Goal: Information Seeking & Learning: Learn about a topic

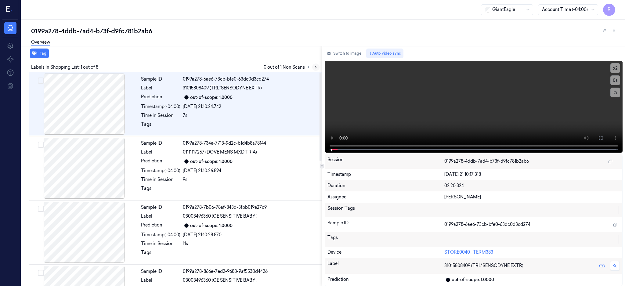
click at [316, 66] on icon at bounding box center [315, 67] width 1 height 2
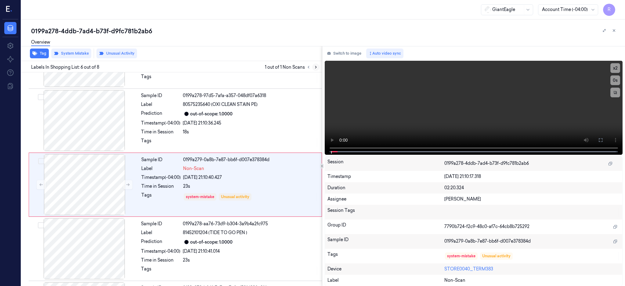
scroll to position [245, 0]
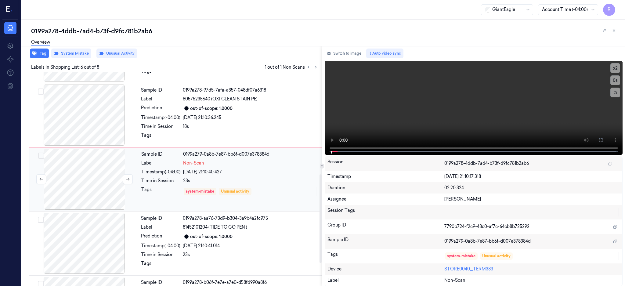
click at [86, 181] on div at bounding box center [84, 179] width 109 height 61
click at [92, 126] on div at bounding box center [84, 114] width 109 height 61
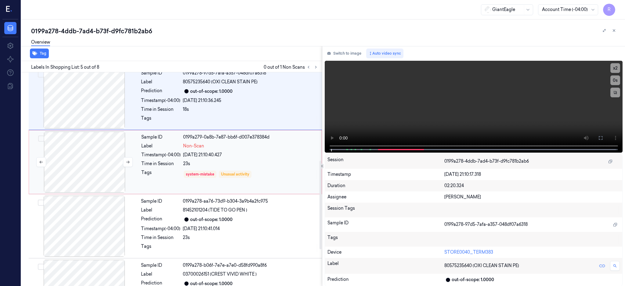
click at [91, 168] on div "Sample ID 0199a278-6ae6-73cb-bfe0-63dc0d3cd274 Label 31015808409 (TRL*SENSODYNE…" at bounding box center [170, 67] width 303 height 514
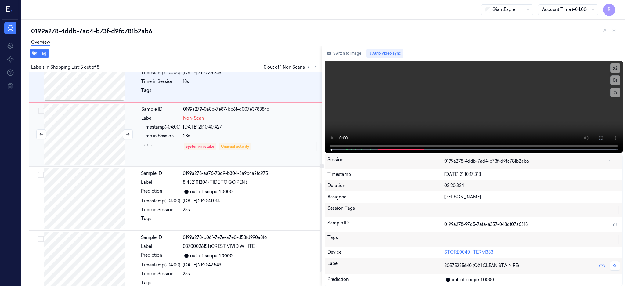
scroll to position [300, 0]
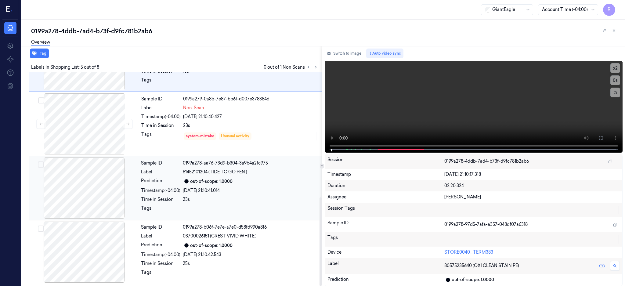
click at [100, 193] on div at bounding box center [84, 187] width 109 height 61
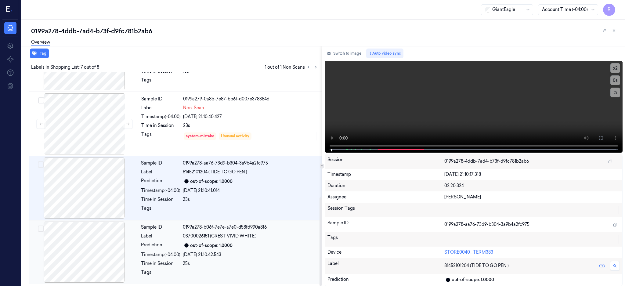
click at [104, 254] on div at bounding box center [84, 251] width 109 height 61
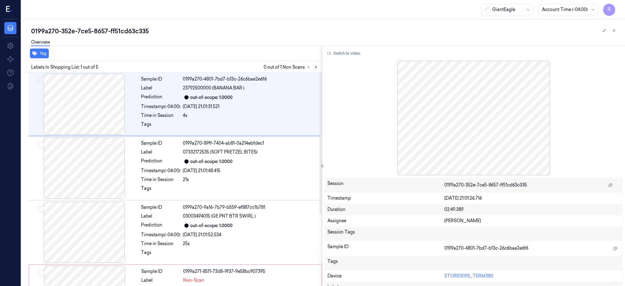
click at [318, 66] on icon at bounding box center [316, 67] width 4 height 4
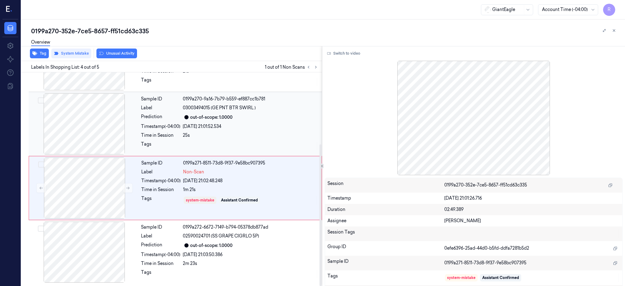
click at [92, 130] on div at bounding box center [84, 123] width 109 height 61
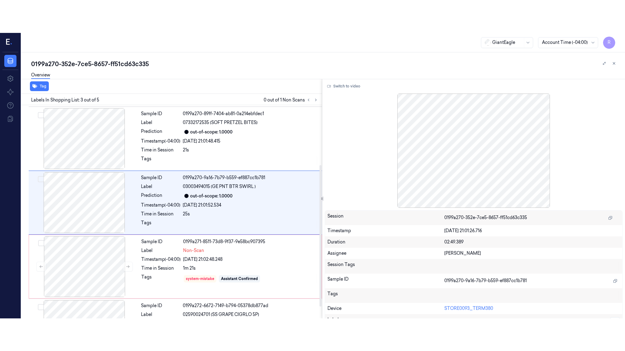
scroll to position [53, 0]
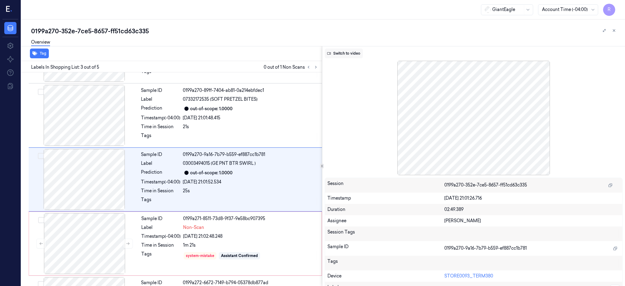
click at [351, 57] on button "Switch to video" at bounding box center [344, 53] width 38 height 10
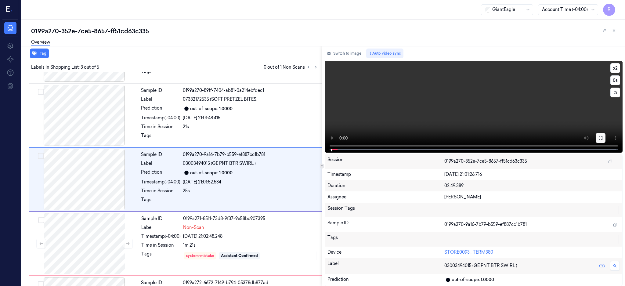
click at [605, 140] on button at bounding box center [600, 138] width 10 height 10
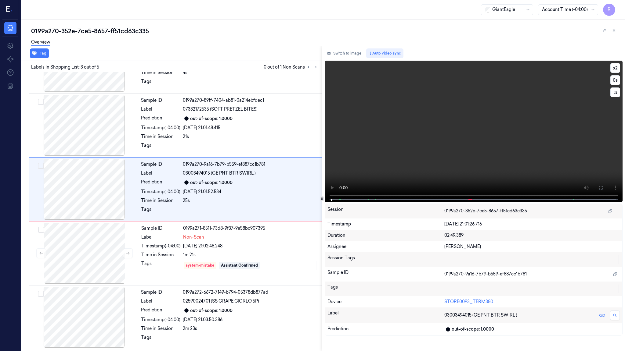
scroll to position [20, 0]
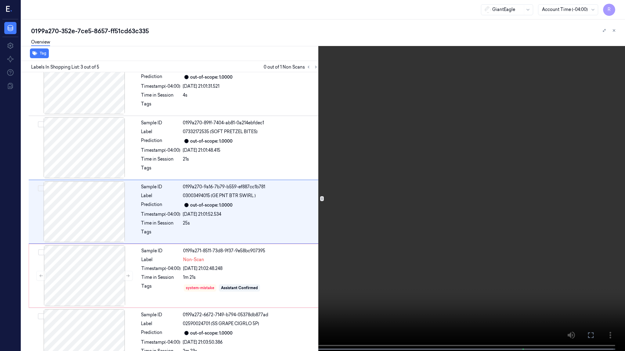
drag, startPoint x: 365, startPoint y: 285, endPoint x: 364, endPoint y: 280, distance: 5.1
click at [365, 285] on video at bounding box center [312, 176] width 625 height 353
click at [616, 10] on button "x 2" at bounding box center [617, 7] width 10 height 10
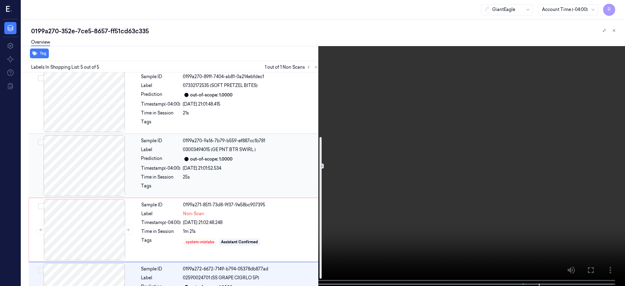
scroll to position [108, 0]
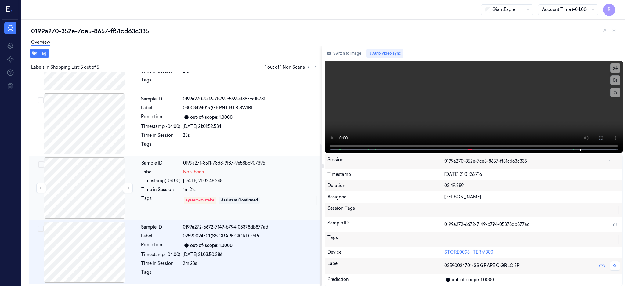
click at [87, 185] on div at bounding box center [84, 187] width 109 height 61
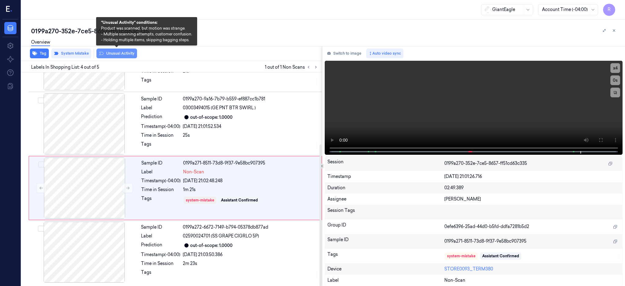
click at [113, 51] on button "Unusual Activity" at bounding box center [116, 53] width 41 height 10
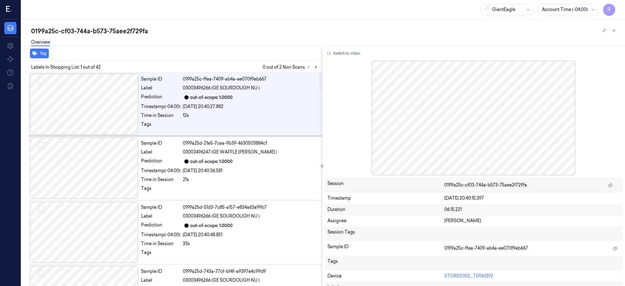
click at [318, 66] on icon at bounding box center [316, 67] width 4 height 4
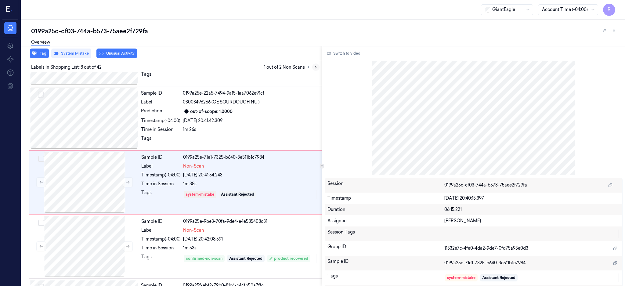
scroll to position [373, 0]
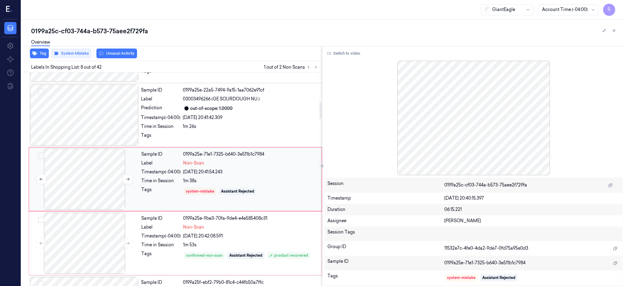
click at [78, 173] on div at bounding box center [84, 179] width 109 height 61
click at [126, 178] on icon at bounding box center [128, 179] width 4 height 4
click at [82, 121] on div at bounding box center [84, 114] width 109 height 61
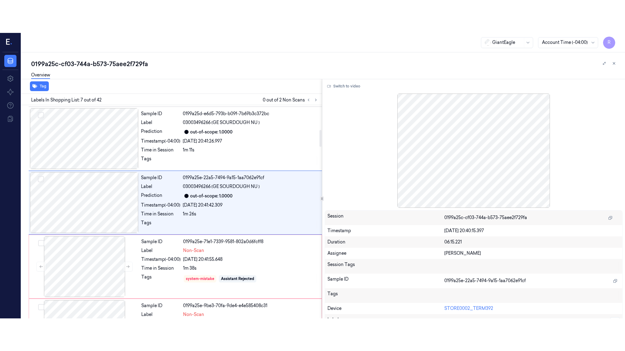
scroll to position [309, 0]
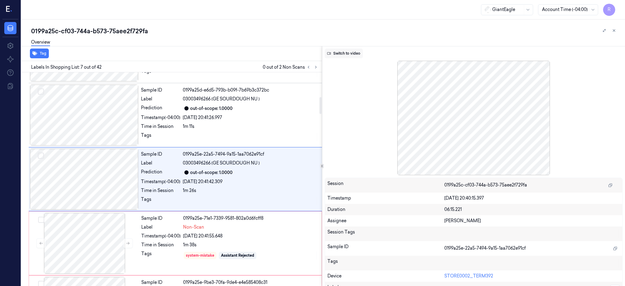
click at [342, 55] on button "Switch to video" at bounding box center [344, 53] width 38 height 10
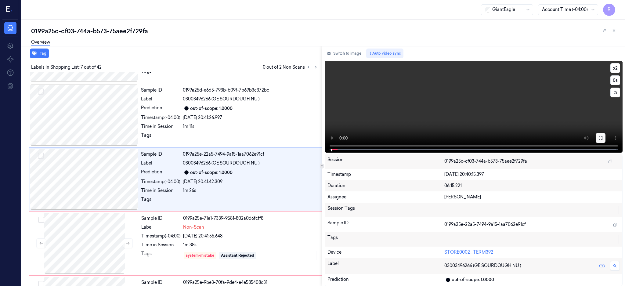
click at [603, 138] on icon at bounding box center [600, 137] width 5 height 5
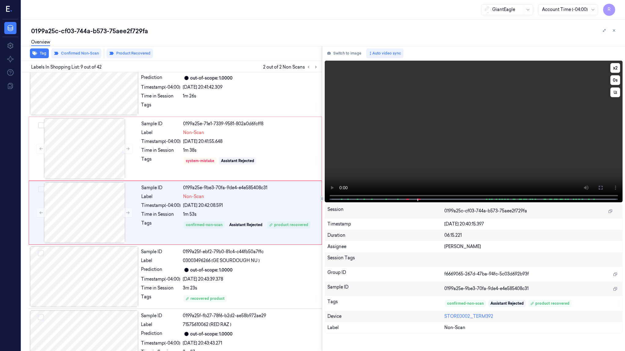
scroll to position [404, 0]
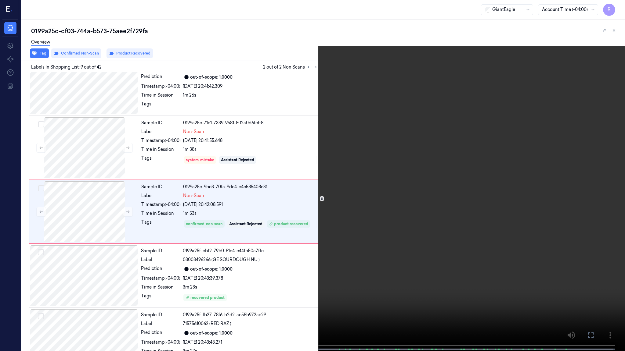
click at [360, 176] on video at bounding box center [312, 176] width 625 height 353
click at [278, 233] on video at bounding box center [312, 176] width 625 height 353
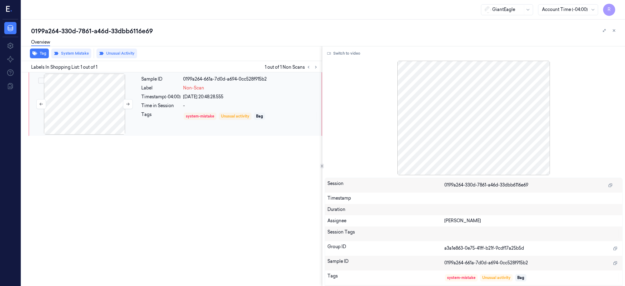
click at [71, 108] on div at bounding box center [84, 104] width 109 height 61
click at [359, 55] on button "Switch to video" at bounding box center [344, 53] width 38 height 10
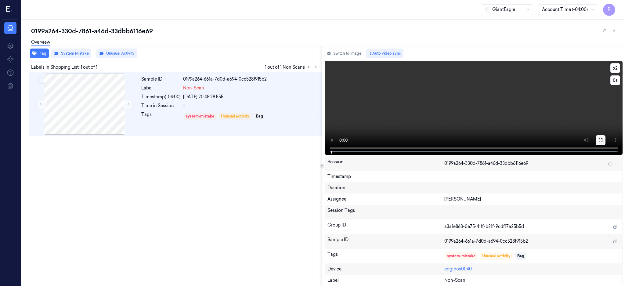
click at [603, 140] on icon at bounding box center [600, 140] width 5 height 5
click at [106, 99] on div at bounding box center [84, 104] width 109 height 61
click at [126, 103] on icon at bounding box center [128, 104] width 4 height 4
click at [123, 102] on button at bounding box center [128, 104] width 10 height 10
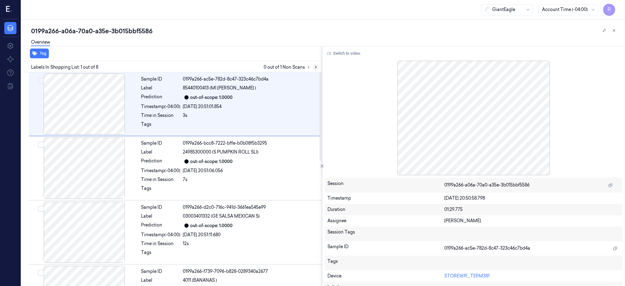
click at [319, 70] on button at bounding box center [315, 66] width 7 height 7
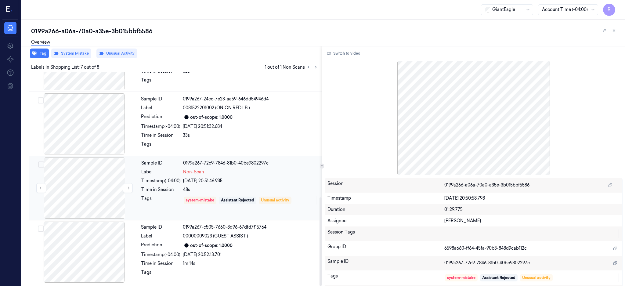
click at [90, 178] on div at bounding box center [84, 187] width 109 height 61
click at [96, 134] on div at bounding box center [84, 123] width 109 height 61
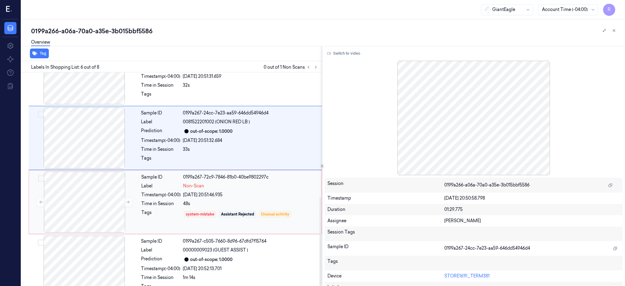
scroll to position [300, 0]
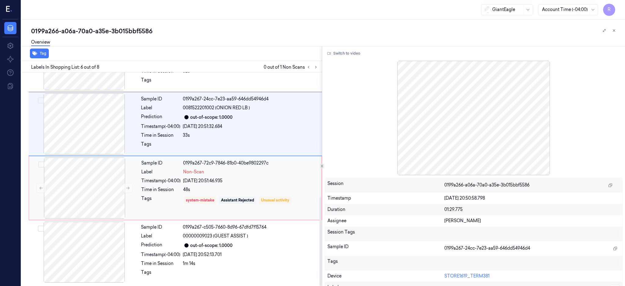
click at [253, 192] on div "48s" at bounding box center [250, 189] width 135 height 6
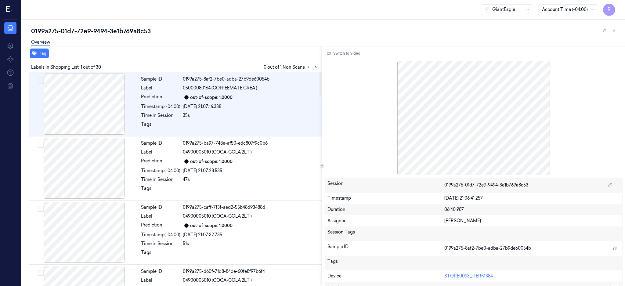
click at [319, 65] on button at bounding box center [315, 66] width 7 height 7
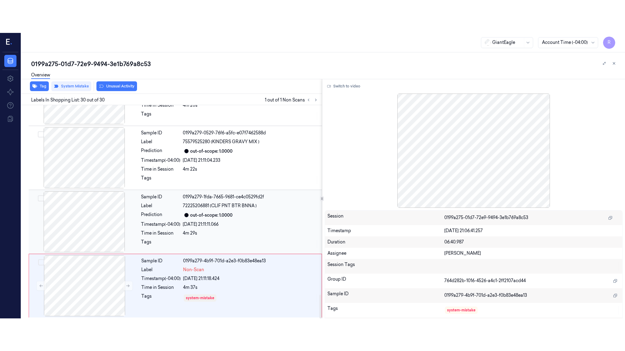
scroll to position [1710, 0]
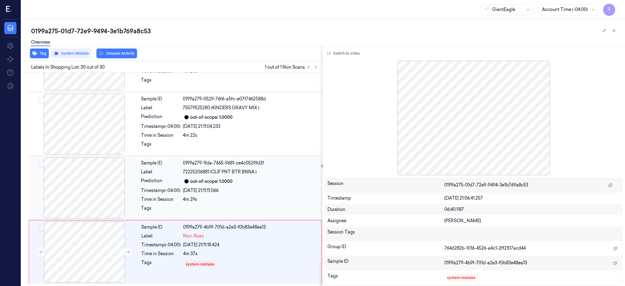
click at [74, 188] on div at bounding box center [84, 187] width 109 height 61
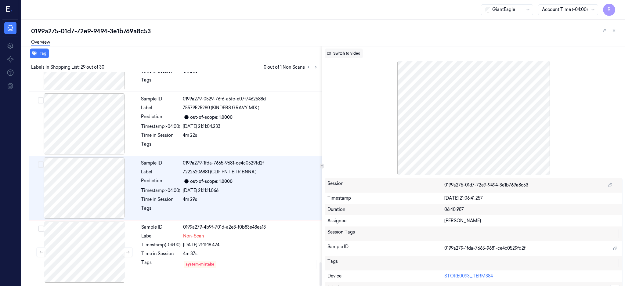
click at [353, 52] on button "Switch to video" at bounding box center [344, 53] width 38 height 10
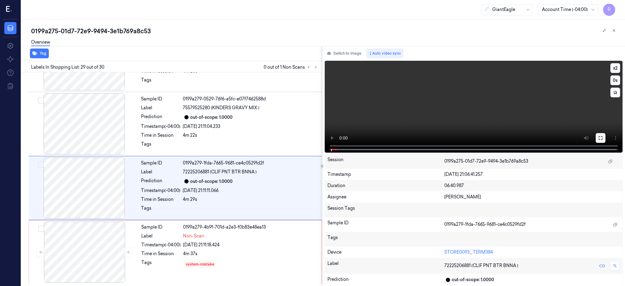
click at [605, 141] on button at bounding box center [600, 138] width 10 height 10
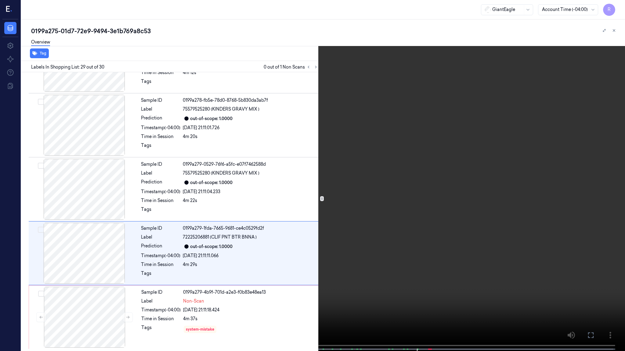
click at [307, 221] on video at bounding box center [312, 176] width 625 height 353
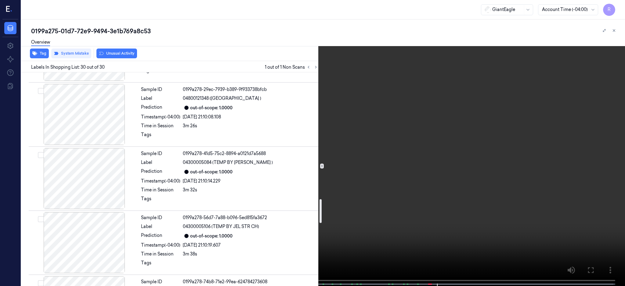
scroll to position [1141, 0]
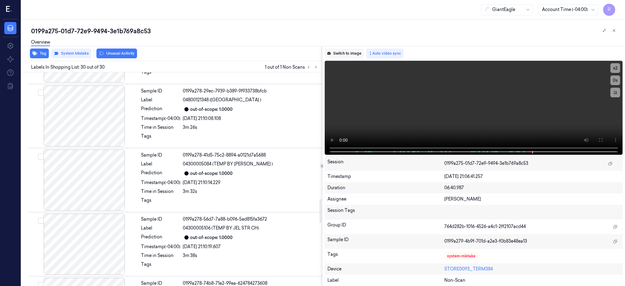
click at [359, 52] on button "Switch to image" at bounding box center [344, 53] width 39 height 10
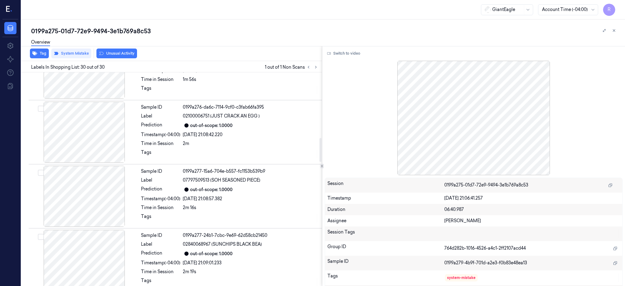
scroll to position [572, 0]
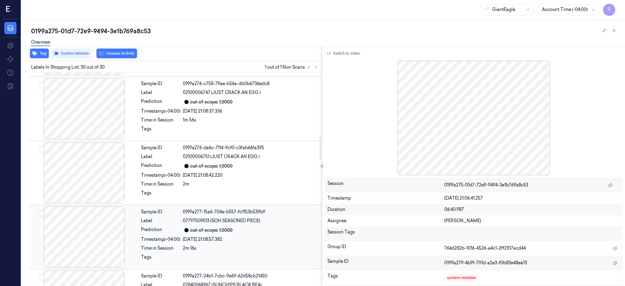
click at [88, 233] on div at bounding box center [84, 236] width 109 height 61
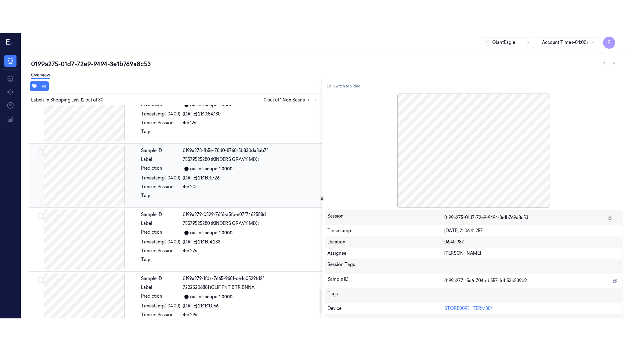
scroll to position [1710, 0]
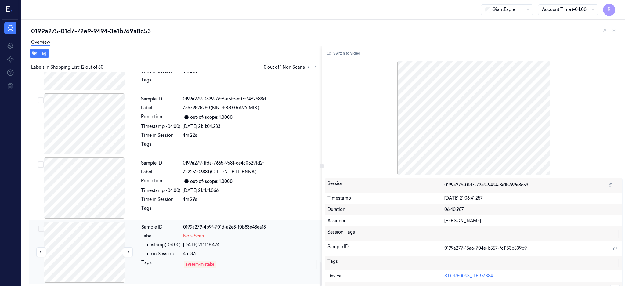
click at [77, 257] on div at bounding box center [84, 251] width 109 height 61
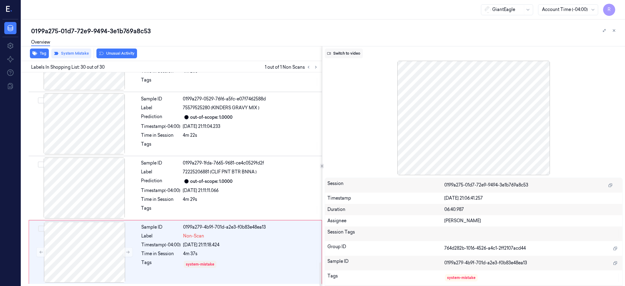
click at [359, 52] on button "Switch to video" at bounding box center [344, 53] width 38 height 10
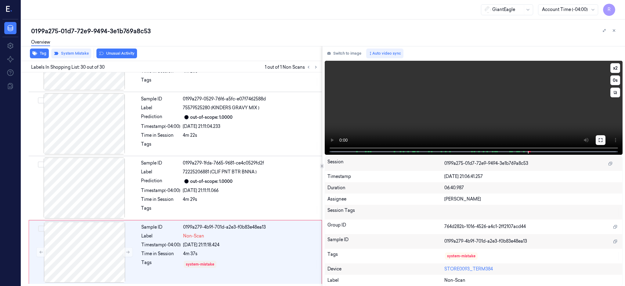
click at [603, 139] on icon at bounding box center [600, 140] width 5 height 5
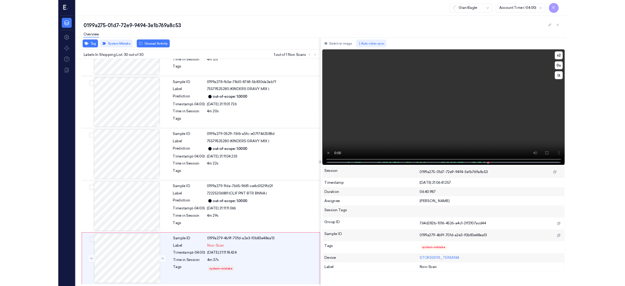
scroll to position [1645, 0]
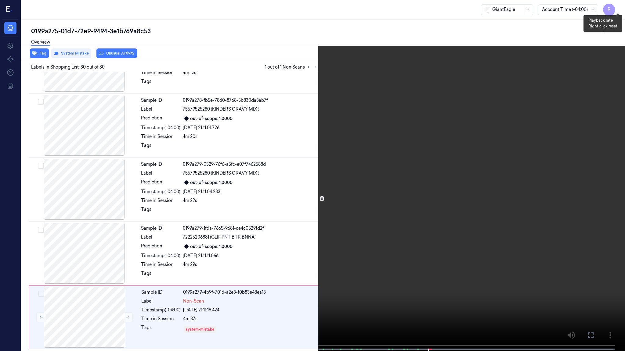
click at [616, 4] on button "x 2" at bounding box center [617, 7] width 10 height 10
click at [431, 285] on span at bounding box center [431, 349] width 1 height 3
click at [618, 6] on button "x 4" at bounding box center [617, 7] width 10 height 10
click at [618, 6] on button "x 1" at bounding box center [617, 7] width 10 height 10
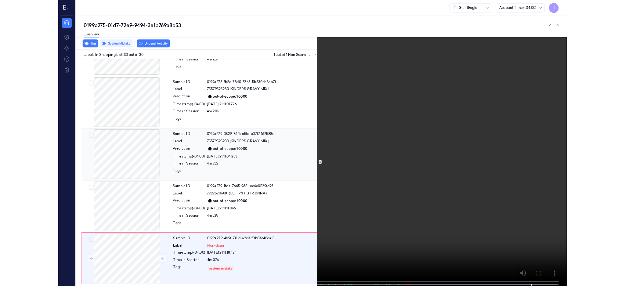
scroll to position [1710, 0]
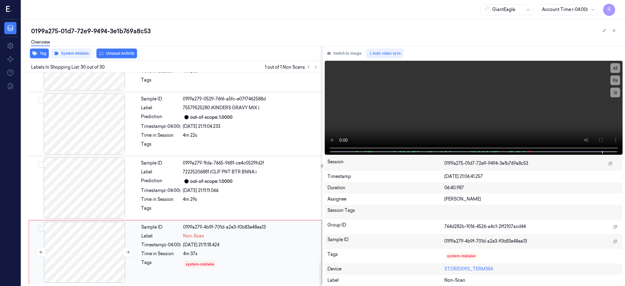
click at [77, 259] on div at bounding box center [84, 251] width 109 height 61
click at [121, 54] on button "Unusual Activity" at bounding box center [116, 53] width 41 height 10
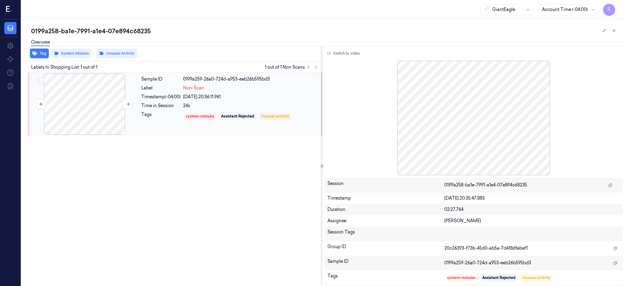
click at [104, 113] on div at bounding box center [84, 104] width 109 height 61
click at [363, 51] on button "Switch to video" at bounding box center [344, 53] width 38 height 10
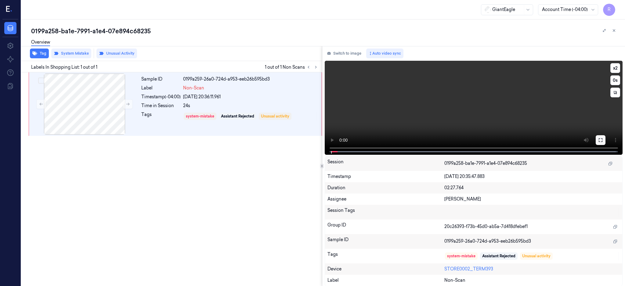
click at [605, 137] on button at bounding box center [600, 140] width 10 height 10
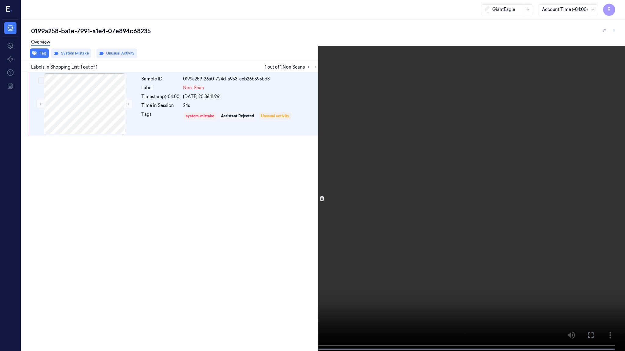
click at [330, 241] on video at bounding box center [312, 176] width 625 height 353
click at [616, 5] on button "x 2" at bounding box center [617, 7] width 10 height 10
click at [616, 6] on button "x 4" at bounding box center [617, 7] width 10 height 10
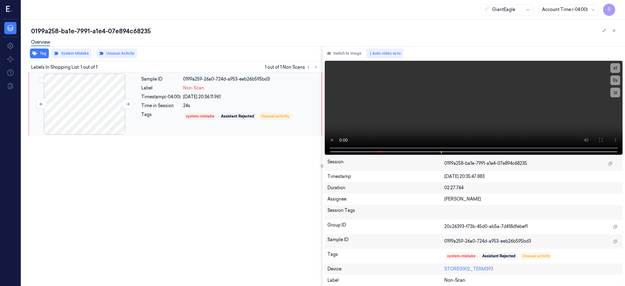
click at [97, 98] on div at bounding box center [84, 104] width 109 height 61
click at [120, 50] on div "Overview" at bounding box center [325, 43] width 589 height 16
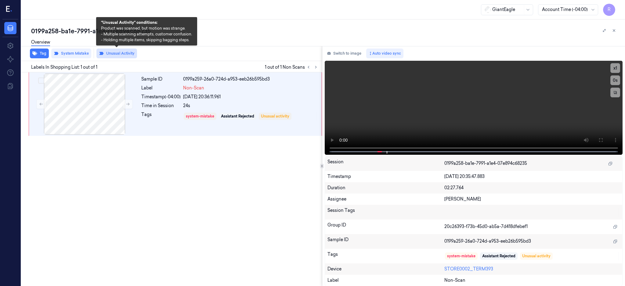
click at [120, 56] on button "Unusual Activity" at bounding box center [116, 53] width 41 height 10
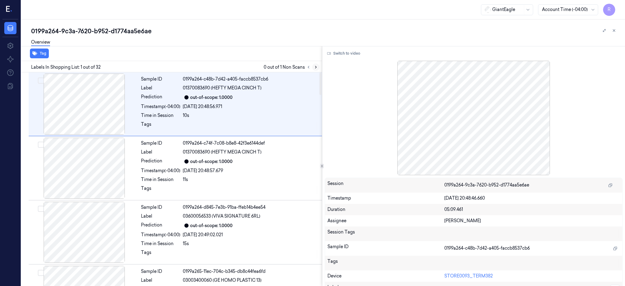
click at [318, 68] on icon at bounding box center [316, 67] width 4 height 4
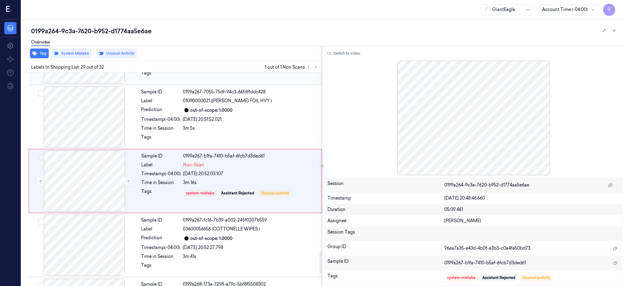
scroll to position [1719, 0]
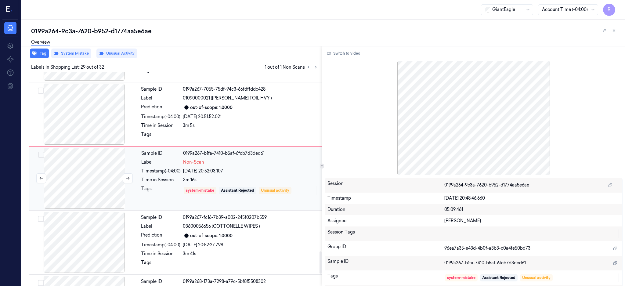
click at [83, 179] on div at bounding box center [84, 178] width 109 height 61
click at [101, 107] on div at bounding box center [84, 114] width 109 height 61
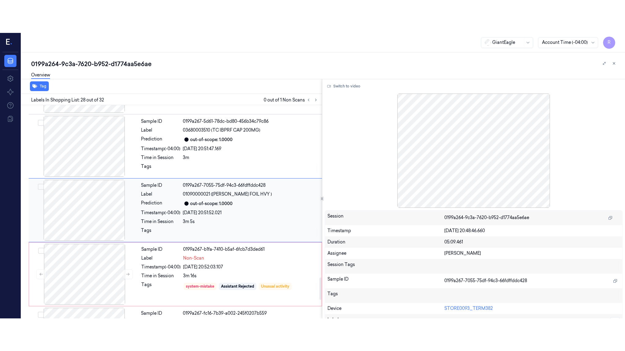
scroll to position [1655, 0]
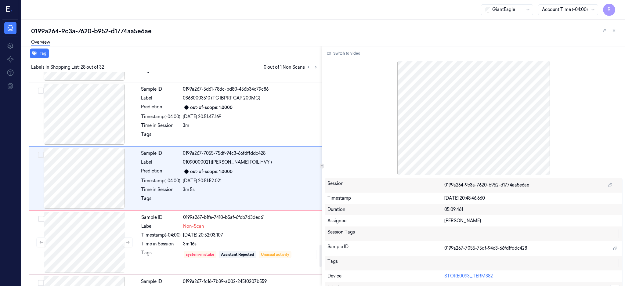
click at [346, 47] on div "Switch to video Session 0199a264-9c3a-7620-b952-d1774aa5e6ae Timestamp 01/10/20…" at bounding box center [473, 166] width 303 height 240
click at [347, 50] on button "Switch to video" at bounding box center [344, 53] width 38 height 10
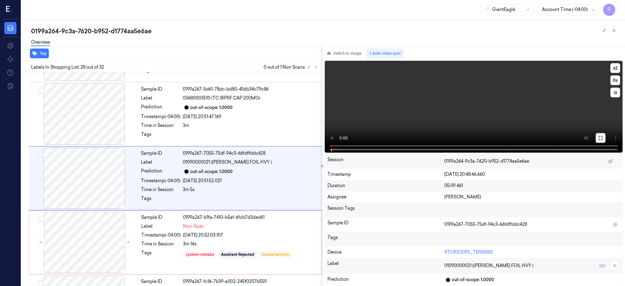
click at [602, 137] on icon at bounding box center [600, 138] width 4 height 4
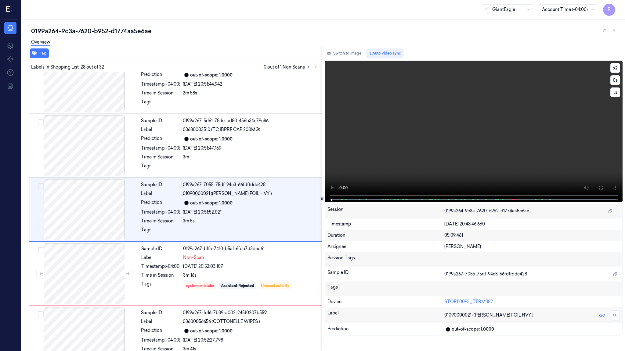
scroll to position [1622, 0]
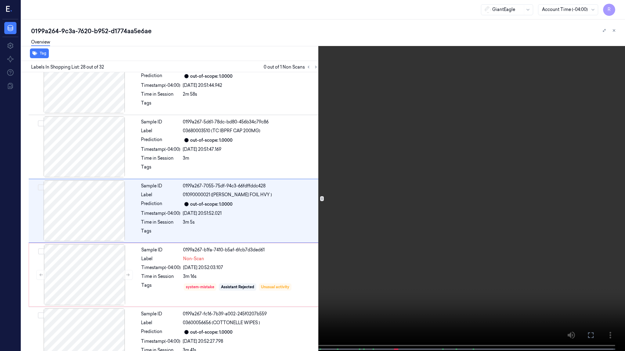
click at [468, 221] on video at bounding box center [312, 176] width 625 height 353
click at [373, 239] on video at bounding box center [312, 176] width 625 height 353
click at [373, 238] on video at bounding box center [312, 176] width 625 height 353
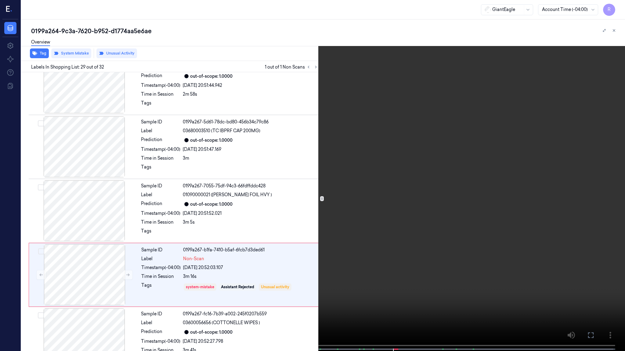
scroll to position [1686, 0]
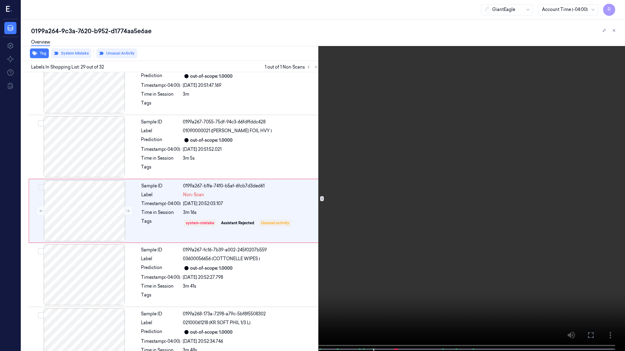
click at [474, 223] on video at bounding box center [312, 176] width 625 height 353
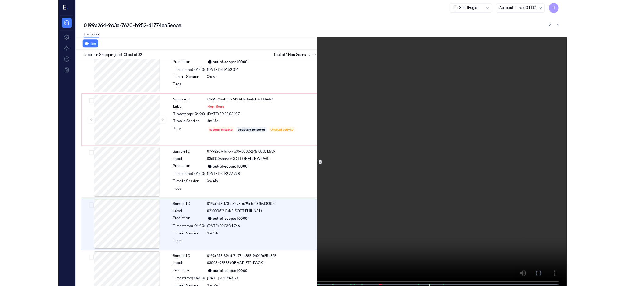
scroll to position [1773, 0]
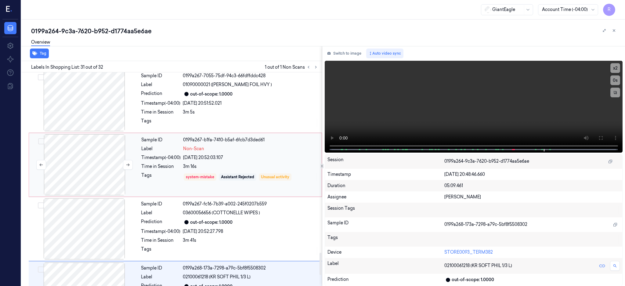
click at [105, 165] on div at bounding box center [84, 164] width 109 height 61
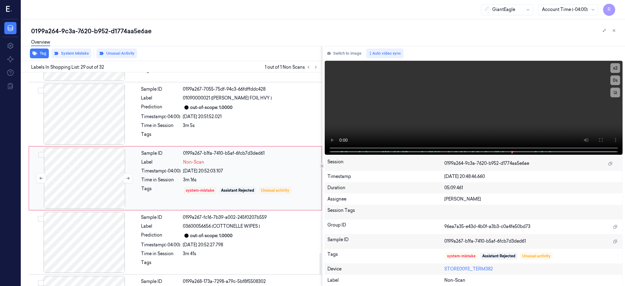
scroll to position [1760, 0]
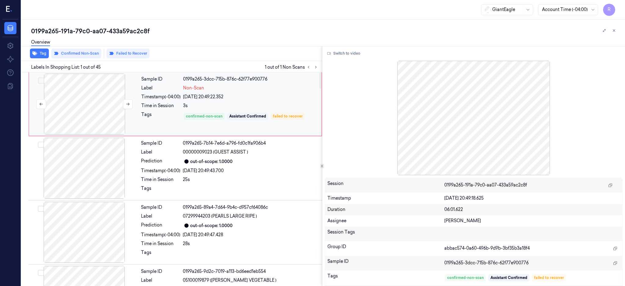
click at [84, 97] on div at bounding box center [84, 104] width 109 height 61
click at [353, 54] on button "Switch to video" at bounding box center [344, 53] width 38 height 10
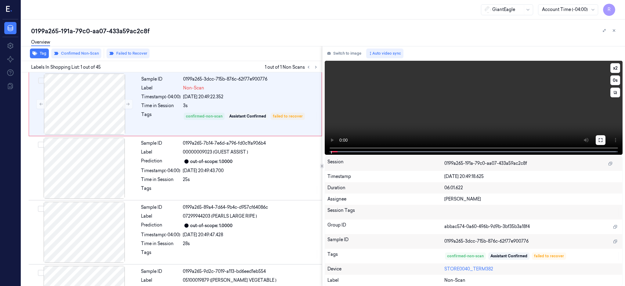
click at [603, 141] on icon at bounding box center [600, 140] width 5 height 5
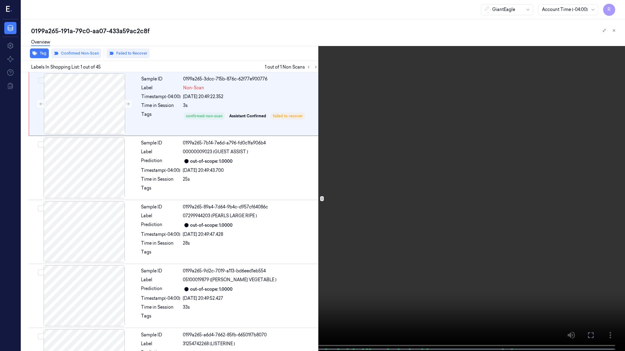
drag, startPoint x: 308, startPoint y: 258, endPoint x: 310, endPoint y: 261, distance: 3.8
click at [308, 258] on video at bounding box center [312, 176] width 625 height 353
click at [159, 285] on video at bounding box center [312, 176] width 625 height 353
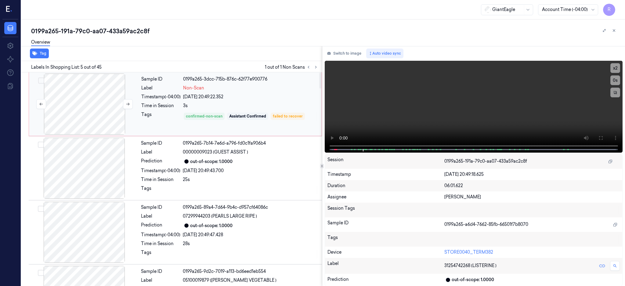
click at [74, 107] on div at bounding box center [84, 104] width 109 height 61
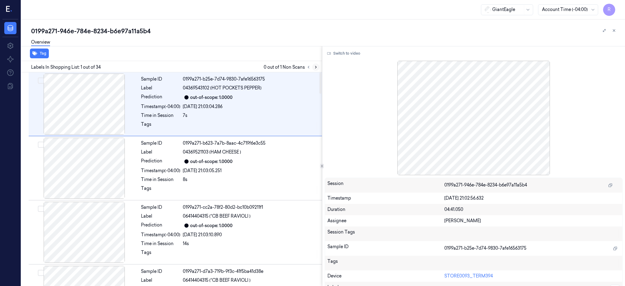
click at [318, 67] on icon at bounding box center [316, 67] width 4 height 4
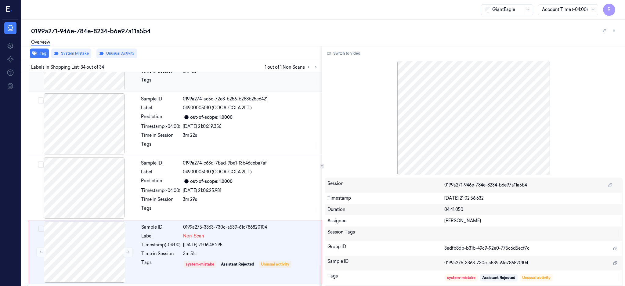
scroll to position [1967, 0]
click at [79, 175] on div at bounding box center [84, 187] width 109 height 61
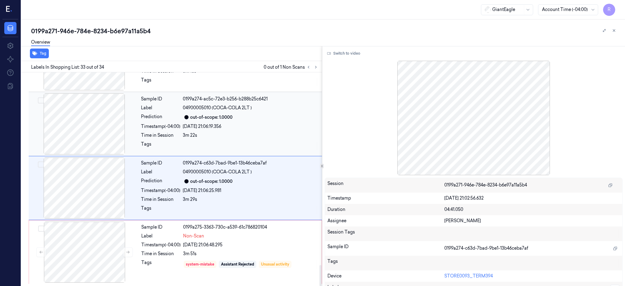
drag, startPoint x: 100, startPoint y: 127, endPoint x: 113, endPoint y: 127, distance: 12.5
click at [103, 125] on div at bounding box center [84, 123] width 109 height 61
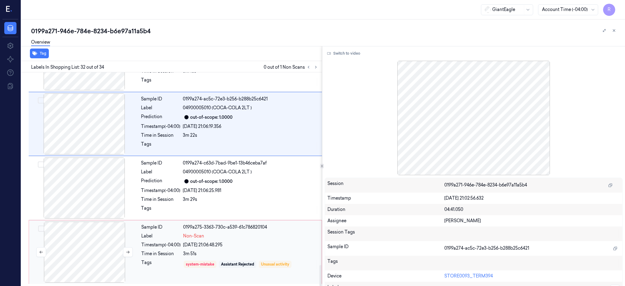
click at [93, 252] on div at bounding box center [84, 251] width 109 height 61
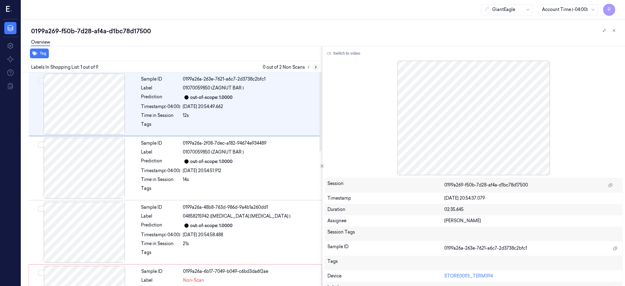
click at [318, 66] on icon at bounding box center [316, 67] width 4 height 4
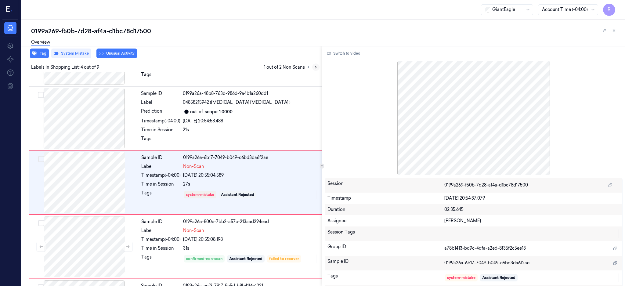
scroll to position [117, 0]
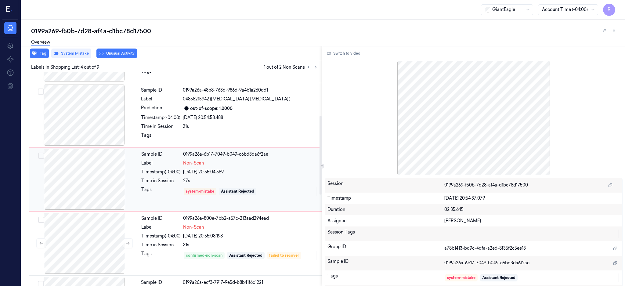
click at [81, 174] on div at bounding box center [84, 179] width 109 height 61
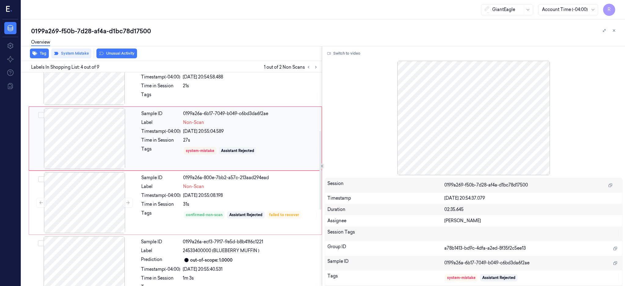
click at [87, 145] on div at bounding box center [84, 138] width 109 height 61
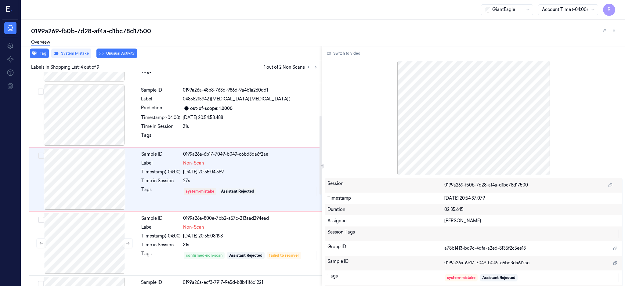
click at [353, 59] on div "Switch to video Session 0199a269-f50b-7d28-af4a-d1bc78d17500 Timestamp 01/10/20…" at bounding box center [473, 166] width 303 height 240
click at [353, 52] on button "Switch to video" at bounding box center [344, 53] width 38 height 10
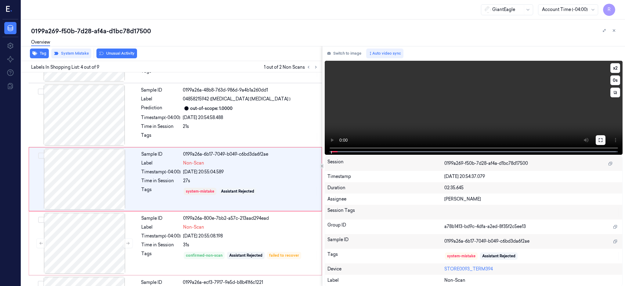
click at [605, 135] on button at bounding box center [600, 140] width 10 height 10
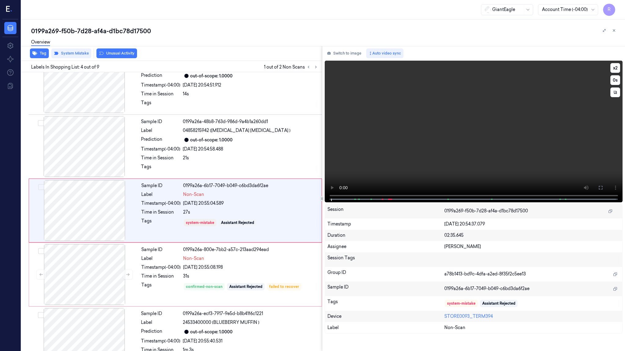
scroll to position [84, 0]
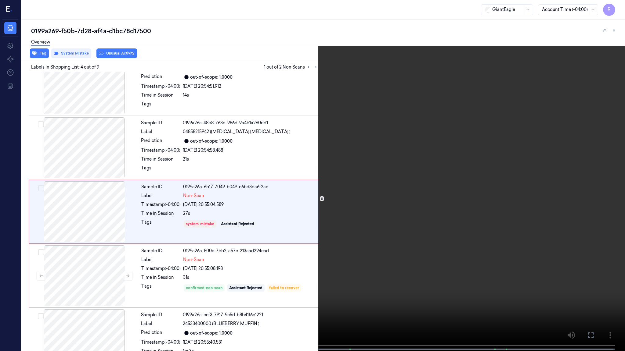
click at [395, 199] on video at bounding box center [312, 176] width 625 height 353
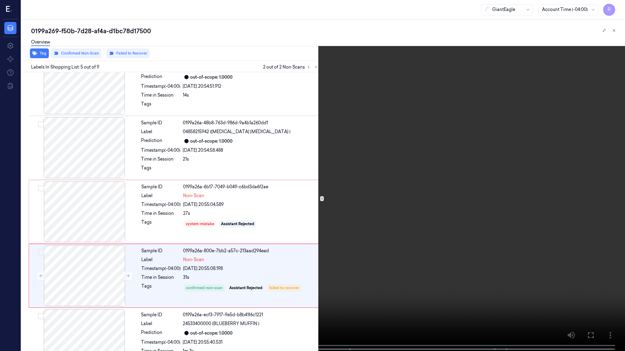
scroll to position [148, 0]
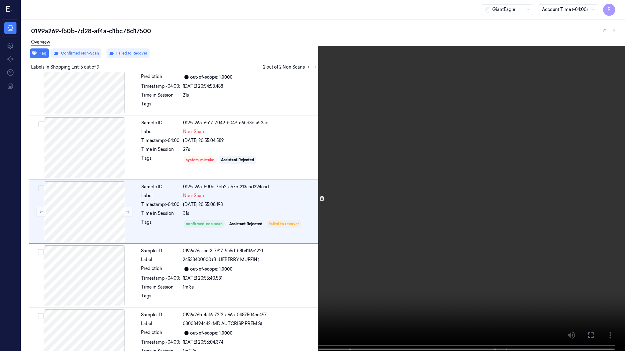
click at [60, 285] on span at bounding box center [60, 349] width 1 height 3
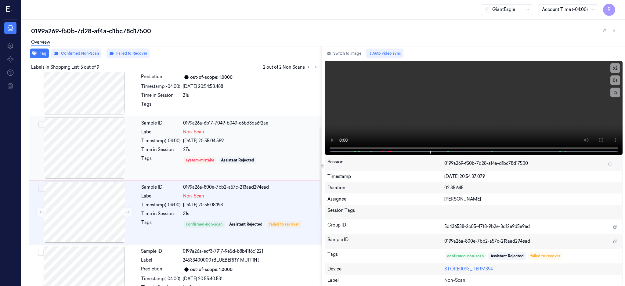
click at [94, 150] on div at bounding box center [84, 147] width 109 height 61
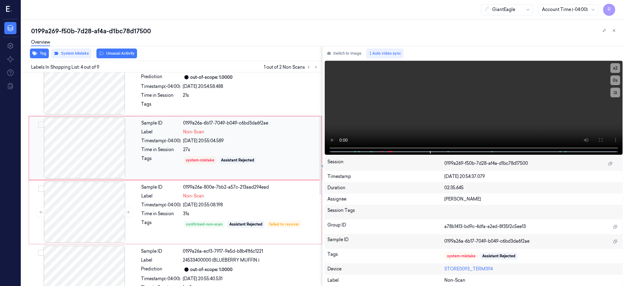
scroll to position [117, 0]
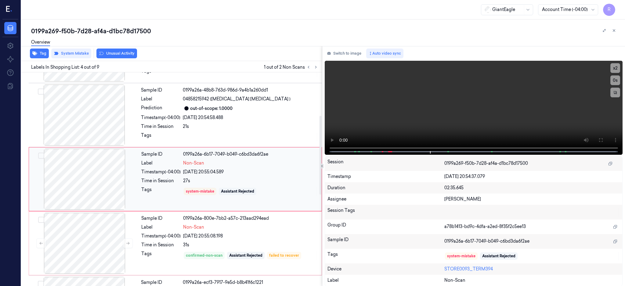
click at [95, 175] on div at bounding box center [84, 179] width 109 height 61
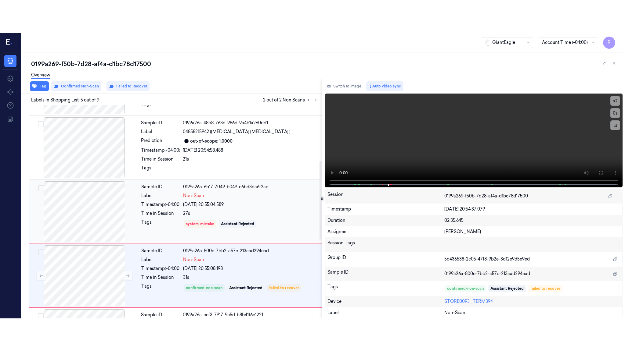
scroll to position [181, 0]
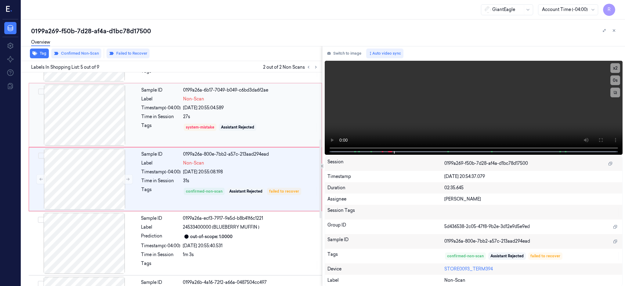
click at [95, 175] on div at bounding box center [84, 179] width 109 height 61
click at [602, 141] on icon at bounding box center [600, 140] width 4 height 4
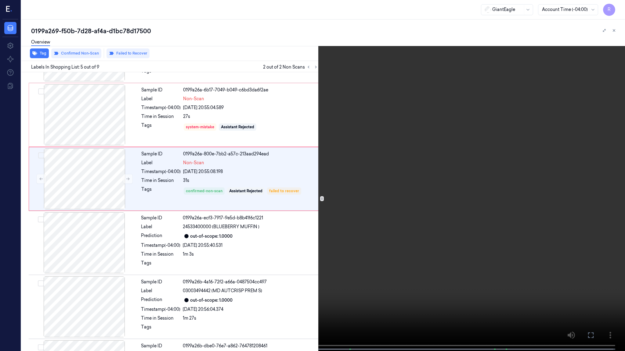
click at [454, 235] on video at bounding box center [312, 176] width 625 height 353
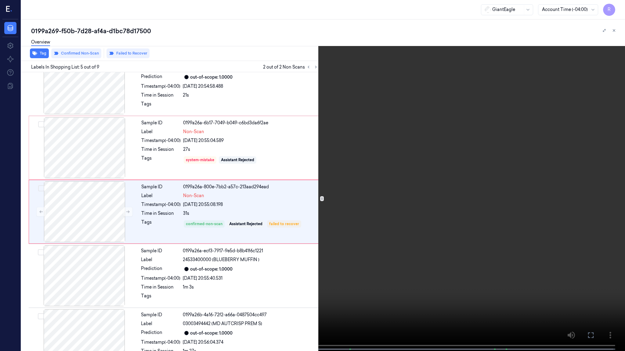
click at [416, 185] on video at bounding box center [312, 176] width 625 height 353
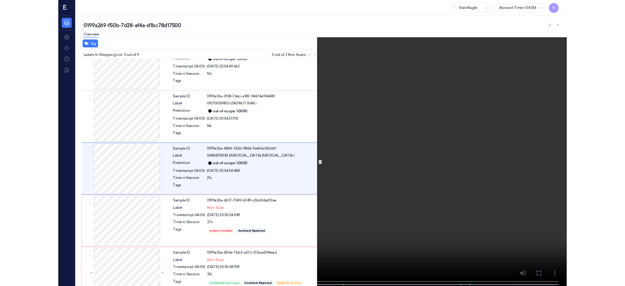
scroll to position [20, 0]
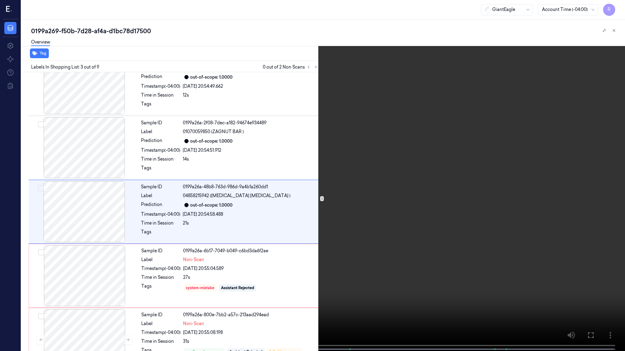
click at [487, 145] on video at bounding box center [312, 176] width 625 height 353
click at [488, 148] on video at bounding box center [312, 176] width 625 height 353
click at [478, 90] on video at bounding box center [312, 176] width 625 height 353
click at [340, 248] on video at bounding box center [312, 176] width 625 height 353
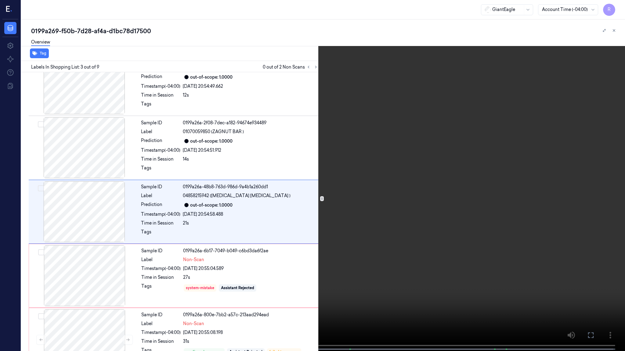
click at [450, 220] on video at bounding box center [312, 176] width 625 height 353
click at [451, 225] on video at bounding box center [312, 176] width 625 height 353
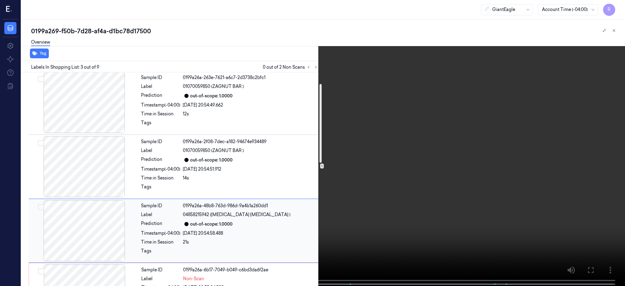
scroll to position [0, 0]
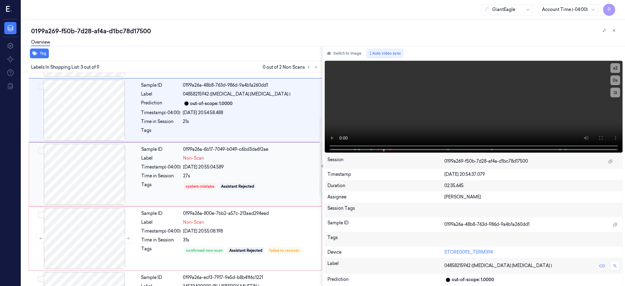
click at [85, 180] on div at bounding box center [84, 174] width 109 height 61
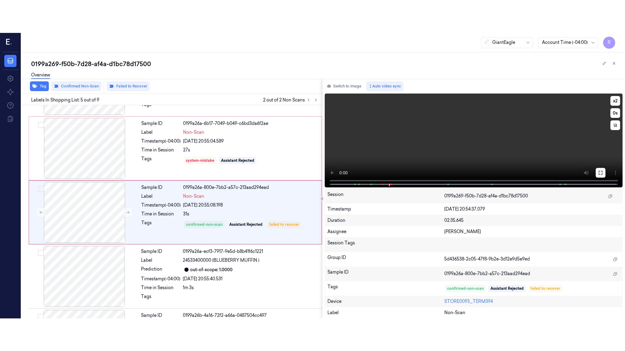
scroll to position [181, 0]
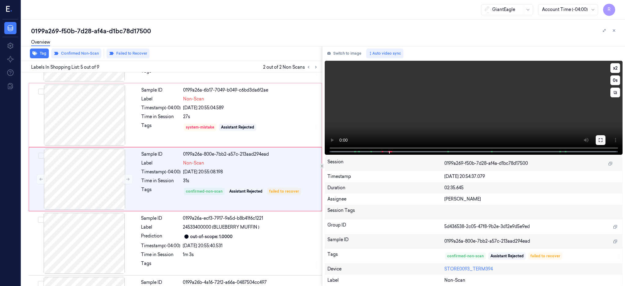
click at [605, 142] on button at bounding box center [600, 140] width 10 height 10
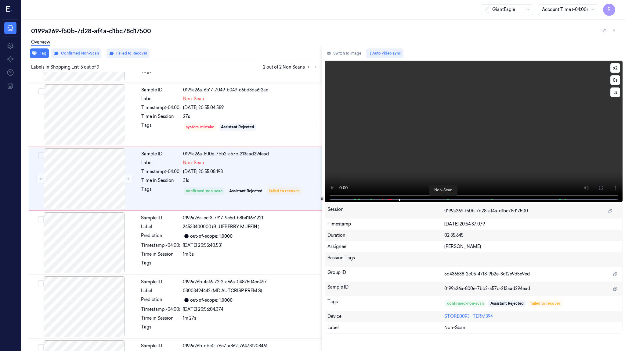
click at [382, 201] on span at bounding box center [382, 199] width 1 height 3
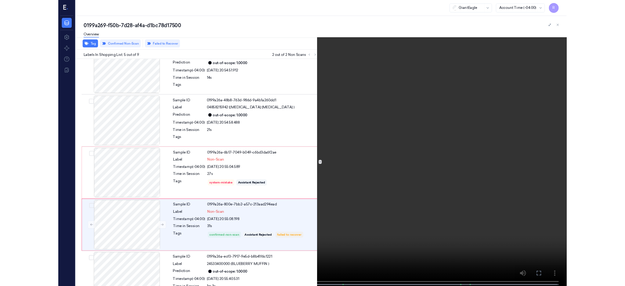
scroll to position [148, 0]
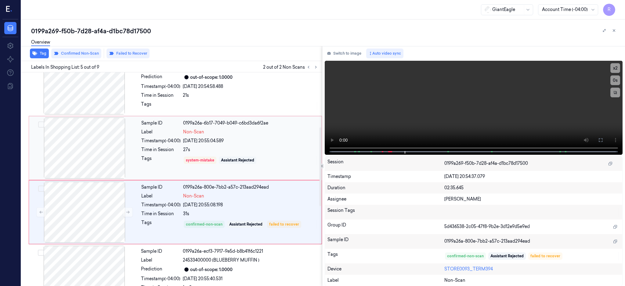
click at [96, 142] on div at bounding box center [84, 147] width 109 height 61
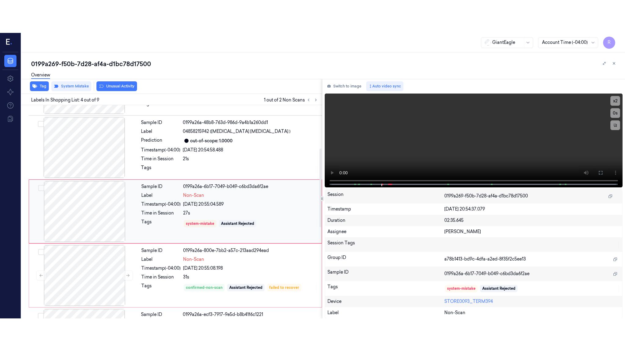
scroll to position [117, 0]
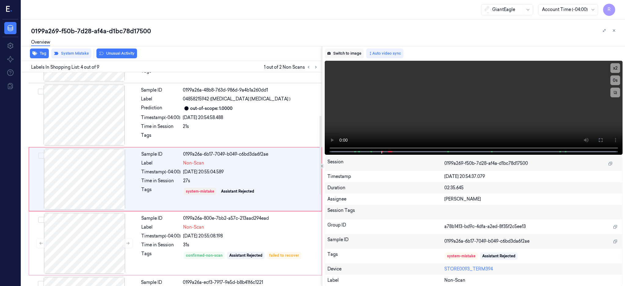
click at [356, 53] on button "Switch to image" at bounding box center [344, 53] width 39 height 10
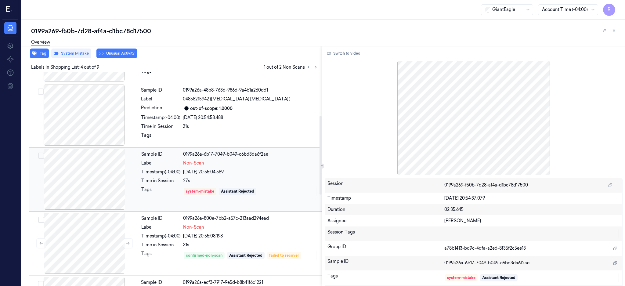
click at [114, 166] on div at bounding box center [84, 179] width 109 height 61
click at [533, 119] on div at bounding box center [474, 118] width 298 height 114
click at [358, 54] on button "Switch to video" at bounding box center [344, 53] width 38 height 10
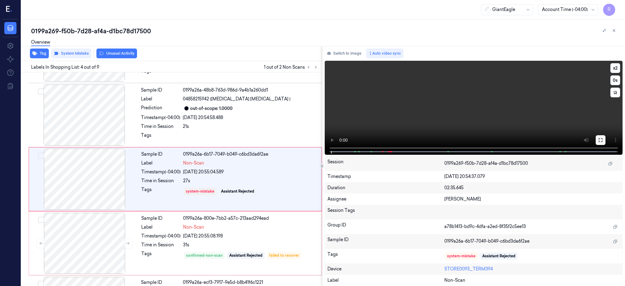
click at [605, 140] on button at bounding box center [600, 140] width 10 height 10
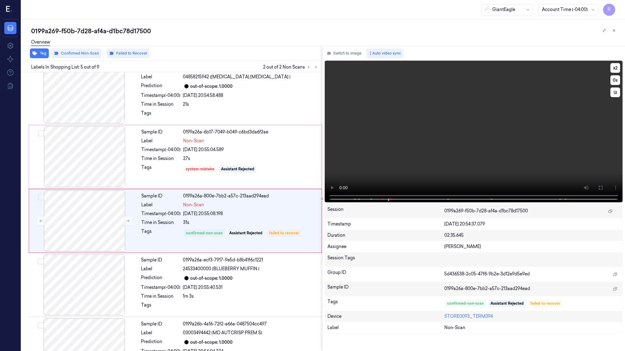
scroll to position [148, 0]
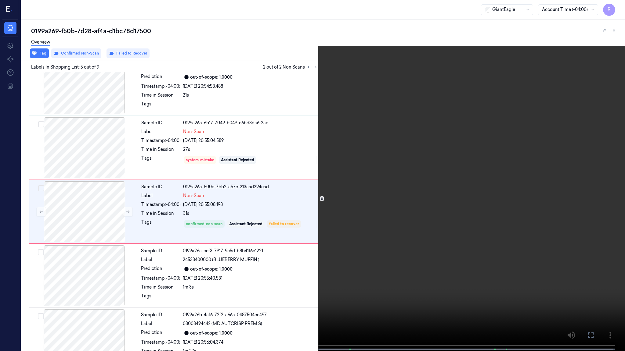
click at [262, 285] on video at bounding box center [312, 176] width 625 height 353
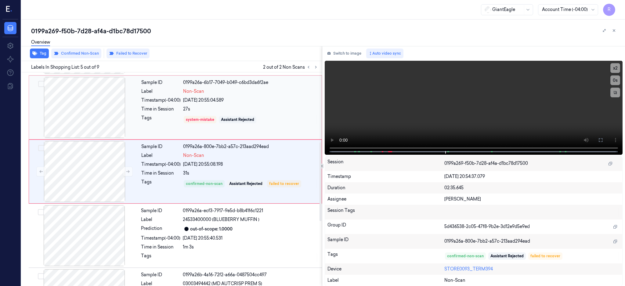
click at [96, 110] on div at bounding box center [84, 107] width 109 height 61
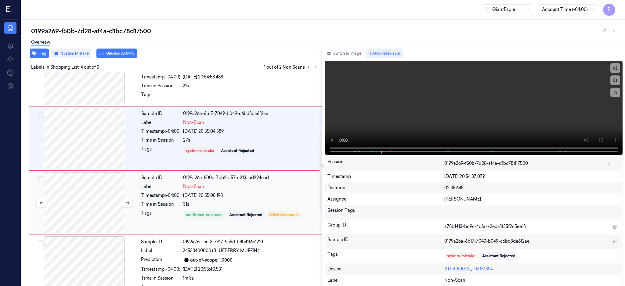
click at [91, 205] on div at bounding box center [84, 202] width 109 height 61
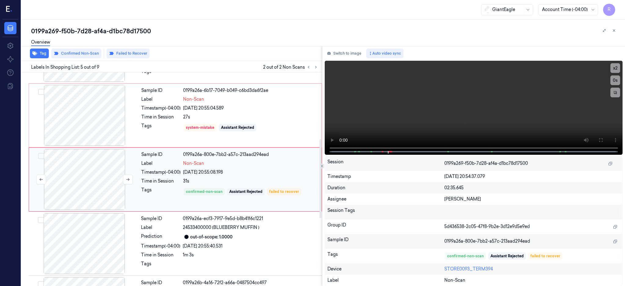
scroll to position [181, 0]
click at [95, 107] on div at bounding box center [84, 114] width 109 height 61
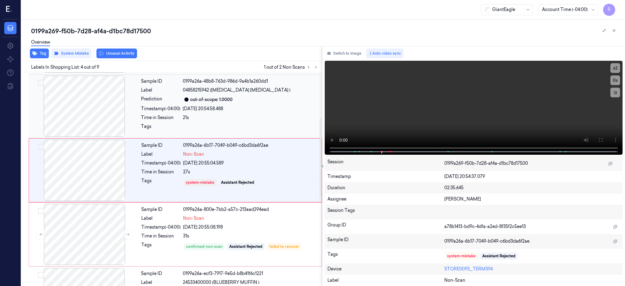
scroll to position [117, 0]
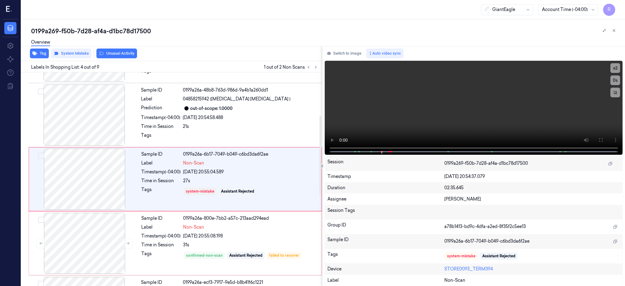
click at [73, 48] on div "Overview" at bounding box center [325, 43] width 589 height 16
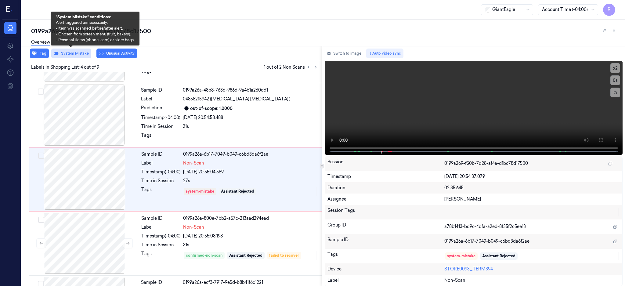
click at [74, 52] on button "System Mistake" at bounding box center [71, 53] width 40 height 10
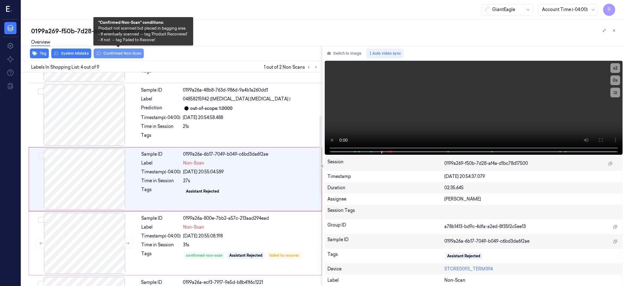
click at [121, 52] on button "Confirmed Non-Scan" at bounding box center [119, 53] width 50 height 10
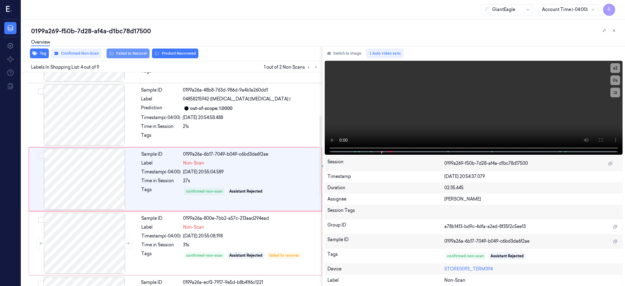
click at [132, 51] on button "Failed to Recover" at bounding box center [127, 53] width 43 height 10
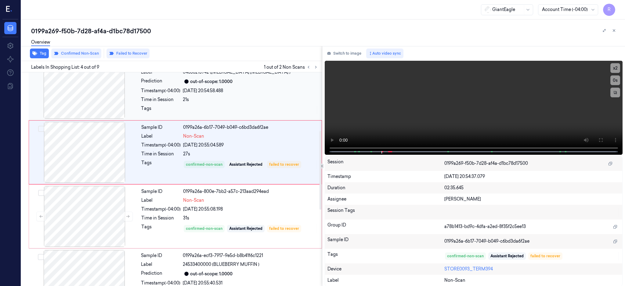
scroll to position [158, 0]
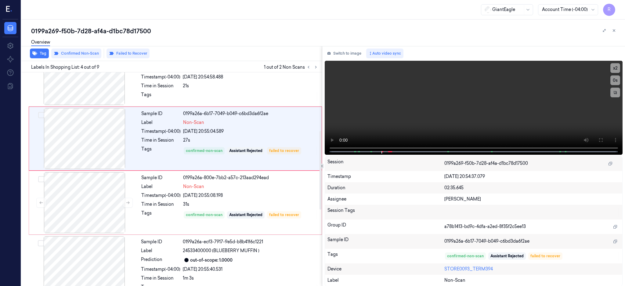
click at [110, 31] on div "0199a269-f50b-7d28-af4a-d1bc78d17500" at bounding box center [325, 31] width 589 height 9
copy div "d1bc78d17500"
click at [98, 130] on div at bounding box center [84, 138] width 109 height 61
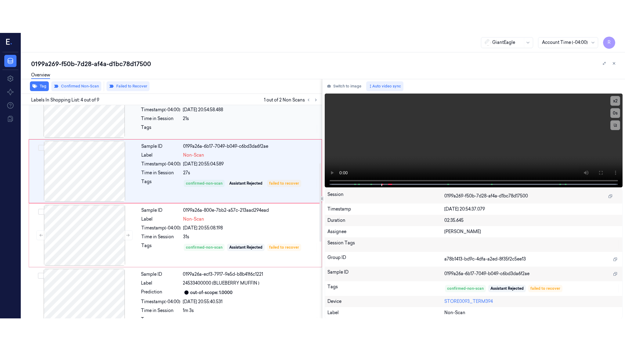
scroll to position [117, 0]
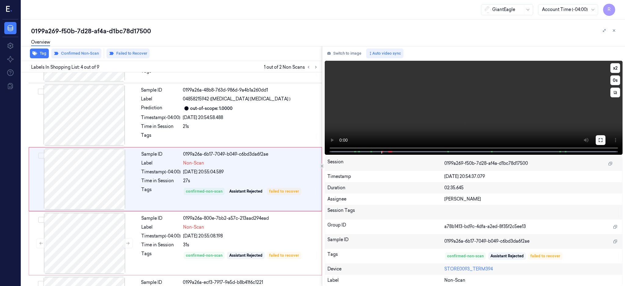
click at [605, 144] on button at bounding box center [600, 140] width 10 height 10
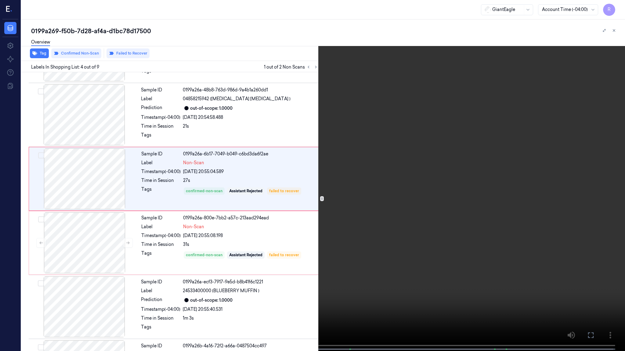
click at [469, 194] on video at bounding box center [312, 176] width 625 height 353
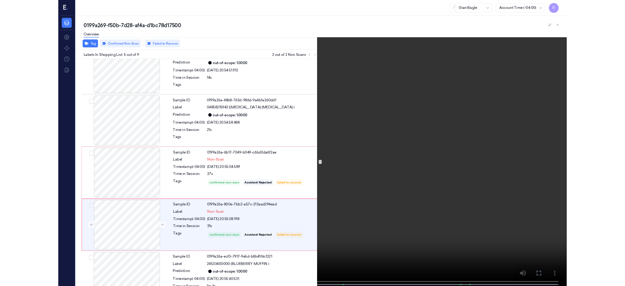
scroll to position [148, 0]
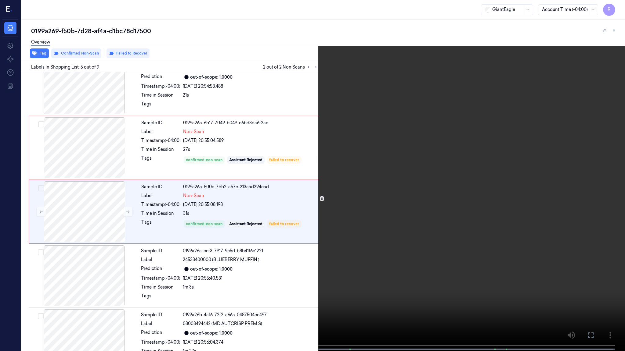
click at [521, 242] on video at bounding box center [312, 176] width 625 height 353
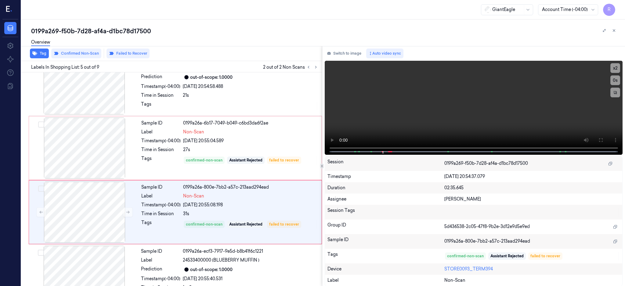
click at [113, 27] on div "0199a269-f50b-7d28-af4a-d1bc78d17500" at bounding box center [325, 31] width 589 height 9
copy div "d1bc78d17500"
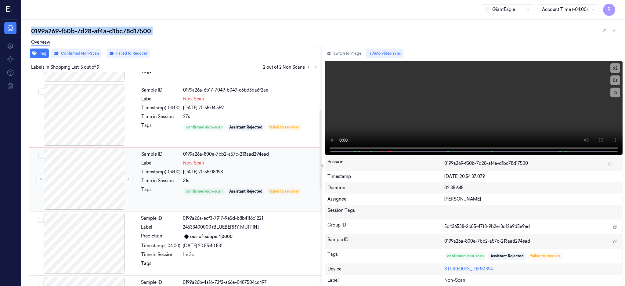
scroll to position [18, 0]
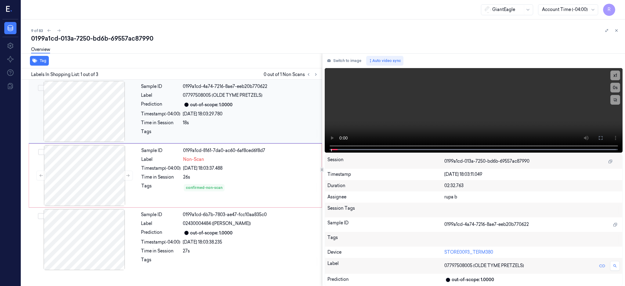
click at [99, 124] on div at bounding box center [84, 111] width 109 height 61
click at [603, 135] on icon at bounding box center [600, 137] width 5 height 5
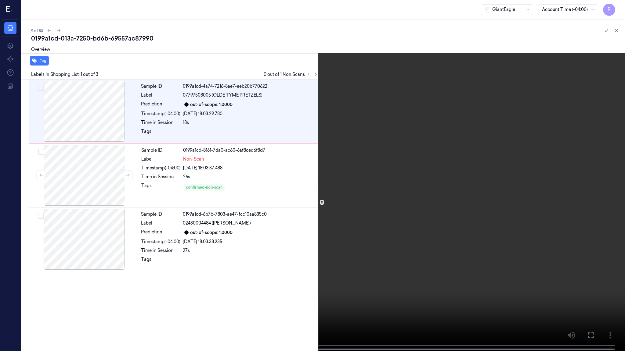
click at [386, 231] on video at bounding box center [312, 176] width 625 height 353
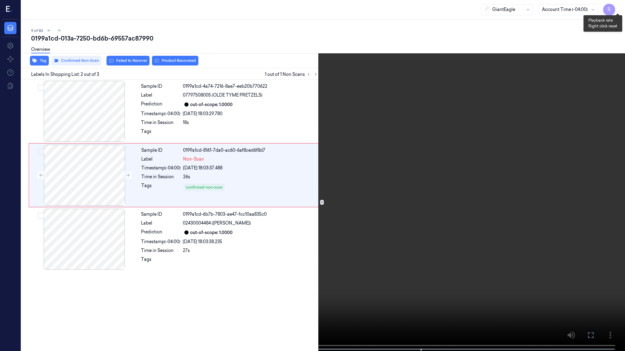
click at [619, 10] on button "x 1" at bounding box center [617, 7] width 10 height 10
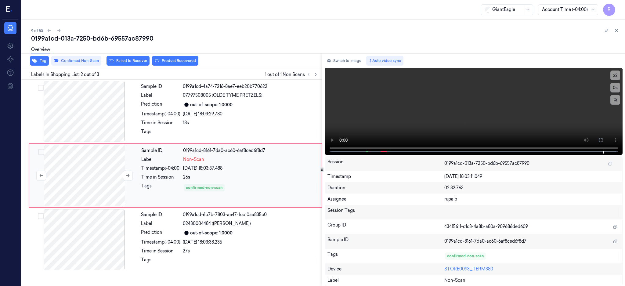
click at [90, 166] on div at bounding box center [84, 175] width 109 height 61
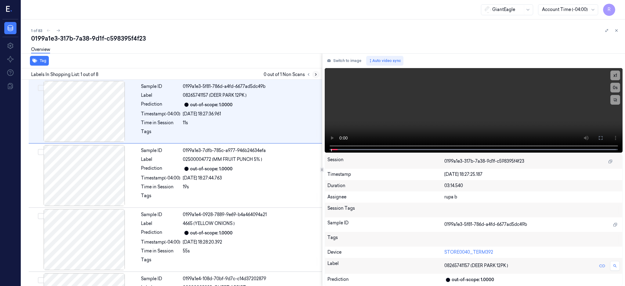
click at [319, 73] on button at bounding box center [315, 74] width 7 height 7
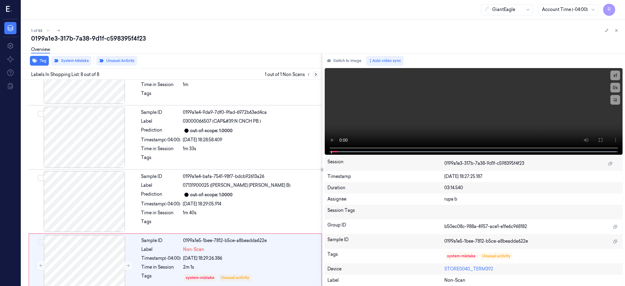
scroll to position [308, 0]
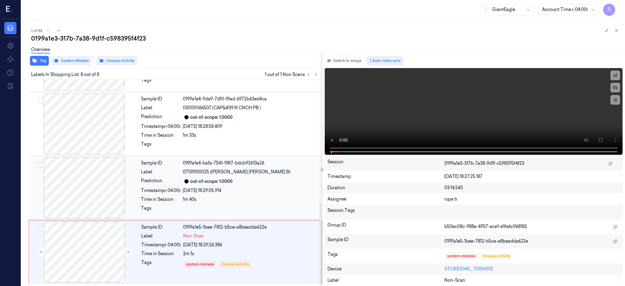
click at [91, 191] on div at bounding box center [84, 187] width 109 height 61
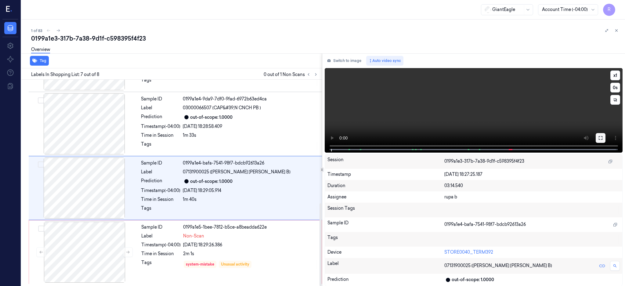
click at [605, 135] on button at bounding box center [600, 138] width 10 height 10
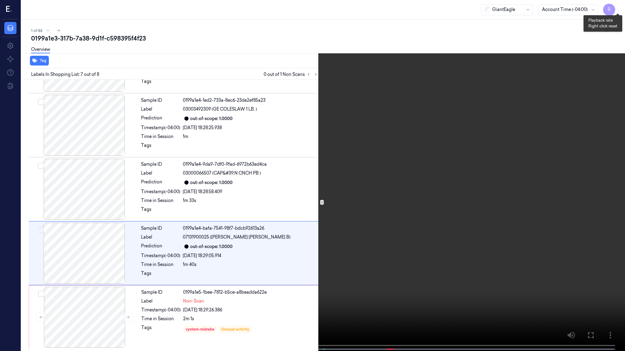
drag, startPoint x: 618, startPoint y: 10, endPoint x: 619, endPoint y: 26, distance: 16.2
click at [618, 10] on button "x 1" at bounding box center [617, 7] width 10 height 10
click at [304, 178] on video at bounding box center [312, 176] width 625 height 353
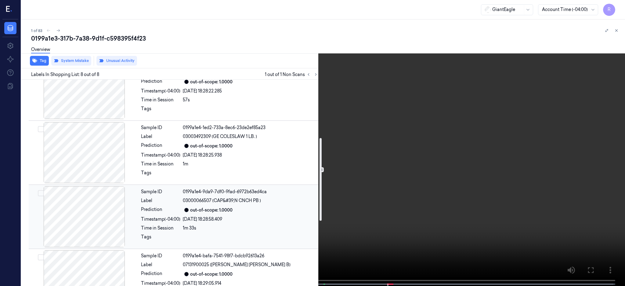
scroll to position [145, 0]
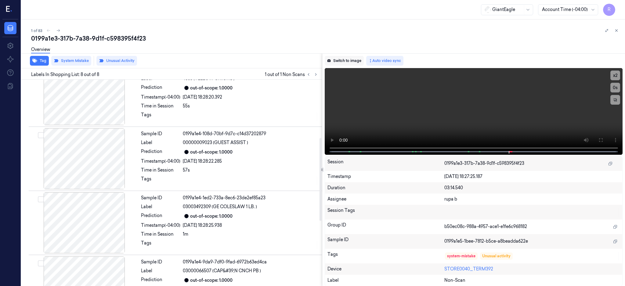
click at [351, 63] on button "Switch to image" at bounding box center [344, 61] width 39 height 10
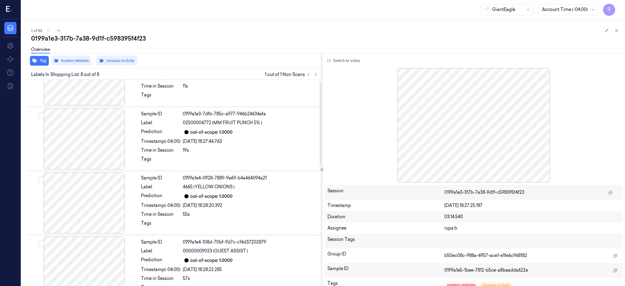
scroll to position [0, 0]
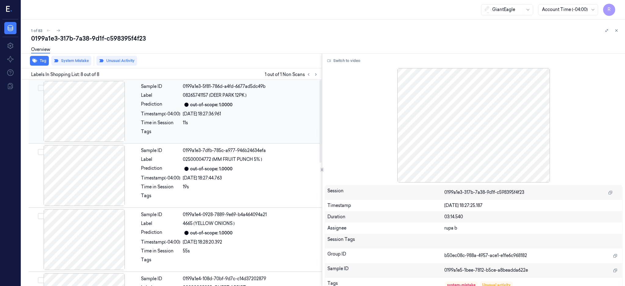
click at [66, 113] on div at bounding box center [84, 111] width 109 height 61
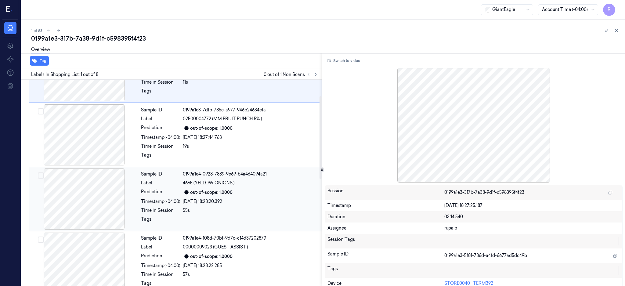
click at [167, 171] on div "Sample ID" at bounding box center [160, 174] width 39 height 6
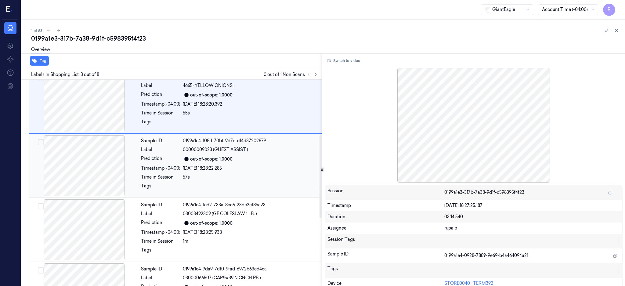
click at [170, 183] on div "Tags" at bounding box center [160, 188] width 39 height 10
click at [169, 186] on div "Tags" at bounding box center [160, 188] width 39 height 10
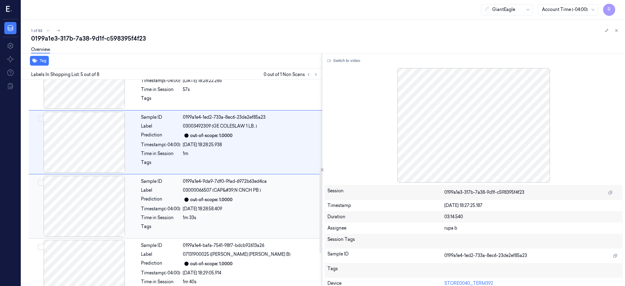
click at [170, 217] on div "Time in Session" at bounding box center [160, 217] width 39 height 6
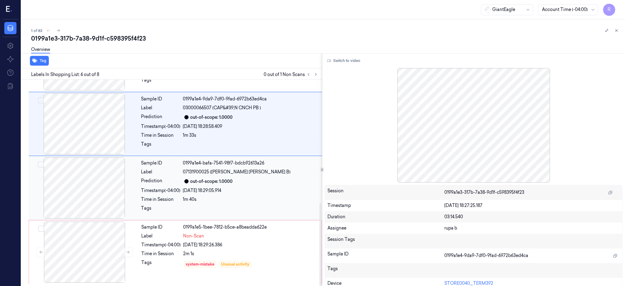
drag, startPoint x: 164, startPoint y: 190, endPoint x: 169, endPoint y: 189, distance: 5.2
click at [164, 190] on div "Timestamp (-04:00)" at bounding box center [160, 190] width 39 height 6
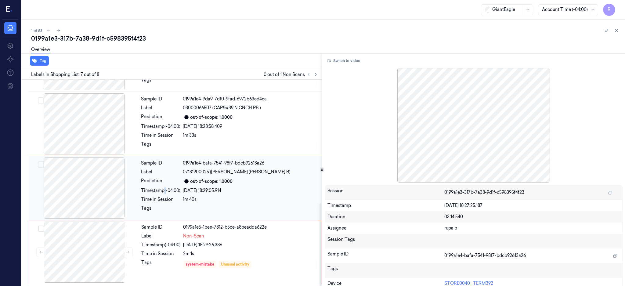
scroll to position [308, 0]
click at [162, 240] on div "Sample ID 0199a1e5-1bee-7812-b5ce-a8beadda622e Label Non-Scan Timestamp (-04:00…" at bounding box center [229, 251] width 181 height 61
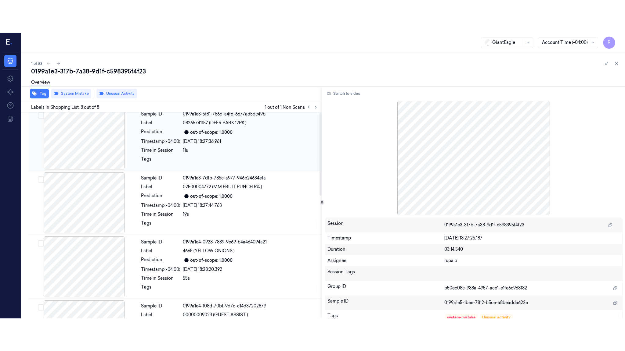
scroll to position [0, 0]
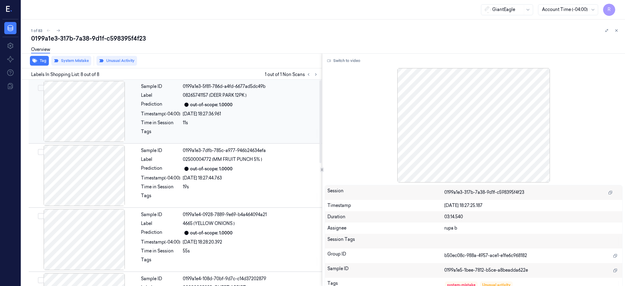
click at [87, 129] on div at bounding box center [84, 111] width 109 height 61
click at [87, 112] on div at bounding box center [84, 111] width 109 height 61
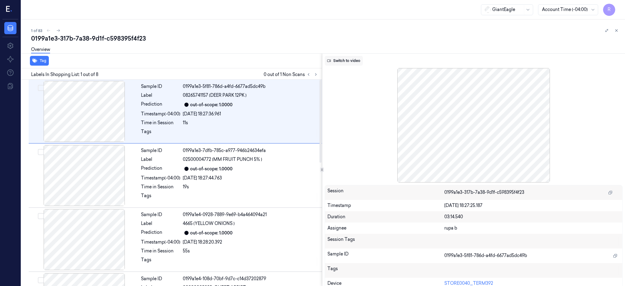
click at [347, 60] on button "Switch to video" at bounding box center [344, 61] width 38 height 10
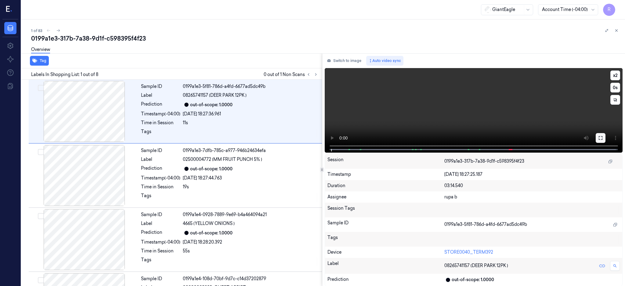
click at [605, 134] on button at bounding box center [600, 138] width 10 height 10
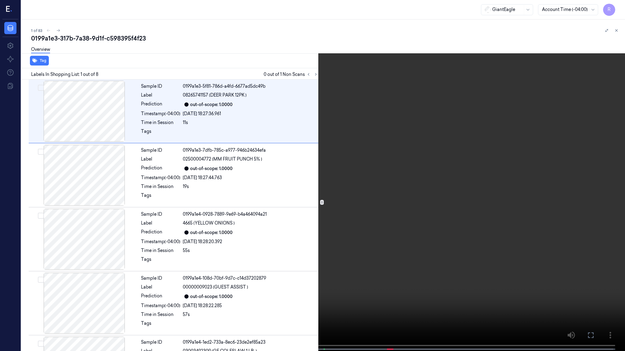
click at [355, 221] on video at bounding box center [312, 176] width 625 height 353
click at [355, 218] on video at bounding box center [312, 176] width 625 height 353
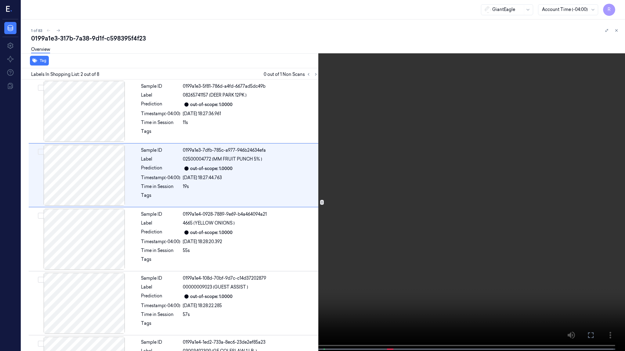
click at [397, 250] on video at bounding box center [312, 176] width 625 height 353
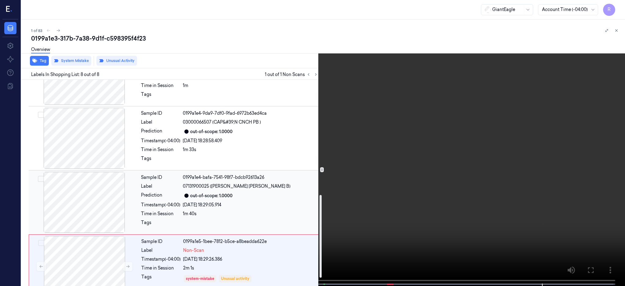
scroll to position [308, 0]
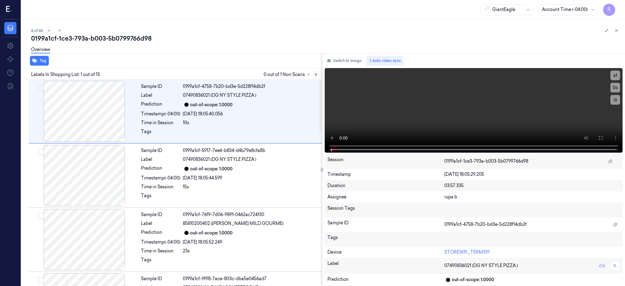
click at [319, 71] on button at bounding box center [315, 74] width 7 height 7
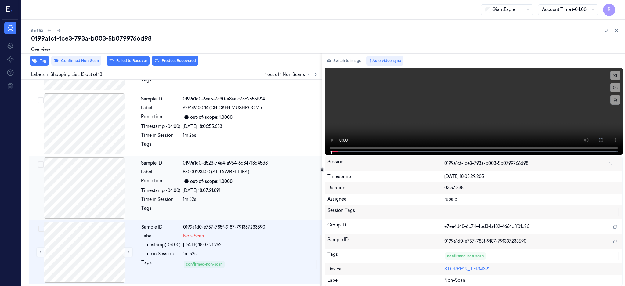
scroll to position [628, 0]
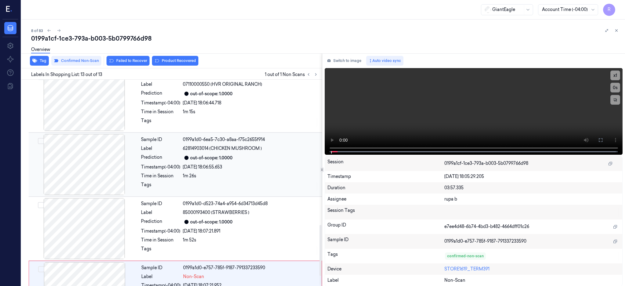
click at [100, 160] on div at bounding box center [84, 164] width 109 height 61
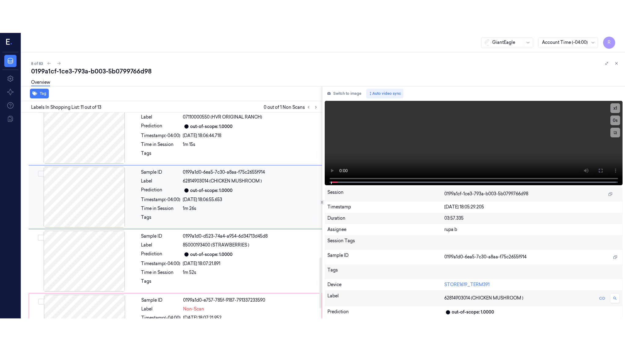
scroll to position [569, 0]
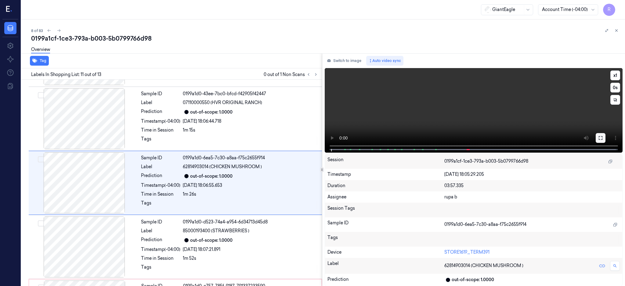
click at [603, 135] on icon at bounding box center [600, 137] width 5 height 5
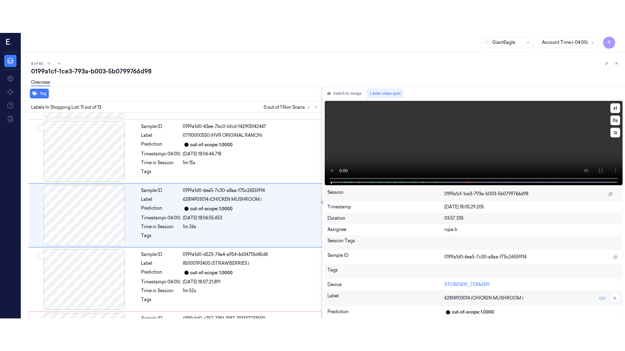
scroll to position [563, 0]
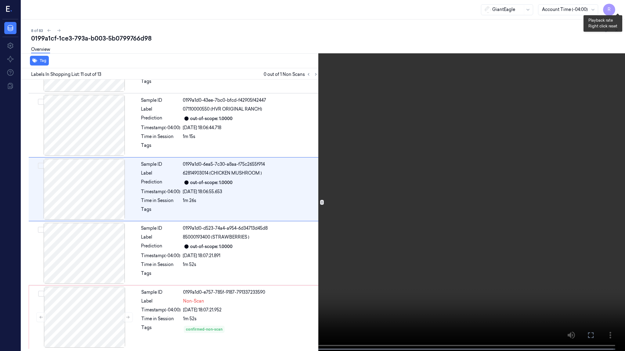
click at [619, 7] on button "x 1" at bounding box center [617, 7] width 10 height 10
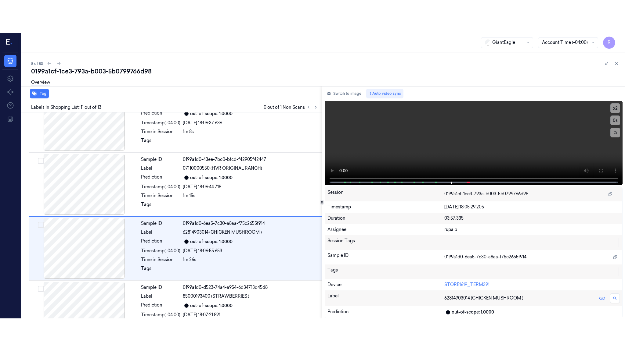
scroll to position [569, 0]
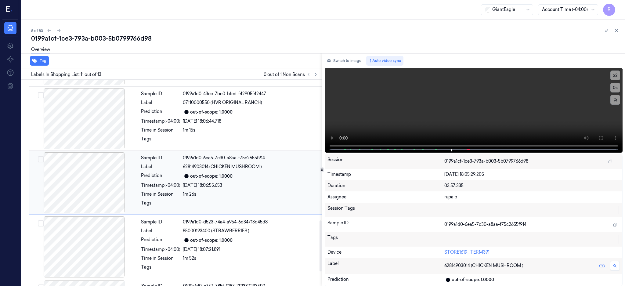
click at [92, 190] on div at bounding box center [84, 182] width 109 height 61
click at [605, 140] on button at bounding box center [600, 138] width 10 height 10
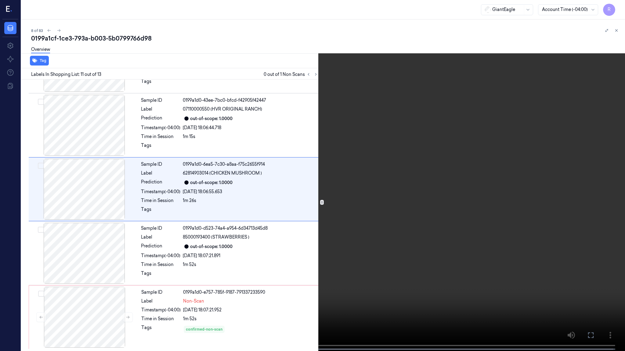
click at [481, 173] on video at bounding box center [312, 176] width 625 height 353
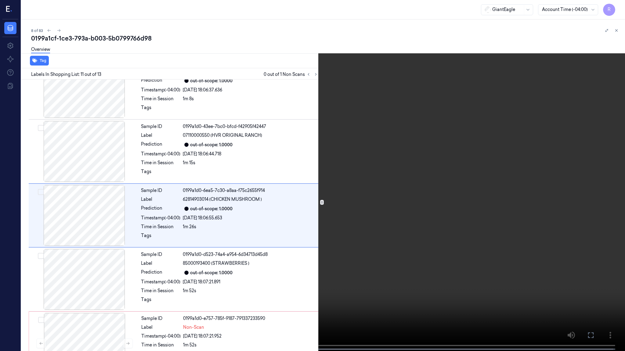
click at [481, 172] on video at bounding box center [312, 176] width 625 height 353
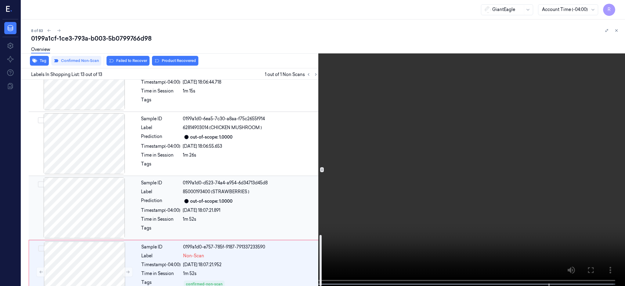
scroll to position [628, 0]
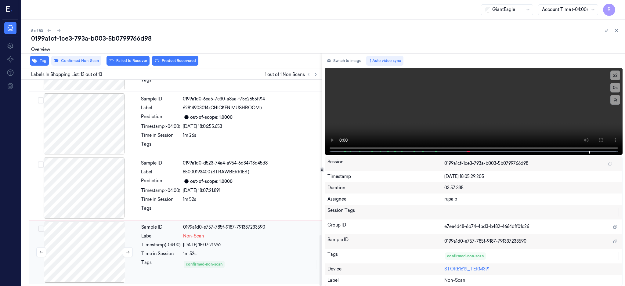
click at [100, 252] on div at bounding box center [84, 251] width 109 height 61
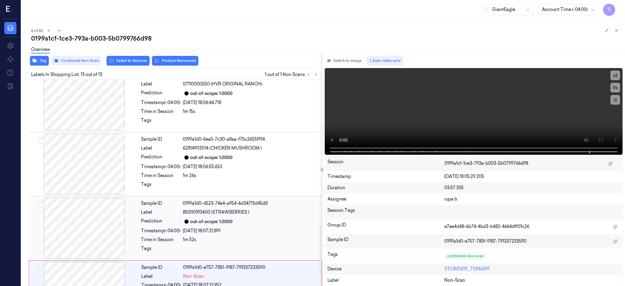
click at [89, 223] on div at bounding box center [84, 228] width 109 height 61
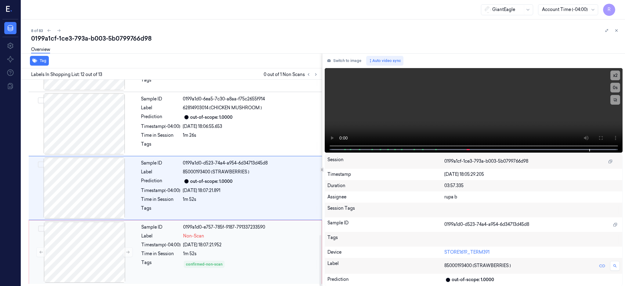
click at [293, 259] on div "Sample ID 0199a1d0-e757-785f-9187-791337233590 Label Non-Scan Timestamp (-04:00…" at bounding box center [229, 251] width 181 height 61
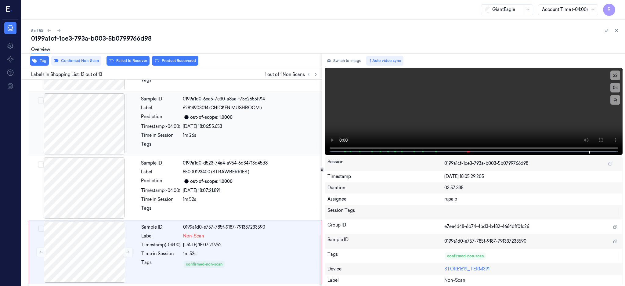
scroll to position [628, 0]
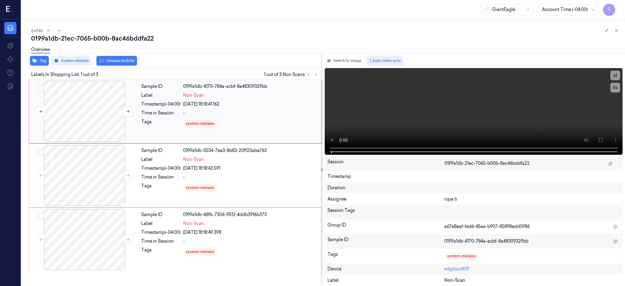
click at [80, 100] on div at bounding box center [84, 111] width 109 height 61
click at [605, 142] on button at bounding box center [600, 140] width 10 height 10
click at [602, 139] on icon at bounding box center [600, 140] width 4 height 4
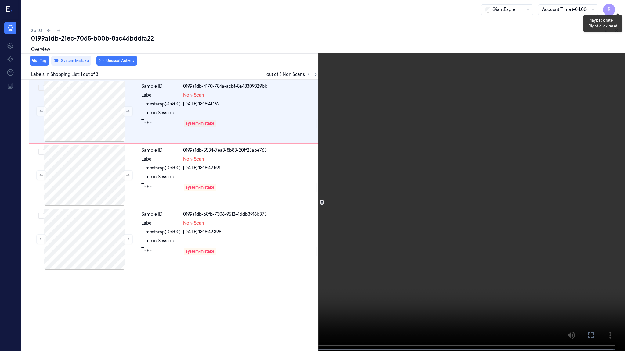
click at [615, 9] on button "x 1" at bounding box center [617, 7] width 10 height 10
click at [615, 9] on button "x 2" at bounding box center [617, 7] width 10 height 10
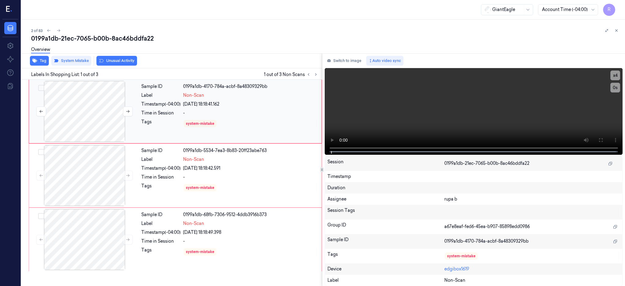
click at [101, 102] on div at bounding box center [84, 111] width 109 height 61
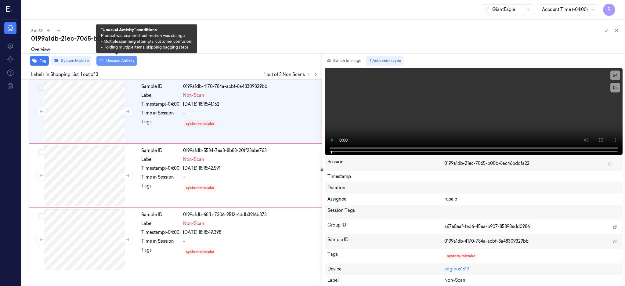
click at [120, 61] on button "Unusual Activity" at bounding box center [116, 61] width 41 height 10
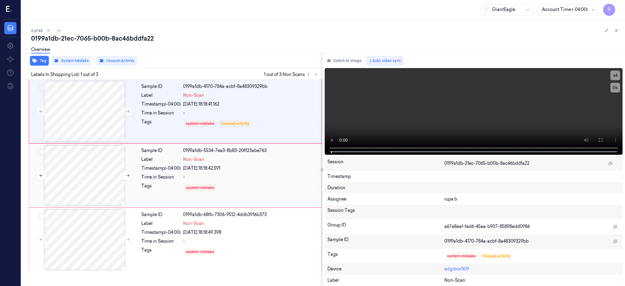
click at [109, 170] on div at bounding box center [84, 175] width 109 height 61
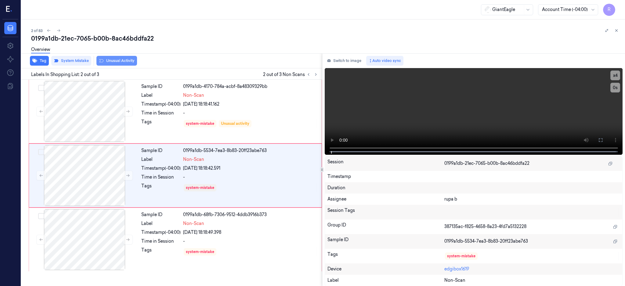
click at [111, 62] on button "Unusual Activity" at bounding box center [116, 61] width 41 height 10
click at [89, 236] on div at bounding box center [84, 239] width 109 height 61
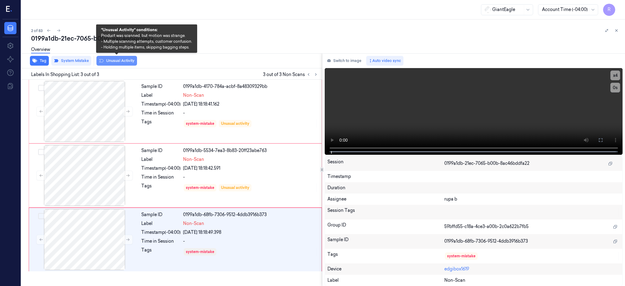
click at [115, 63] on button "Unusual Activity" at bounding box center [116, 61] width 41 height 10
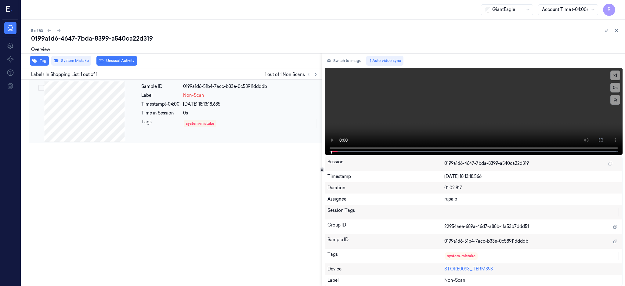
click at [88, 111] on div at bounding box center [84, 111] width 109 height 61
click at [605, 144] on button at bounding box center [600, 140] width 10 height 10
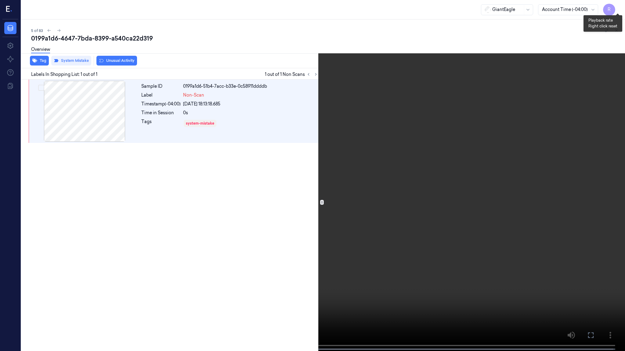
click at [614, 10] on button "x 1" at bounding box center [617, 7] width 10 height 10
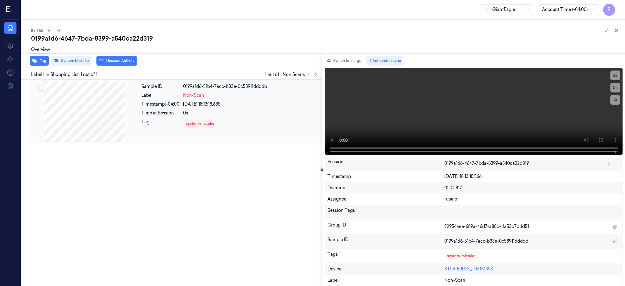
click at [88, 103] on div at bounding box center [84, 111] width 109 height 61
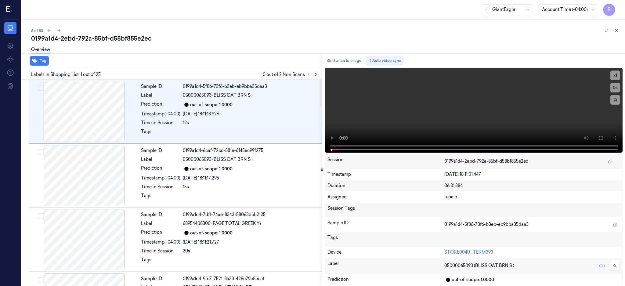
click at [319, 75] on button at bounding box center [315, 74] width 7 height 7
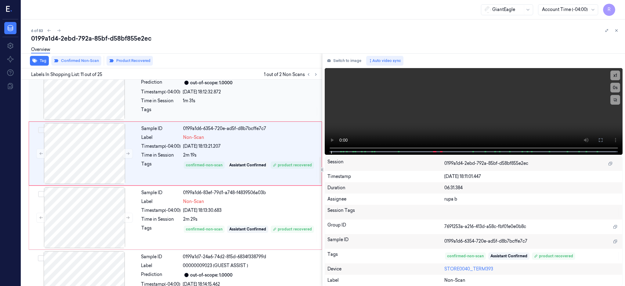
scroll to position [610, 0]
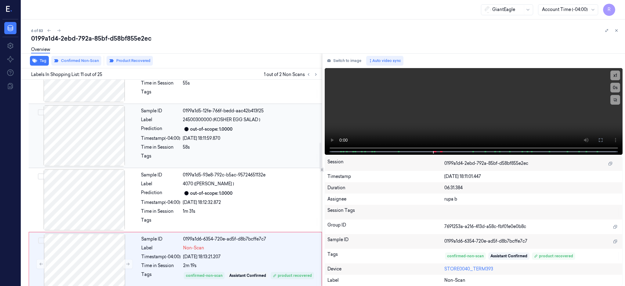
click at [95, 143] on div at bounding box center [84, 135] width 109 height 61
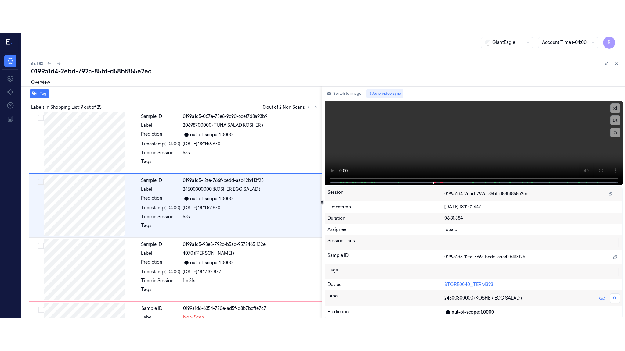
scroll to position [441, 0]
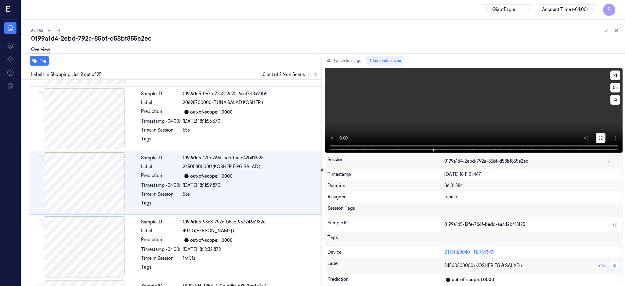
click at [602, 136] on icon at bounding box center [600, 138] width 4 height 4
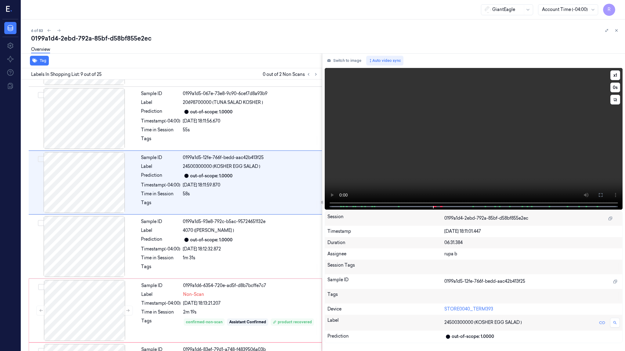
scroll to position [408, 0]
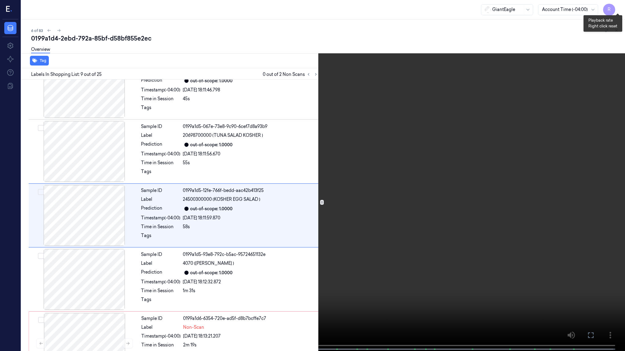
click at [618, 7] on button "x 1" at bounding box center [617, 7] width 10 height 10
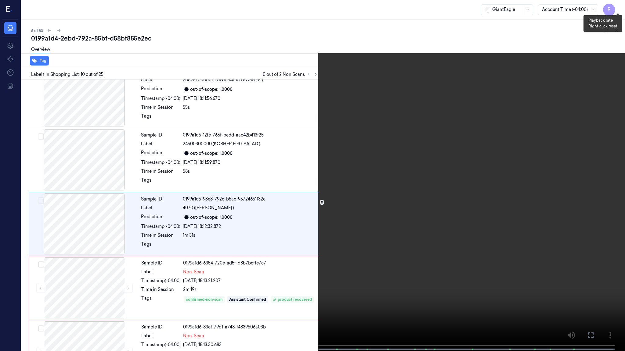
scroll to position [472, 0]
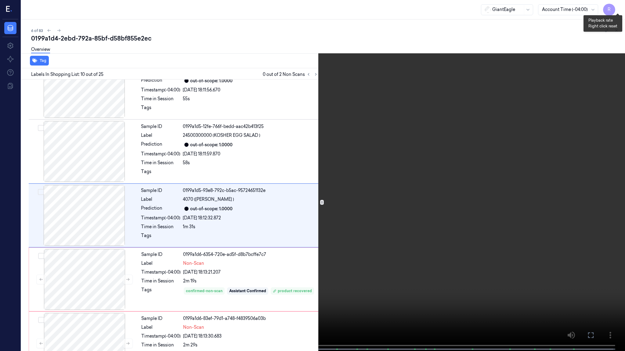
drag, startPoint x: 615, startPoint y: 7, endPoint x: 587, endPoint y: 33, distance: 38.0
click at [615, 8] on button "x 2" at bounding box center [617, 7] width 10 height 10
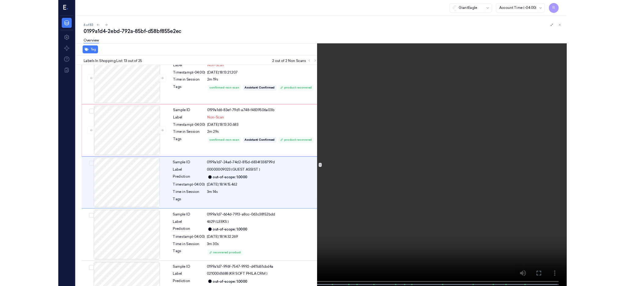
scroll to position [665, 0]
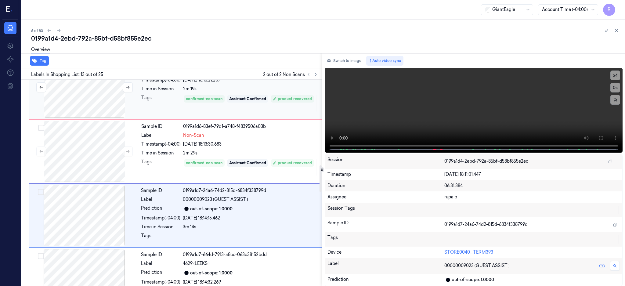
click at [87, 114] on div at bounding box center [84, 87] width 109 height 61
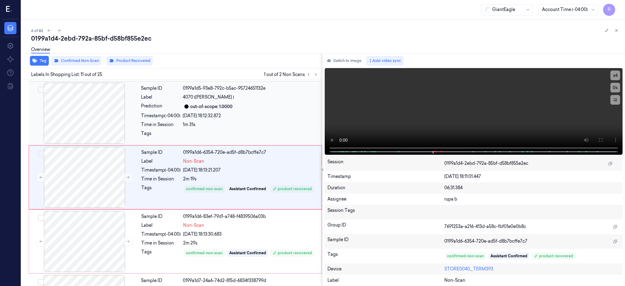
scroll to position [569, 0]
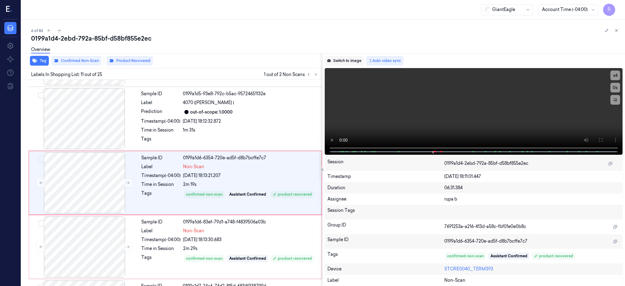
click at [341, 60] on button "Switch to image" at bounding box center [344, 61] width 39 height 10
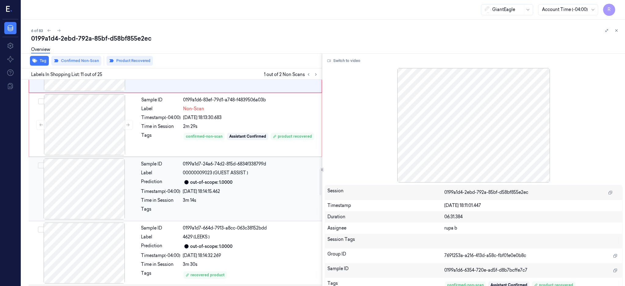
click at [100, 191] on div at bounding box center [84, 188] width 109 height 61
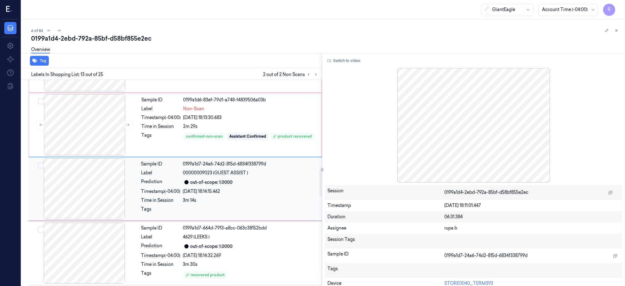
scroll to position [697, 0]
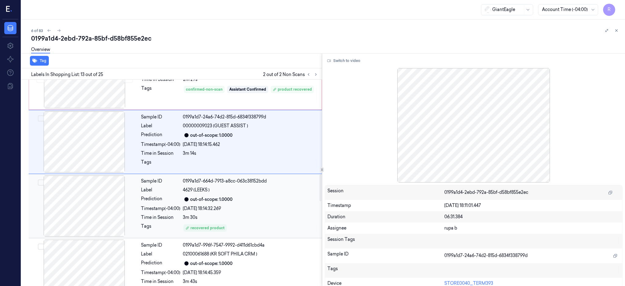
click at [75, 232] on div at bounding box center [84, 205] width 109 height 61
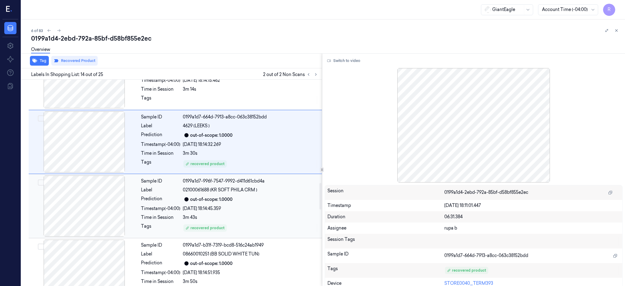
click at [87, 209] on div at bounding box center [84, 205] width 109 height 61
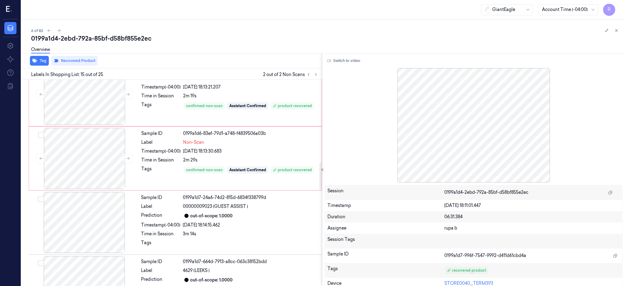
scroll to position [622, 0]
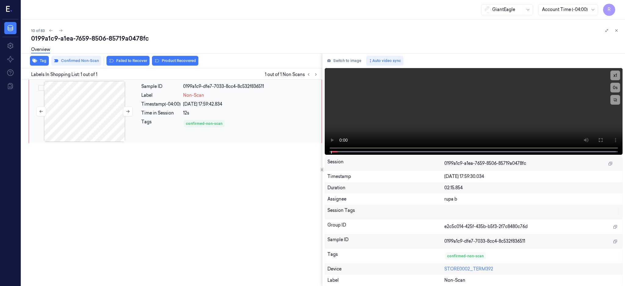
click at [60, 113] on div at bounding box center [84, 111] width 109 height 61
click at [605, 135] on button at bounding box center [600, 140] width 10 height 10
click at [603, 138] on icon at bounding box center [600, 140] width 5 height 5
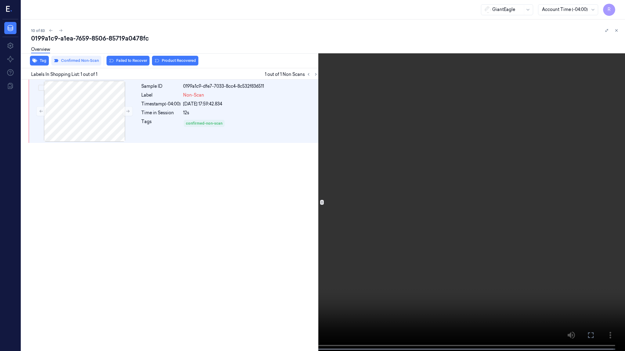
click at [383, 169] on video at bounding box center [312, 176] width 625 height 353
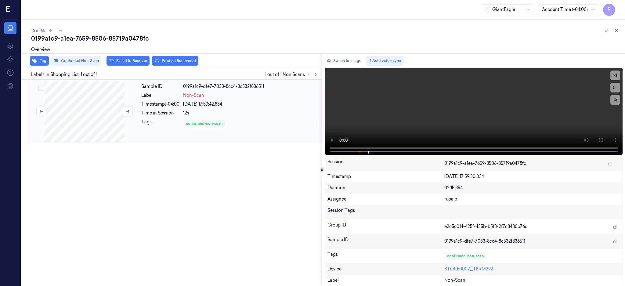
click at [95, 110] on div at bounding box center [84, 111] width 109 height 61
click at [354, 56] on button "Switch to image" at bounding box center [344, 61] width 39 height 10
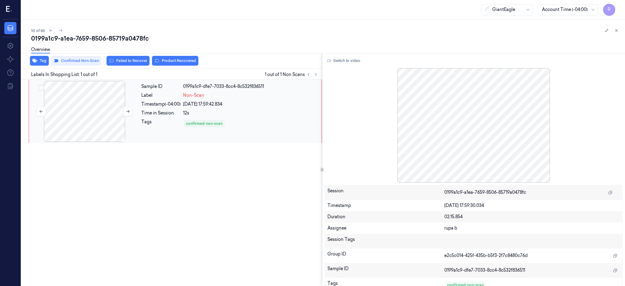
click at [108, 103] on div at bounding box center [84, 111] width 109 height 61
click at [125, 112] on button at bounding box center [128, 111] width 10 height 10
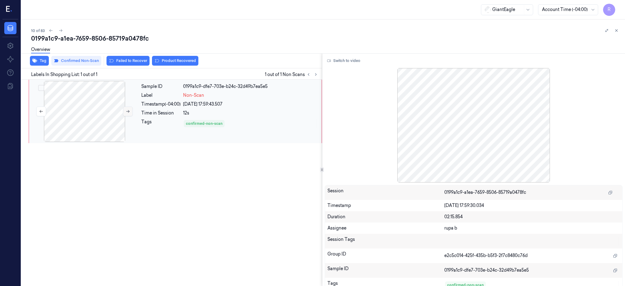
click at [125, 112] on button at bounding box center [128, 111] width 10 height 10
click at [97, 111] on div at bounding box center [84, 111] width 109 height 61
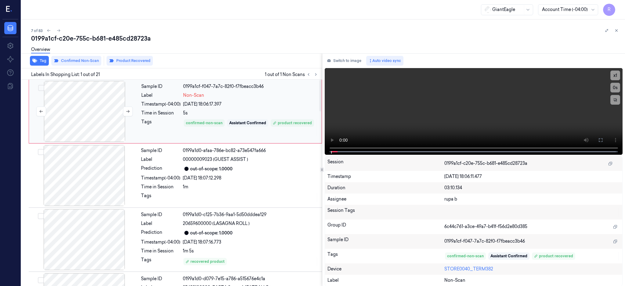
click at [72, 114] on div at bounding box center [84, 111] width 109 height 61
click at [603, 142] on icon at bounding box center [600, 140] width 5 height 5
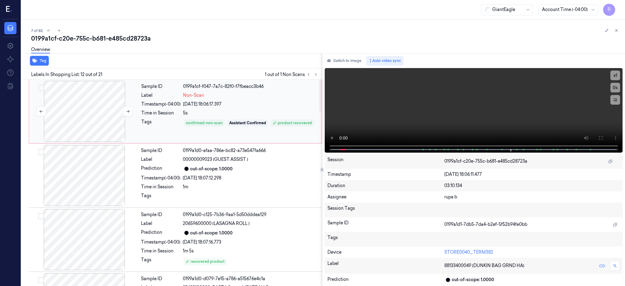
click at [101, 120] on div at bounding box center [84, 111] width 109 height 61
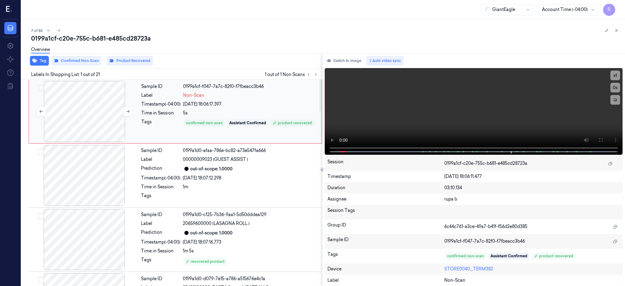
click at [101, 120] on div at bounding box center [84, 111] width 109 height 61
click at [605, 135] on button at bounding box center [600, 140] width 10 height 10
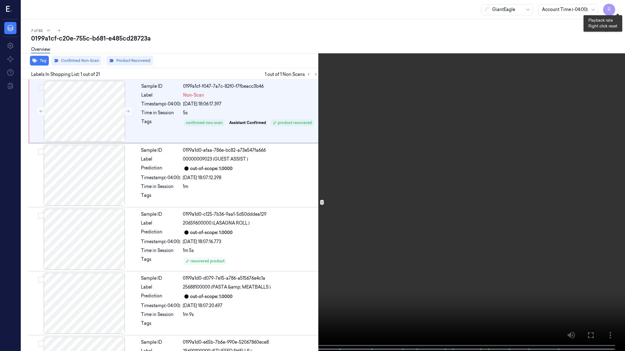
click at [618, 7] on button "x 1" at bounding box center [617, 7] width 10 height 10
click at [618, 7] on button "x 4" at bounding box center [617, 7] width 10 height 10
click at [618, 7] on button "x 1" at bounding box center [617, 7] width 10 height 10
click at [618, 7] on button "x 2" at bounding box center [617, 7] width 10 height 10
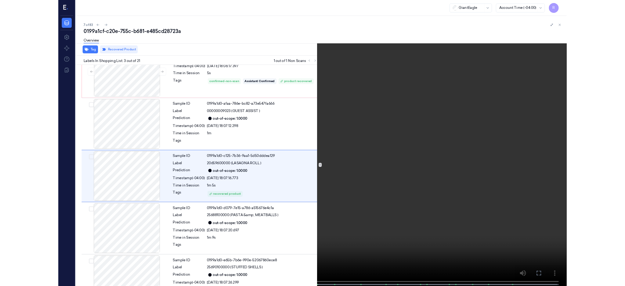
scroll to position [23, 0]
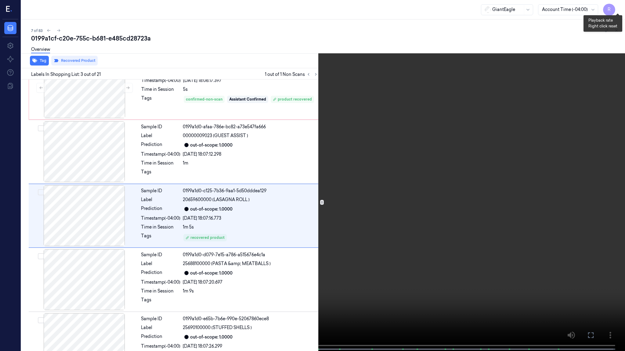
click at [619, 7] on button "x 4" at bounding box center [617, 7] width 10 height 10
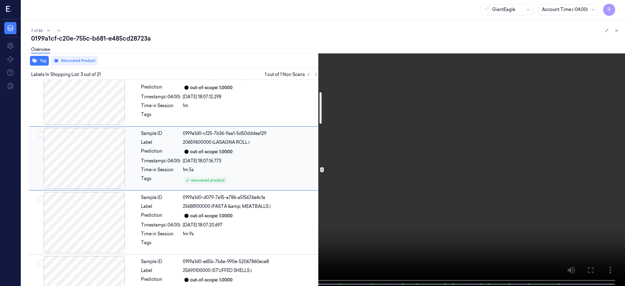
scroll to position [56, 0]
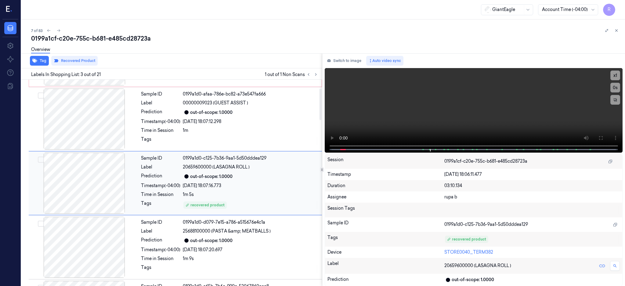
click at [67, 158] on div at bounding box center [84, 183] width 109 height 61
click at [70, 175] on div at bounding box center [84, 183] width 109 height 61
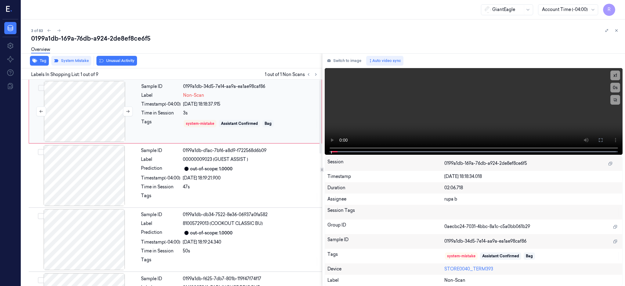
click at [86, 115] on div at bounding box center [84, 111] width 109 height 61
click at [603, 140] on icon at bounding box center [600, 140] width 5 height 5
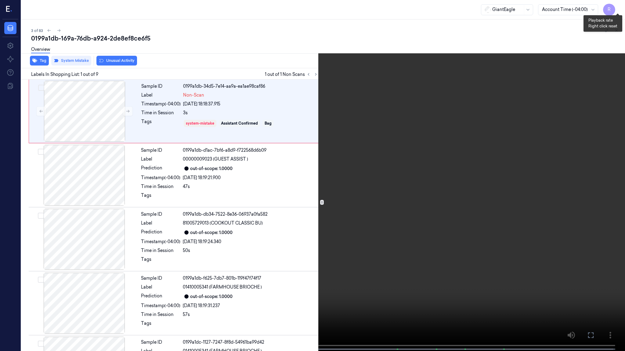
click at [619, 5] on button "x 1" at bounding box center [617, 7] width 10 height 10
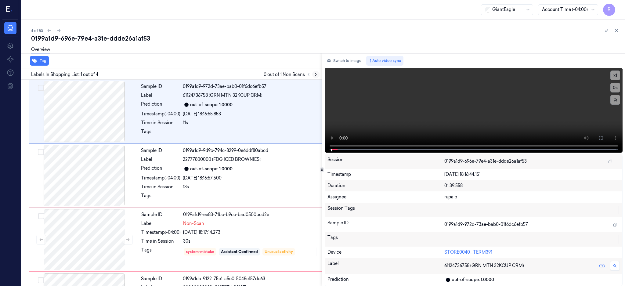
click at [318, 74] on icon at bounding box center [316, 74] width 4 height 4
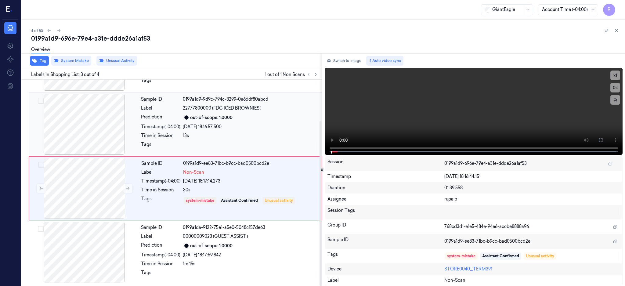
click at [81, 138] on div at bounding box center [84, 124] width 109 height 61
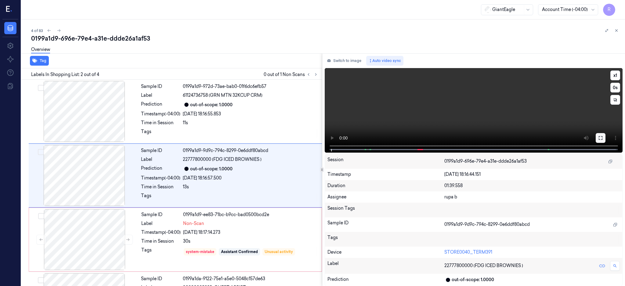
click at [603, 139] on icon at bounding box center [600, 137] width 5 height 5
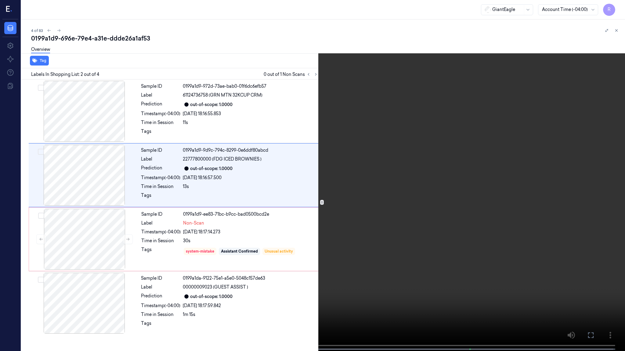
click at [363, 231] on video at bounding box center [312, 176] width 625 height 353
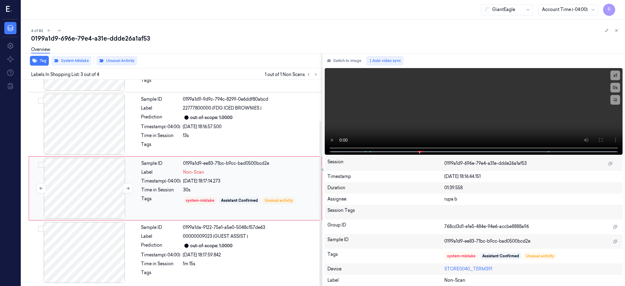
click at [104, 184] on div at bounding box center [84, 188] width 109 height 61
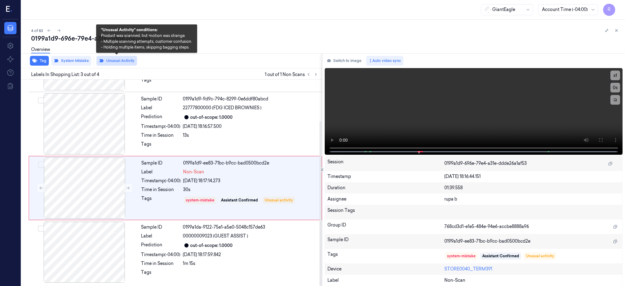
click at [114, 61] on button "Unusual Activity" at bounding box center [116, 61] width 41 height 10
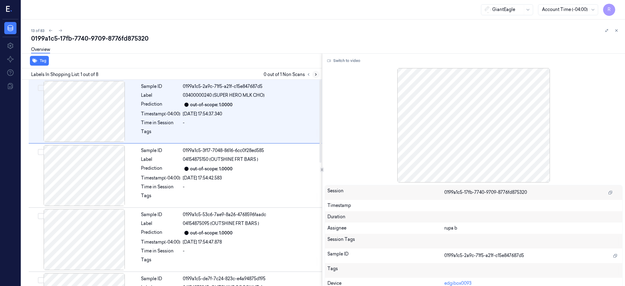
click at [318, 75] on icon at bounding box center [316, 74] width 4 height 4
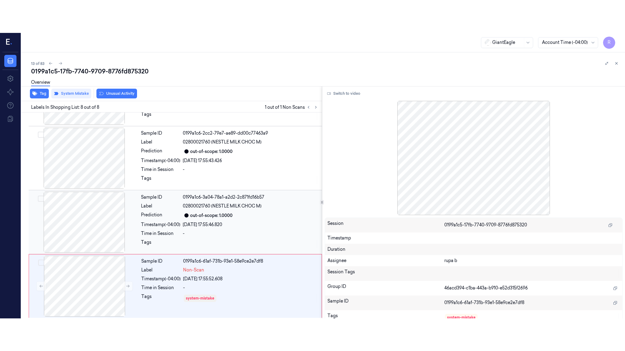
scroll to position [308, 0]
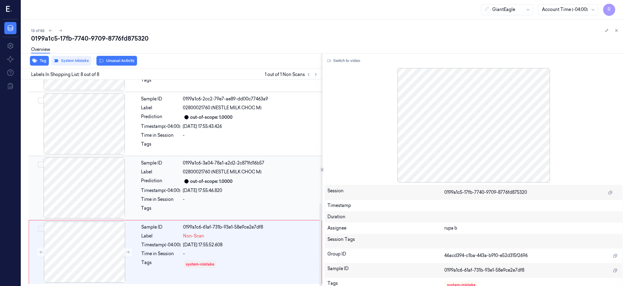
click at [83, 204] on div at bounding box center [84, 187] width 109 height 61
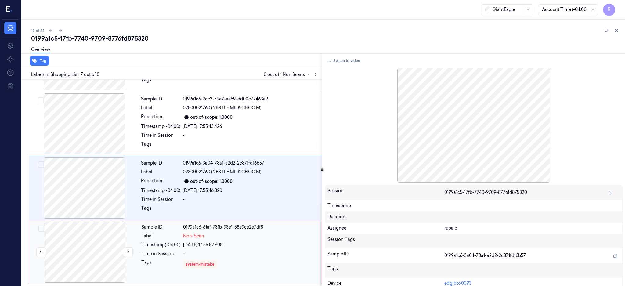
click at [89, 244] on div at bounding box center [84, 251] width 109 height 61
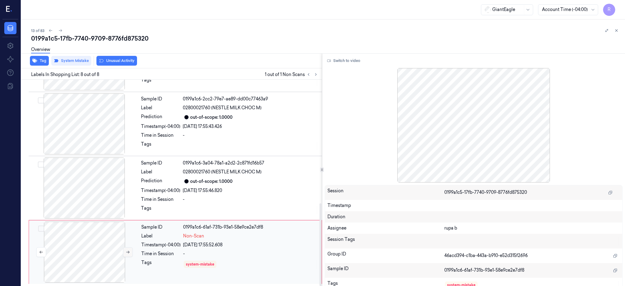
click at [130, 249] on button at bounding box center [128, 252] width 10 height 10
click at [111, 250] on div at bounding box center [84, 251] width 109 height 61
click at [354, 66] on div "Switch to video Session 0199a1c5-17fb-7740-9709-8776fd875320 Timestamp Duration…" at bounding box center [473, 169] width 303 height 233
click at [357, 54] on div "Switch to video Session 0199a1c5-17fb-7740-9709-8776fd875320 Timestamp Duration…" at bounding box center [473, 169] width 303 height 233
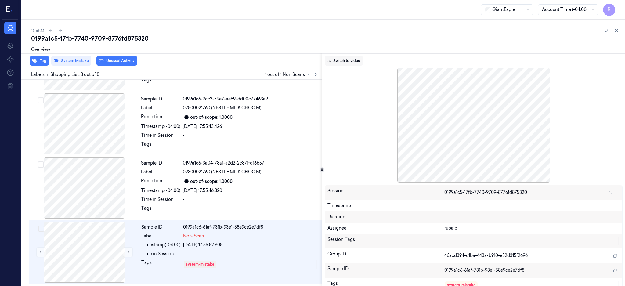
click at [357, 58] on button "Switch to video" at bounding box center [344, 61] width 38 height 10
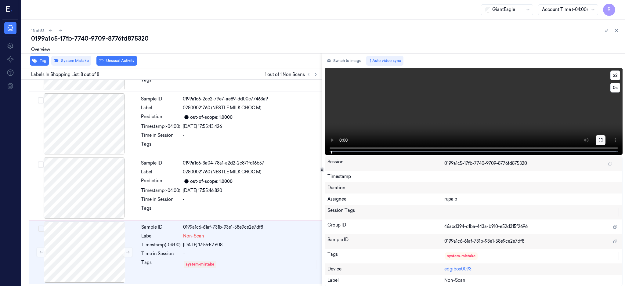
click at [603, 139] on icon at bounding box center [600, 140] width 5 height 5
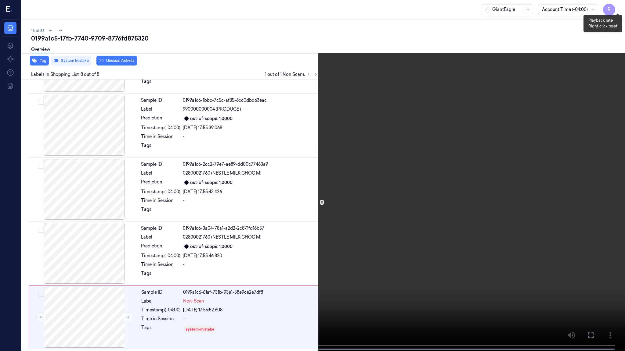
click at [615, 9] on button "x 2" at bounding box center [617, 7] width 10 height 10
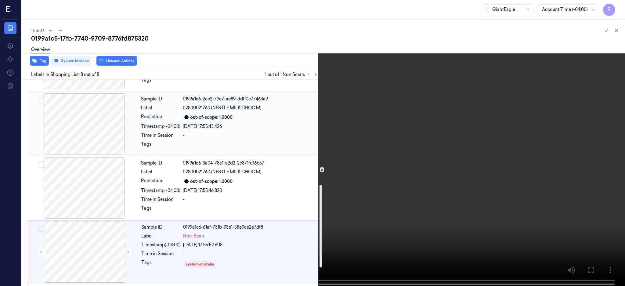
scroll to position [145, 0]
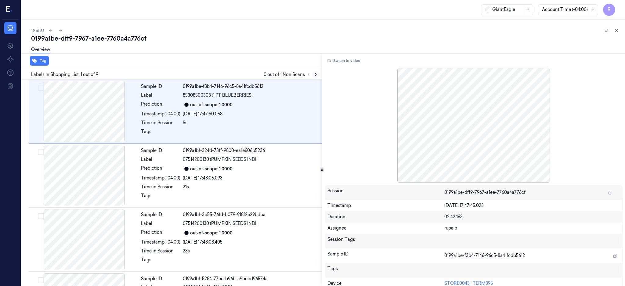
click at [318, 74] on icon at bounding box center [316, 74] width 4 height 4
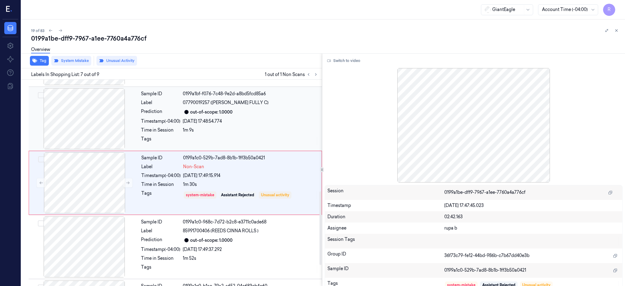
click at [78, 132] on div at bounding box center [84, 118] width 109 height 61
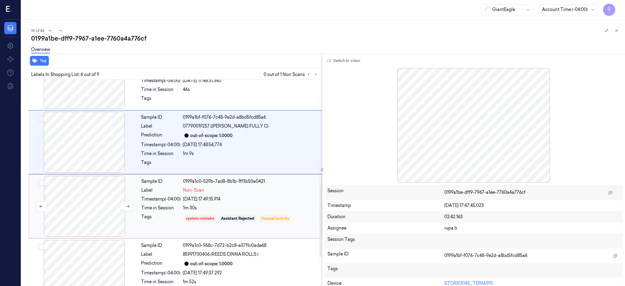
click at [75, 210] on div at bounding box center [84, 206] width 109 height 61
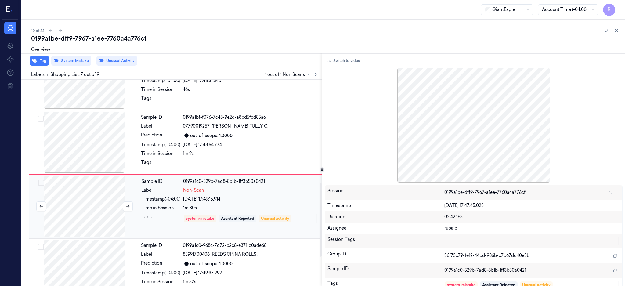
scroll to position [313, 0]
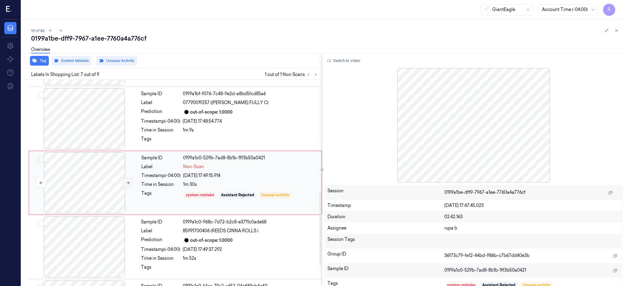
click at [125, 182] on button at bounding box center [128, 183] width 10 height 10
click at [124, 188] on div at bounding box center [84, 182] width 109 height 61
click at [124, 59] on button "Unusual Activity" at bounding box center [116, 61] width 41 height 10
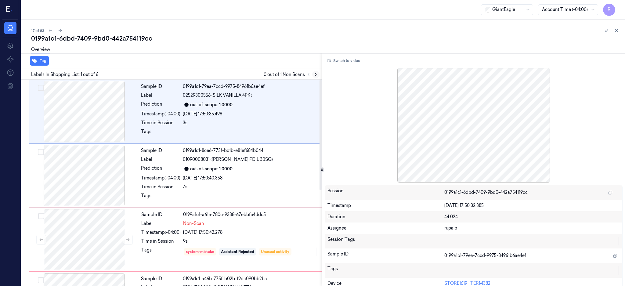
click at [318, 72] on icon at bounding box center [316, 74] width 4 height 4
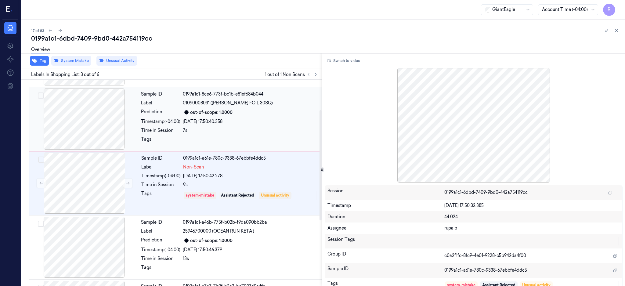
click at [95, 121] on div at bounding box center [84, 118] width 109 height 61
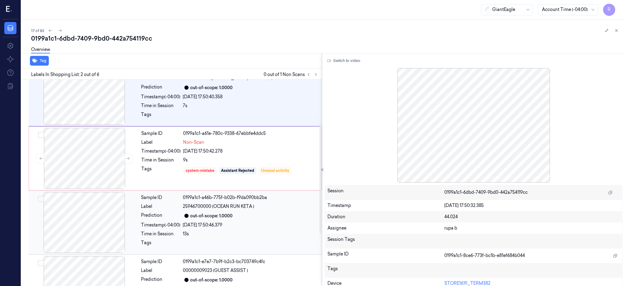
click at [106, 218] on div at bounding box center [84, 222] width 109 height 61
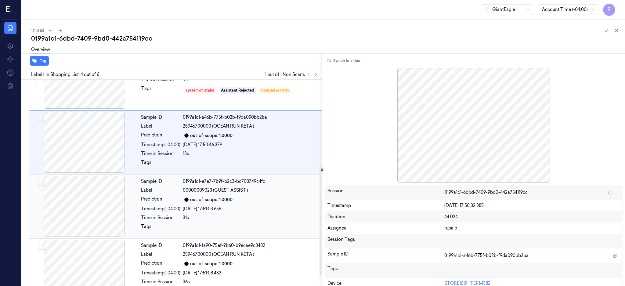
click at [99, 215] on div at bounding box center [84, 206] width 109 height 61
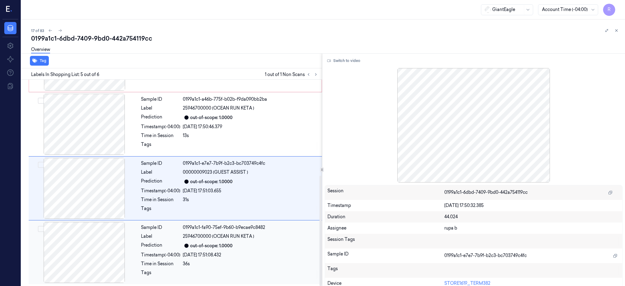
click at [91, 246] on div at bounding box center [84, 252] width 109 height 61
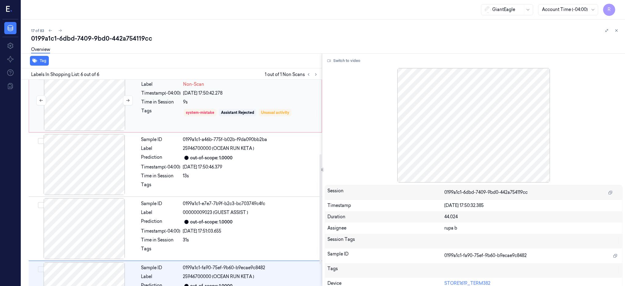
click at [98, 104] on div at bounding box center [84, 100] width 109 height 61
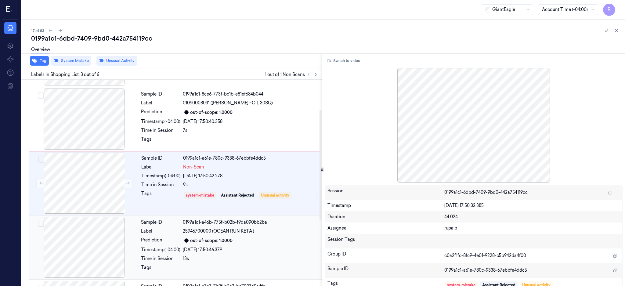
click at [102, 260] on div at bounding box center [84, 247] width 109 height 61
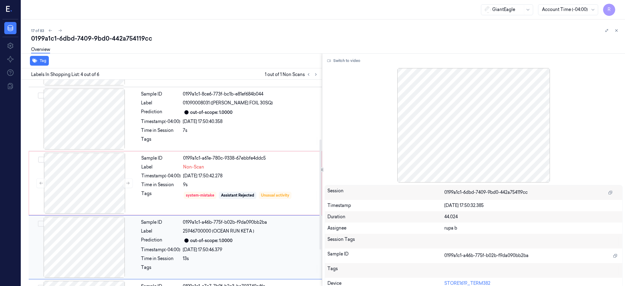
scroll to position [120, 0]
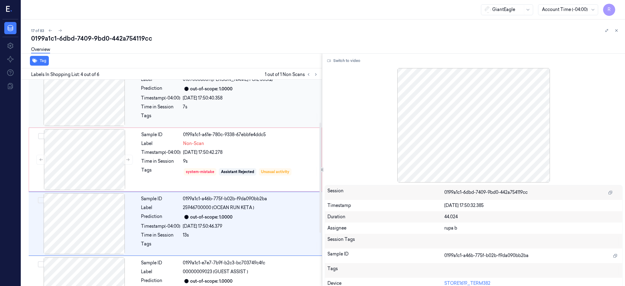
click at [97, 112] on div at bounding box center [84, 95] width 109 height 61
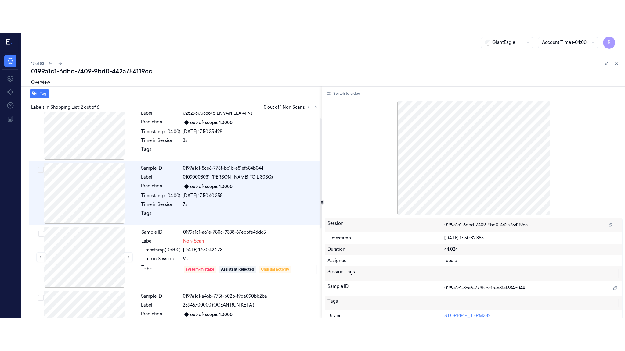
scroll to position [0, 0]
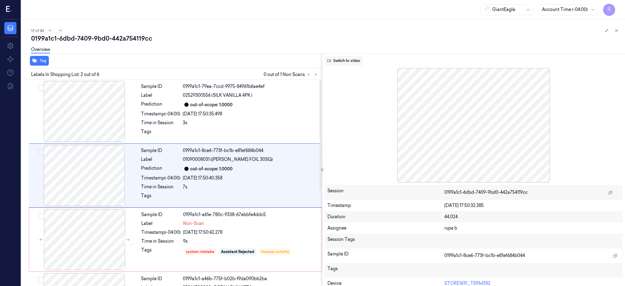
click at [355, 64] on button "Switch to video" at bounding box center [344, 61] width 38 height 10
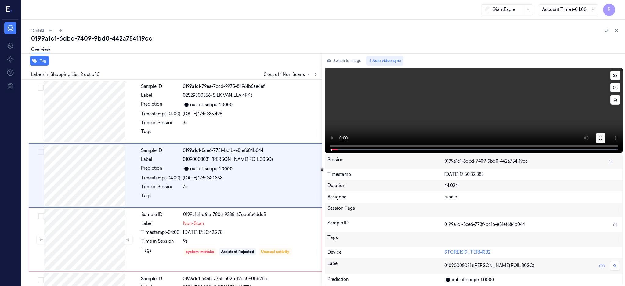
click at [605, 134] on button at bounding box center [600, 138] width 10 height 10
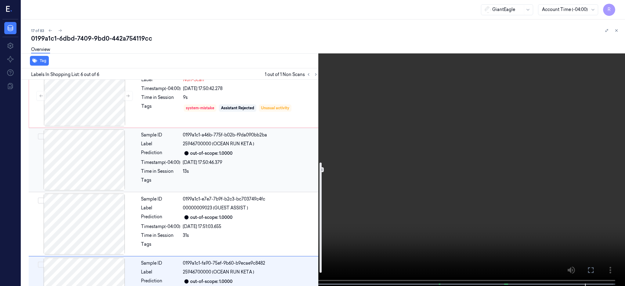
scroll to position [155, 0]
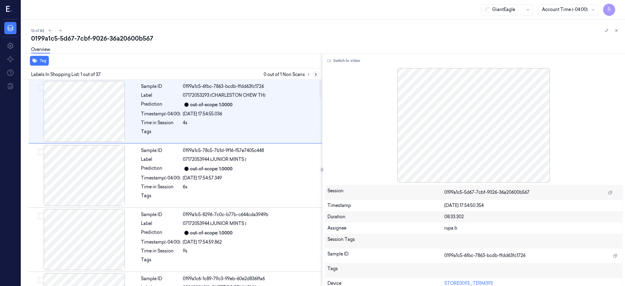
click at [316, 74] on icon at bounding box center [315, 75] width 1 height 2
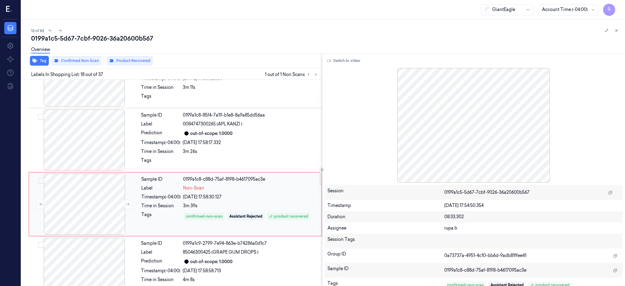
scroll to position [1018, 0]
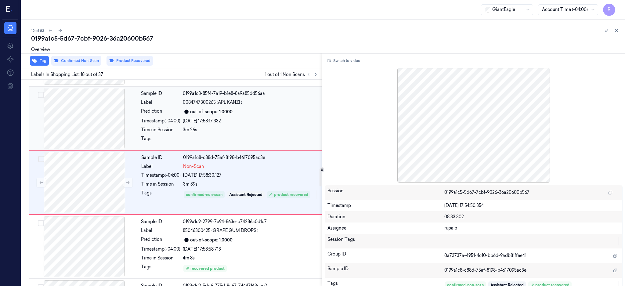
click at [76, 109] on div at bounding box center [84, 118] width 109 height 61
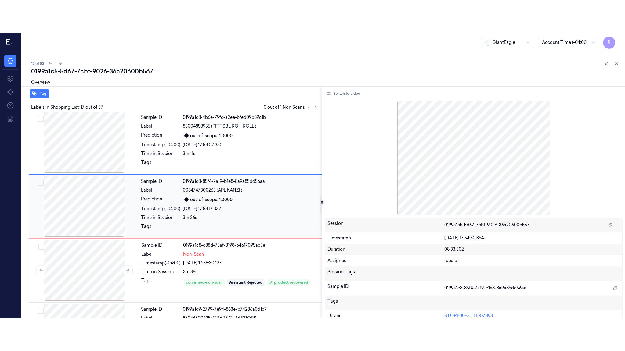
scroll to position [954, 0]
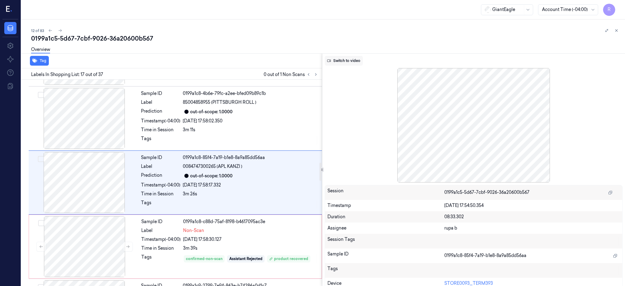
click at [350, 63] on button "Switch to video" at bounding box center [344, 61] width 38 height 10
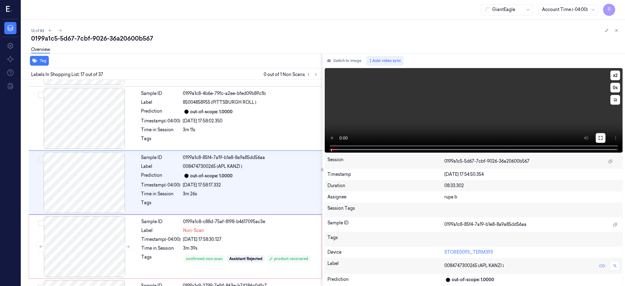
click at [605, 137] on button at bounding box center [600, 138] width 10 height 10
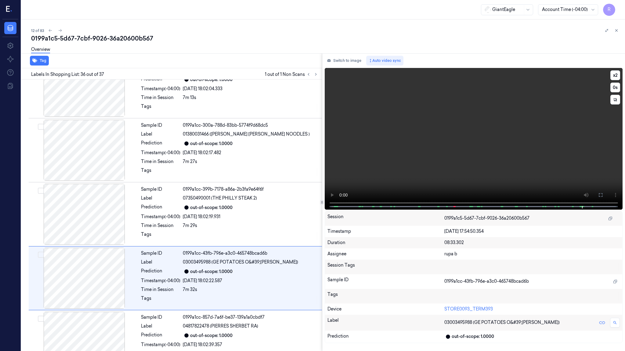
scroll to position [2101, 0]
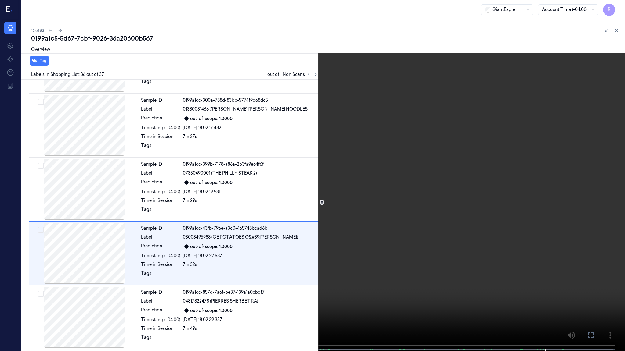
click at [238, 285] on span at bounding box center [238, 349] width 1 height 3
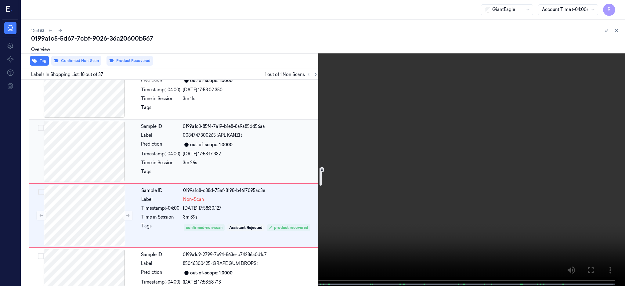
scroll to position [1026, 0]
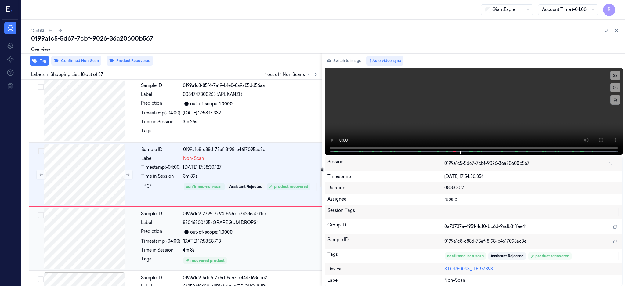
click at [99, 237] on div at bounding box center [84, 238] width 109 height 61
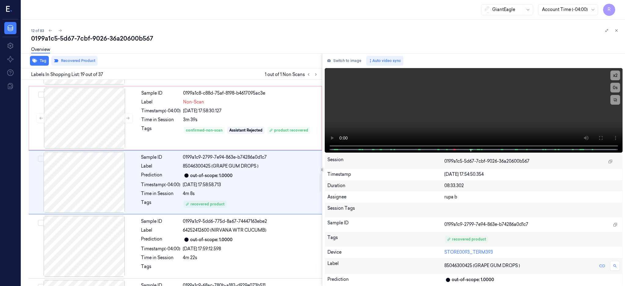
scroll to position [1082, 0]
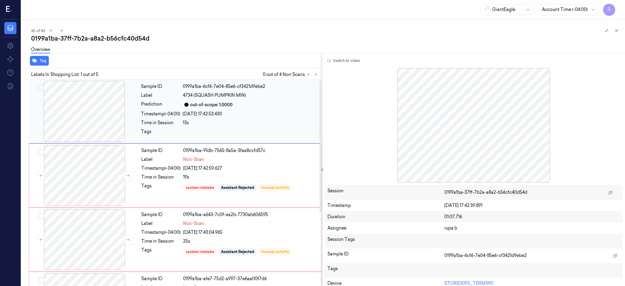
click at [95, 105] on div at bounding box center [84, 111] width 109 height 61
click at [357, 58] on button "Switch to video" at bounding box center [344, 61] width 38 height 10
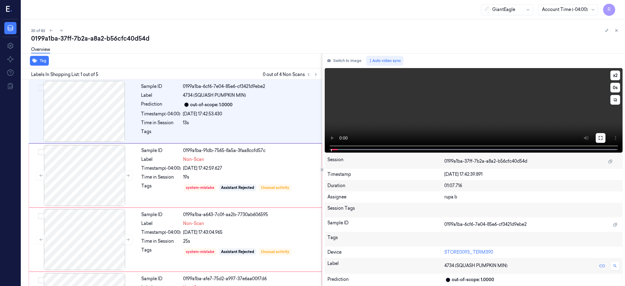
click at [605, 138] on button at bounding box center [600, 138] width 10 height 10
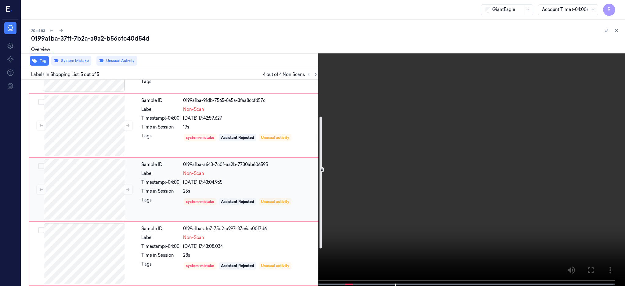
scroll to position [115, 0]
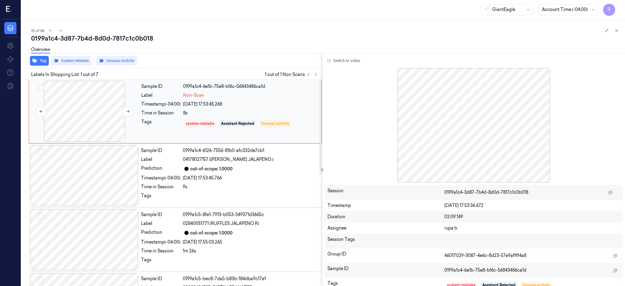
click at [83, 96] on div at bounding box center [84, 111] width 109 height 61
click at [125, 112] on button at bounding box center [128, 111] width 10 height 10
click at [109, 177] on div at bounding box center [84, 175] width 109 height 61
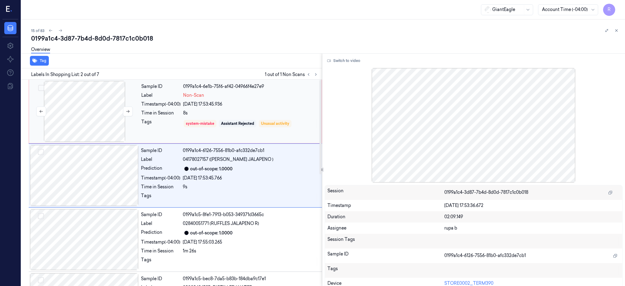
click at [83, 108] on div at bounding box center [84, 111] width 109 height 61
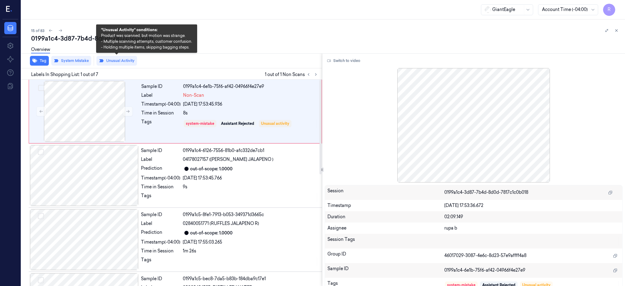
click at [105, 56] on div "Overview" at bounding box center [325, 51] width 589 height 16
click at [123, 60] on button "Unusual Activity" at bounding box center [116, 61] width 41 height 10
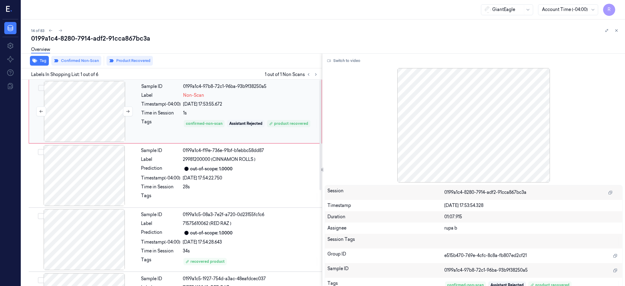
click at [71, 104] on div at bounding box center [84, 111] width 109 height 61
click at [364, 67] on div "Switch to video Session 0199a1c4-8280-7914-adf2-91cca867bc3a Timestamp 01/10/20…" at bounding box center [473, 169] width 303 height 233
click at [360, 60] on button "Switch to video" at bounding box center [344, 61] width 38 height 10
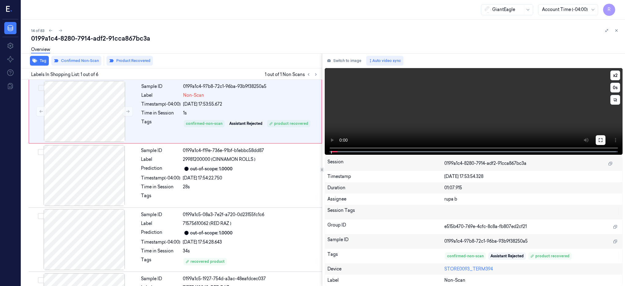
click at [602, 139] on icon at bounding box center [600, 140] width 4 height 4
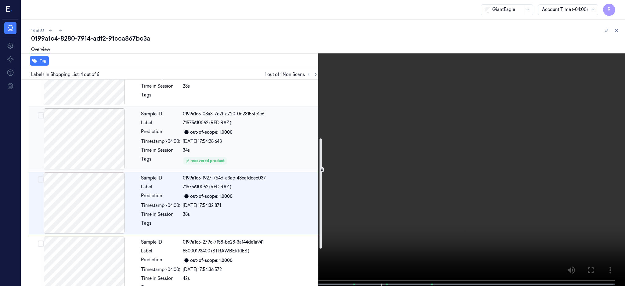
scroll to position [113, 0]
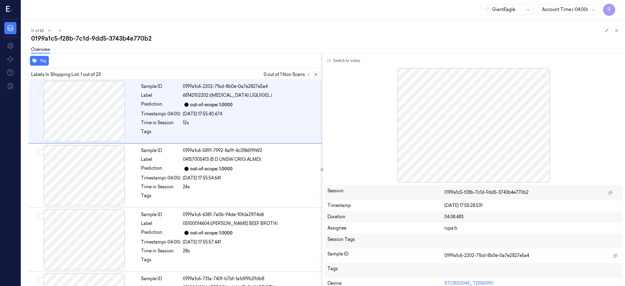
click at [319, 73] on button at bounding box center [315, 74] width 7 height 7
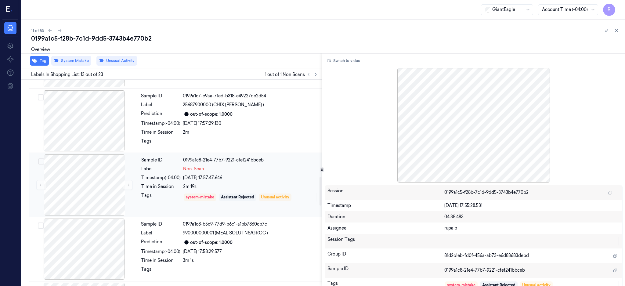
scroll to position [697, 0]
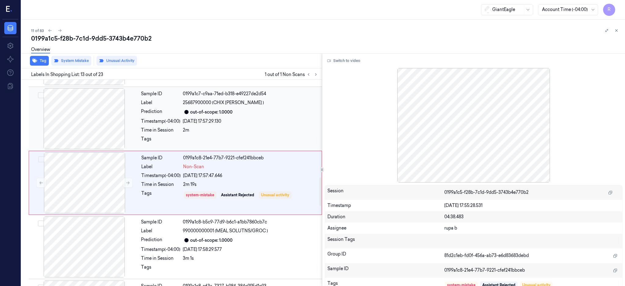
click at [84, 122] on div at bounding box center [84, 118] width 109 height 61
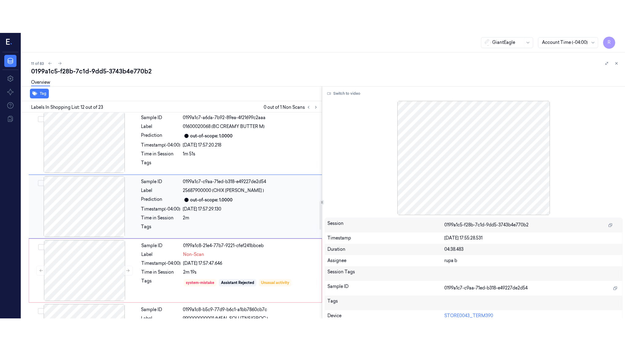
scroll to position [633, 0]
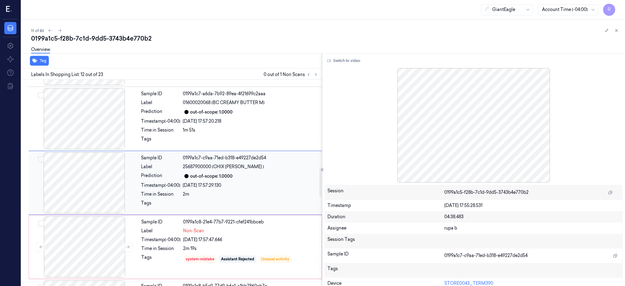
click at [91, 177] on div at bounding box center [84, 182] width 109 height 61
click at [344, 63] on button "Switch to video" at bounding box center [344, 61] width 38 height 10
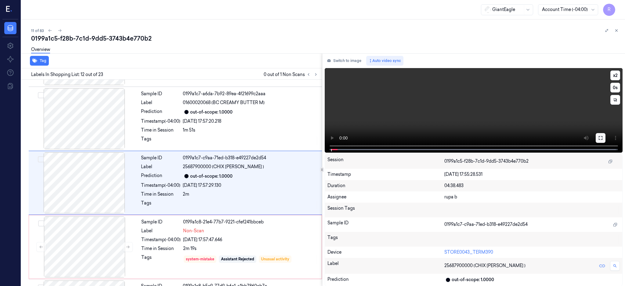
click at [602, 139] on icon at bounding box center [600, 138] width 4 height 4
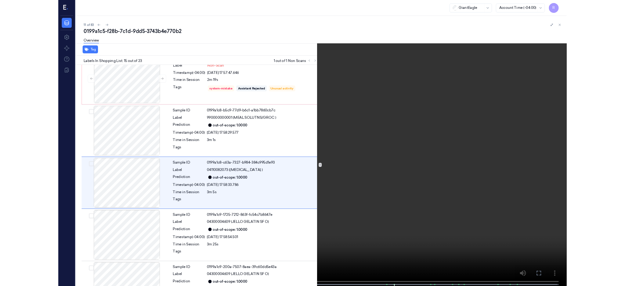
scroll to position [793, 0]
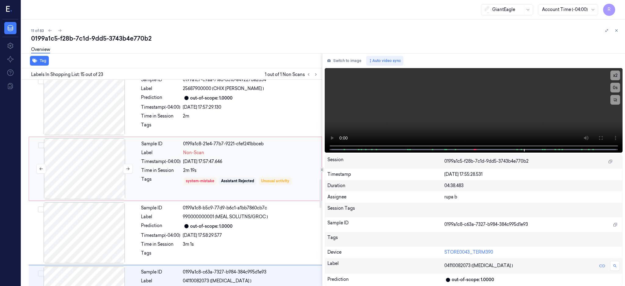
click at [92, 155] on div at bounding box center [84, 168] width 109 height 61
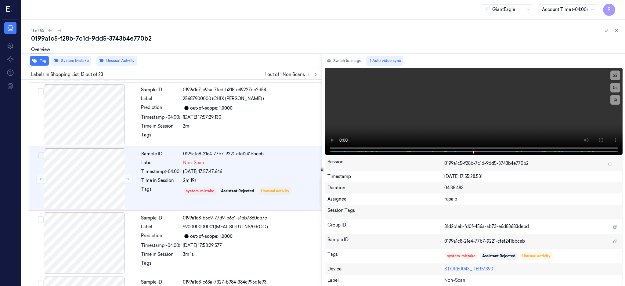
scroll to position [697, 0]
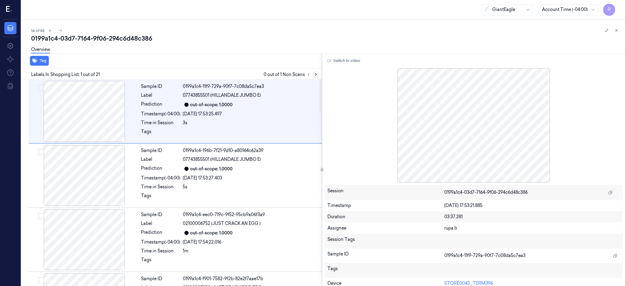
click at [318, 72] on icon at bounding box center [316, 74] width 4 height 4
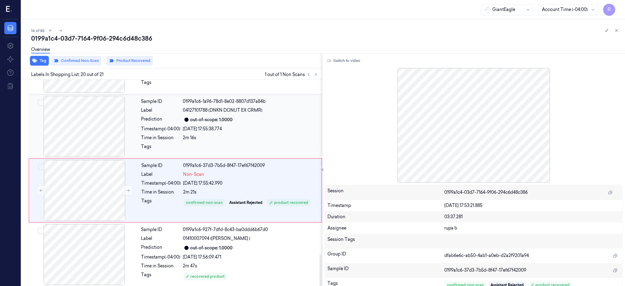
scroll to position [1141, 0]
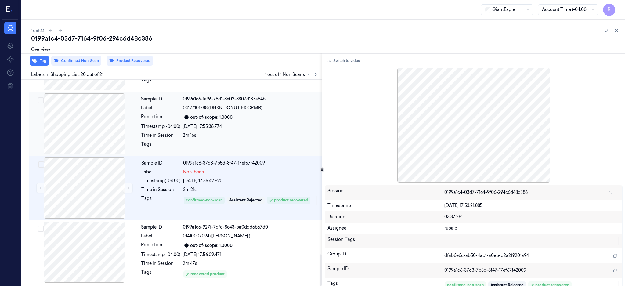
click at [80, 128] on div at bounding box center [84, 123] width 109 height 61
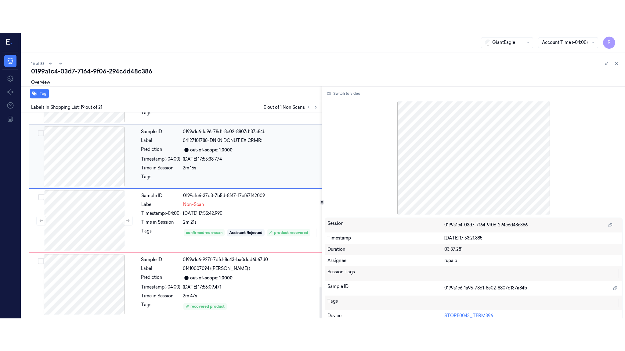
scroll to position [1082, 0]
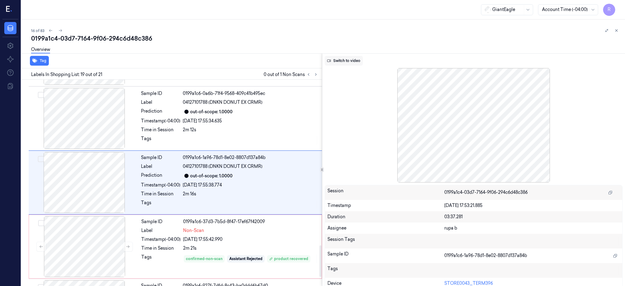
click at [348, 59] on button "Switch to video" at bounding box center [344, 61] width 38 height 10
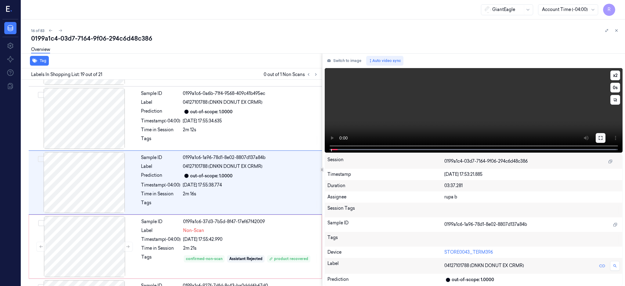
click at [605, 136] on button at bounding box center [600, 138] width 10 height 10
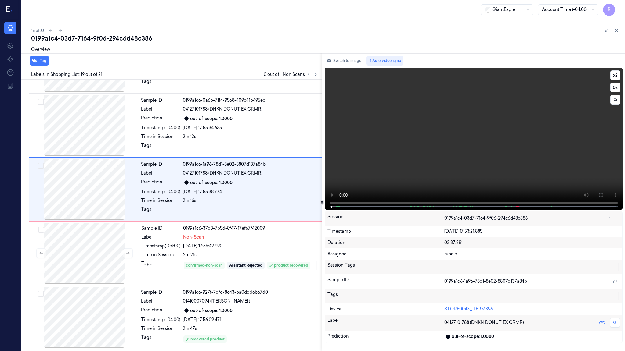
scroll to position [1049, 0]
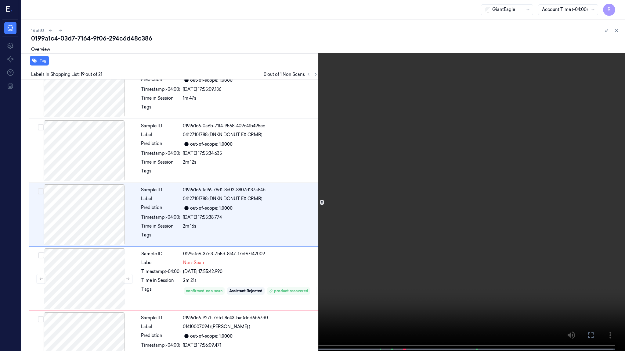
click at [255, 285] on video at bounding box center [312, 176] width 625 height 353
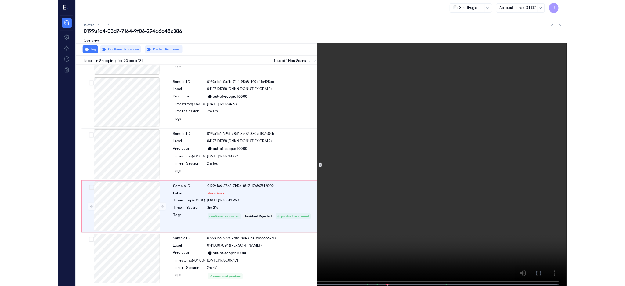
scroll to position [1075, 0]
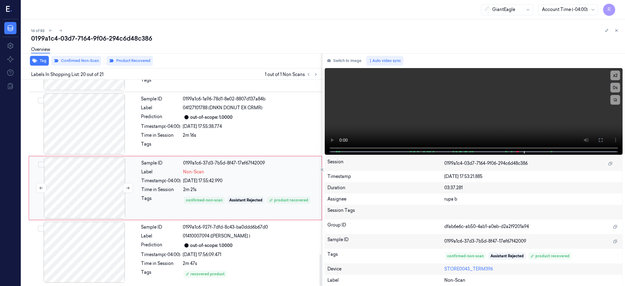
click at [82, 178] on div at bounding box center [84, 187] width 109 height 61
click at [103, 240] on div at bounding box center [84, 251] width 109 height 61
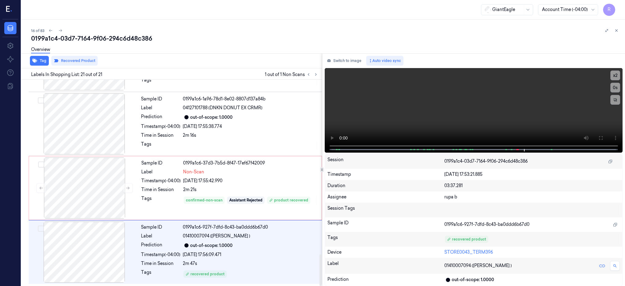
scroll to position [1141, 0]
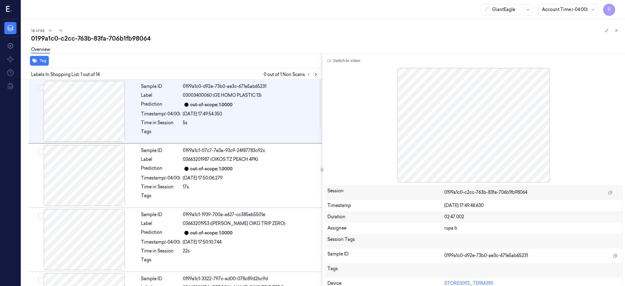
click at [318, 73] on icon at bounding box center [316, 74] width 4 height 4
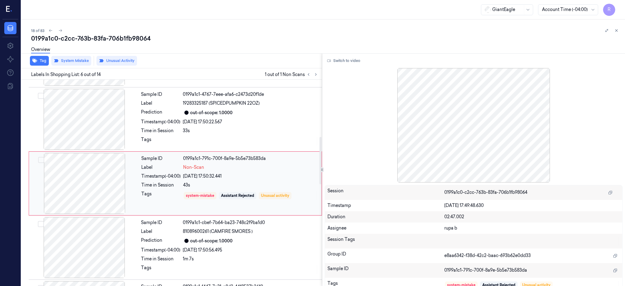
scroll to position [249, 0]
click at [82, 182] on div at bounding box center [84, 182] width 109 height 61
click at [100, 121] on div at bounding box center [84, 118] width 109 height 61
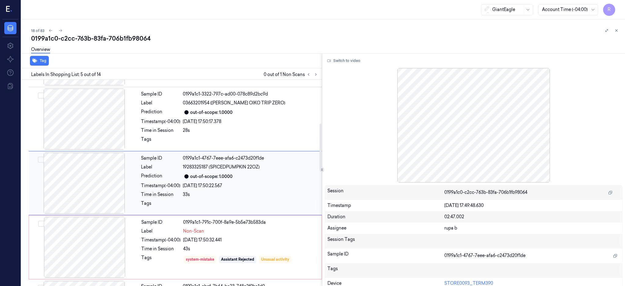
scroll to position [225, 0]
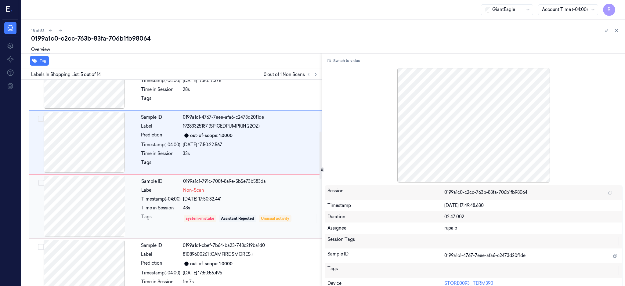
click at [94, 204] on div at bounding box center [84, 206] width 109 height 61
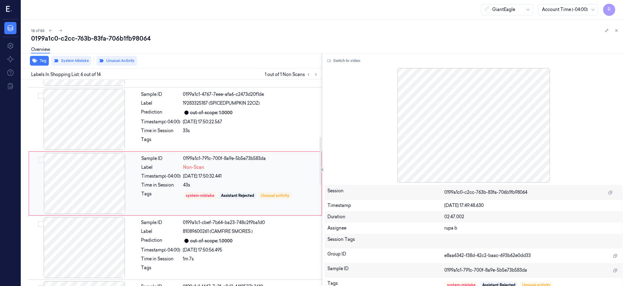
scroll to position [249, 0]
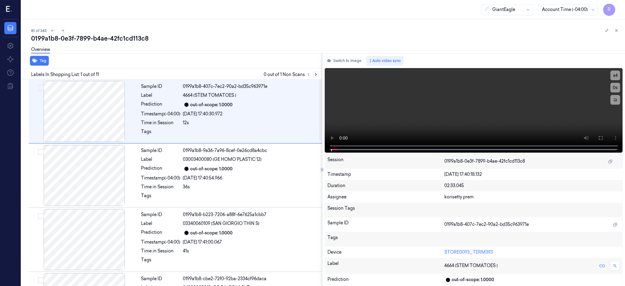
click at [318, 73] on icon at bounding box center [316, 74] width 4 height 4
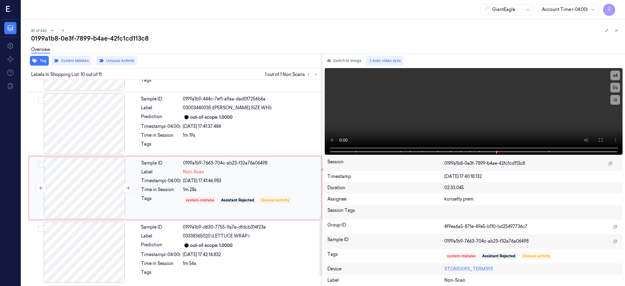
scroll to position [419, 0]
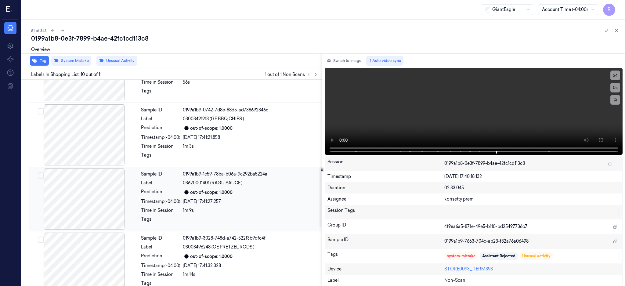
click at [100, 196] on div at bounding box center [84, 198] width 109 height 61
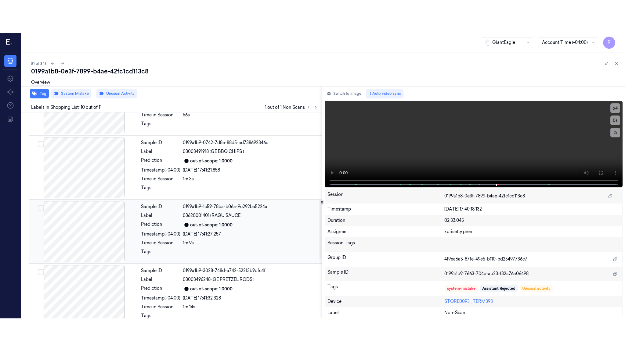
scroll to position [313, 0]
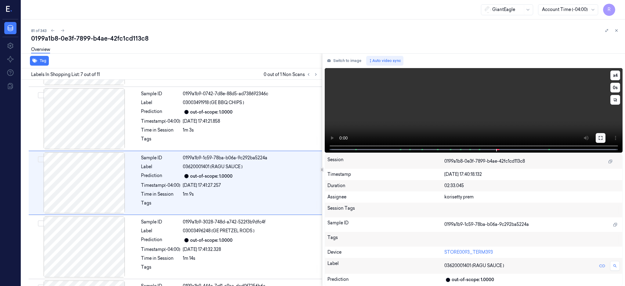
click at [605, 135] on button at bounding box center [600, 138] width 10 height 10
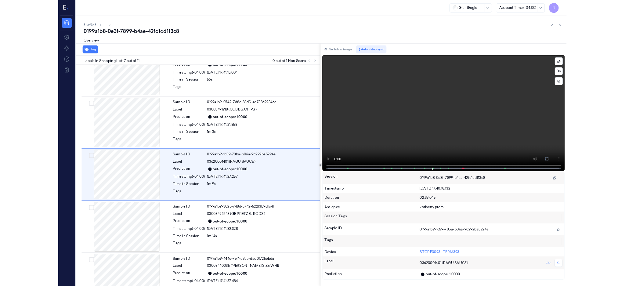
scroll to position [280, 0]
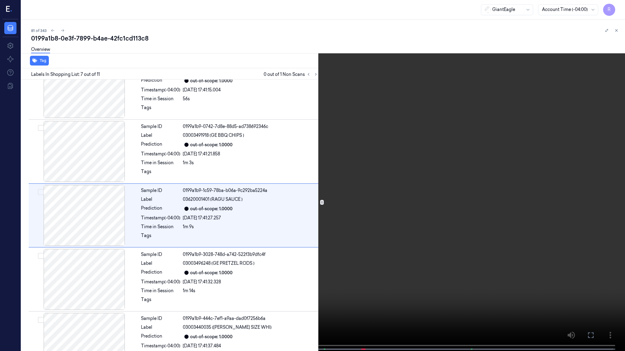
click at [440, 217] on video at bounding box center [312, 176] width 625 height 353
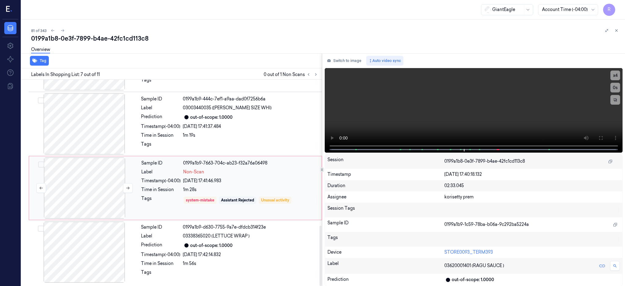
click at [96, 164] on div at bounding box center [84, 187] width 109 height 61
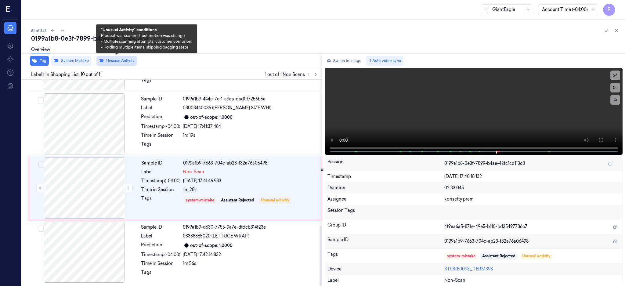
click at [114, 59] on button "Unusual Activity" at bounding box center [116, 61] width 41 height 10
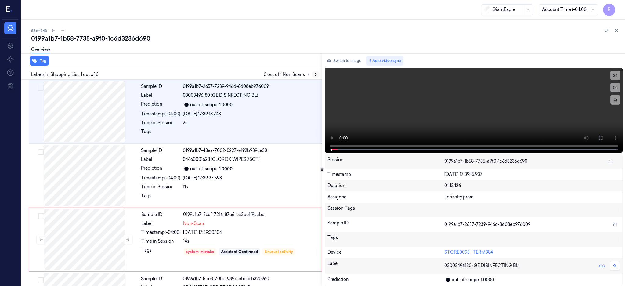
click at [318, 76] on icon at bounding box center [316, 74] width 4 height 4
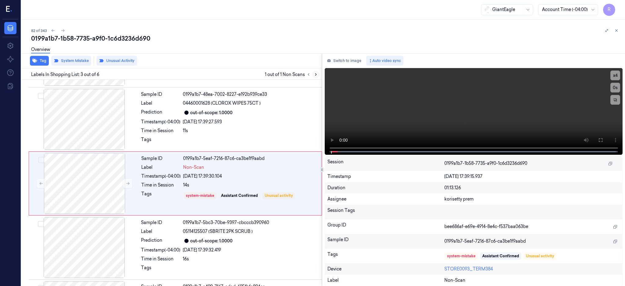
scroll to position [56, 0]
click at [80, 199] on div at bounding box center [84, 183] width 109 height 61
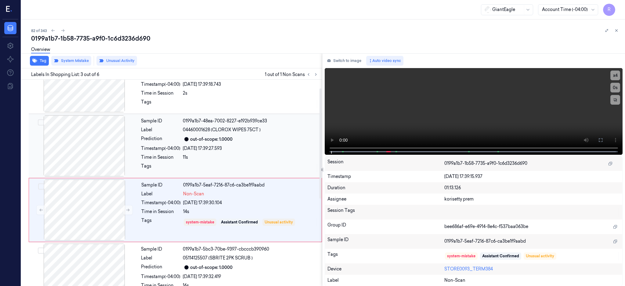
scroll to position [16, 0]
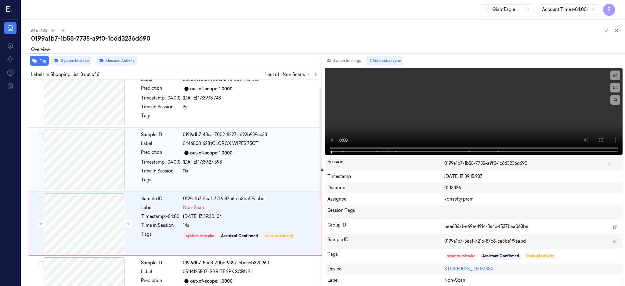
click at [87, 153] on div at bounding box center [84, 159] width 109 height 61
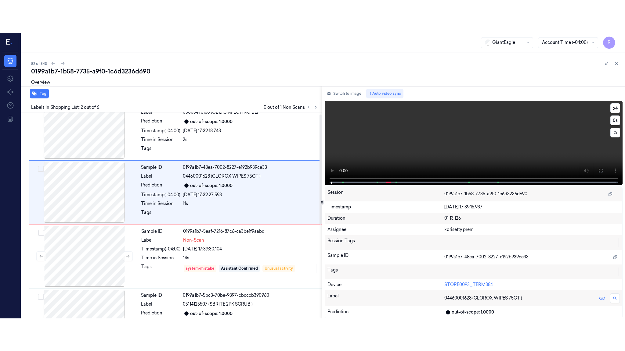
scroll to position [0, 0]
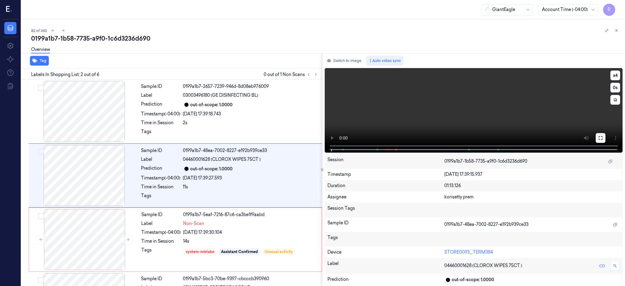
click at [605, 135] on button at bounding box center [600, 138] width 10 height 10
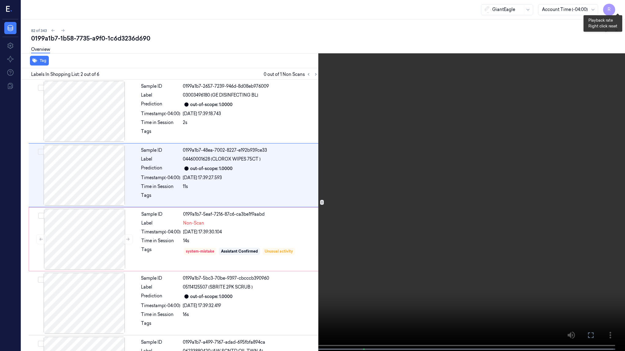
drag, startPoint x: 620, startPoint y: 6, endPoint x: 607, endPoint y: 37, distance: 34.2
click at [620, 6] on button "x 4" at bounding box center [617, 7] width 10 height 10
click at [464, 139] on video at bounding box center [312, 176] width 625 height 353
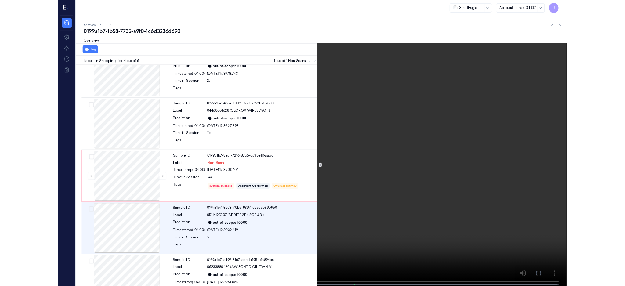
scroll to position [88, 0]
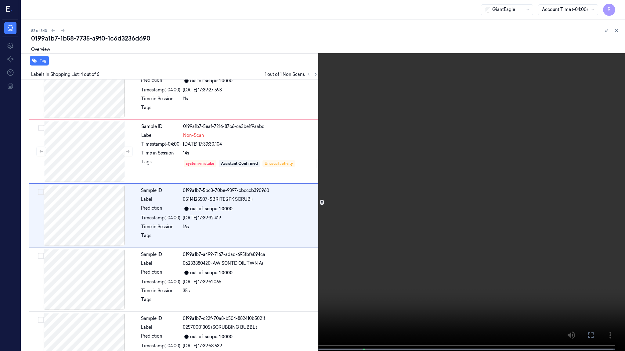
click at [39, 285] on video at bounding box center [312, 176] width 625 height 353
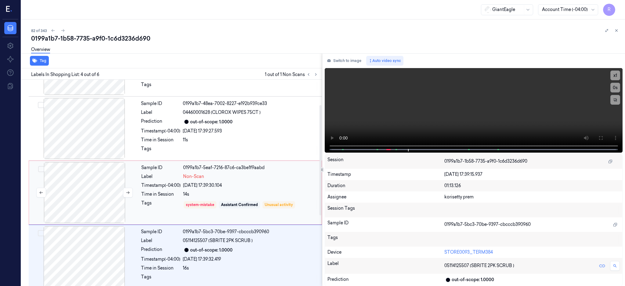
click at [52, 210] on div at bounding box center [84, 192] width 109 height 61
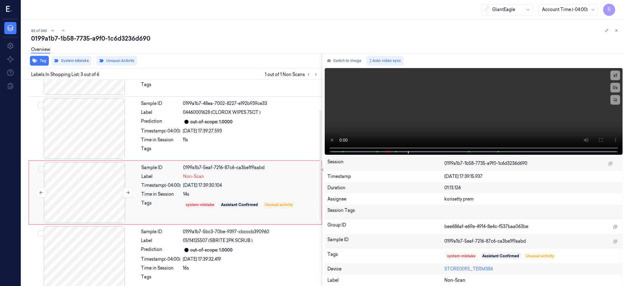
scroll to position [56, 0]
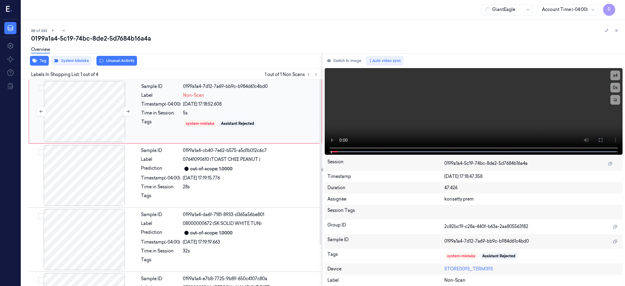
click at [88, 114] on div at bounding box center [84, 111] width 109 height 61
click at [603, 138] on icon at bounding box center [600, 140] width 5 height 5
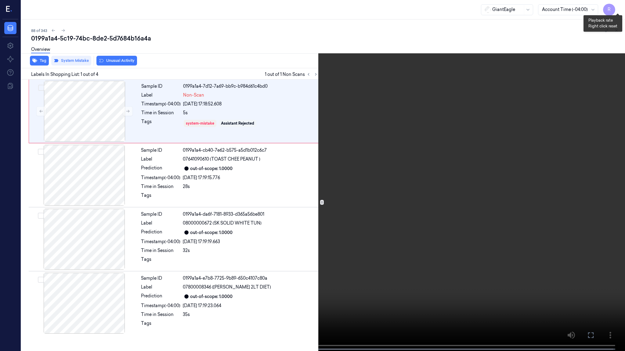
click at [617, 9] on button "x 4" at bounding box center [617, 7] width 10 height 10
click at [287, 237] on video at bounding box center [312, 176] width 625 height 353
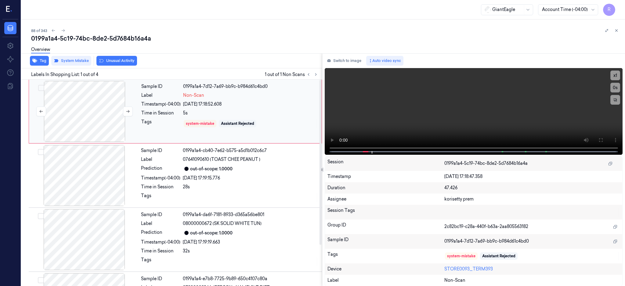
click at [93, 107] on div at bounding box center [84, 111] width 109 height 61
click at [101, 134] on div at bounding box center [84, 111] width 109 height 61
click at [129, 109] on icon at bounding box center [128, 111] width 4 height 4
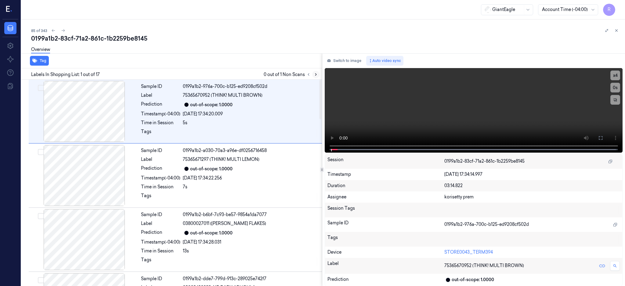
click at [318, 74] on icon at bounding box center [316, 74] width 4 height 4
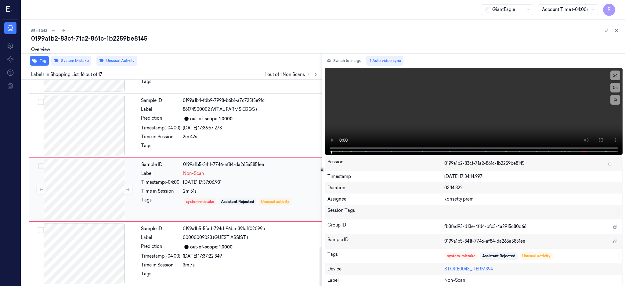
scroll to position [885, 0]
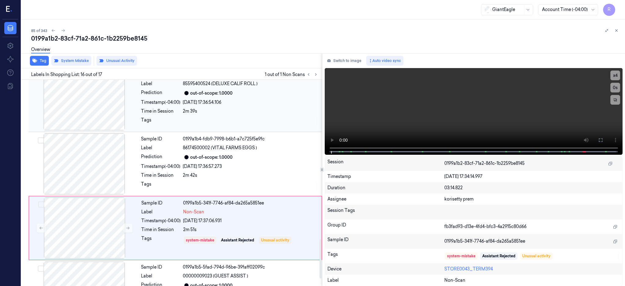
click at [94, 109] on div at bounding box center [84, 99] width 109 height 61
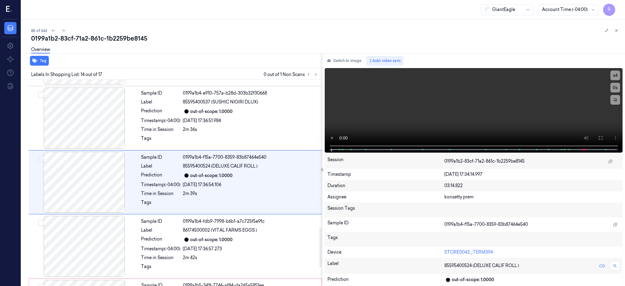
scroll to position [762, 0]
click at [96, 126] on div at bounding box center [84, 118] width 109 height 61
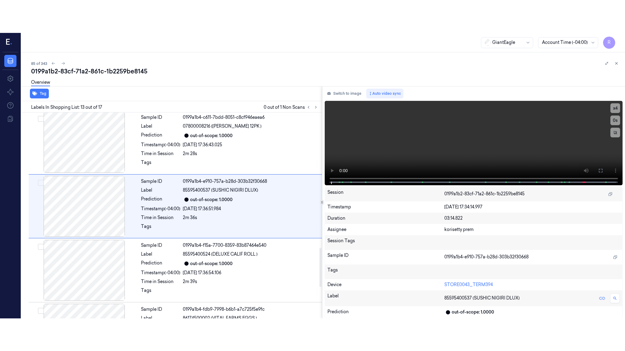
scroll to position [697, 0]
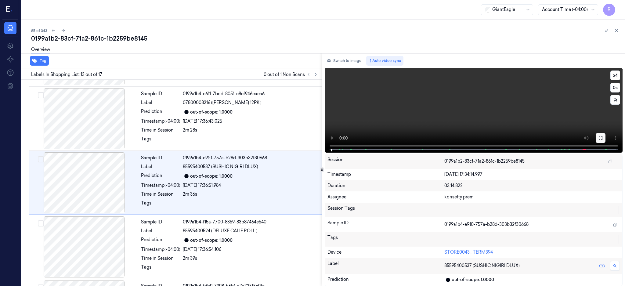
click at [605, 135] on button at bounding box center [600, 138] width 10 height 10
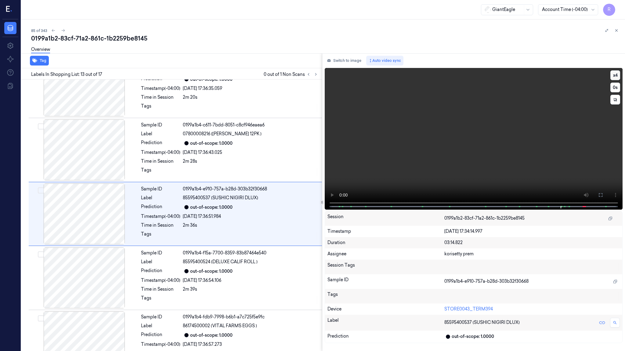
scroll to position [665, 0]
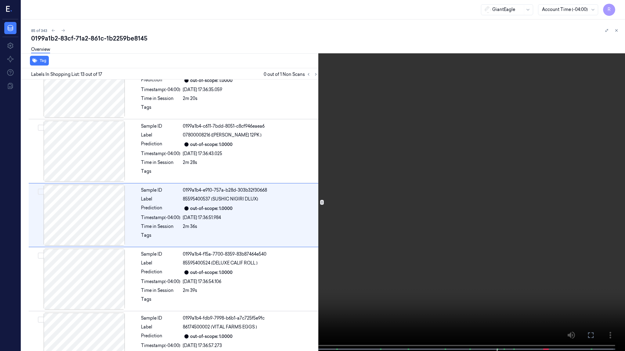
click at [489, 145] on video at bounding box center [312, 176] width 625 height 353
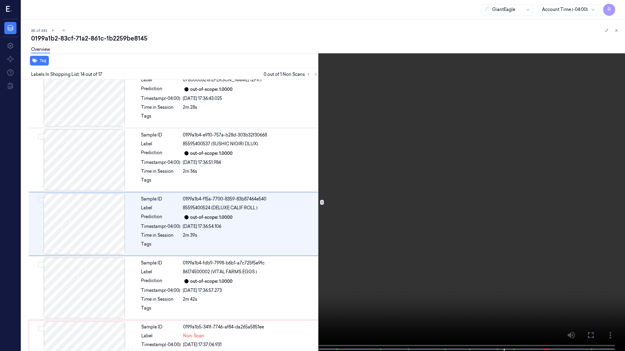
scroll to position [729, 0]
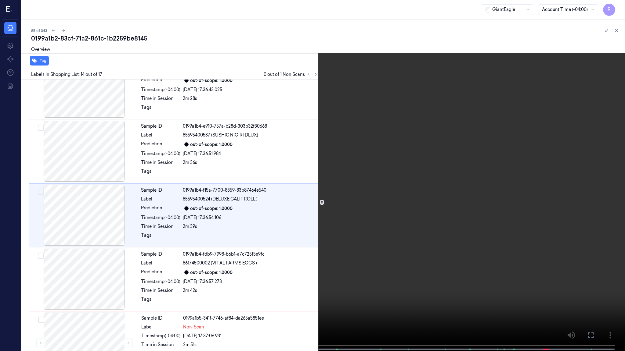
click at [612, 8] on button "x 4" at bounding box center [617, 7] width 10 height 10
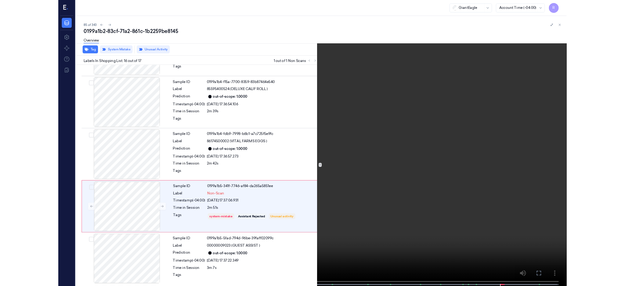
scroll to position [819, 0]
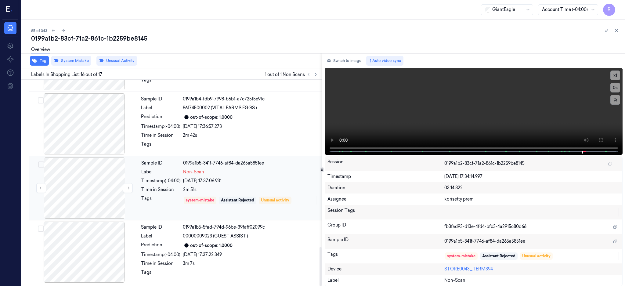
click at [100, 172] on div at bounding box center [84, 187] width 109 height 61
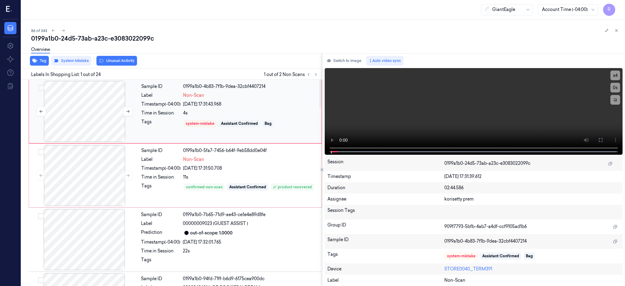
click at [71, 114] on div at bounding box center [84, 111] width 109 height 61
click at [605, 135] on button at bounding box center [600, 140] width 10 height 10
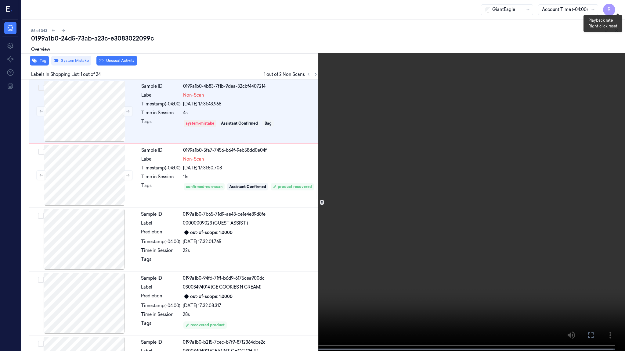
click at [617, 9] on button "x 4" at bounding box center [617, 7] width 10 height 10
click at [298, 220] on video at bounding box center [312, 176] width 625 height 353
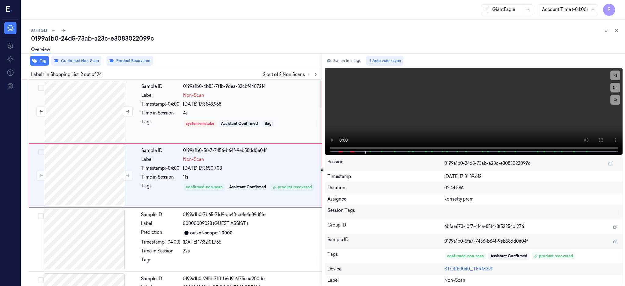
click at [95, 110] on div at bounding box center [84, 111] width 109 height 61
click at [103, 181] on div at bounding box center [84, 175] width 109 height 61
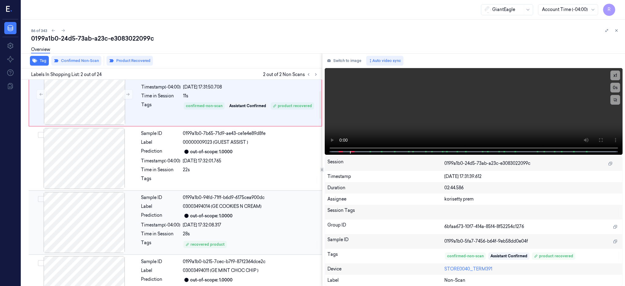
click at [104, 209] on div at bounding box center [84, 222] width 109 height 61
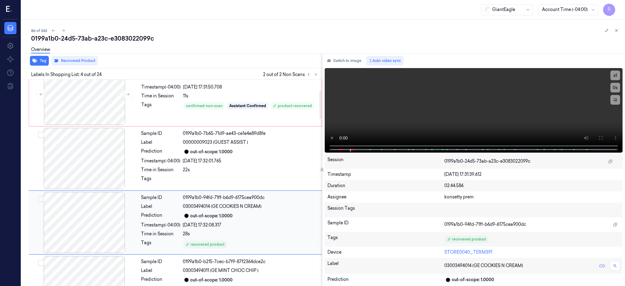
scroll to position [120, 0]
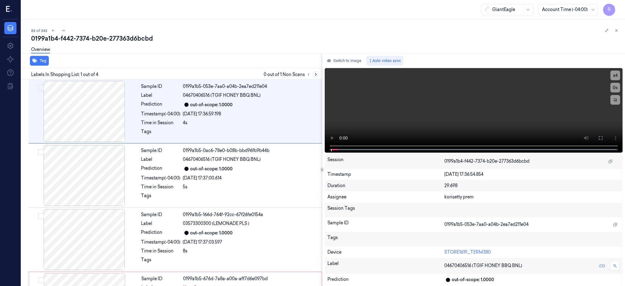
click at [319, 76] on button at bounding box center [315, 74] width 7 height 7
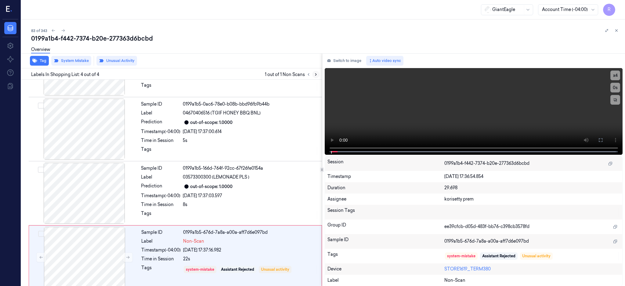
scroll to position [51, 0]
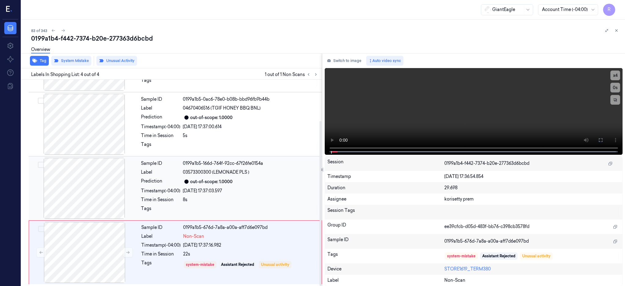
click at [91, 196] on div at bounding box center [84, 188] width 109 height 61
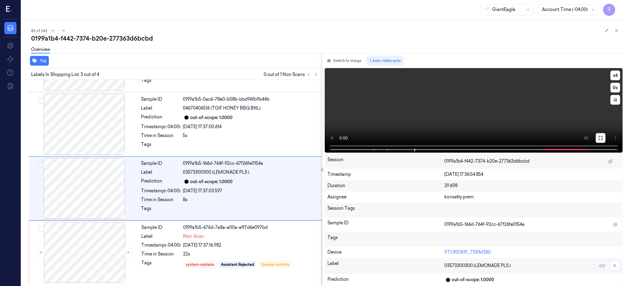
click at [602, 137] on icon at bounding box center [600, 138] width 4 height 4
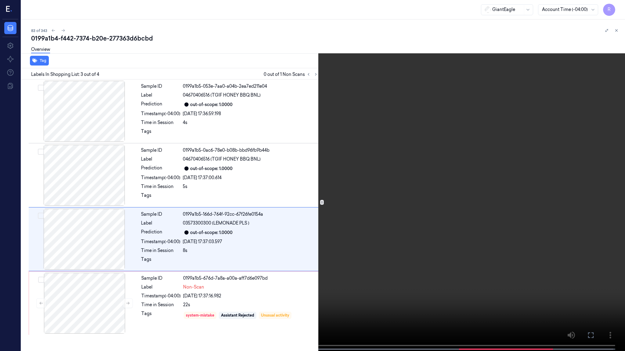
click at [463, 193] on video at bounding box center [312, 176] width 625 height 353
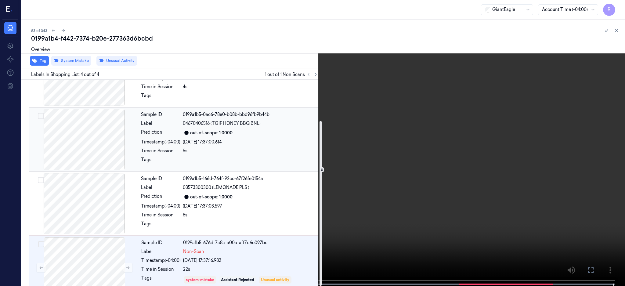
scroll to position [51, 0]
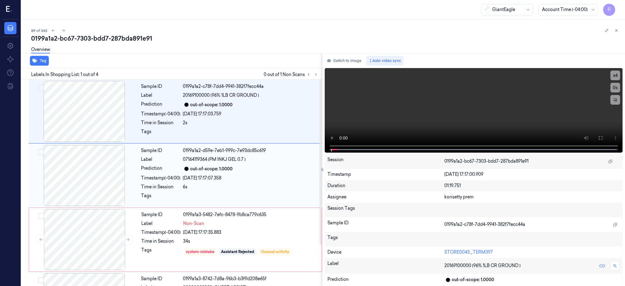
click at [97, 178] on div at bounding box center [84, 175] width 109 height 61
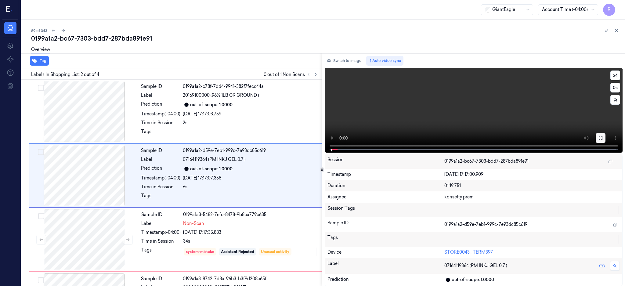
click at [605, 135] on button at bounding box center [600, 138] width 10 height 10
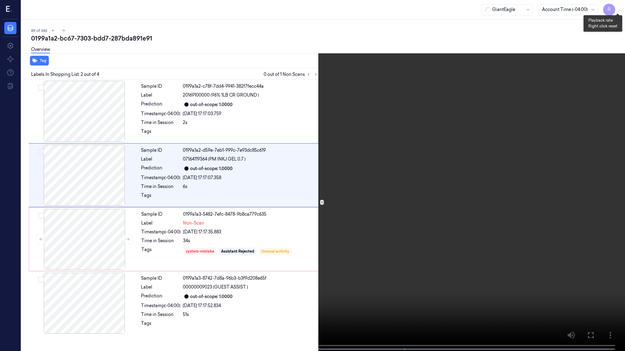
drag, startPoint x: 615, startPoint y: 7, endPoint x: 603, endPoint y: 39, distance: 34.5
click at [616, 7] on button "x 4" at bounding box center [617, 7] width 10 height 10
click at [442, 136] on video at bounding box center [312, 176] width 625 height 353
click at [618, 10] on button "x 1" at bounding box center [617, 7] width 10 height 10
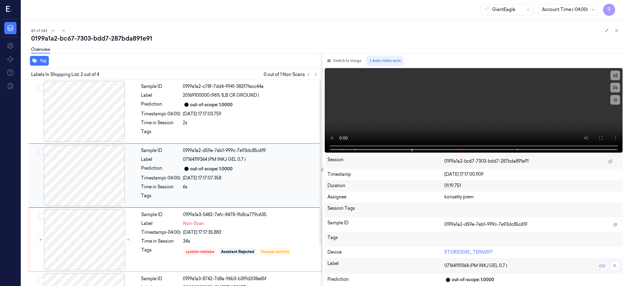
click at [95, 188] on div at bounding box center [84, 175] width 109 height 61
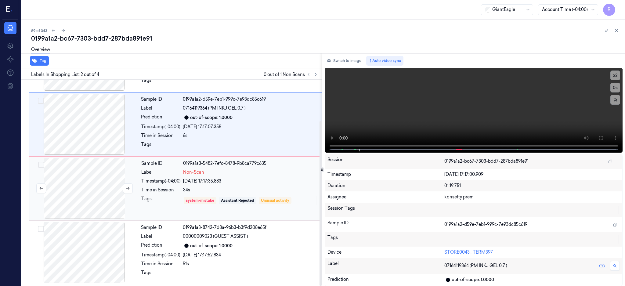
click at [92, 204] on div at bounding box center [84, 188] width 109 height 61
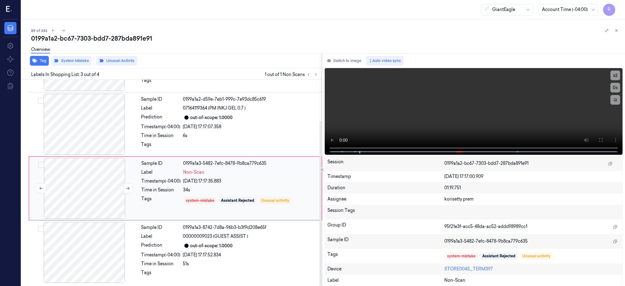
scroll to position [52, 0]
click at [92, 204] on div at bounding box center [84, 187] width 109 height 61
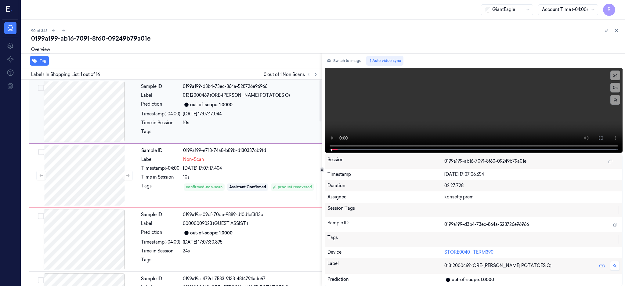
click at [90, 118] on div at bounding box center [84, 111] width 109 height 61
click at [76, 117] on div at bounding box center [84, 111] width 109 height 61
click at [602, 136] on icon at bounding box center [600, 138] width 4 height 4
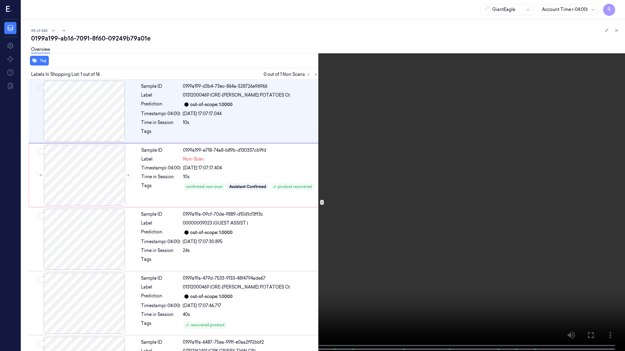
click at [13, 285] on video at bounding box center [312, 176] width 625 height 353
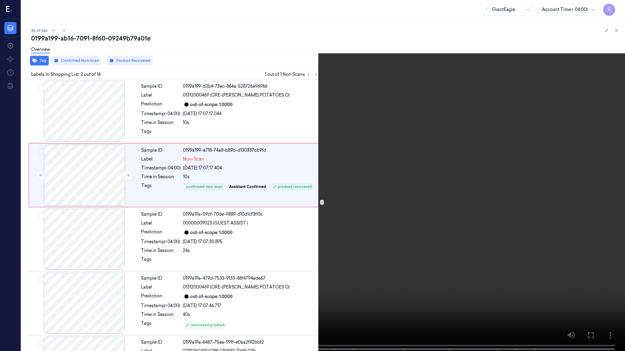
click at [214, 285] on video at bounding box center [312, 176] width 625 height 353
drag, startPoint x: 618, startPoint y: 10, endPoint x: 620, endPoint y: 13, distance: 3.7
click at [618, 10] on button "x 4" at bounding box center [617, 7] width 10 height 10
click at [321, 173] on video at bounding box center [312, 176] width 625 height 353
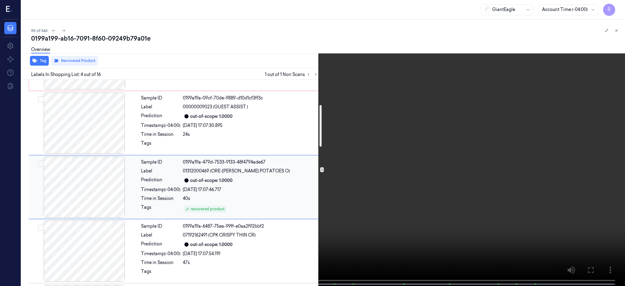
scroll to position [128, 0]
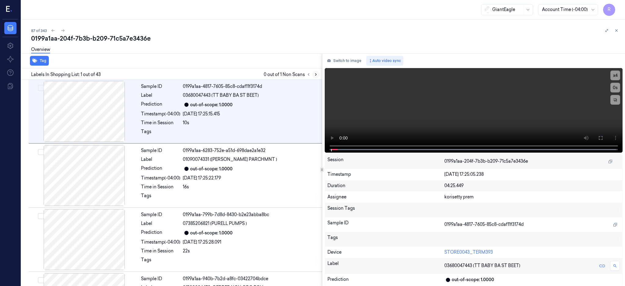
click at [318, 75] on icon at bounding box center [316, 74] width 4 height 4
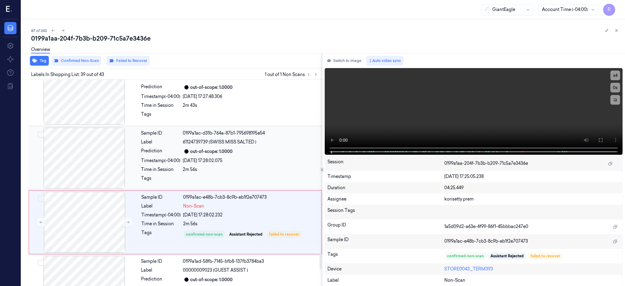
scroll to position [2364, 0]
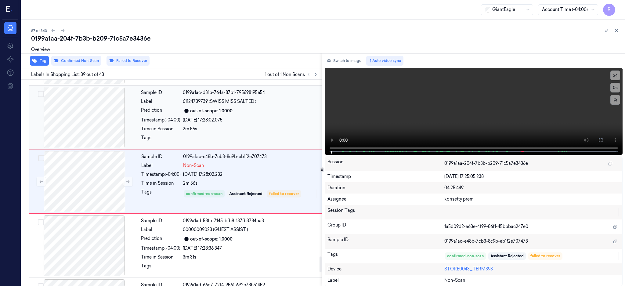
click at [98, 123] on div at bounding box center [84, 117] width 109 height 61
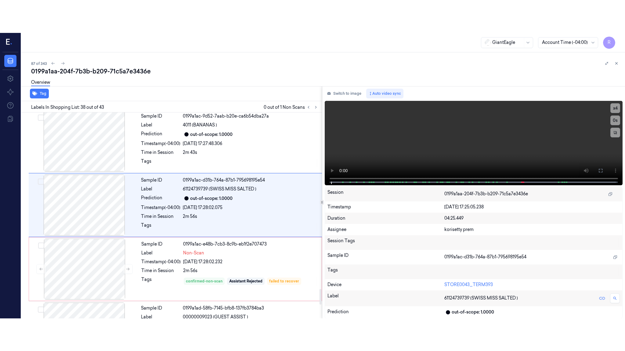
scroll to position [2300, 0]
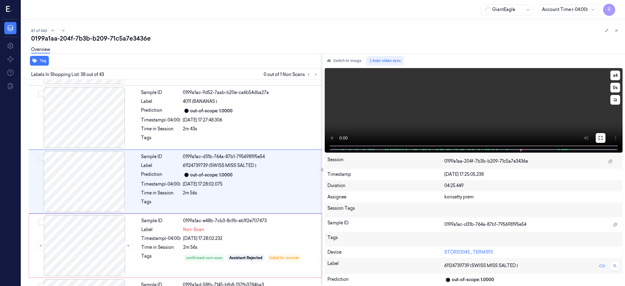
click at [605, 133] on button at bounding box center [600, 138] width 10 height 10
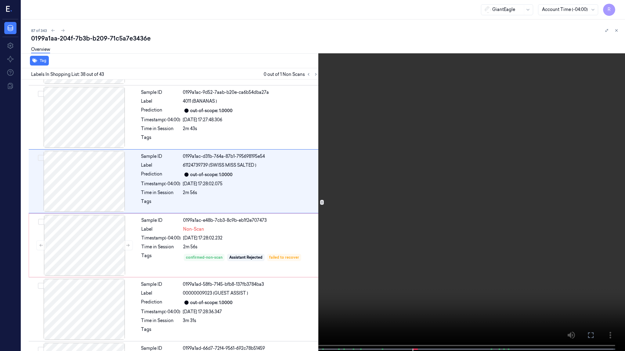
click at [474, 235] on video at bounding box center [312, 176] width 625 height 353
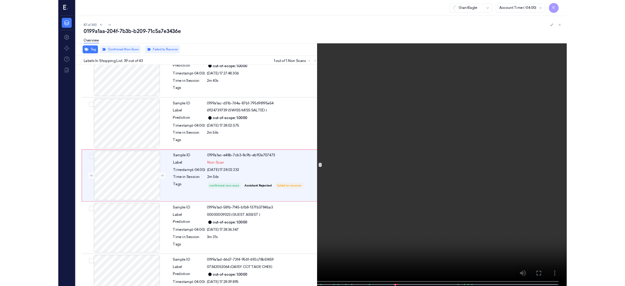
scroll to position [2331, 0]
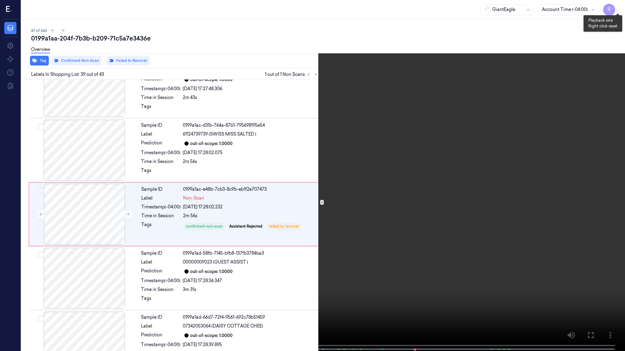
click at [616, 9] on button "x 4" at bounding box center [617, 7] width 10 height 10
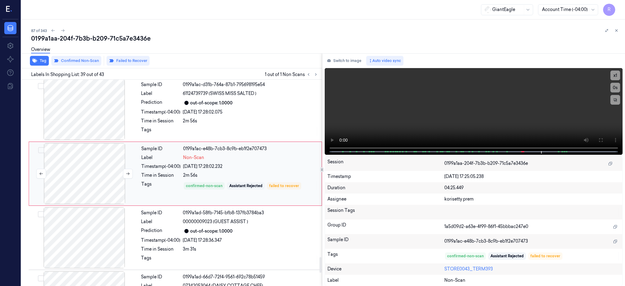
click at [99, 180] on div at bounding box center [84, 173] width 109 height 61
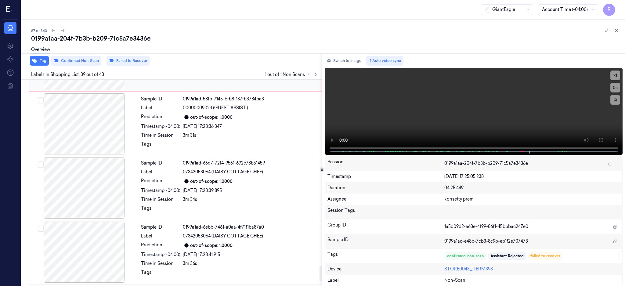
scroll to position [2526, 0]
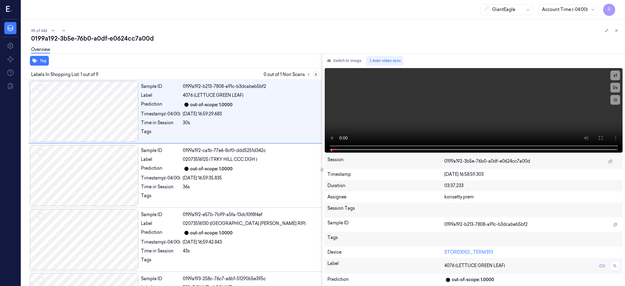
click at [318, 74] on icon at bounding box center [316, 74] width 4 height 4
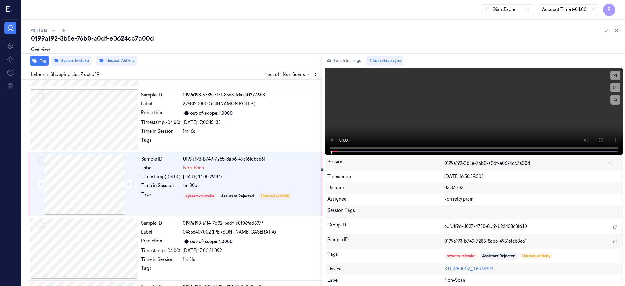
scroll to position [313, 0]
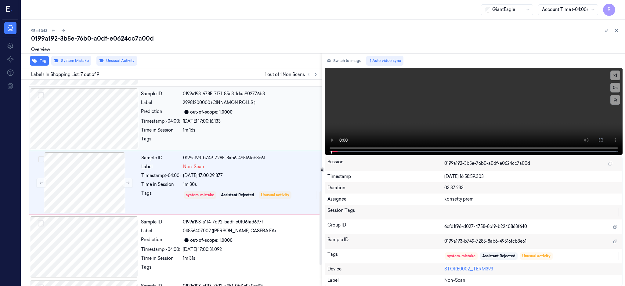
click at [95, 125] on div at bounding box center [84, 118] width 109 height 61
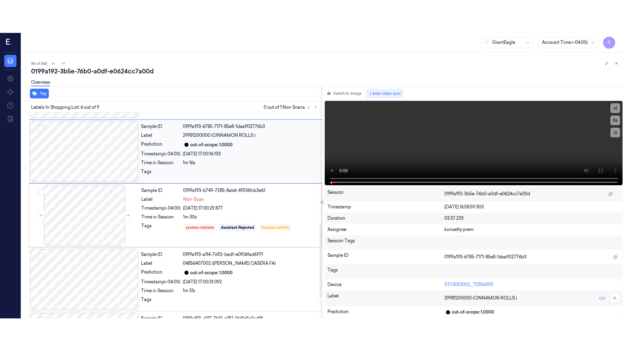
scroll to position [249, 0]
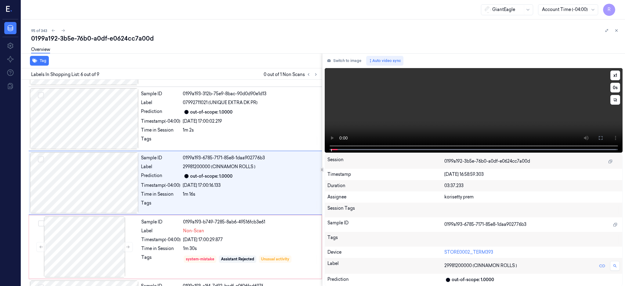
click at [603, 136] on icon at bounding box center [600, 137] width 5 height 5
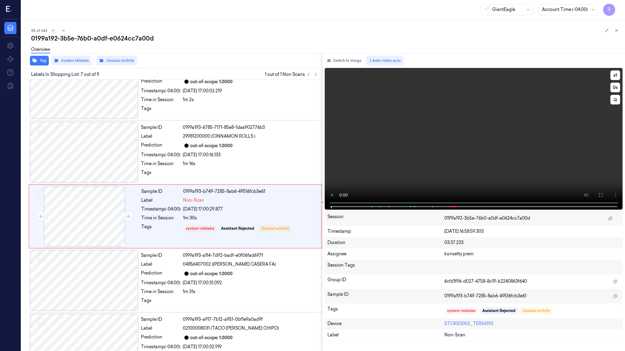
scroll to position [280, 0]
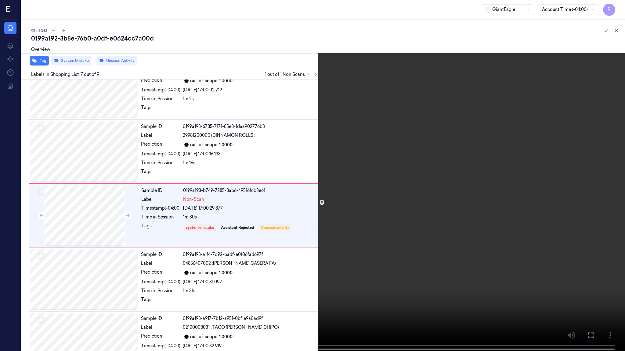
click at [368, 219] on video at bounding box center [312, 176] width 625 height 353
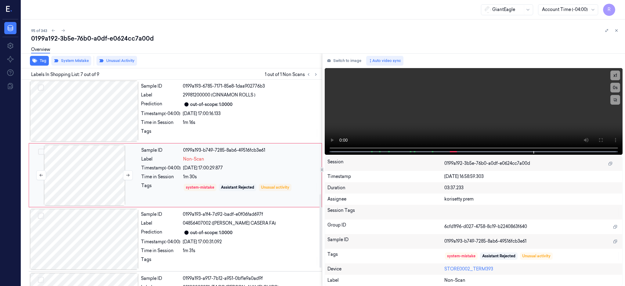
click at [77, 169] on div at bounding box center [84, 175] width 109 height 61
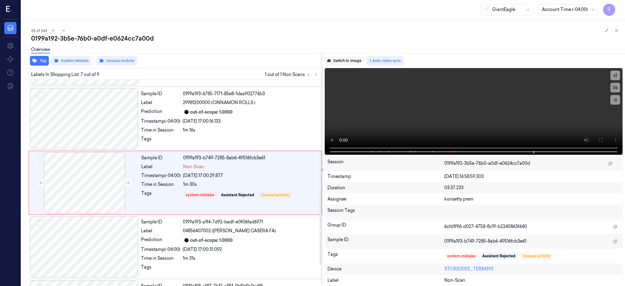
click at [360, 60] on button "Switch to image" at bounding box center [344, 61] width 39 height 10
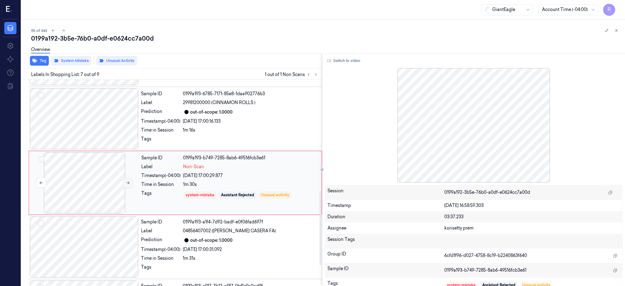
click at [128, 181] on icon at bounding box center [128, 183] width 4 height 4
click at [98, 116] on div at bounding box center [84, 118] width 109 height 61
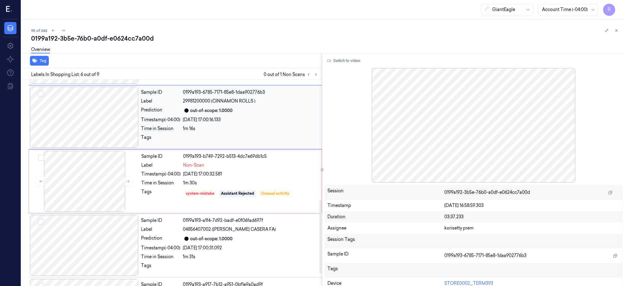
scroll to position [371, 0]
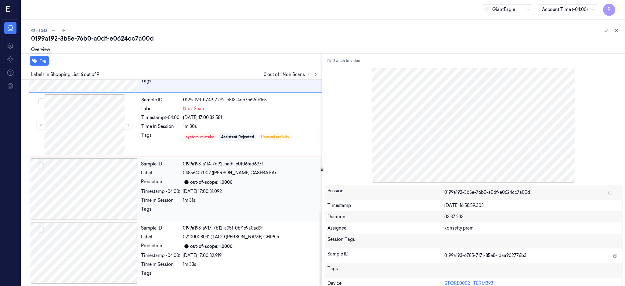
click at [71, 202] on div at bounding box center [84, 188] width 109 height 61
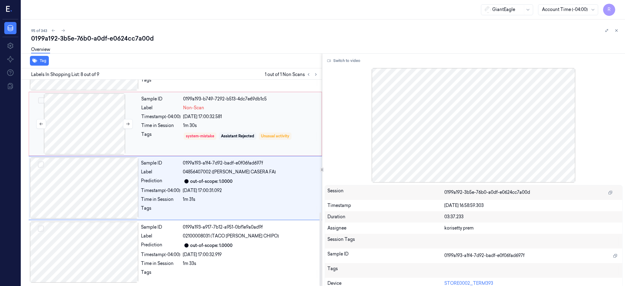
click at [84, 113] on div at bounding box center [84, 123] width 109 height 61
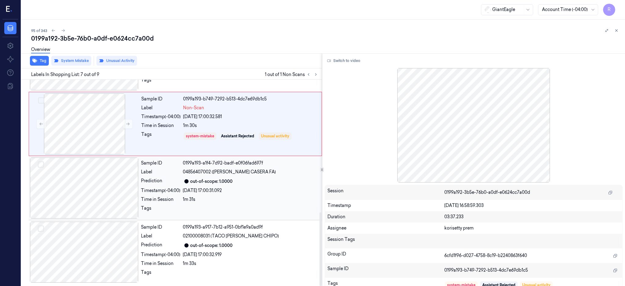
click at [119, 179] on div at bounding box center [84, 187] width 109 height 61
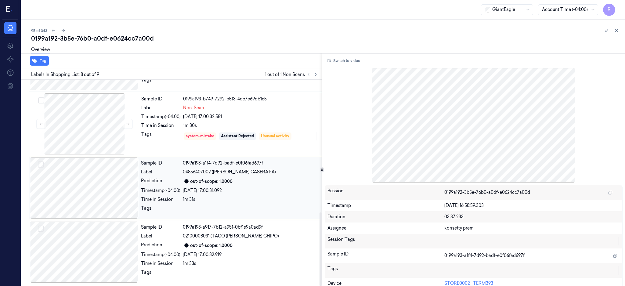
click at [119, 179] on div at bounding box center [84, 187] width 109 height 61
click at [352, 63] on button "Switch to video" at bounding box center [344, 61] width 38 height 10
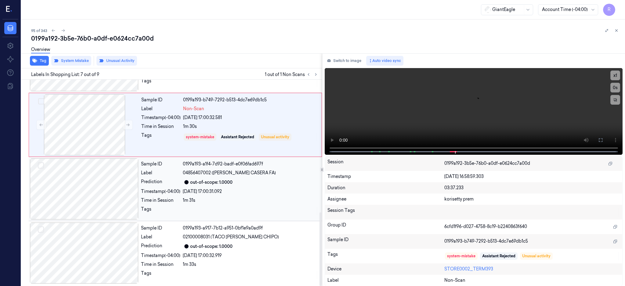
scroll to position [372, 0]
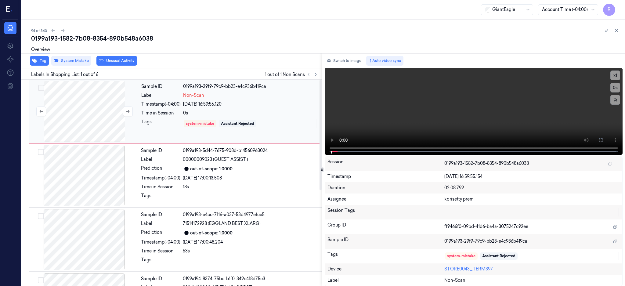
click at [92, 104] on div at bounding box center [84, 111] width 109 height 61
click at [605, 135] on button at bounding box center [600, 140] width 10 height 10
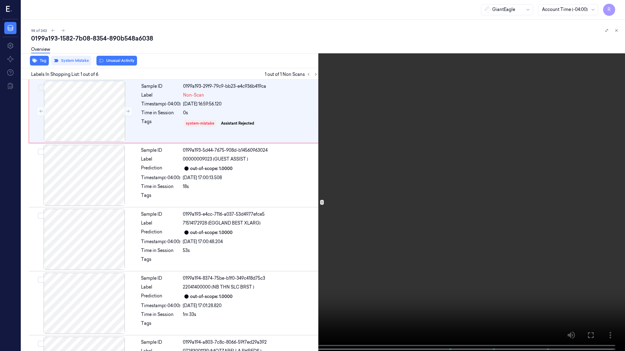
click at [303, 263] on video at bounding box center [312, 176] width 625 height 353
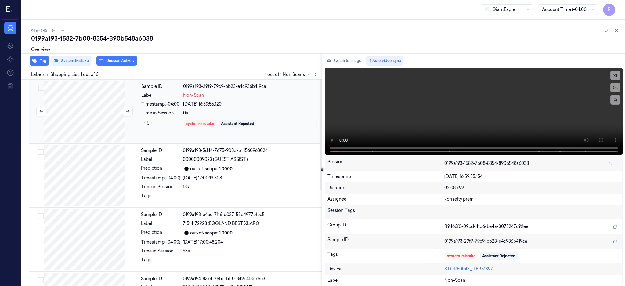
click at [90, 121] on div at bounding box center [84, 111] width 109 height 61
click at [126, 114] on button at bounding box center [128, 111] width 10 height 10
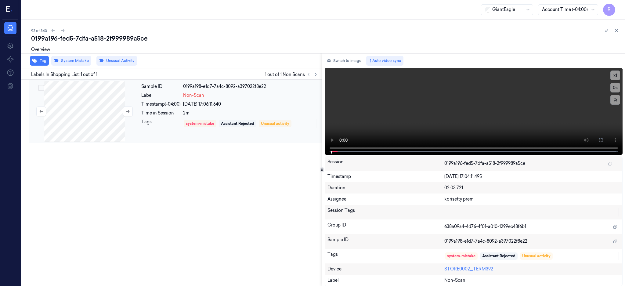
click at [95, 114] on div at bounding box center [84, 111] width 109 height 61
click at [603, 140] on icon at bounding box center [600, 140] width 5 height 5
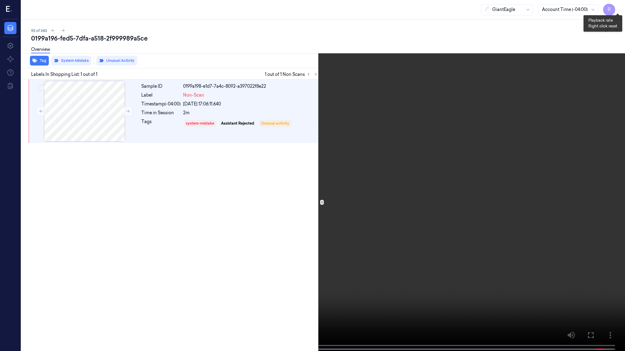
click at [614, 6] on button "x 1" at bounding box center [617, 7] width 10 height 10
click at [614, 6] on button "x 2" at bounding box center [617, 7] width 10 height 10
click at [620, 4] on button "x 4" at bounding box center [617, 7] width 10 height 10
click at [620, 4] on button "x 1" at bounding box center [617, 7] width 10 height 10
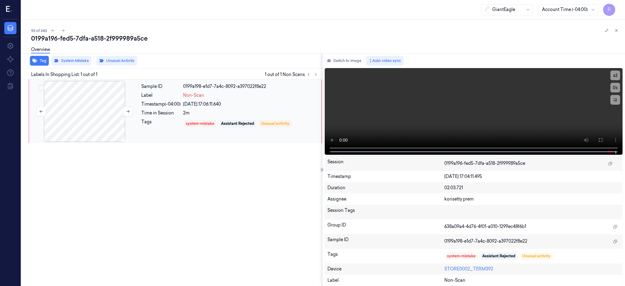
click at [91, 106] on div at bounding box center [84, 111] width 109 height 61
click at [122, 109] on div at bounding box center [84, 111] width 109 height 61
click at [103, 106] on div at bounding box center [84, 111] width 109 height 61
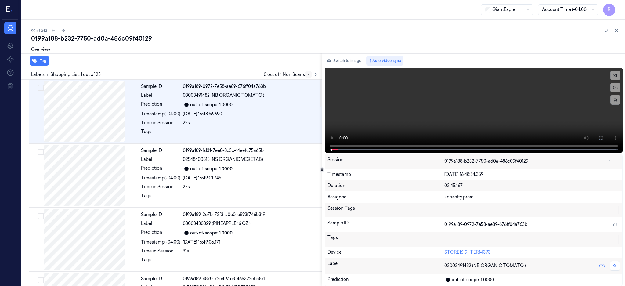
click at [312, 72] on button at bounding box center [308, 74] width 7 height 7
click at [322, 78] on div "Labels In Shopping List: 1 out of 25 0 out of 1 Non Scans" at bounding box center [170, 73] width 303 height 11
click at [319, 71] on button at bounding box center [315, 74] width 7 height 7
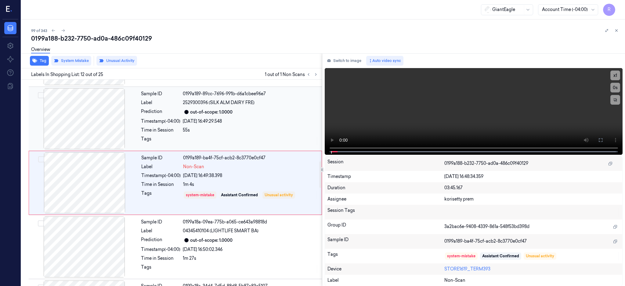
click at [87, 110] on div at bounding box center [84, 118] width 109 height 61
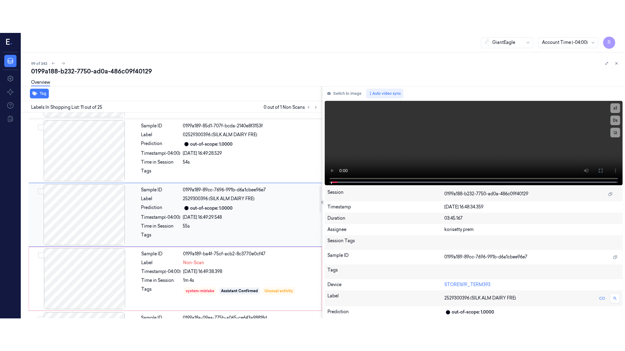
scroll to position [569, 0]
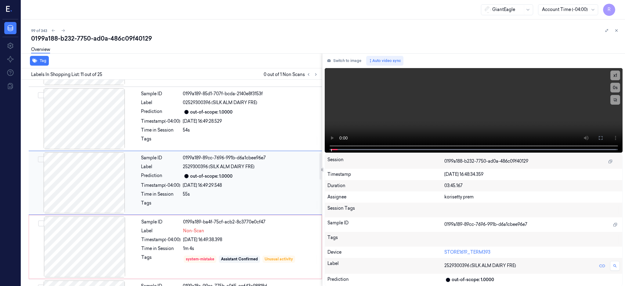
click at [100, 170] on div at bounding box center [84, 182] width 109 height 61
click at [603, 136] on icon at bounding box center [600, 137] width 5 height 5
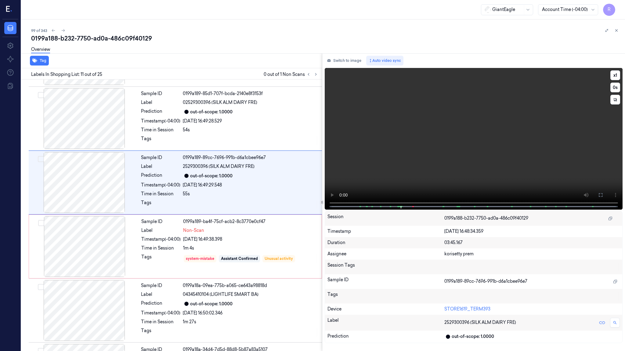
scroll to position [536, 0]
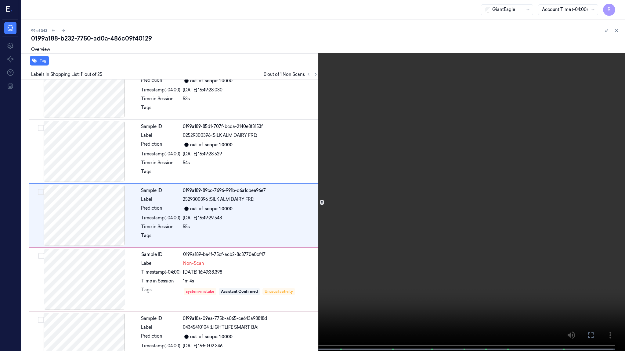
click at [564, 172] on video at bounding box center [312, 176] width 625 height 353
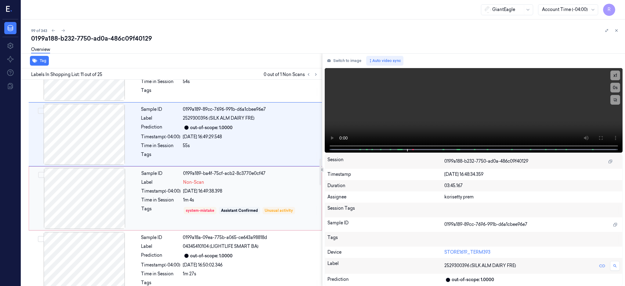
click at [291, 192] on div "01/10/2025 16:49:38.398" at bounding box center [250, 191] width 135 height 6
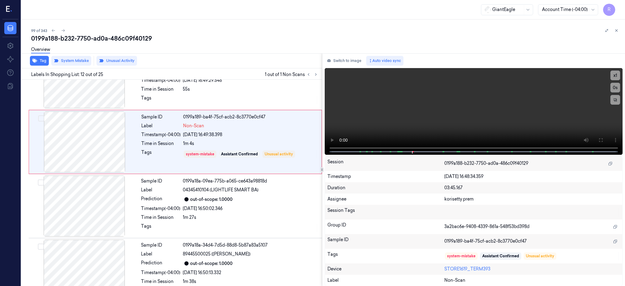
scroll to position [633, 0]
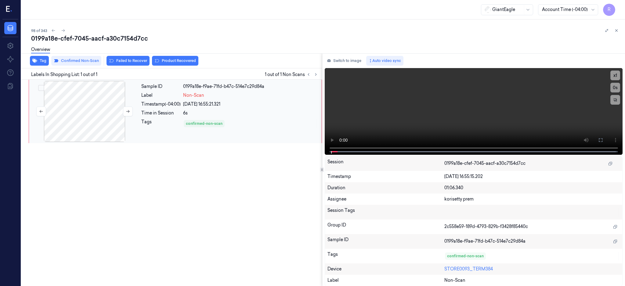
click at [74, 104] on div at bounding box center [84, 111] width 109 height 61
click at [603, 139] on icon at bounding box center [600, 140] width 5 height 5
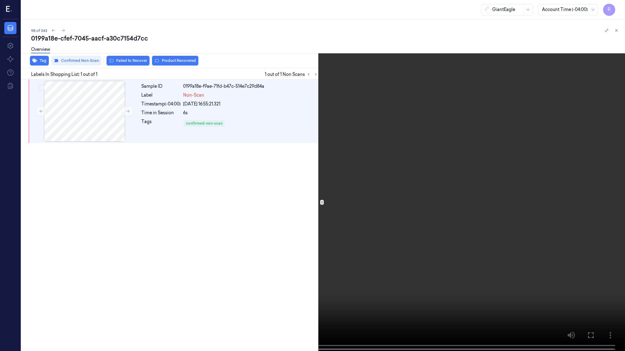
click at [138, 254] on video at bounding box center [312, 176] width 625 height 353
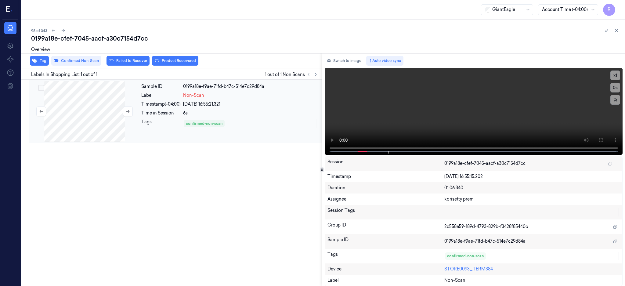
click at [87, 121] on div at bounding box center [84, 111] width 109 height 61
click at [605, 137] on button at bounding box center [600, 140] width 10 height 10
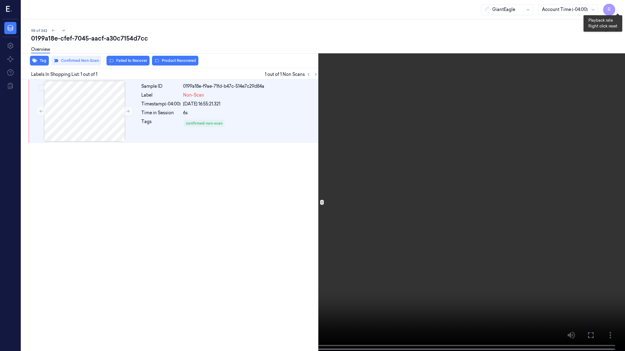
click at [615, 8] on button "x 1" at bounding box center [617, 7] width 10 height 10
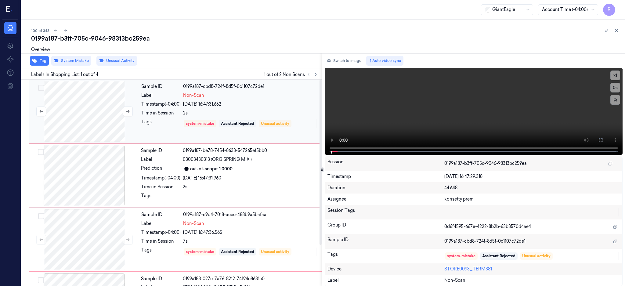
click at [107, 81] on div at bounding box center [84, 111] width 109 height 61
click at [96, 111] on div at bounding box center [84, 111] width 109 height 61
click at [603, 139] on icon at bounding box center [600, 140] width 5 height 5
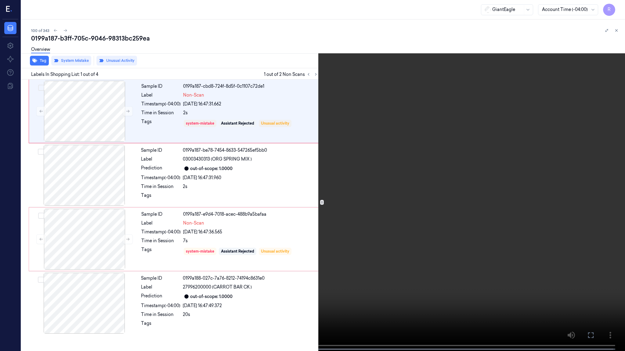
click at [343, 232] on video at bounding box center [312, 176] width 625 height 353
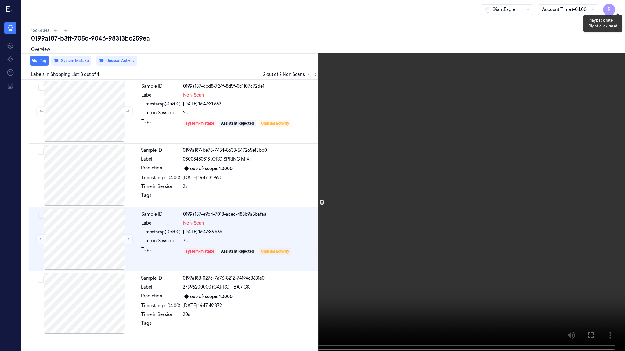
click at [618, 8] on button "x 1" at bounding box center [617, 7] width 10 height 10
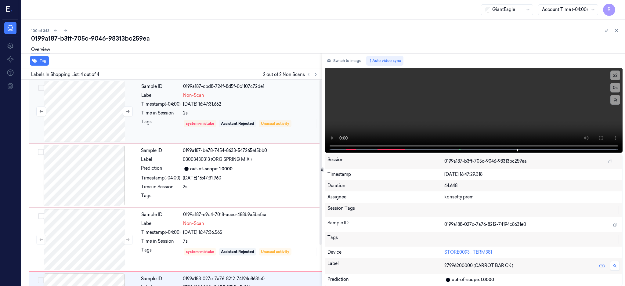
click at [85, 105] on div at bounding box center [84, 111] width 109 height 61
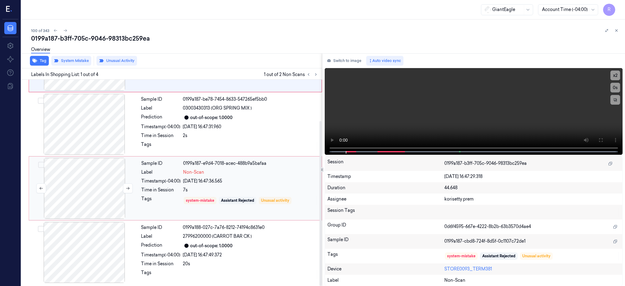
click at [81, 194] on div at bounding box center [84, 188] width 109 height 61
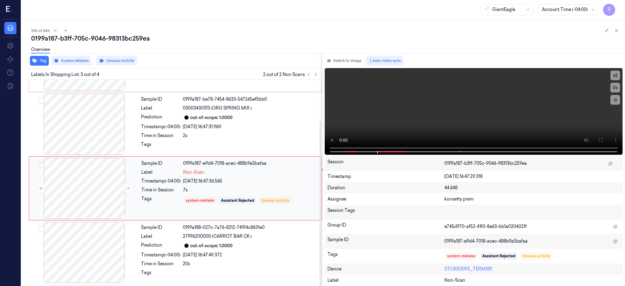
scroll to position [52, 0]
click at [79, 197] on div at bounding box center [84, 187] width 109 height 61
click at [92, 192] on div at bounding box center [84, 187] width 109 height 61
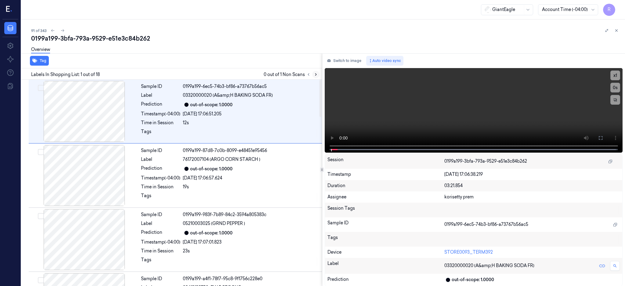
click at [319, 71] on button at bounding box center [315, 74] width 7 height 7
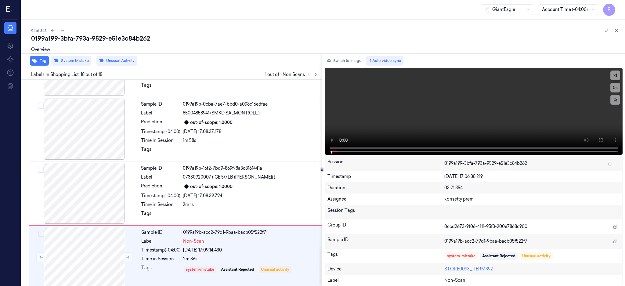
scroll to position [949, 0]
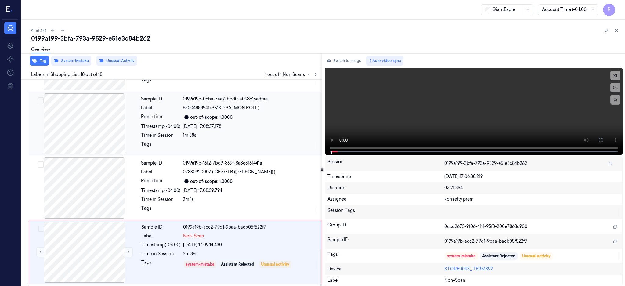
click at [81, 110] on div at bounding box center [84, 123] width 109 height 61
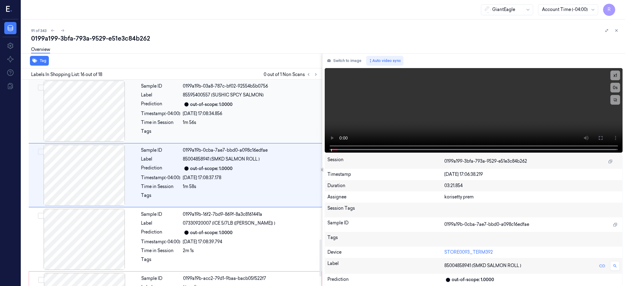
scroll to position [890, 0]
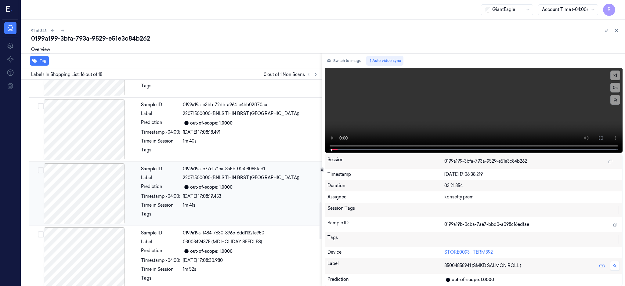
click at [86, 199] on div at bounding box center [84, 193] width 109 height 61
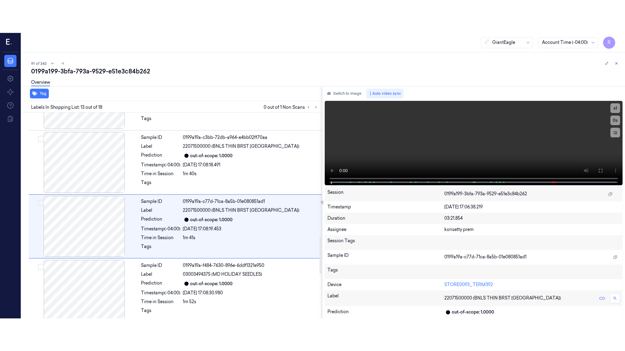
scroll to position [697, 0]
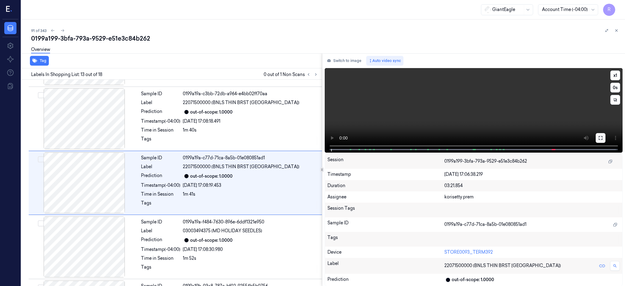
click at [602, 139] on icon at bounding box center [600, 138] width 4 height 4
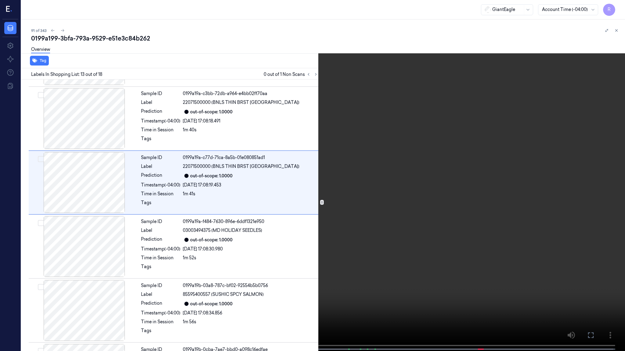
click at [354, 205] on video at bounding box center [312, 176] width 625 height 353
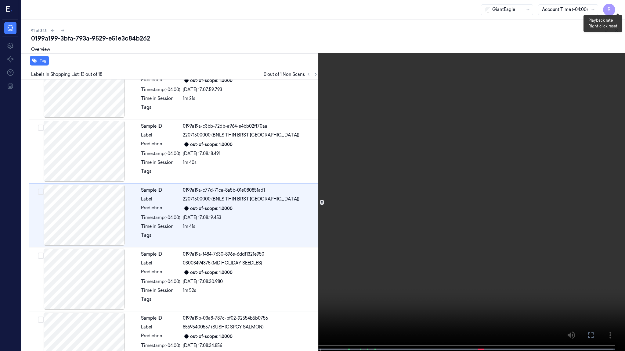
drag, startPoint x: 621, startPoint y: 9, endPoint x: 511, endPoint y: 144, distance: 174.8
click at [621, 8] on button "x 1" at bounding box center [617, 7] width 10 height 10
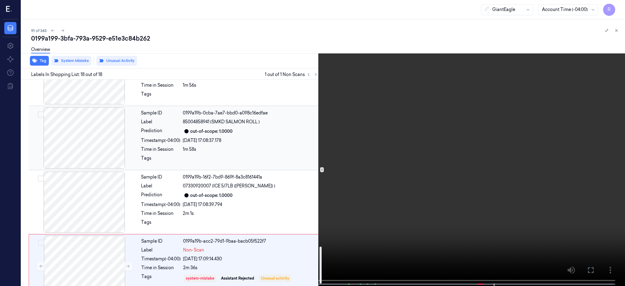
scroll to position [949, 0]
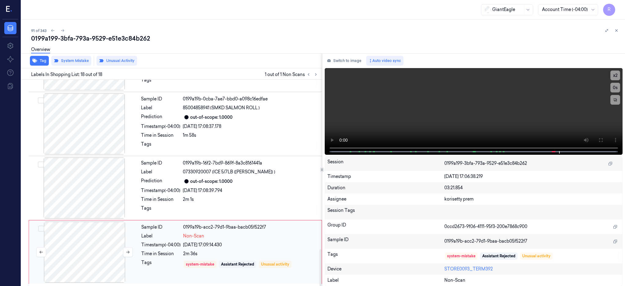
click at [84, 247] on div at bounding box center [84, 251] width 109 height 61
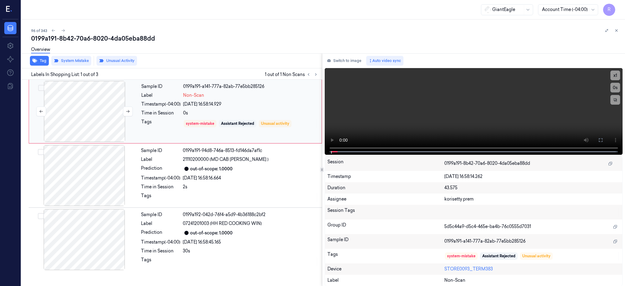
click at [77, 117] on div at bounding box center [84, 111] width 109 height 61
click at [603, 138] on icon at bounding box center [600, 140] width 5 height 5
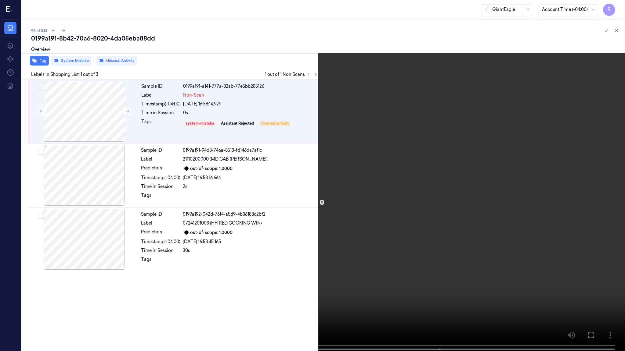
click at [354, 204] on video at bounding box center [312, 176] width 625 height 353
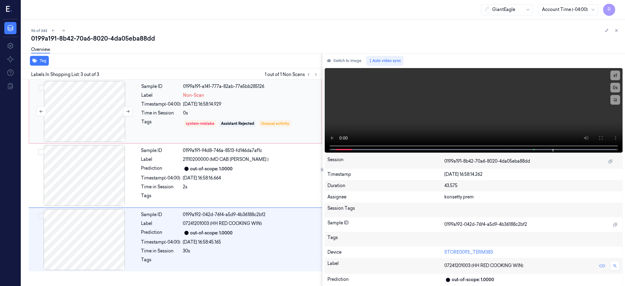
click at [77, 105] on div at bounding box center [84, 111] width 109 height 61
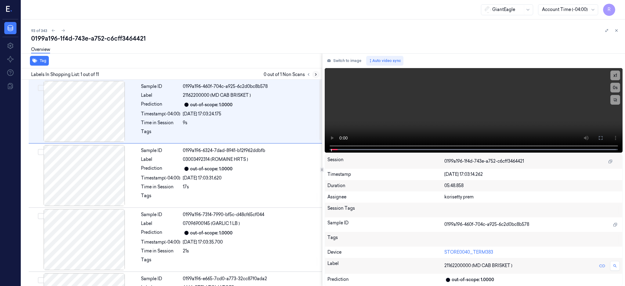
click at [318, 75] on icon at bounding box center [316, 74] width 4 height 4
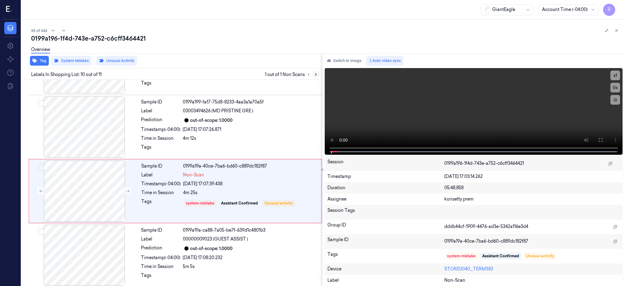
scroll to position [500, 0]
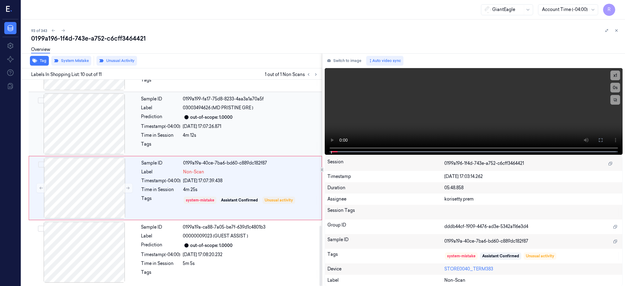
click at [98, 131] on div at bounding box center [84, 123] width 109 height 61
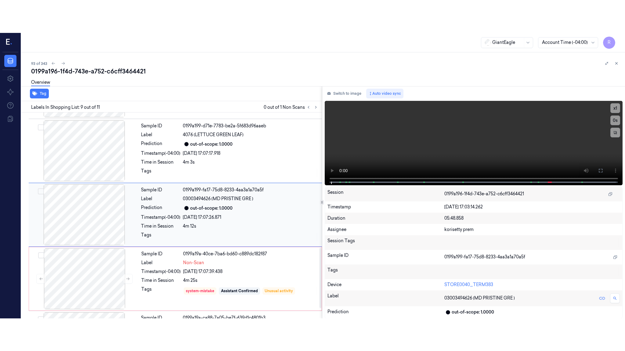
scroll to position [441, 0]
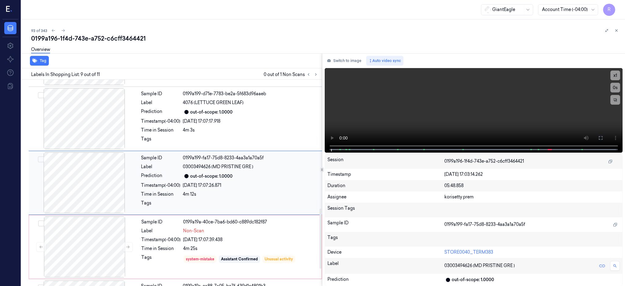
click at [104, 179] on div at bounding box center [84, 182] width 109 height 61
click at [603, 136] on icon at bounding box center [600, 137] width 5 height 5
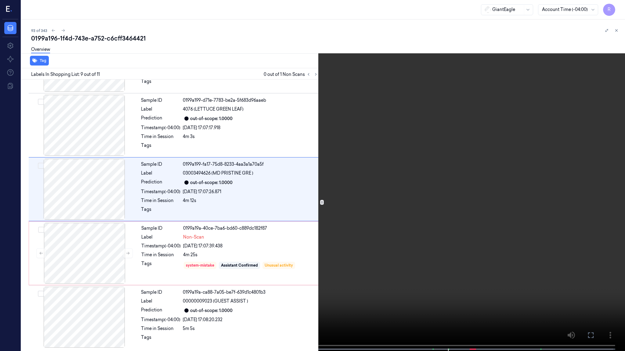
click at [478, 174] on video at bounding box center [312, 176] width 625 height 353
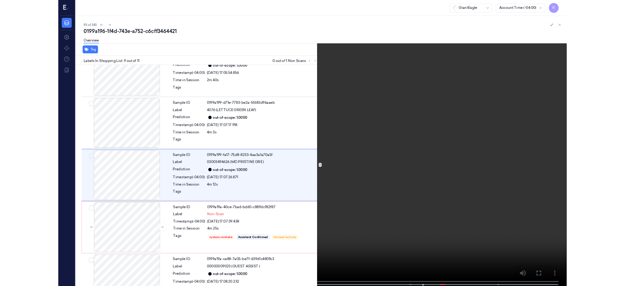
scroll to position [408, 0]
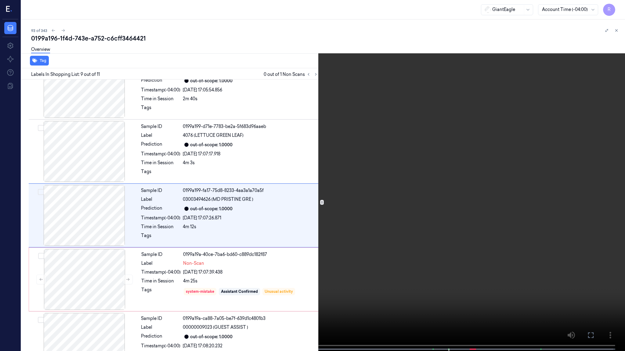
click at [494, 203] on video at bounding box center [312, 176] width 625 height 353
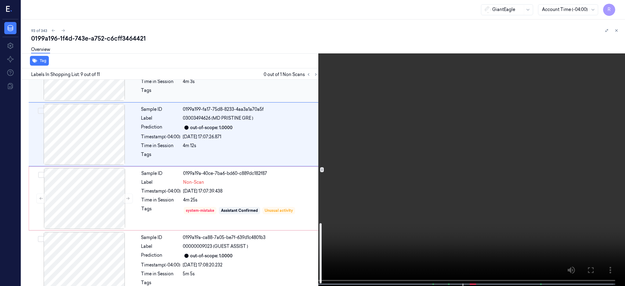
scroll to position [500, 0]
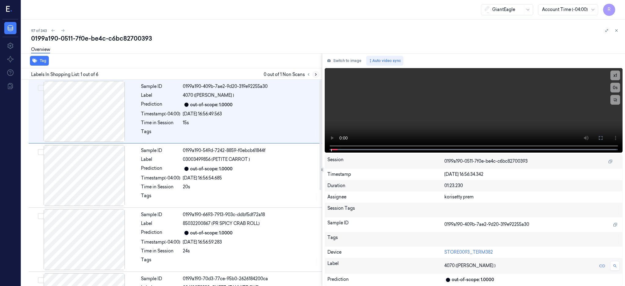
click at [318, 72] on icon at bounding box center [316, 74] width 4 height 4
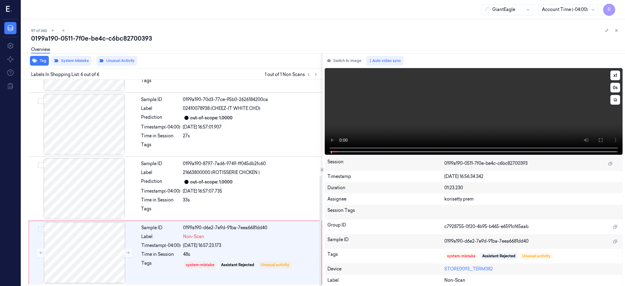
scroll to position [179, 0]
click at [81, 186] on div at bounding box center [84, 188] width 109 height 61
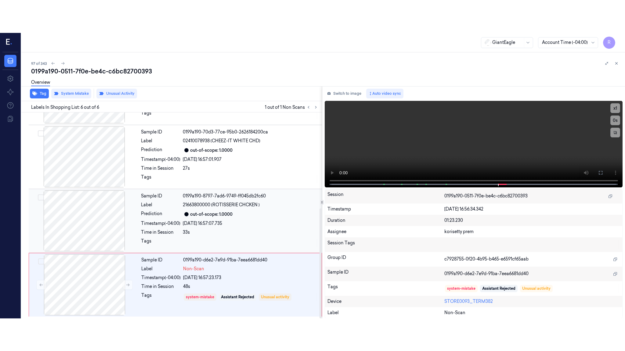
scroll to position [180, 0]
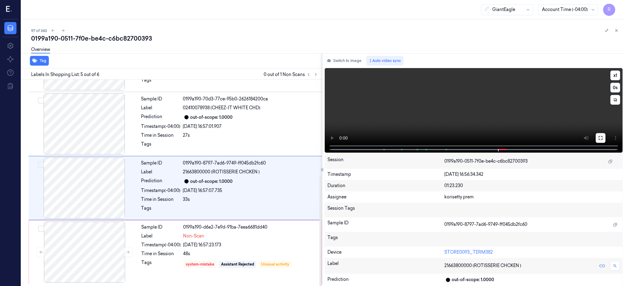
click at [603, 135] on icon at bounding box center [600, 137] width 5 height 5
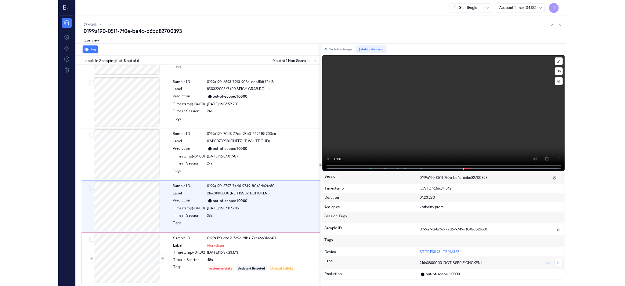
scroll to position [114, 0]
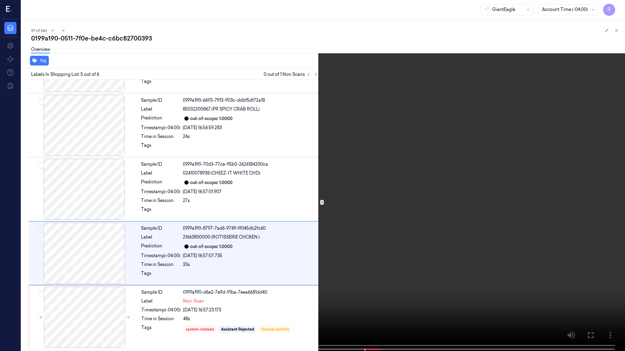
click at [443, 182] on video at bounding box center [312, 176] width 625 height 353
click at [618, 9] on button "x 1" at bounding box center [617, 7] width 10 height 10
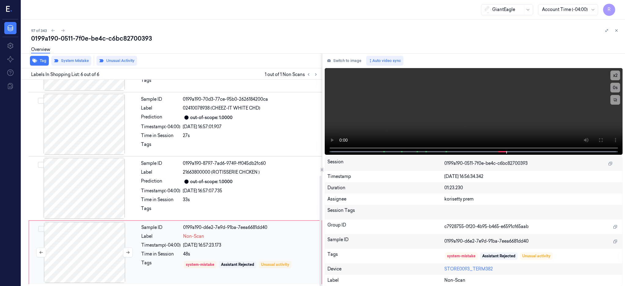
click at [98, 257] on div at bounding box center [84, 252] width 109 height 61
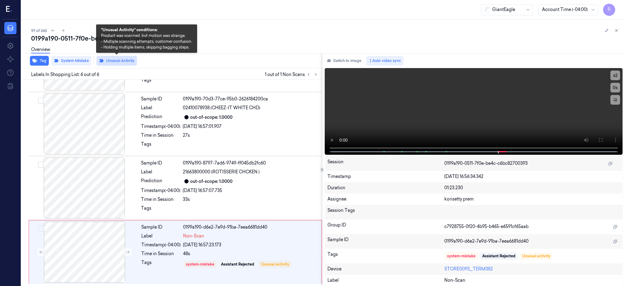
click at [126, 63] on button "Unusual Activity" at bounding box center [116, 61] width 41 height 10
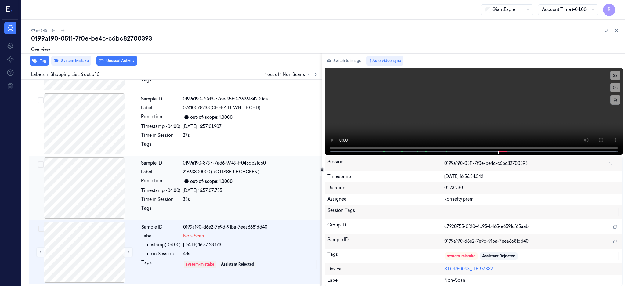
scroll to position [179, 0]
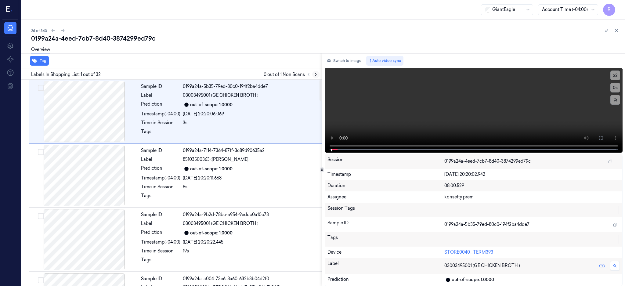
click at [318, 72] on icon at bounding box center [316, 74] width 4 height 4
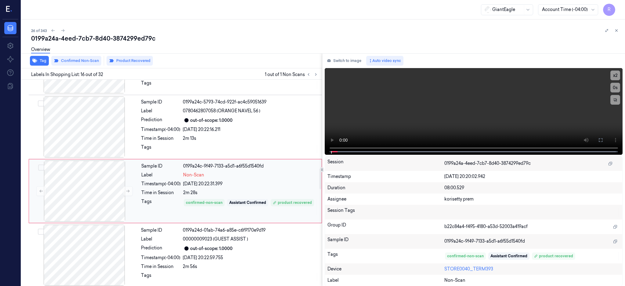
scroll to position [890, 0]
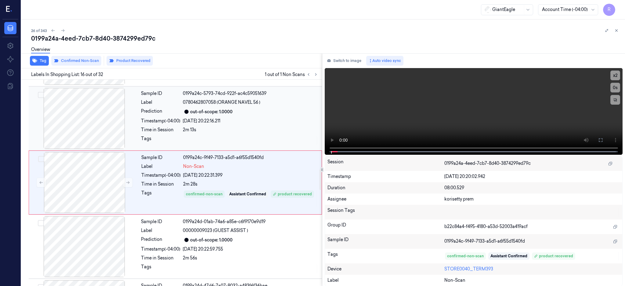
click at [83, 107] on div at bounding box center [84, 118] width 109 height 61
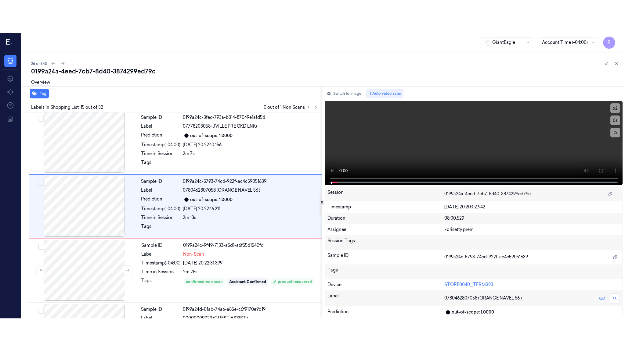
scroll to position [826, 0]
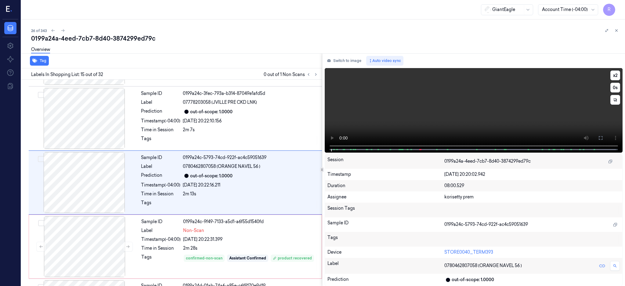
click at [602, 136] on icon at bounding box center [600, 138] width 4 height 4
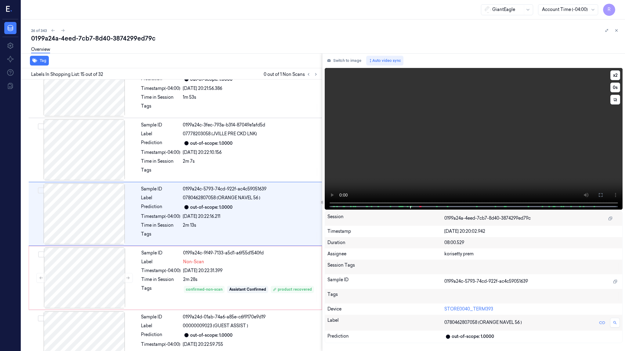
scroll to position [793, 0]
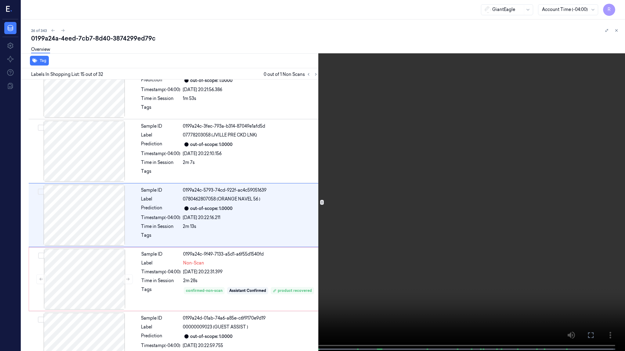
click at [410, 241] on video at bounding box center [312, 176] width 625 height 353
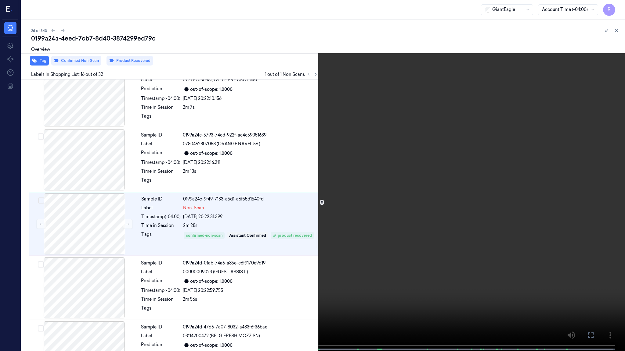
scroll to position [857, 0]
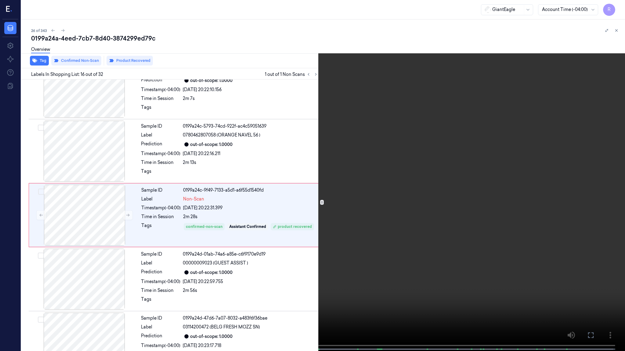
click at [413, 281] on video at bounding box center [312, 176] width 625 height 353
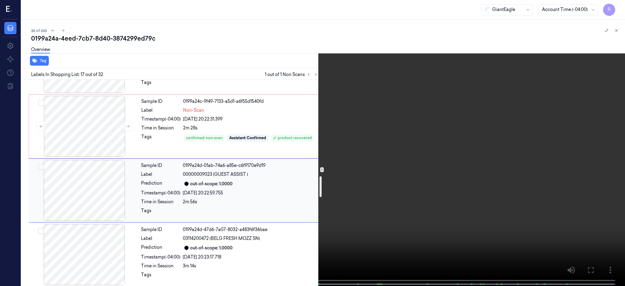
scroll to position [962, 0]
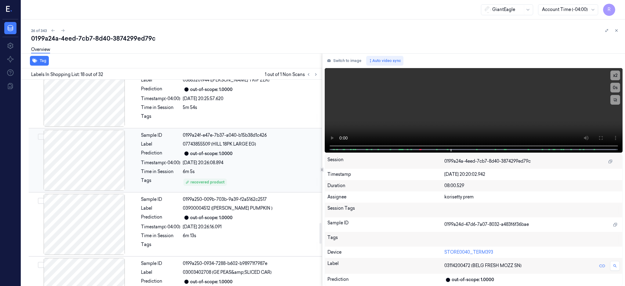
click at [278, 157] on div "out-of-scope: 1.0000" at bounding box center [250, 153] width 135 height 7
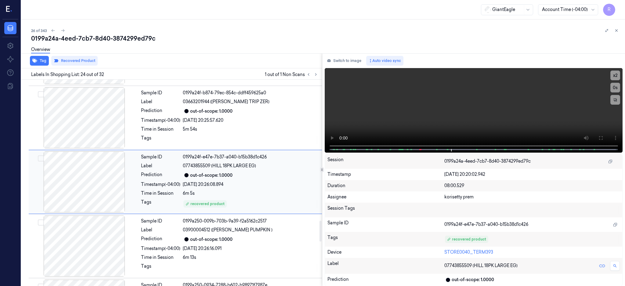
scroll to position [1402, 0]
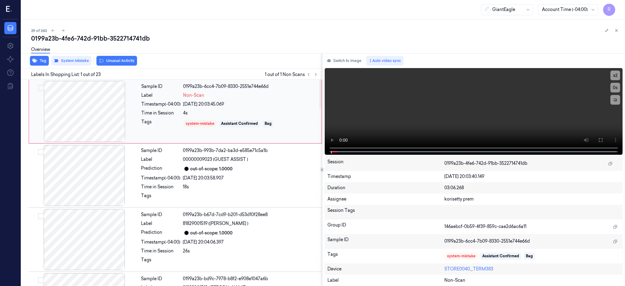
click at [90, 116] on div at bounding box center [84, 111] width 109 height 61
click at [603, 138] on icon at bounding box center [600, 140] width 5 height 5
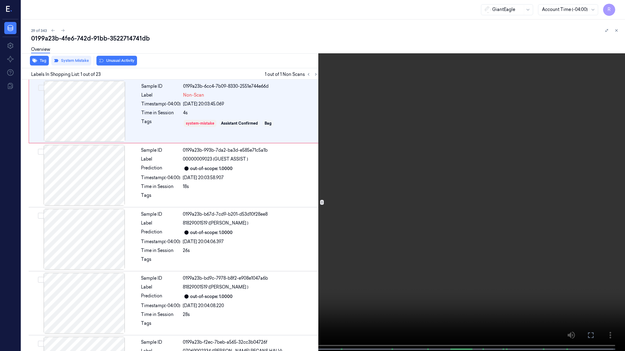
click at [491, 272] on video at bounding box center [312, 176] width 625 height 353
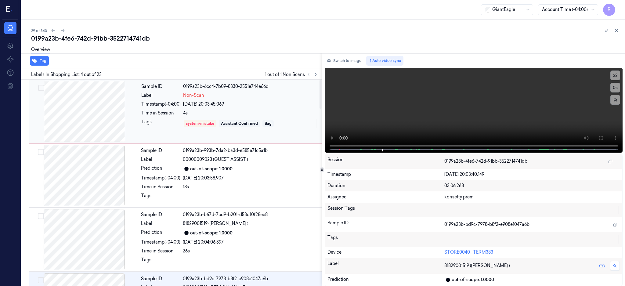
click at [82, 107] on div at bounding box center [84, 111] width 109 height 61
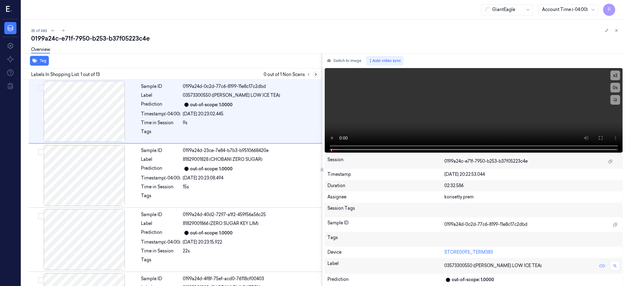
click at [316, 75] on icon at bounding box center [315, 75] width 1 height 2
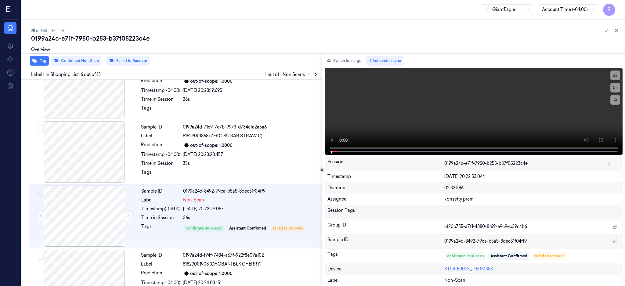
scroll to position [249, 0]
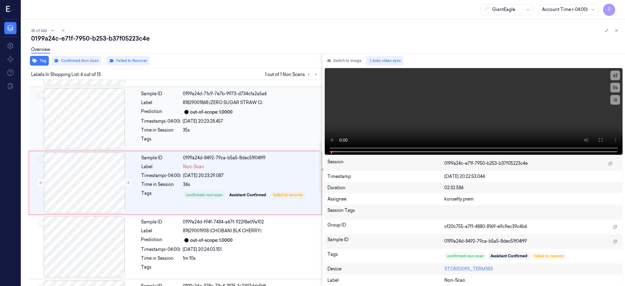
click at [85, 110] on div at bounding box center [84, 118] width 109 height 61
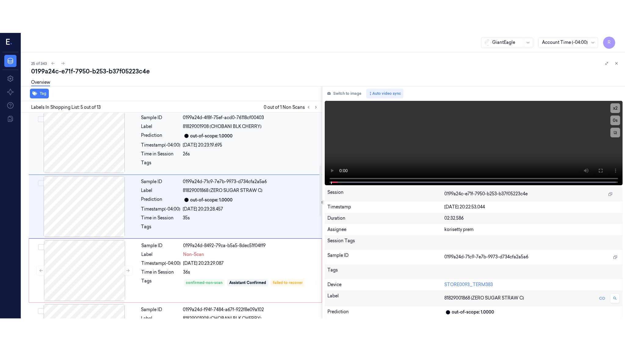
scroll to position [185, 0]
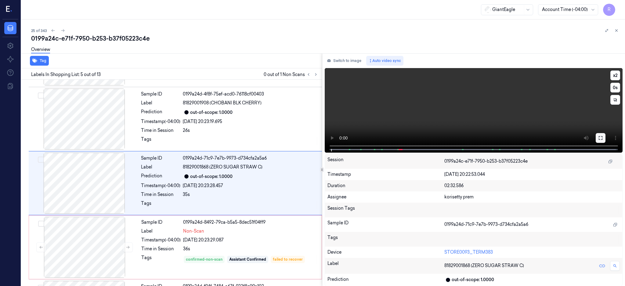
click at [603, 135] on icon at bounding box center [600, 137] width 5 height 5
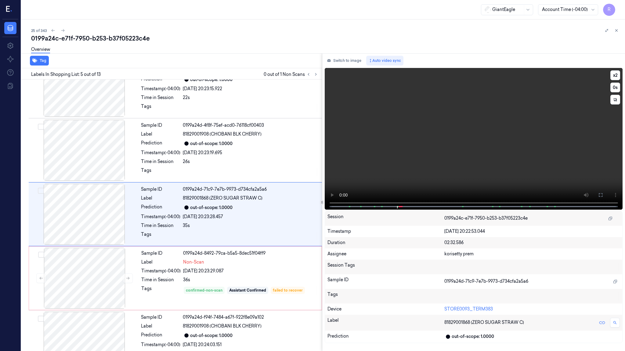
scroll to position [152, 0]
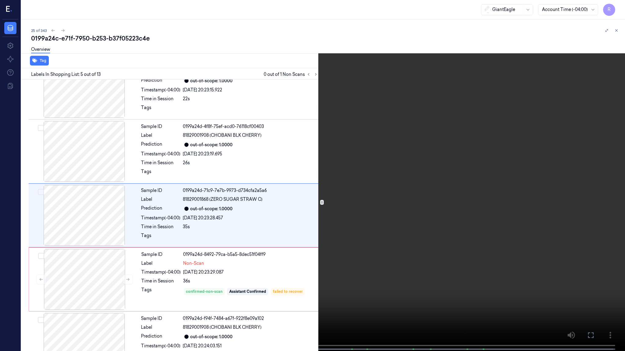
click at [447, 218] on video at bounding box center [312, 176] width 625 height 353
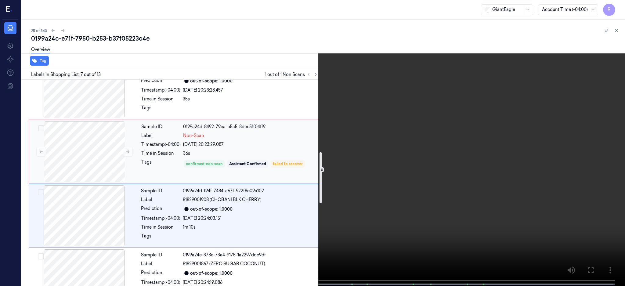
scroll to position [321, 0]
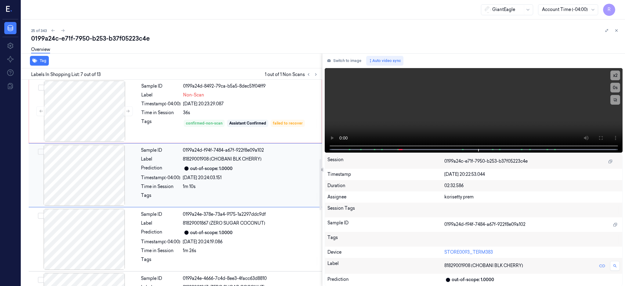
click at [113, 170] on div at bounding box center [84, 175] width 109 height 61
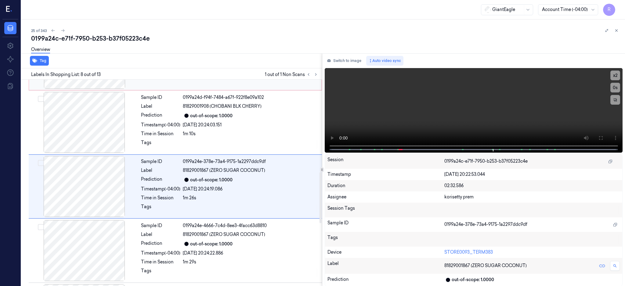
scroll to position [377, 0]
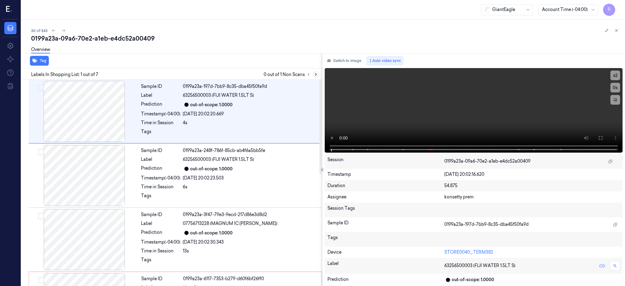
click at [318, 73] on icon at bounding box center [316, 74] width 4 height 4
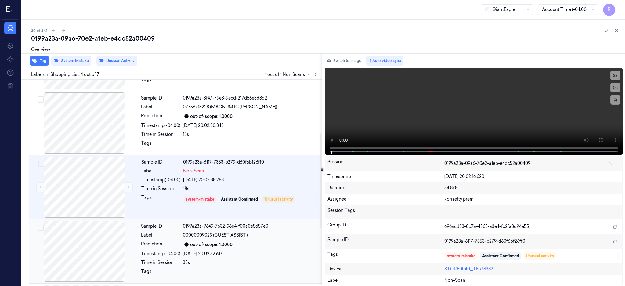
scroll to position [120, 0]
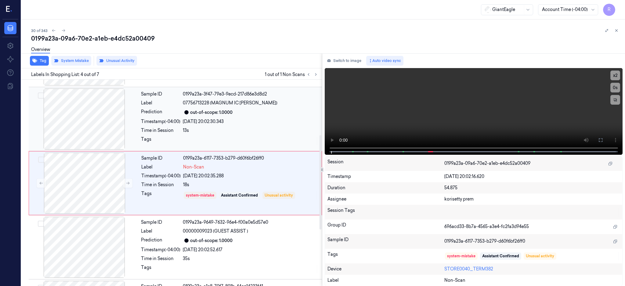
click at [105, 114] on div at bounding box center [84, 118] width 109 height 61
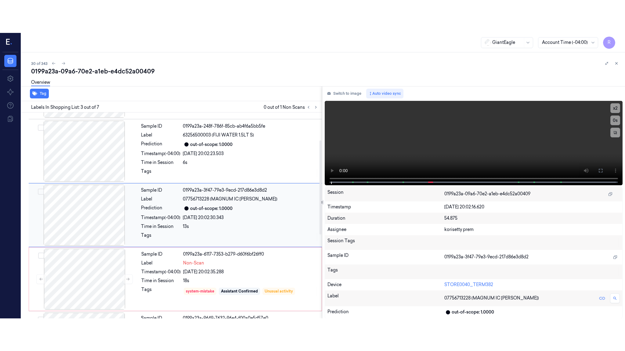
scroll to position [56, 0]
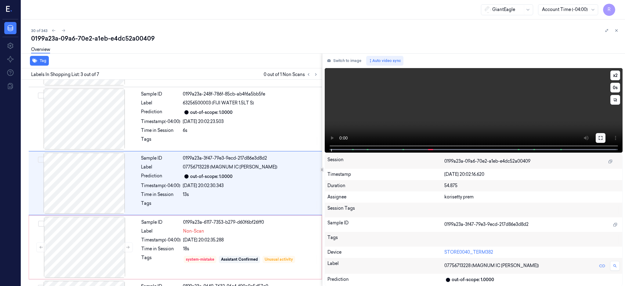
click at [603, 135] on icon at bounding box center [600, 137] width 5 height 5
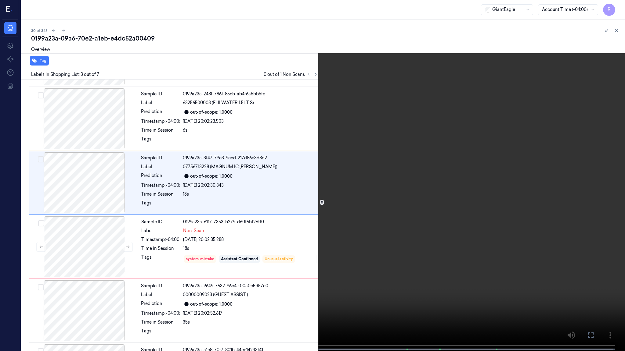
click at [316, 235] on video at bounding box center [312, 176] width 625 height 353
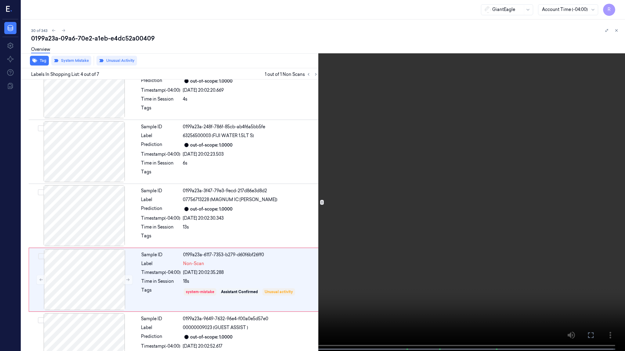
scroll to position [88, 0]
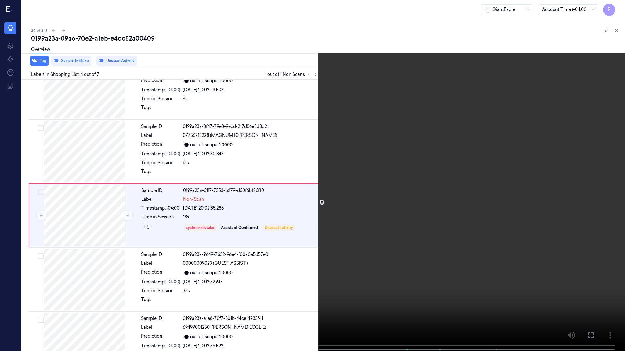
click at [223, 285] on span at bounding box center [222, 349] width 3 height 3
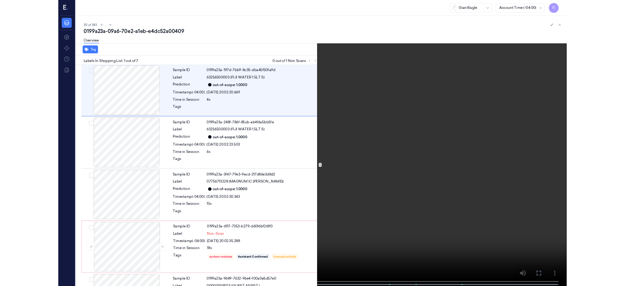
scroll to position [0, 0]
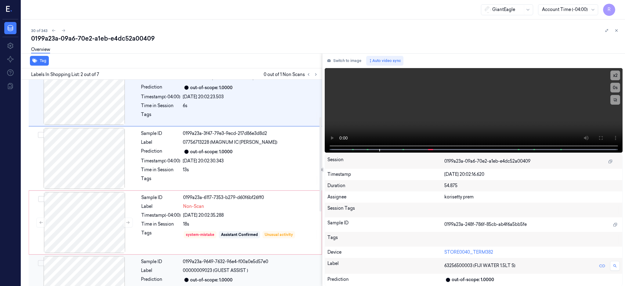
drag, startPoint x: 89, startPoint y: 233, endPoint x: 103, endPoint y: 231, distance: 14.2
click at [90, 233] on div at bounding box center [84, 222] width 109 height 61
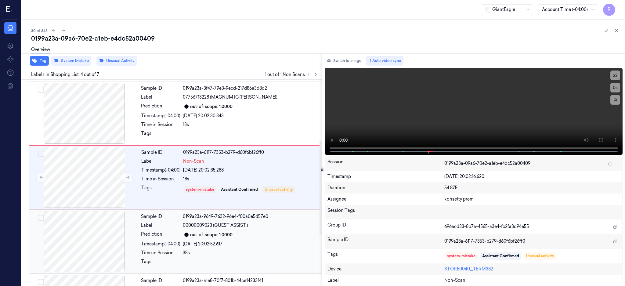
scroll to position [120, 0]
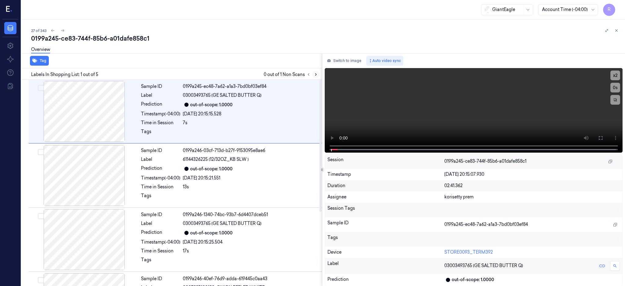
click at [319, 77] on button at bounding box center [315, 74] width 7 height 7
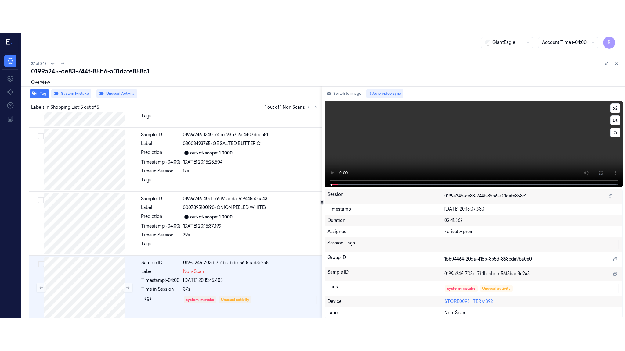
scroll to position [116, 0]
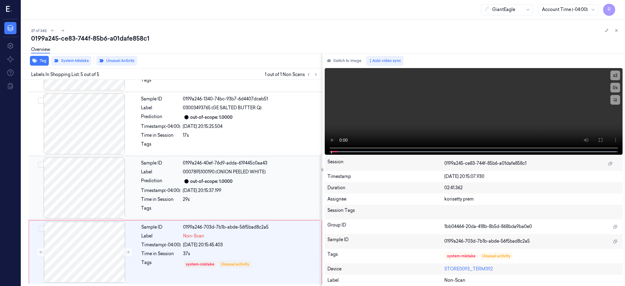
click at [104, 170] on div at bounding box center [84, 187] width 109 height 61
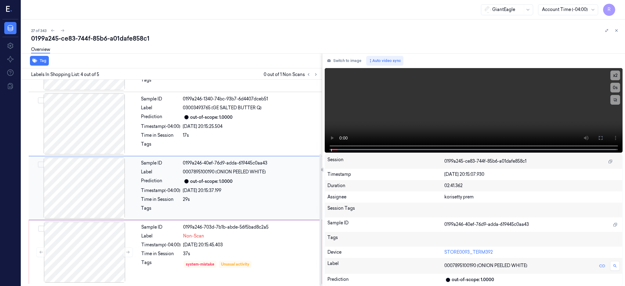
click at [93, 180] on div at bounding box center [84, 187] width 109 height 61
click at [605, 136] on button at bounding box center [600, 138] width 10 height 10
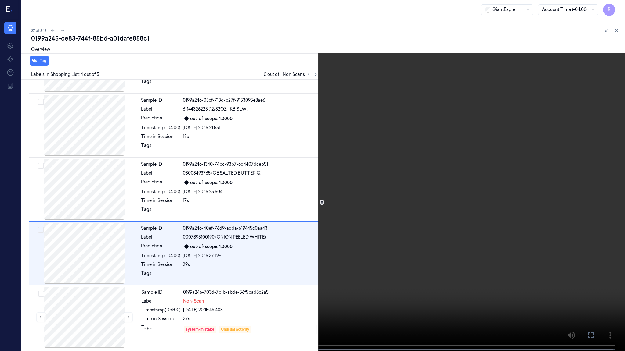
click at [308, 232] on video at bounding box center [312, 176] width 625 height 353
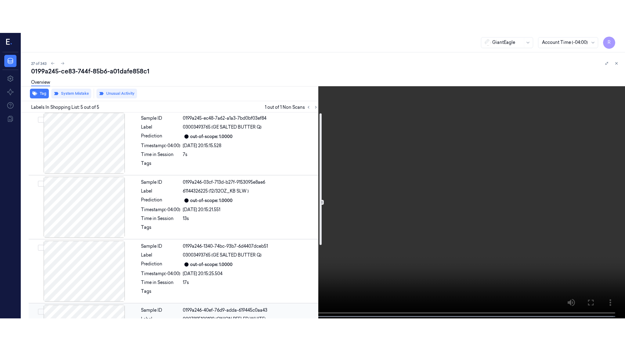
scroll to position [0, 0]
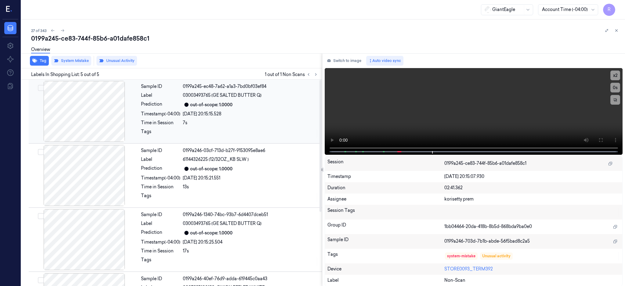
click at [98, 116] on div at bounding box center [84, 111] width 109 height 61
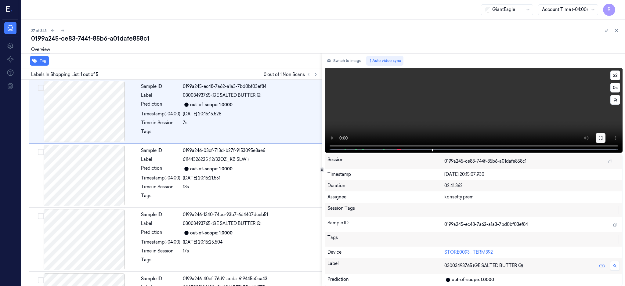
click at [603, 139] on icon at bounding box center [600, 137] width 5 height 5
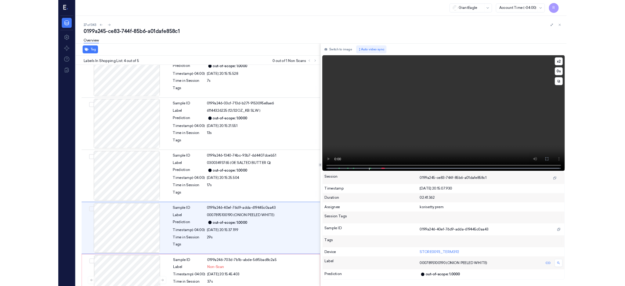
scroll to position [50, 0]
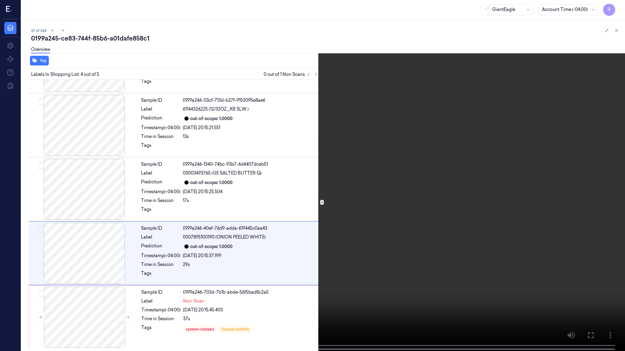
click at [287, 217] on video at bounding box center [312, 176] width 625 height 353
click at [289, 217] on video at bounding box center [312, 176] width 625 height 353
click at [152, 285] on span at bounding box center [151, 349] width 1 height 3
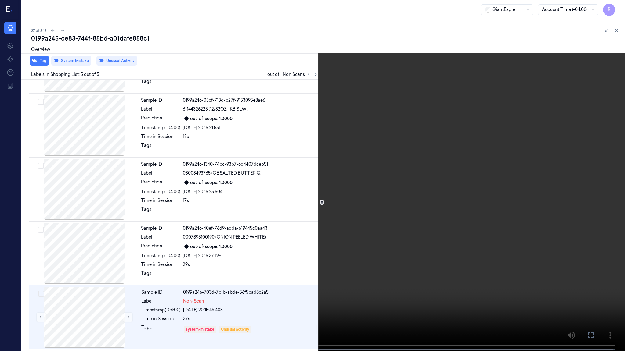
click at [332, 171] on video at bounding box center [312, 176] width 625 height 353
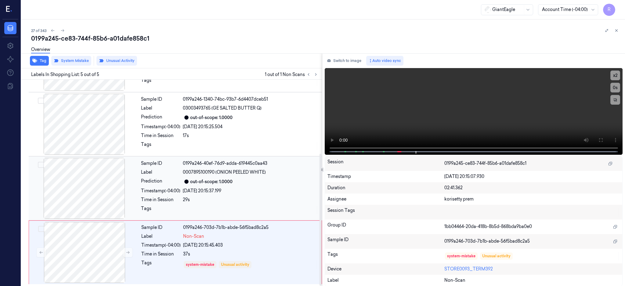
click at [89, 184] on div at bounding box center [84, 188] width 109 height 61
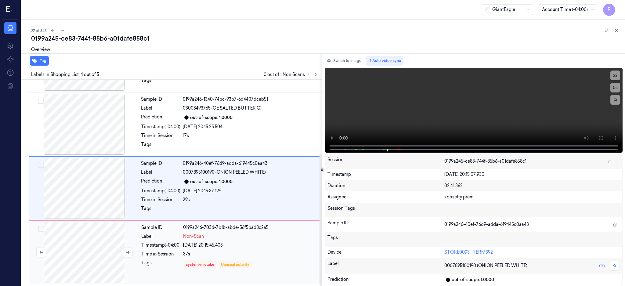
click at [74, 253] on div at bounding box center [84, 252] width 109 height 61
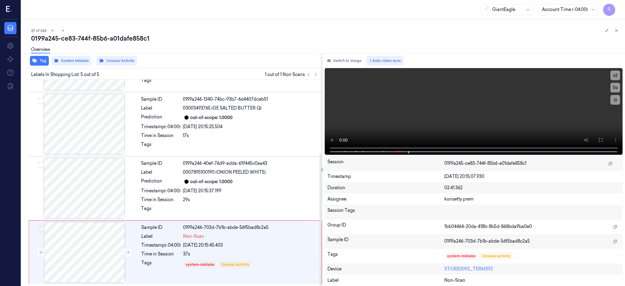
scroll to position [116, 0]
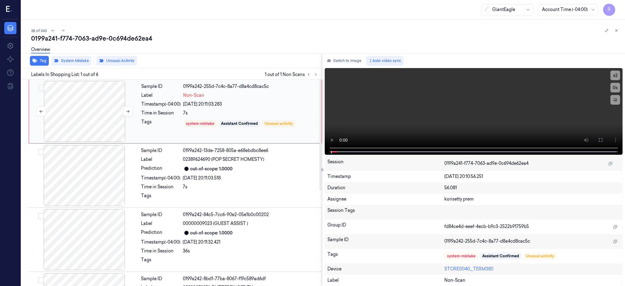
click at [115, 104] on div at bounding box center [84, 111] width 109 height 61
click at [70, 182] on div at bounding box center [84, 175] width 109 height 61
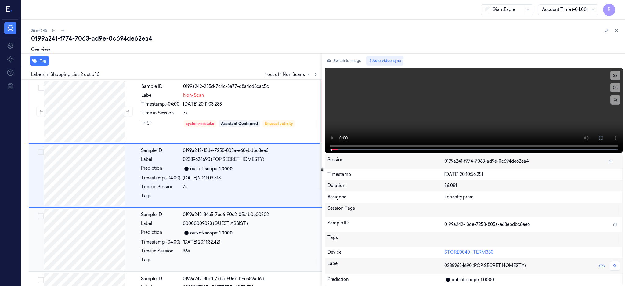
click at [99, 233] on div at bounding box center [84, 239] width 109 height 61
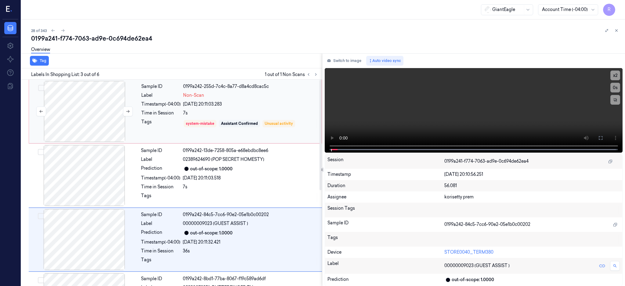
click at [84, 100] on div at bounding box center [84, 111] width 109 height 61
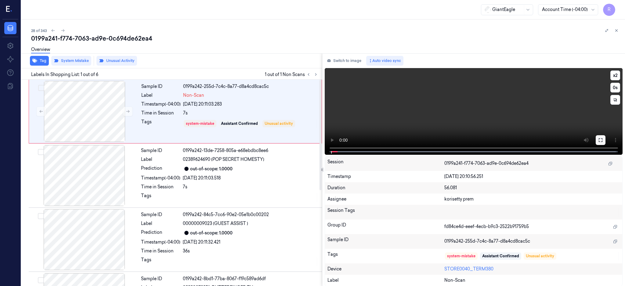
click at [603, 138] on icon at bounding box center [600, 140] width 5 height 5
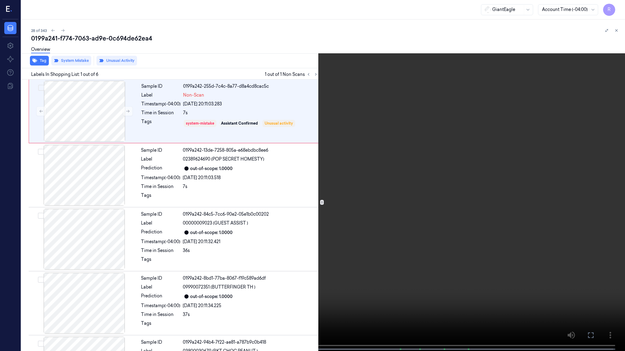
click at [482, 202] on video at bounding box center [312, 176] width 625 height 353
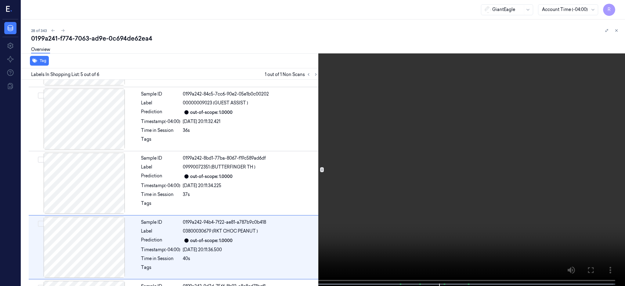
scroll to position [179, 0]
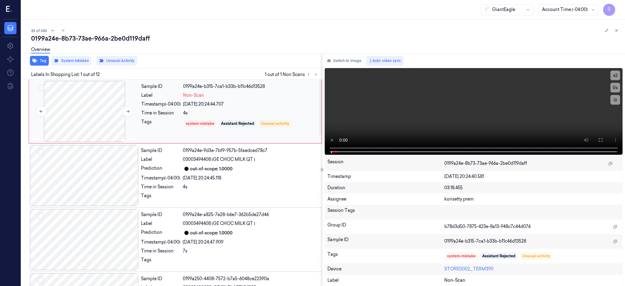
click at [95, 126] on div at bounding box center [84, 111] width 109 height 61
click at [603, 139] on icon at bounding box center [600, 140] width 5 height 5
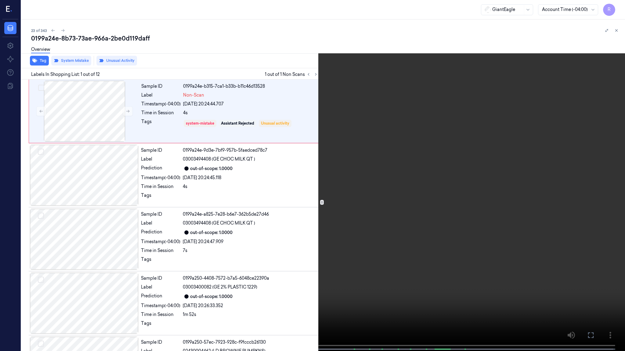
click at [327, 161] on video at bounding box center [312, 176] width 625 height 353
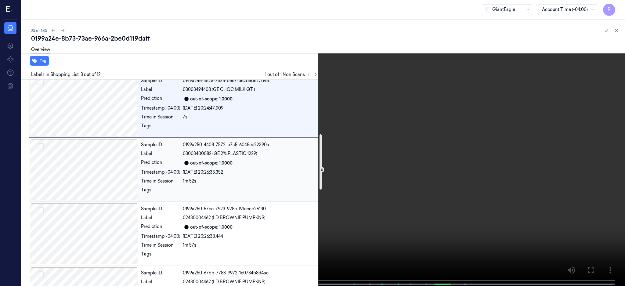
scroll to position [203, 0]
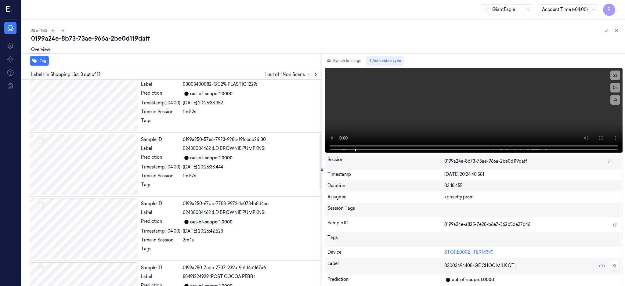
click at [319, 71] on button at bounding box center [315, 74] width 7 height 7
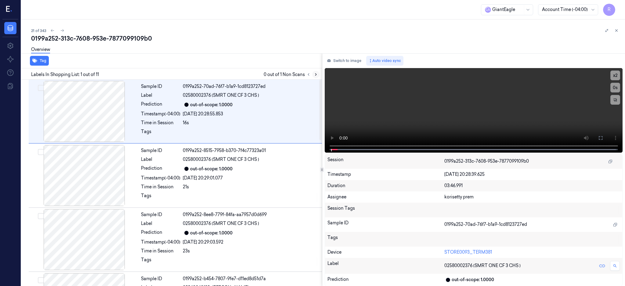
click at [318, 75] on icon at bounding box center [316, 74] width 4 height 4
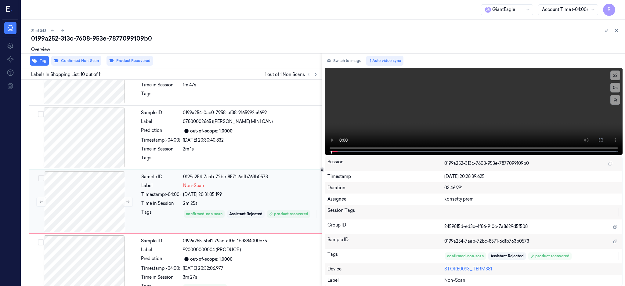
scroll to position [500, 0]
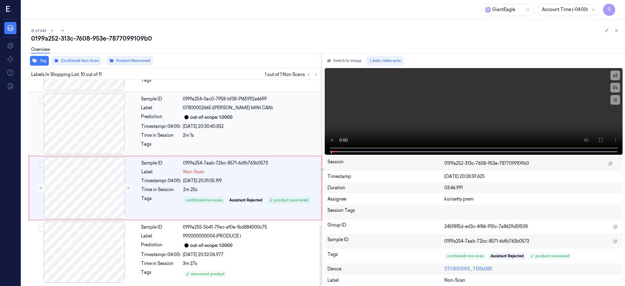
click at [92, 122] on div at bounding box center [84, 123] width 109 height 61
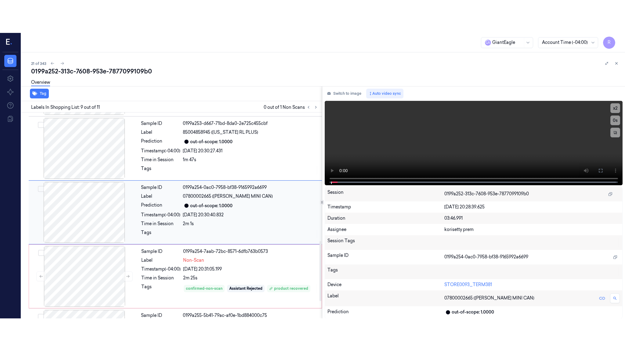
scroll to position [441, 0]
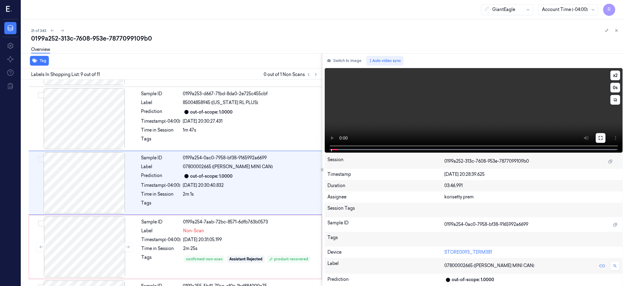
click at [605, 134] on button at bounding box center [600, 138] width 10 height 10
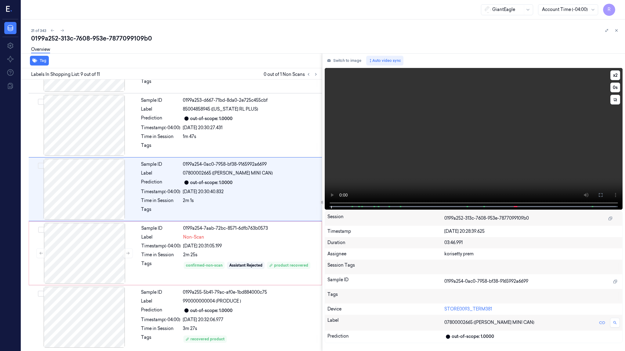
scroll to position [408, 0]
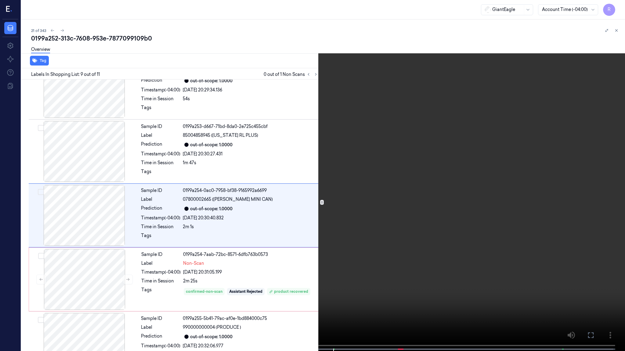
drag, startPoint x: 436, startPoint y: 189, endPoint x: 440, endPoint y: 182, distance: 7.8
click at [437, 189] on video at bounding box center [312, 176] width 625 height 353
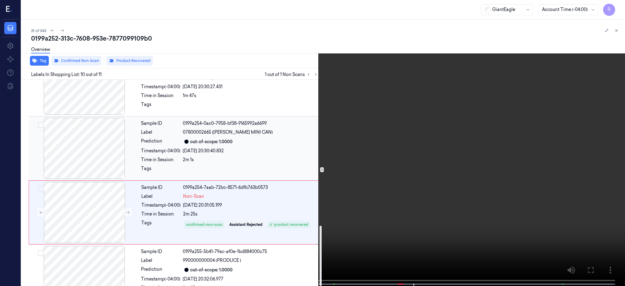
scroll to position [500, 0]
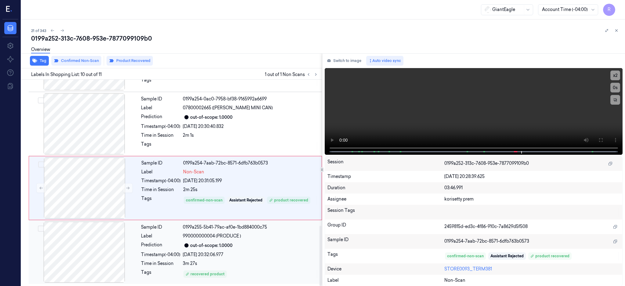
click at [95, 253] on div at bounding box center [84, 251] width 109 height 61
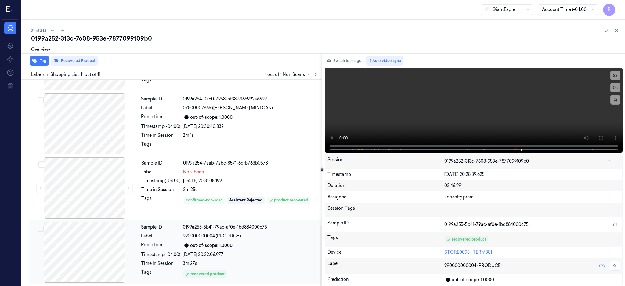
click at [271, 248] on div "out-of-scope: 1.0000" at bounding box center [250, 245] width 135 height 7
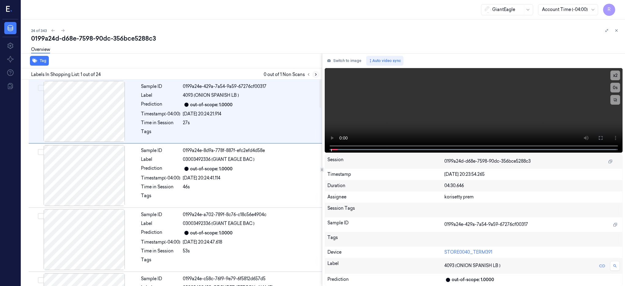
click at [318, 76] on icon at bounding box center [316, 74] width 4 height 4
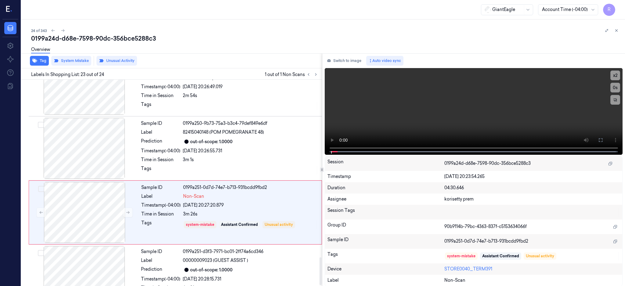
scroll to position [1333, 0]
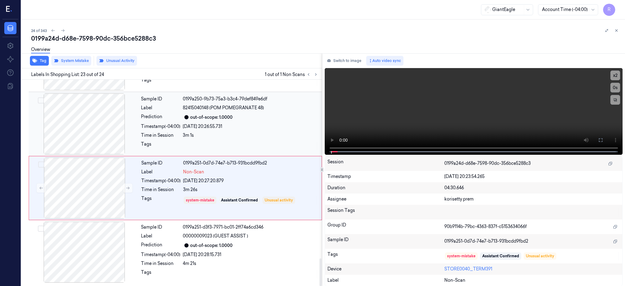
click at [95, 126] on div at bounding box center [84, 123] width 109 height 61
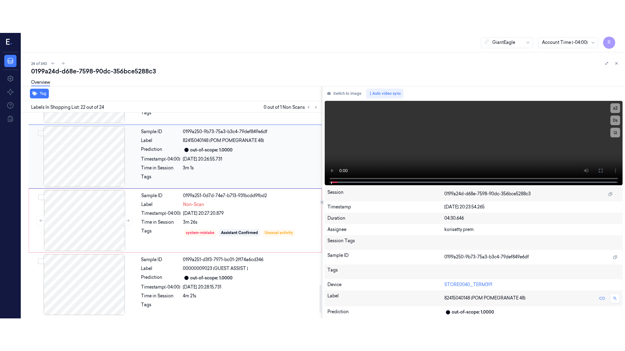
scroll to position [1274, 0]
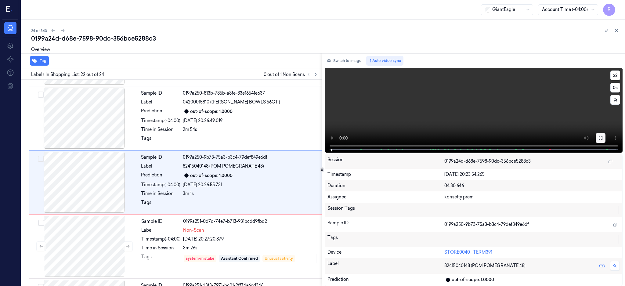
click at [605, 136] on button at bounding box center [600, 138] width 10 height 10
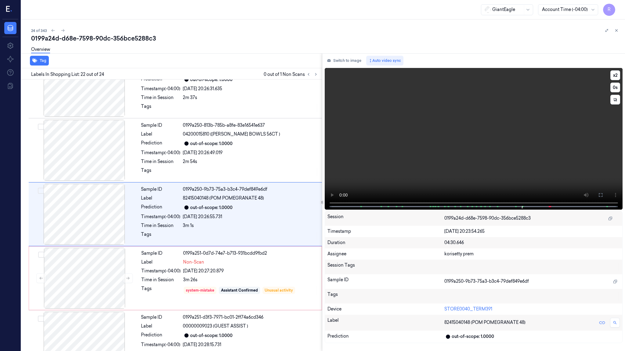
scroll to position [1241, 0]
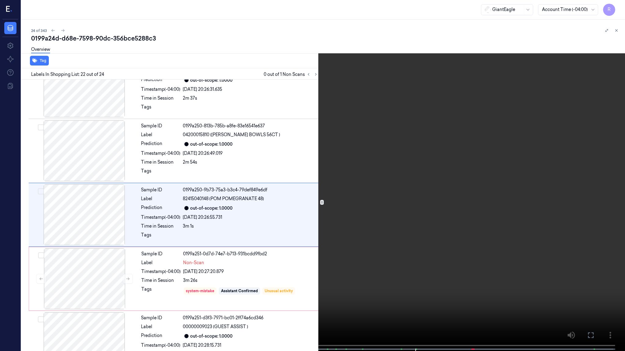
click at [461, 216] on video at bounding box center [312, 176] width 625 height 353
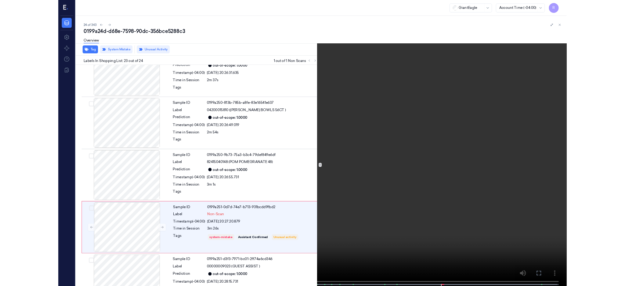
scroll to position [1268, 0]
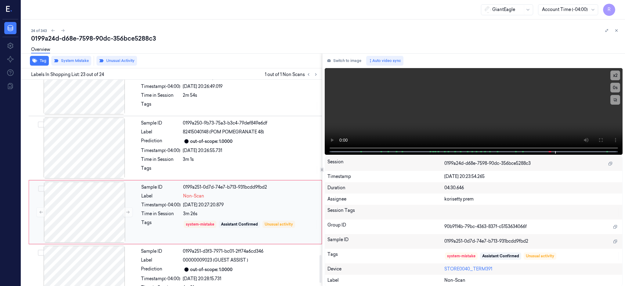
click at [215, 219] on div "Sample ID 0199a251-0d7d-74e7-b713-931bcdd9fbd2 Label Non-Scan Timestamp (-04:00…" at bounding box center [229, 211] width 181 height 61
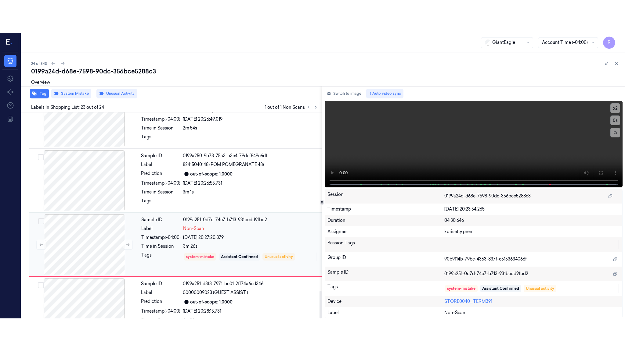
scroll to position [1333, 0]
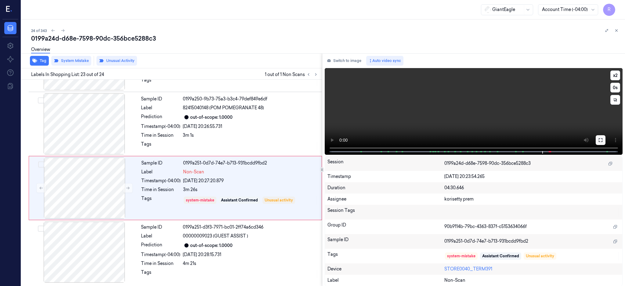
click at [603, 138] on icon at bounding box center [600, 140] width 5 height 5
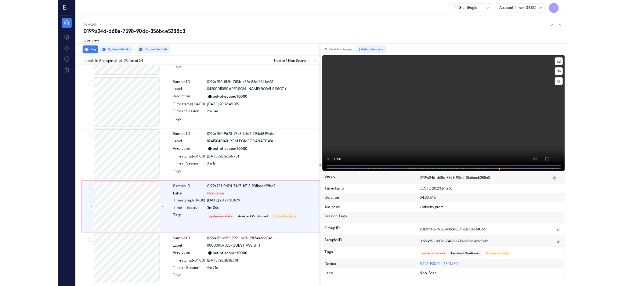
scroll to position [1268, 0]
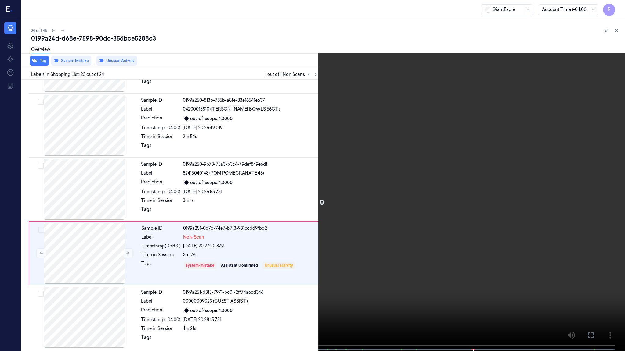
click at [373, 244] on video at bounding box center [312, 176] width 625 height 353
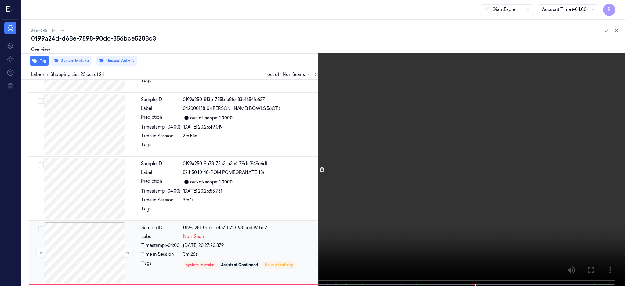
scroll to position [1333, 0]
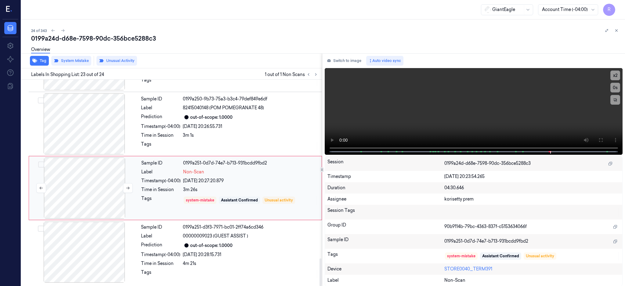
click at [108, 186] on div at bounding box center [84, 187] width 109 height 61
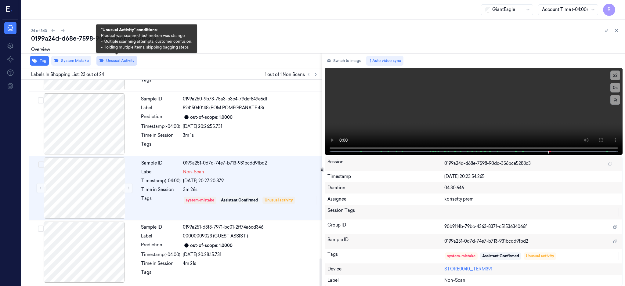
click at [120, 61] on button "Unusual Activity" at bounding box center [116, 61] width 41 height 10
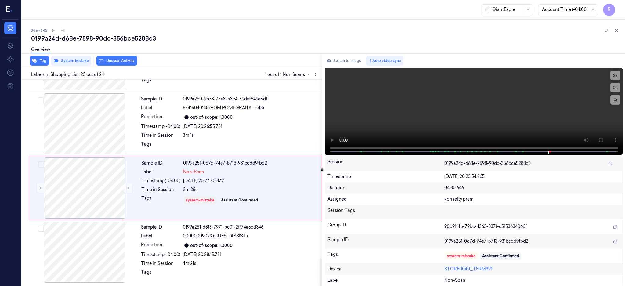
click at [129, 55] on div "Overview" at bounding box center [325, 51] width 589 height 16
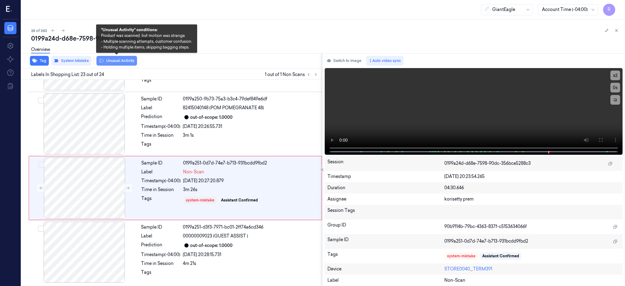
click at [127, 59] on button "Unusual Activity" at bounding box center [116, 61] width 41 height 10
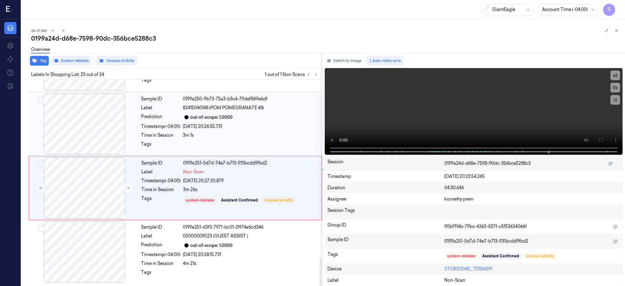
scroll to position [1333, 0]
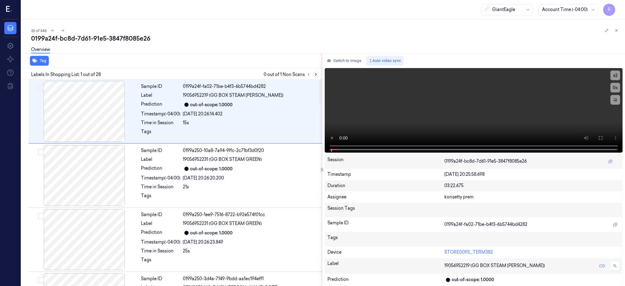
click at [319, 73] on button at bounding box center [315, 74] width 7 height 7
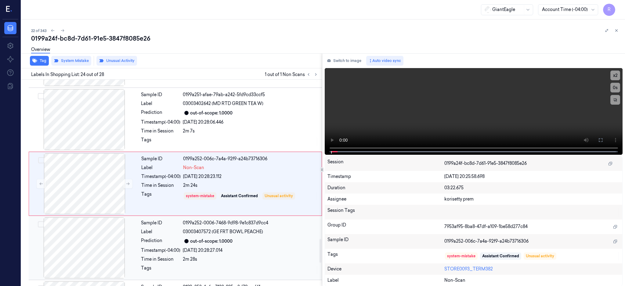
scroll to position [1402, 0]
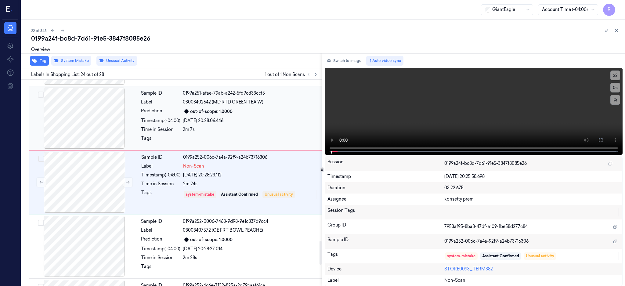
click at [97, 120] on div at bounding box center [84, 118] width 109 height 61
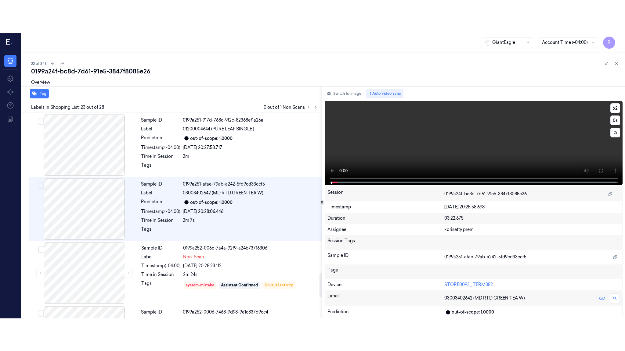
scroll to position [1338, 0]
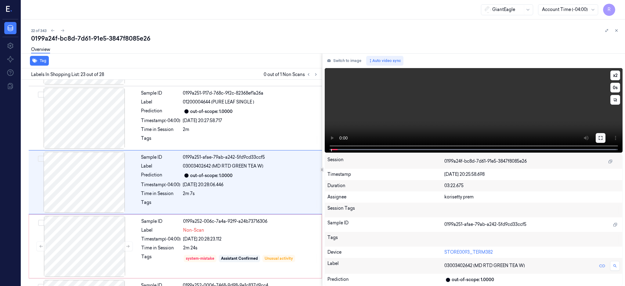
click at [605, 135] on button at bounding box center [600, 138] width 10 height 10
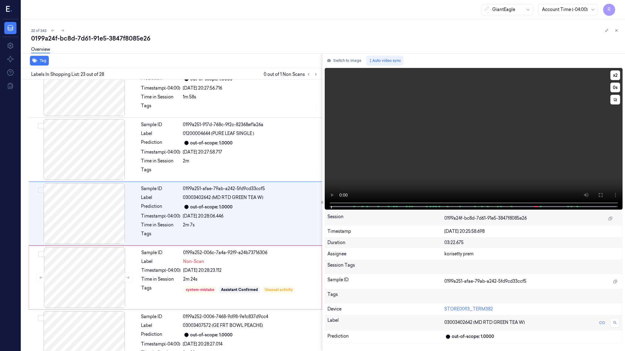
scroll to position [1305, 0]
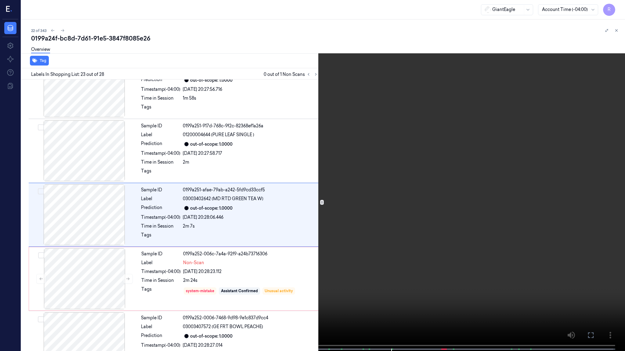
click at [357, 245] on video at bounding box center [312, 176] width 625 height 353
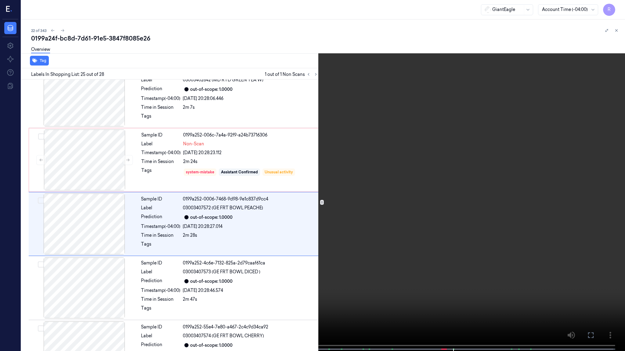
scroll to position [1434, 0]
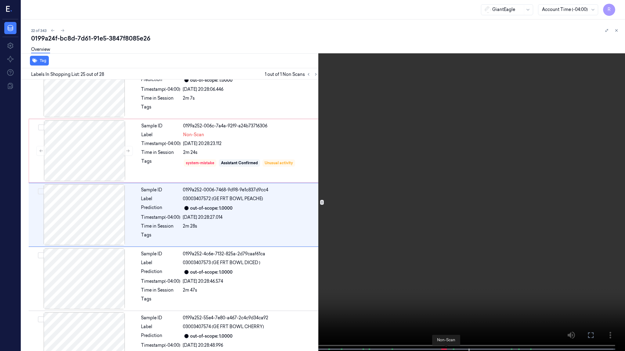
click at [445, 285] on span at bounding box center [445, 349] width 1 height 3
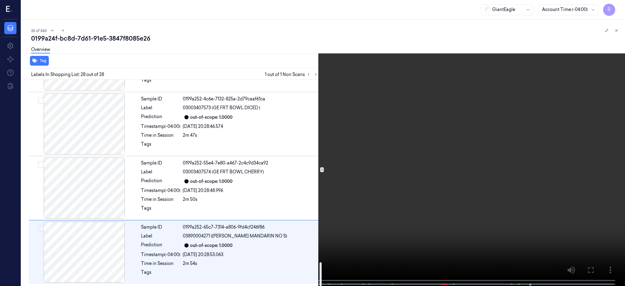
scroll to position [1590, 0]
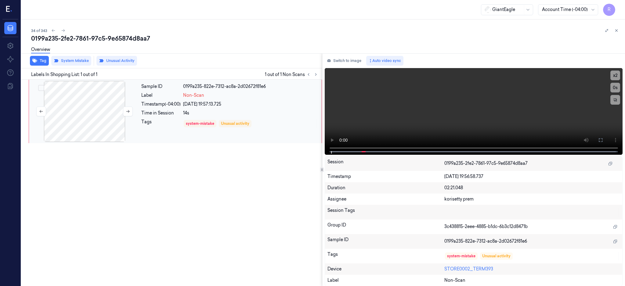
click at [87, 120] on div at bounding box center [84, 111] width 109 height 61
click at [605, 139] on button at bounding box center [600, 140] width 10 height 10
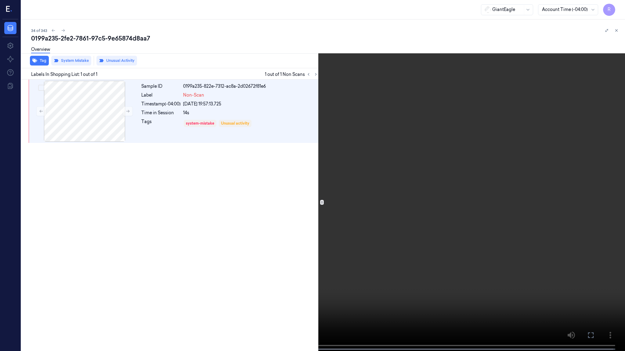
click at [419, 246] on video at bounding box center [312, 176] width 625 height 353
click at [420, 246] on video at bounding box center [312, 176] width 625 height 353
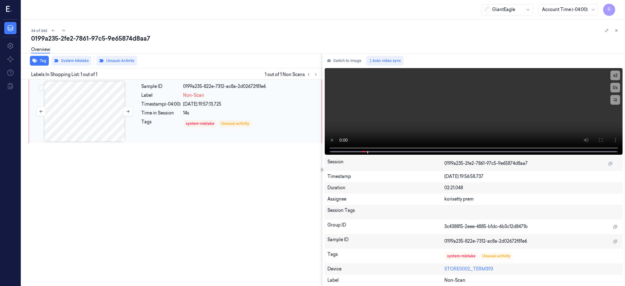
click at [99, 116] on div at bounding box center [84, 111] width 109 height 61
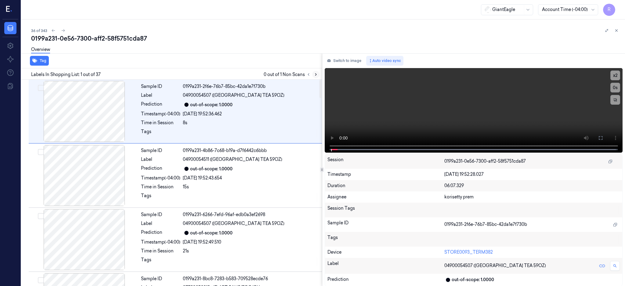
click at [318, 72] on icon at bounding box center [316, 74] width 4 height 4
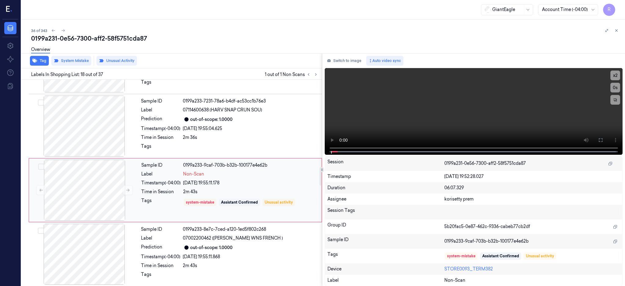
scroll to position [1018, 0]
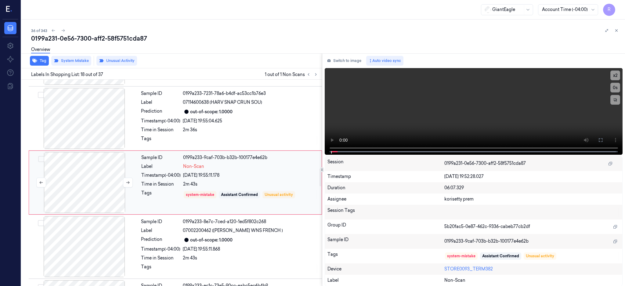
click at [84, 184] on div at bounding box center [84, 182] width 109 height 61
click at [87, 133] on div at bounding box center [84, 118] width 109 height 61
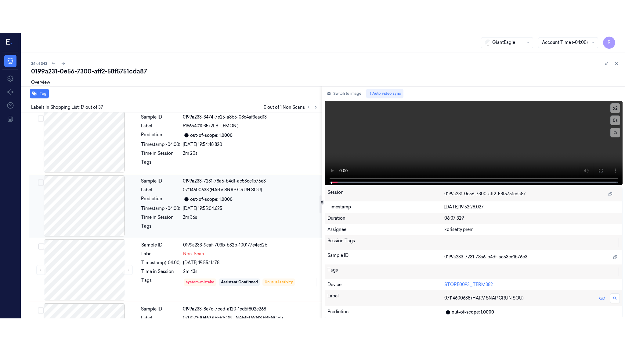
scroll to position [954, 0]
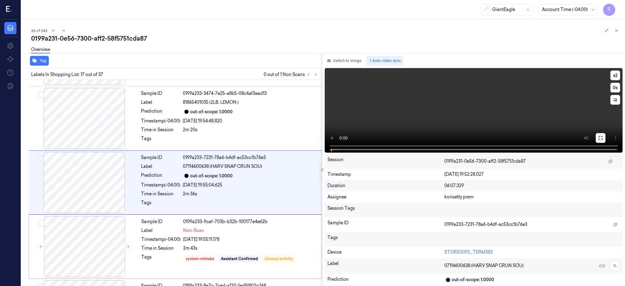
click at [602, 138] on icon at bounding box center [600, 138] width 4 height 4
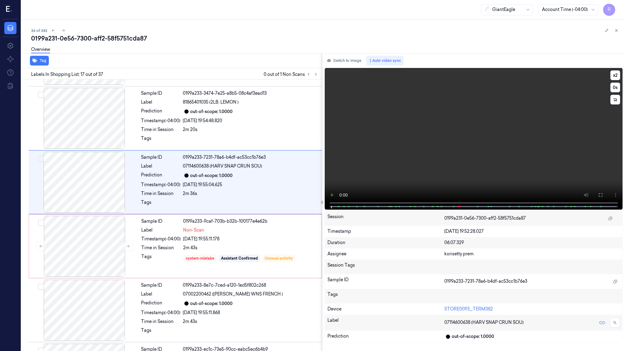
scroll to position [921, 0]
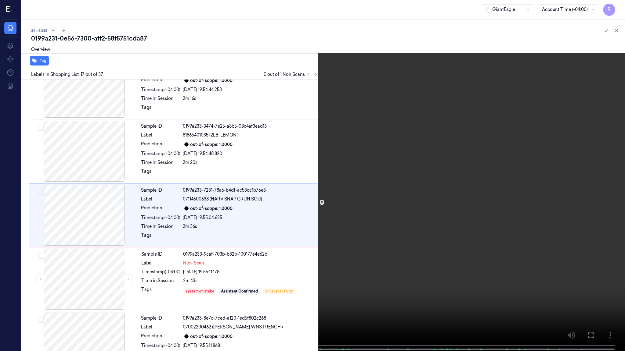
click at [404, 185] on video at bounding box center [312, 176] width 625 height 353
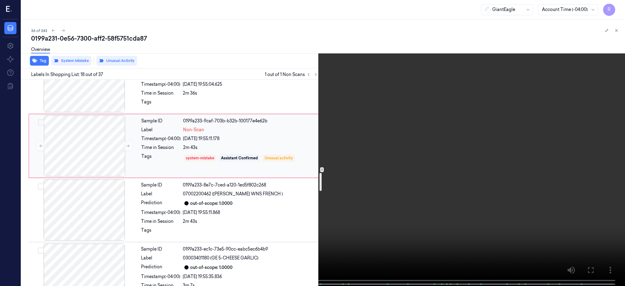
scroll to position [1070, 0]
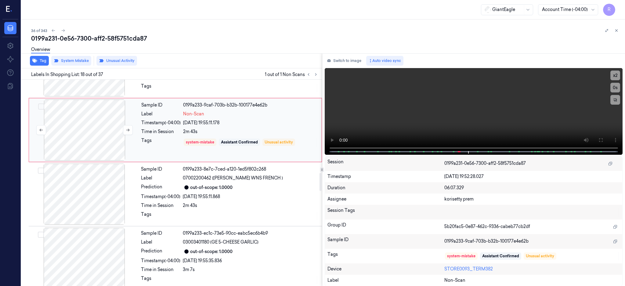
click at [79, 131] on div at bounding box center [84, 129] width 109 height 61
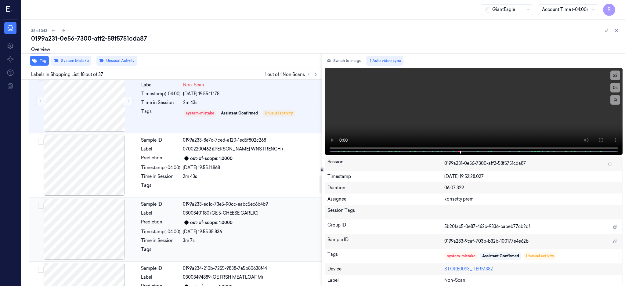
click at [81, 230] on div at bounding box center [84, 229] width 109 height 61
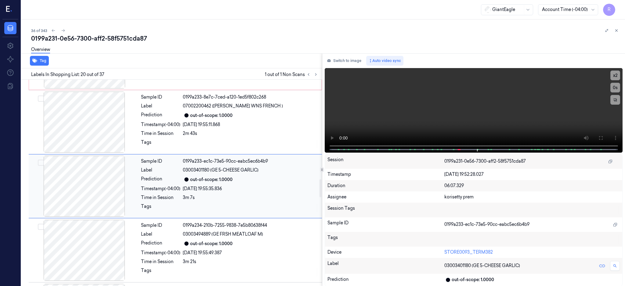
scroll to position [1146, 0]
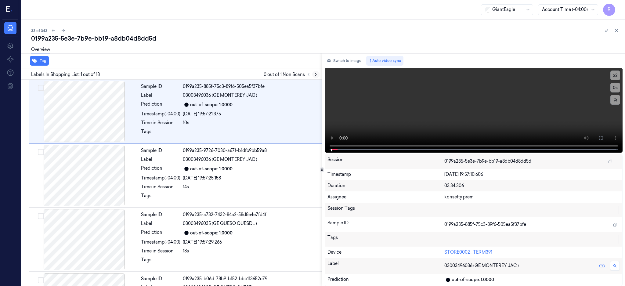
click at [318, 73] on icon at bounding box center [316, 74] width 4 height 4
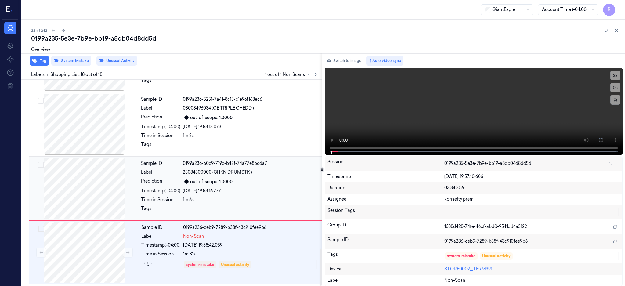
scroll to position [949, 0]
click at [92, 189] on div at bounding box center [84, 187] width 109 height 61
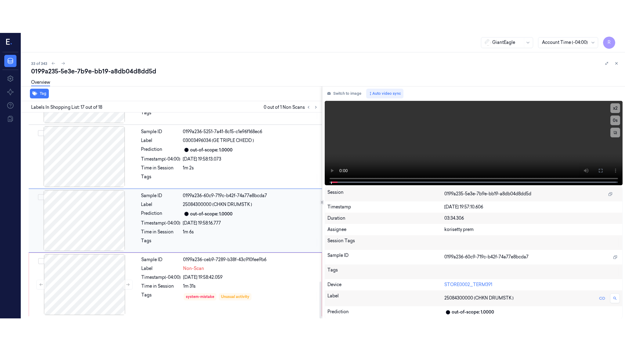
scroll to position [949, 0]
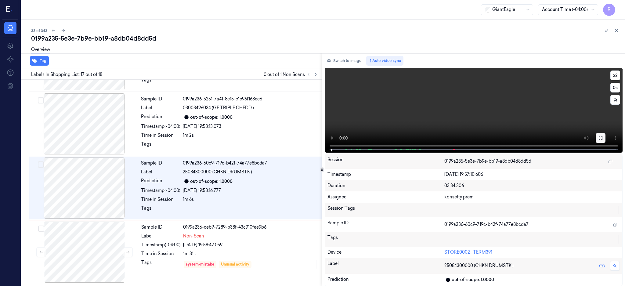
click at [605, 141] on button at bounding box center [600, 138] width 10 height 10
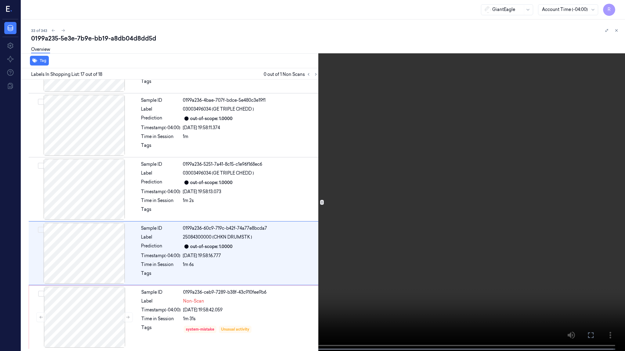
click at [421, 200] on video at bounding box center [312, 176] width 625 height 353
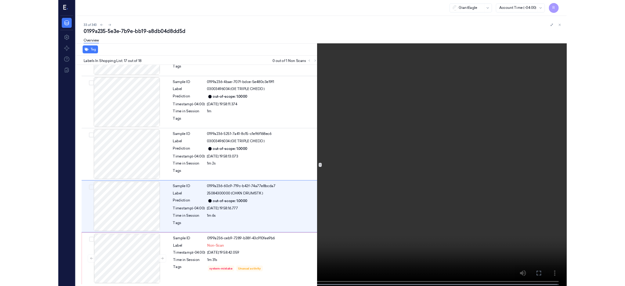
scroll to position [949, 0]
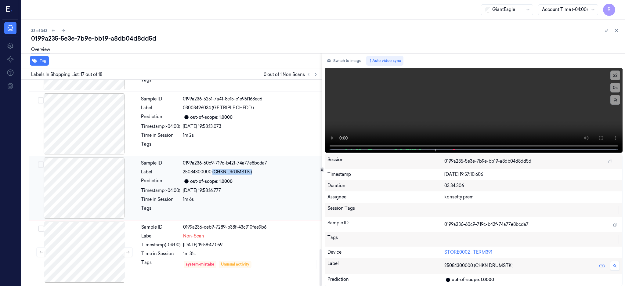
drag, startPoint x: 212, startPoint y: 171, endPoint x: 252, endPoint y: 172, distance: 39.7
click at [252, 172] on div "25084300000 (CHKN DRUMSTK )" at bounding box center [250, 172] width 135 height 6
click at [77, 185] on div at bounding box center [84, 187] width 109 height 61
click at [94, 229] on div at bounding box center [84, 251] width 109 height 61
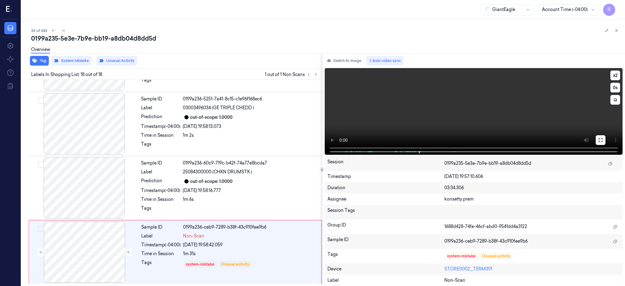
click at [605, 141] on button at bounding box center [600, 140] width 10 height 10
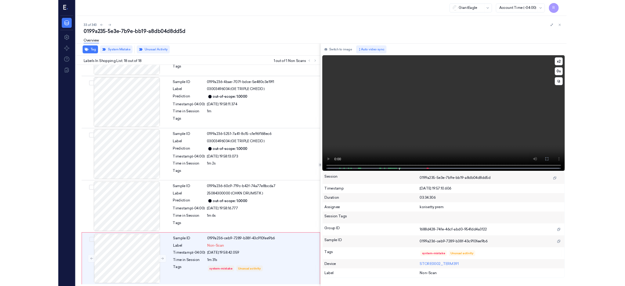
scroll to position [884, 0]
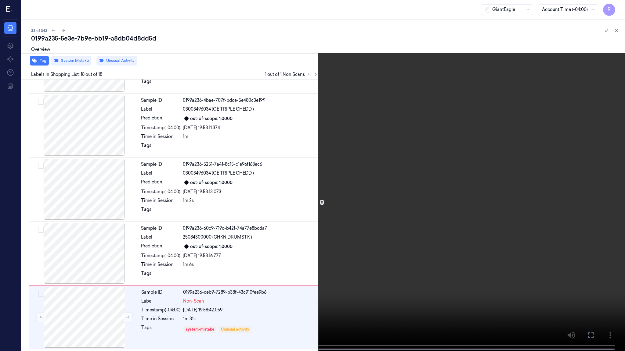
drag, startPoint x: 432, startPoint y: 185, endPoint x: 437, endPoint y: 185, distance: 5.2
click at [432, 185] on video at bounding box center [312, 176] width 625 height 353
click at [383, 271] on video at bounding box center [312, 176] width 625 height 353
click at [266, 259] on video at bounding box center [312, 176] width 625 height 353
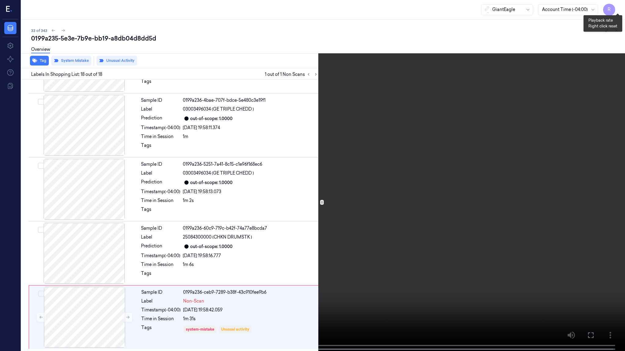
click at [615, 6] on button "x 2" at bounding box center [617, 7] width 10 height 10
click at [617, 6] on button "x 4" at bounding box center [617, 7] width 10 height 10
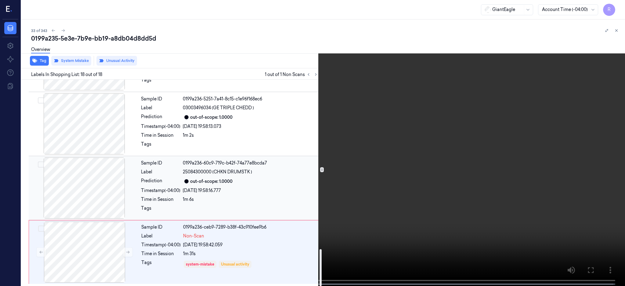
scroll to position [949, 0]
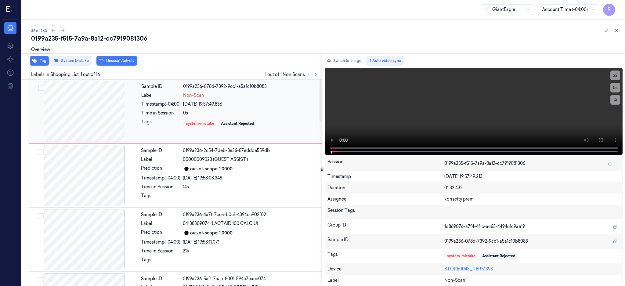
click at [87, 114] on div at bounding box center [84, 111] width 109 height 61
drag, startPoint x: 620, startPoint y: 137, endPoint x: 623, endPoint y: 188, distance: 51.6
click at [603, 138] on icon at bounding box center [600, 140] width 5 height 5
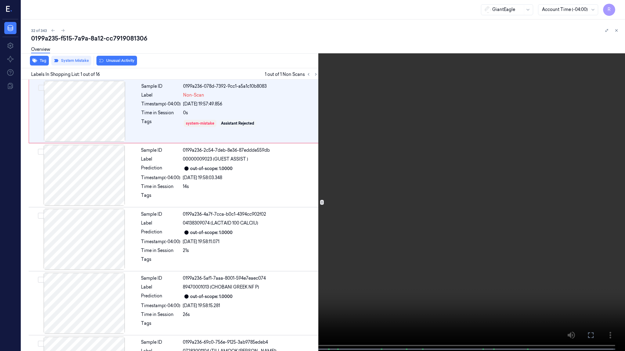
click at [340, 226] on video at bounding box center [312, 176] width 625 height 353
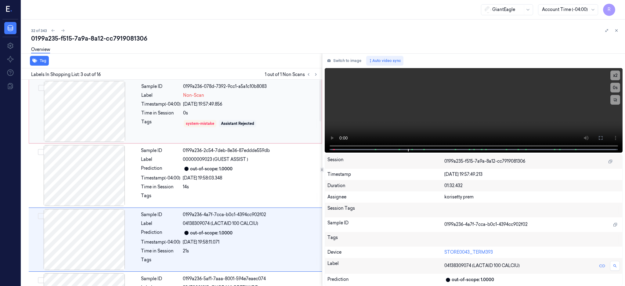
click at [89, 117] on div at bounding box center [84, 111] width 109 height 61
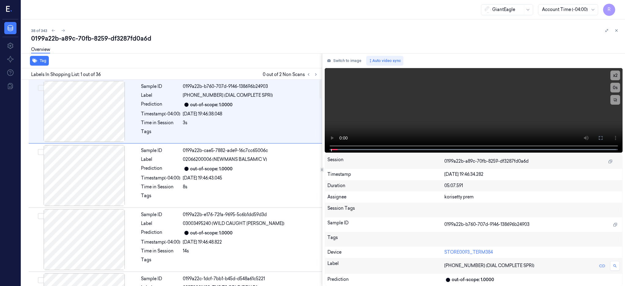
click at [322, 73] on div "Labels In Shopping List: 1 out of 36 0 out of 2 Non Scans" at bounding box center [170, 73] width 303 height 11
click at [318, 73] on icon at bounding box center [316, 74] width 4 height 4
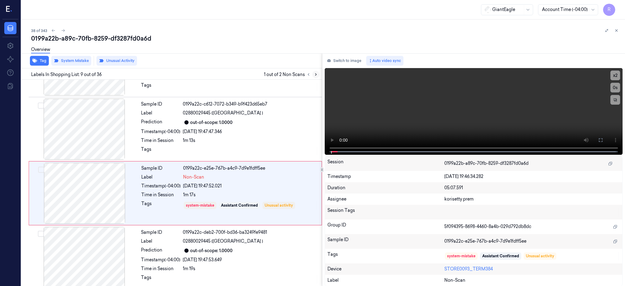
scroll to position [441, 0]
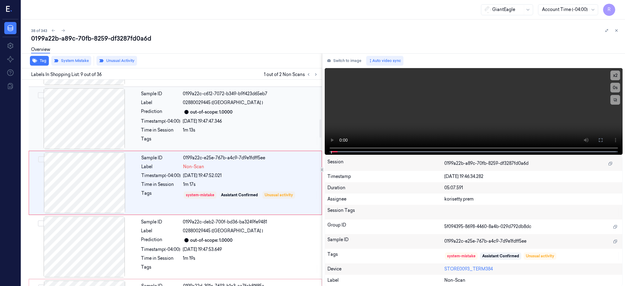
click at [82, 124] on div at bounding box center [84, 118] width 109 height 61
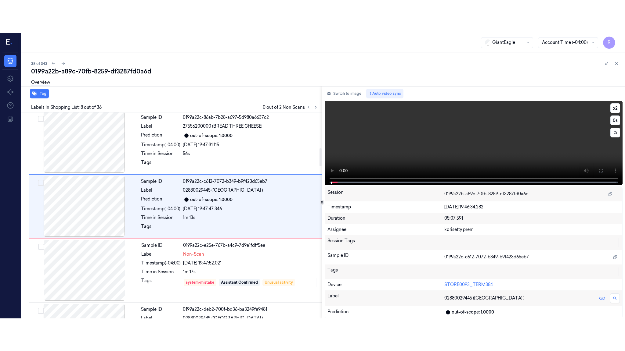
scroll to position [377, 0]
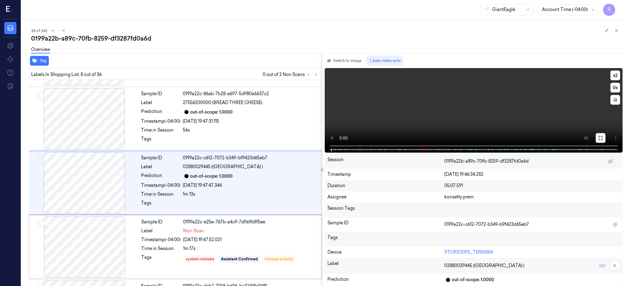
click at [605, 140] on button at bounding box center [600, 138] width 10 height 10
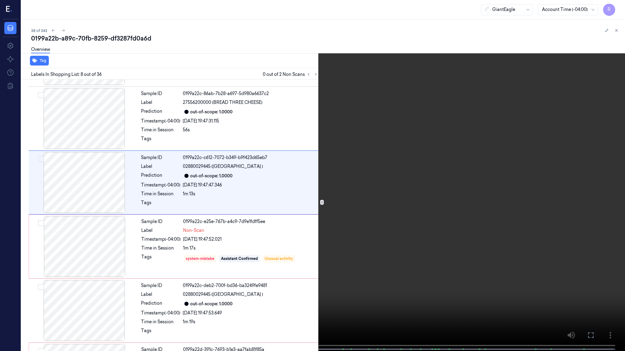
click at [315, 189] on video at bounding box center [312, 176] width 625 height 353
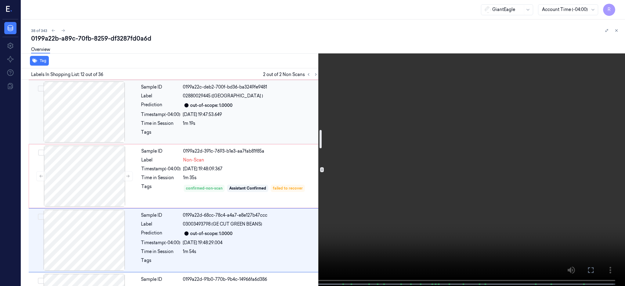
scroll to position [560, 0]
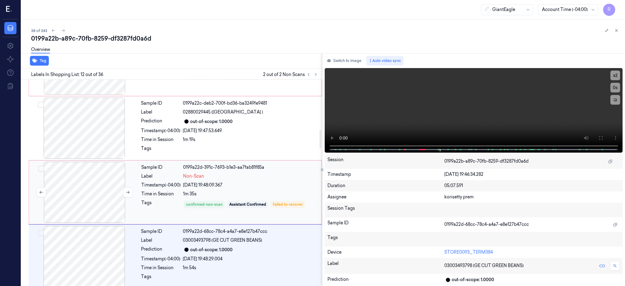
click at [90, 197] on div at bounding box center [84, 192] width 109 height 61
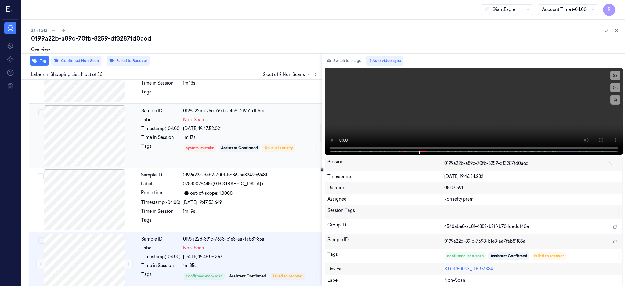
click at [104, 130] on div at bounding box center [84, 135] width 109 height 61
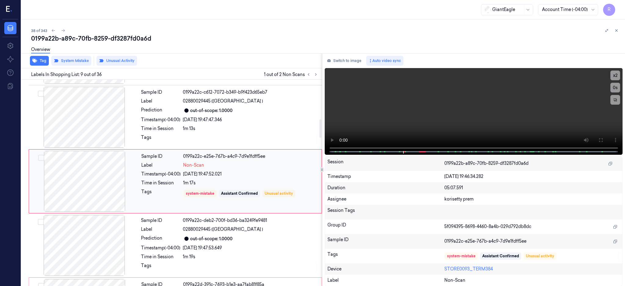
scroll to position [441, 0]
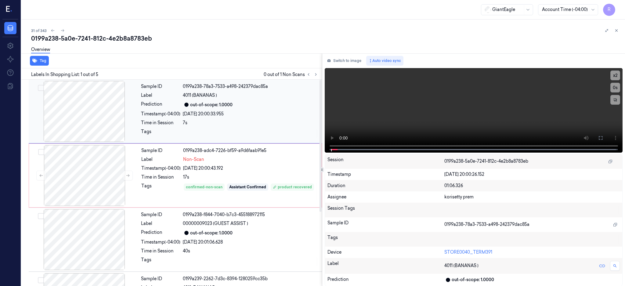
click at [87, 123] on div at bounding box center [84, 111] width 109 height 61
click at [85, 106] on div at bounding box center [84, 111] width 109 height 61
click at [98, 176] on div at bounding box center [84, 175] width 109 height 61
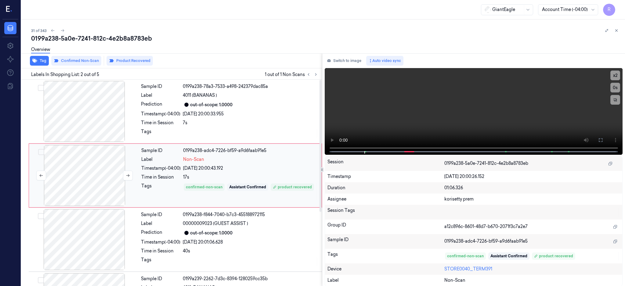
click at [93, 179] on div at bounding box center [84, 175] width 109 height 61
click at [605, 139] on button at bounding box center [600, 140] width 10 height 10
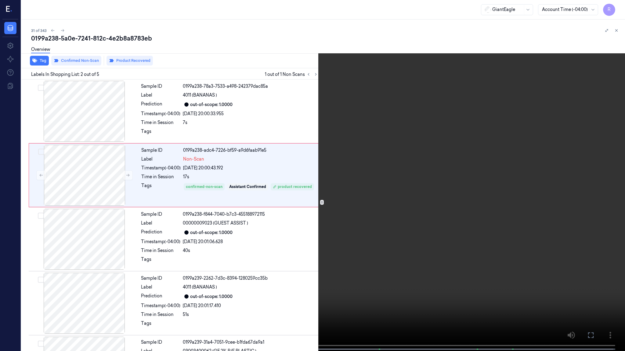
click at [400, 188] on video at bounding box center [312, 176] width 625 height 353
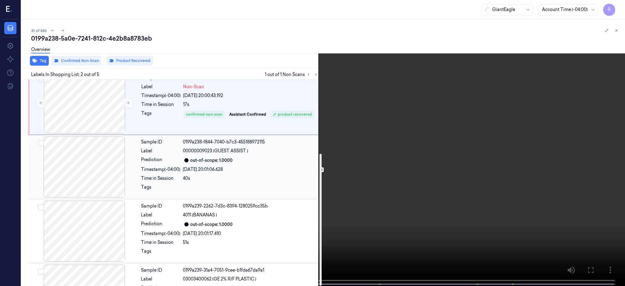
scroll to position [115, 0]
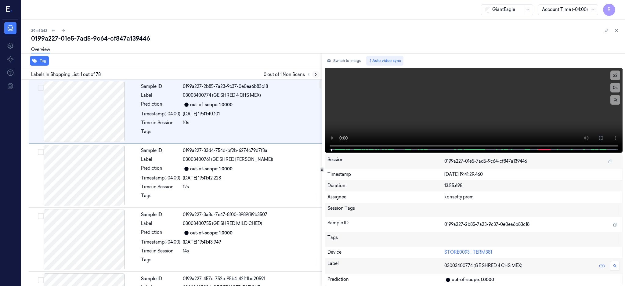
click at [318, 75] on icon at bounding box center [316, 74] width 4 height 4
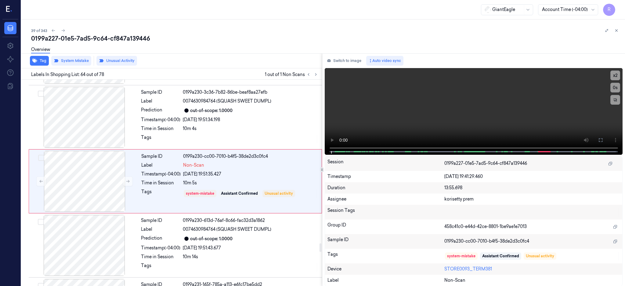
scroll to position [3966, 0]
click at [88, 182] on div at bounding box center [84, 180] width 109 height 61
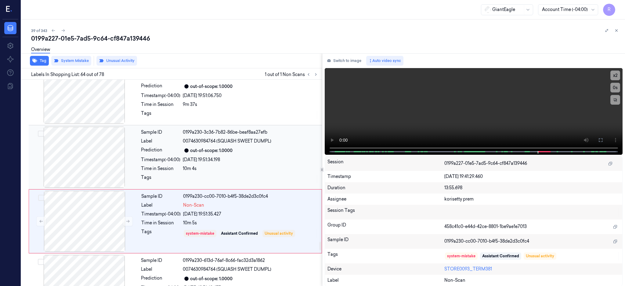
click at [88, 155] on div at bounding box center [84, 157] width 109 height 61
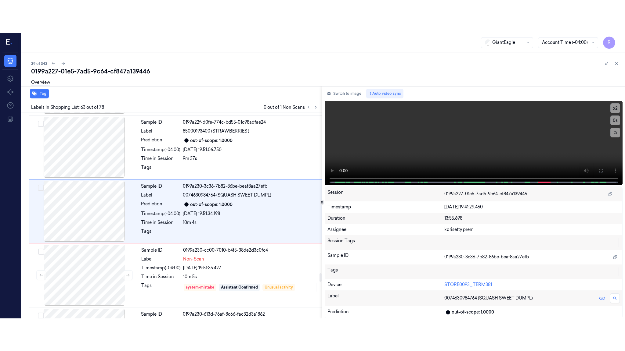
scroll to position [3902, 0]
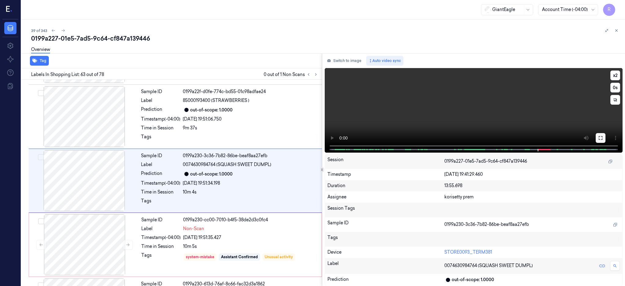
click at [603, 138] on icon at bounding box center [600, 137] width 5 height 5
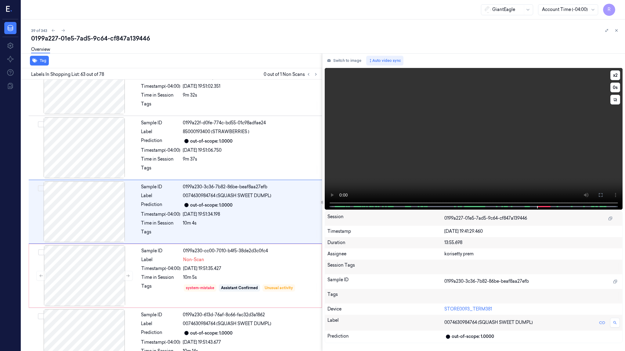
scroll to position [3869, 0]
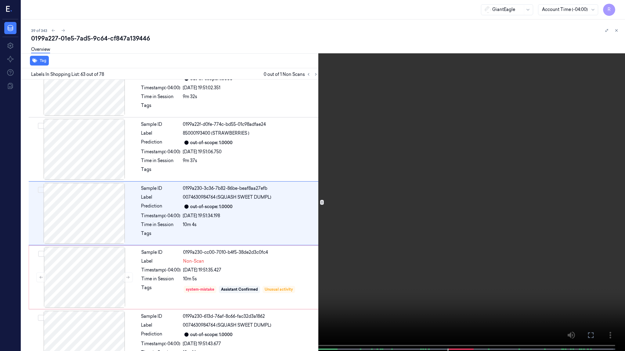
click at [409, 238] on video at bounding box center [312, 176] width 625 height 353
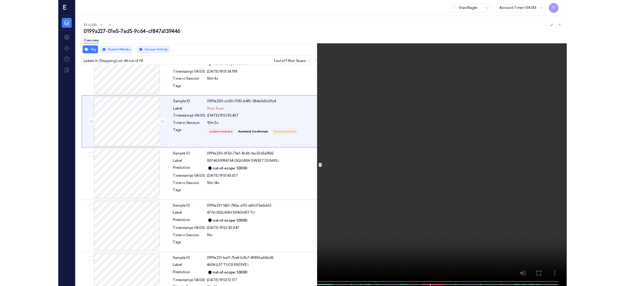
scroll to position [3933, 0]
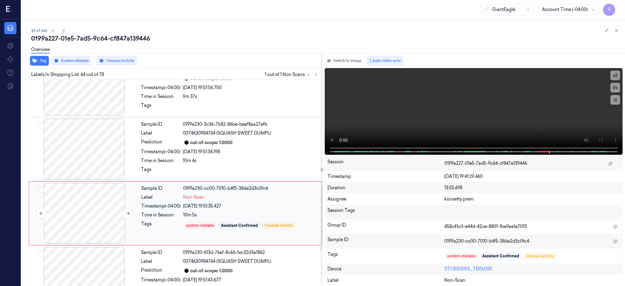
click at [91, 211] on div at bounding box center [84, 213] width 109 height 61
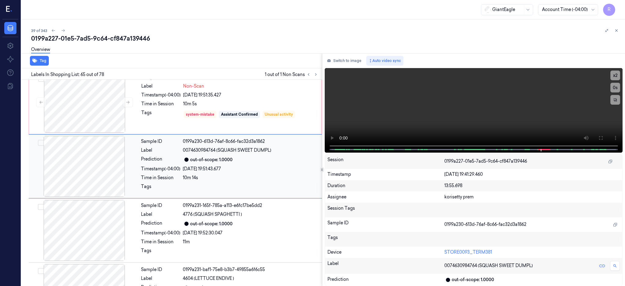
scroll to position [4030, 0]
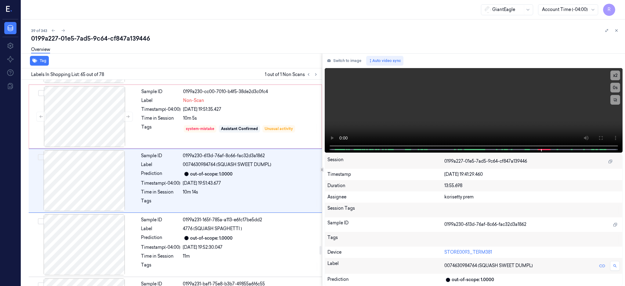
click at [364, 65] on div "Switch to image Auto video sync x 2 0 s Session 0199a227-01e5-7ad5-9c64-cf847a1…" at bounding box center [473, 169] width 303 height 233
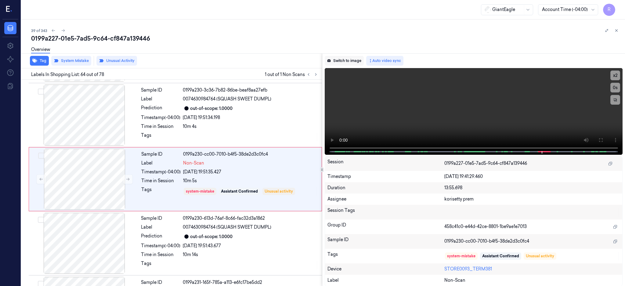
click at [346, 60] on button "Switch to image" at bounding box center [344, 61] width 39 height 10
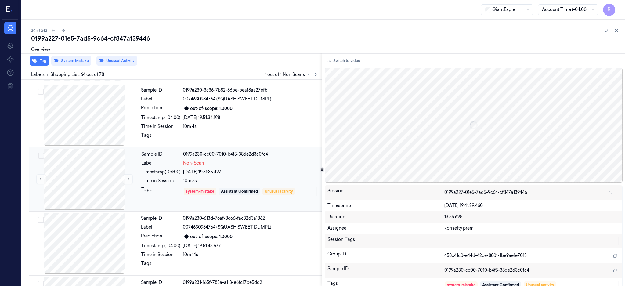
scroll to position [3966, 0]
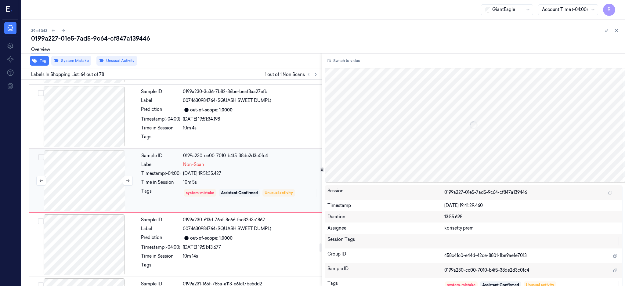
click at [93, 185] on div at bounding box center [84, 180] width 109 height 61
click at [128, 180] on icon at bounding box center [128, 180] width 4 height 4
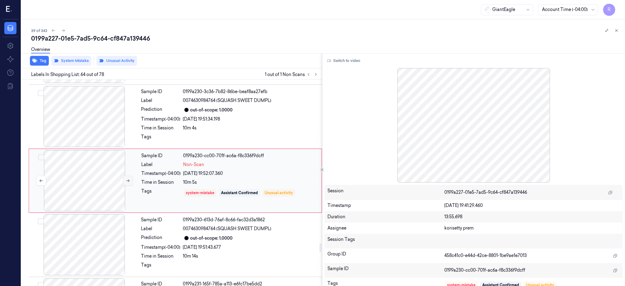
click at [127, 180] on button at bounding box center [128, 181] width 10 height 10
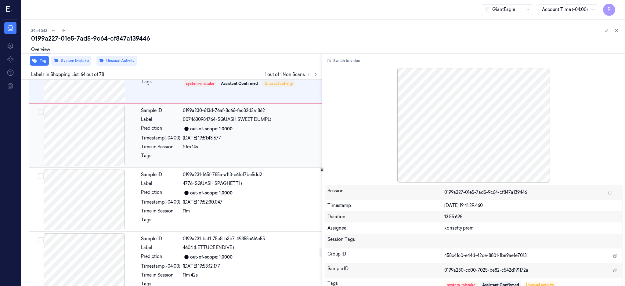
scroll to position [4088, 0]
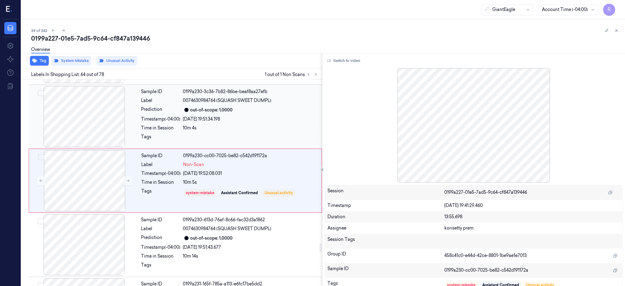
click at [81, 111] on div at bounding box center [84, 116] width 109 height 61
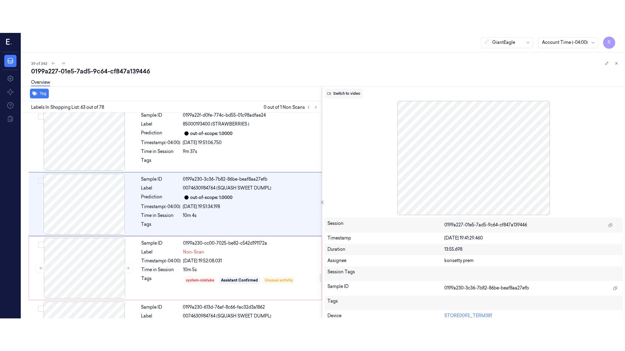
scroll to position [3902, 0]
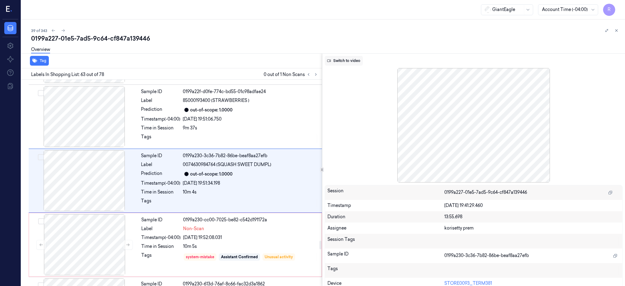
click at [355, 57] on button "Switch to video" at bounding box center [344, 61] width 38 height 10
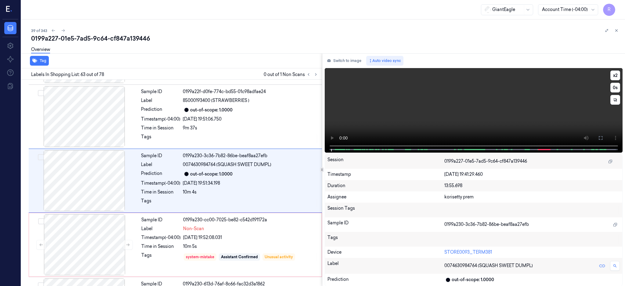
click at [605, 137] on button at bounding box center [600, 138] width 10 height 10
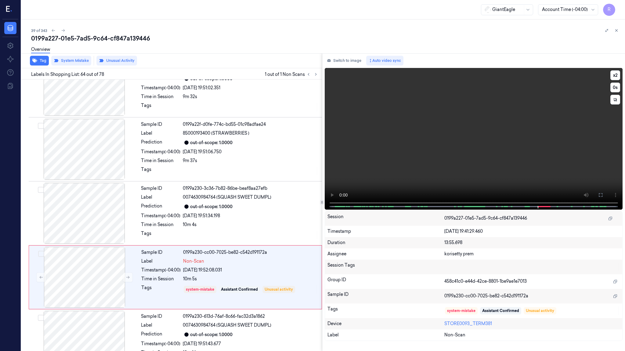
scroll to position [3933, 0]
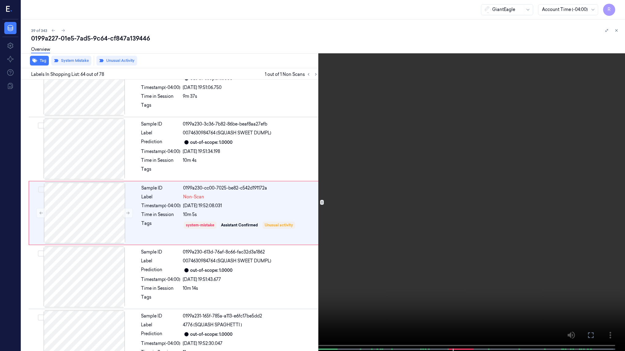
click at [619, 186] on video at bounding box center [312, 176] width 625 height 353
click at [536, 166] on video at bounding box center [312, 176] width 625 height 353
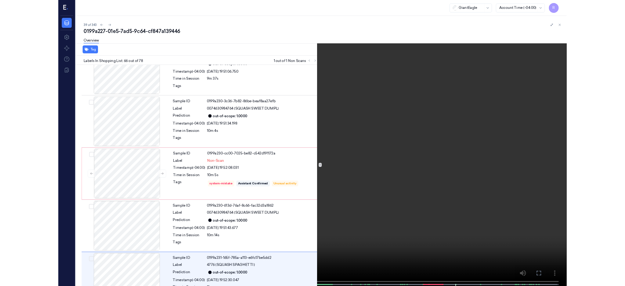
scroll to position [4061, 0]
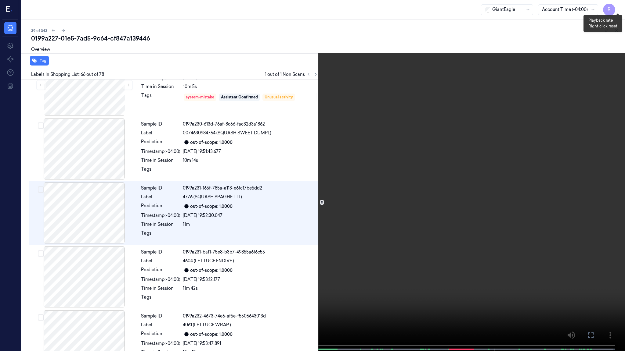
click at [619, 12] on button "x 2" at bounding box center [617, 7] width 10 height 10
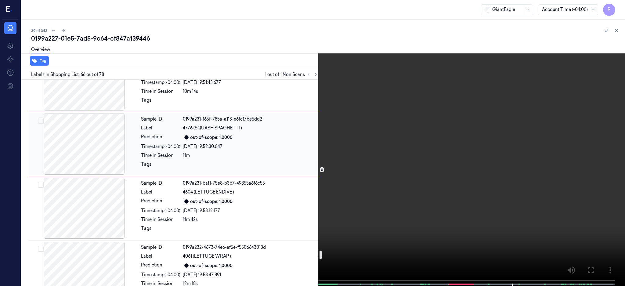
scroll to position [4143, 0]
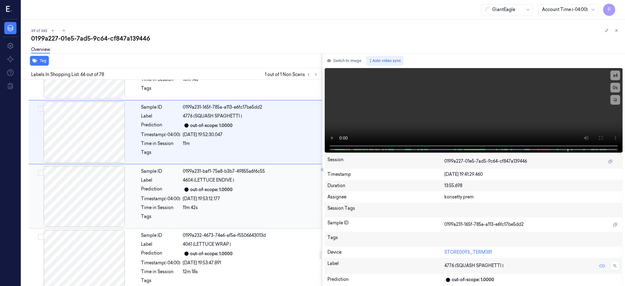
click at [267, 202] on div "01/10/2025 19:53:12.177" at bounding box center [250, 199] width 135 height 6
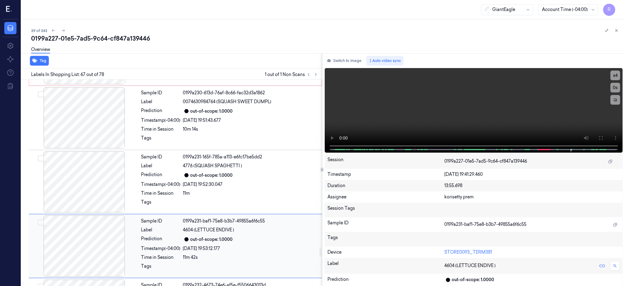
scroll to position [4073, 0]
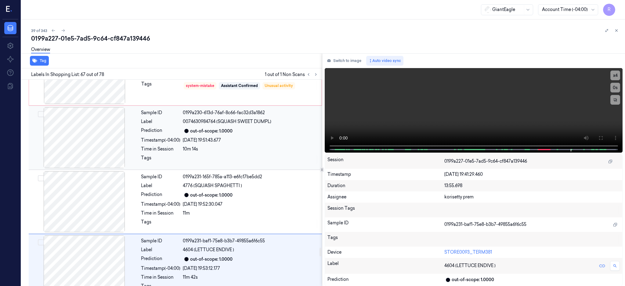
click at [266, 134] on div "out-of-scope: 1.0000" at bounding box center [250, 130] width 135 height 7
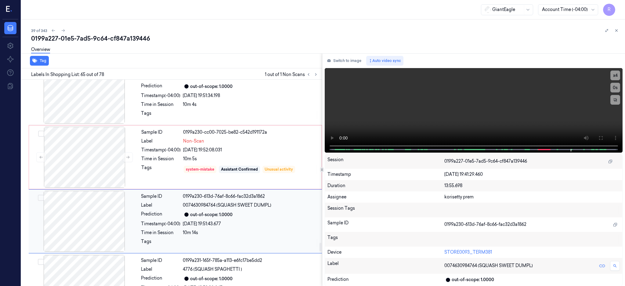
scroll to position [3908, 0]
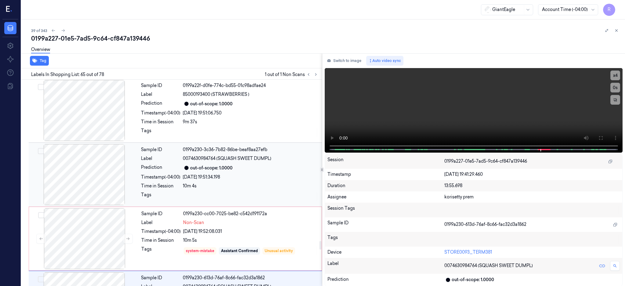
click at [267, 169] on div "Sample ID 0199a230-3c36-7b82-86be-beaf8aa27efb Label 0074630984764 (SQUASH SWEE…" at bounding box center [229, 174] width 182 height 61
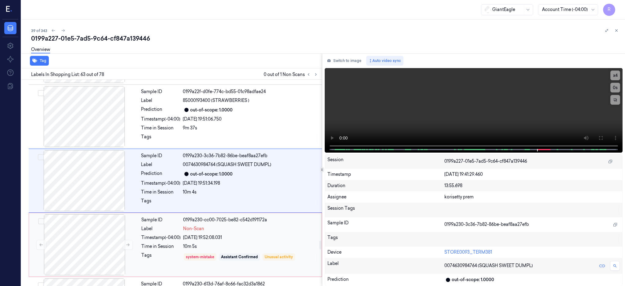
scroll to position [3944, 0]
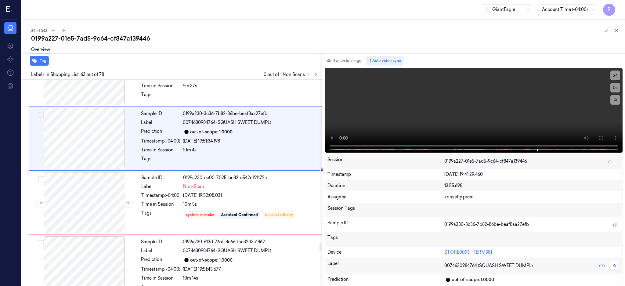
click at [345, 52] on div "Overview" at bounding box center [325, 51] width 589 height 16
click at [346, 56] on button "Switch to image" at bounding box center [344, 61] width 39 height 10
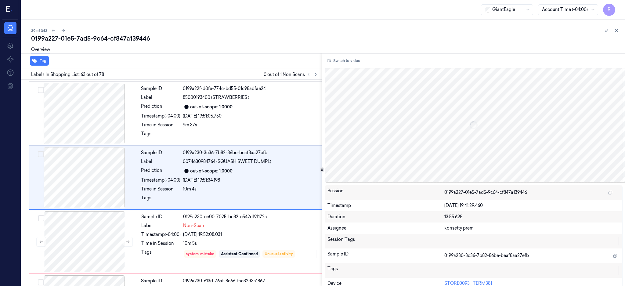
scroll to position [3902, 0]
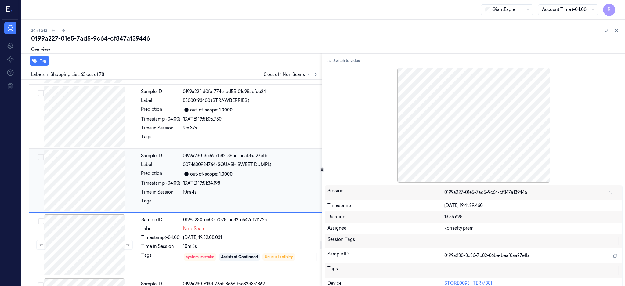
click at [74, 184] on div at bounding box center [84, 180] width 109 height 61
click at [94, 120] on div at bounding box center [84, 116] width 109 height 61
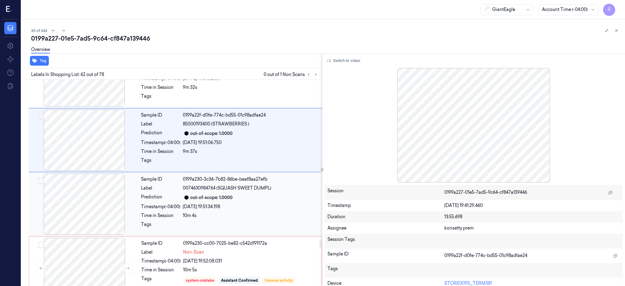
click at [96, 201] on div at bounding box center [84, 204] width 109 height 61
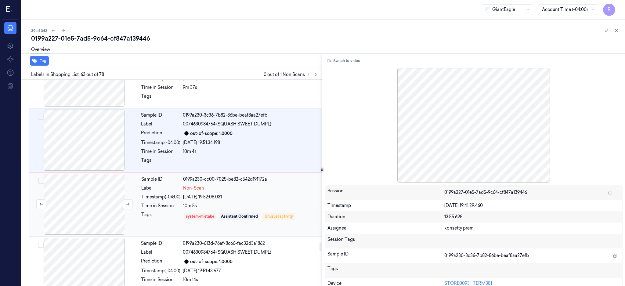
click at [96, 207] on div at bounding box center [84, 204] width 109 height 61
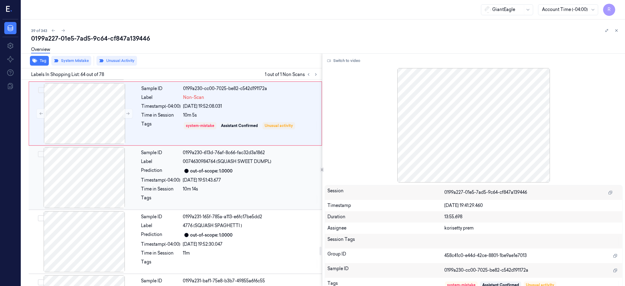
scroll to position [4047, 0]
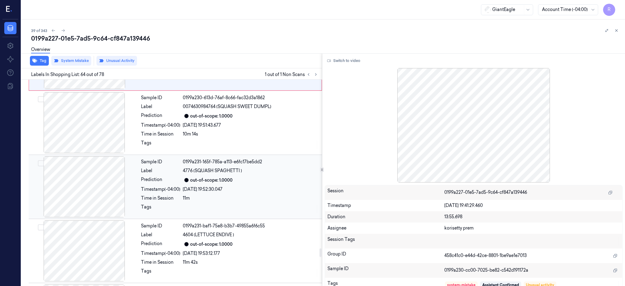
click at [99, 206] on div at bounding box center [84, 186] width 109 height 61
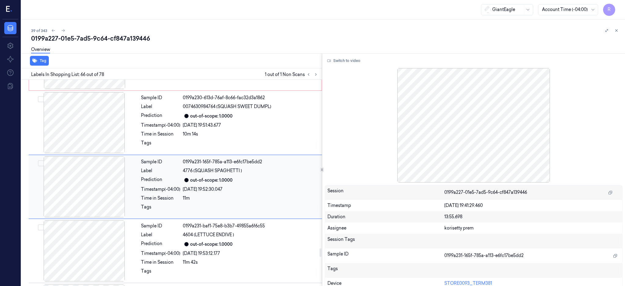
scroll to position [4094, 0]
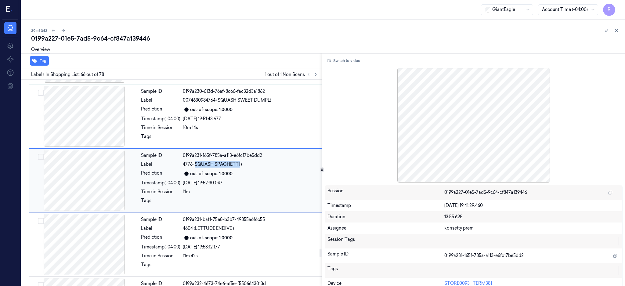
drag, startPoint x: 196, startPoint y: 166, endPoint x: 239, endPoint y: 168, distance: 43.9
click at [239, 167] on span "4776 (SQUASH SPAGHETTI )" at bounding box center [212, 164] width 59 height 6
click at [85, 180] on div at bounding box center [84, 180] width 109 height 61
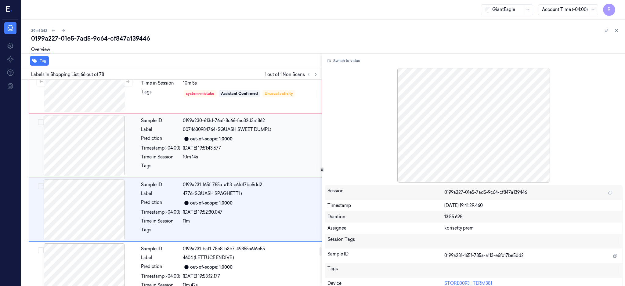
scroll to position [4053, 0]
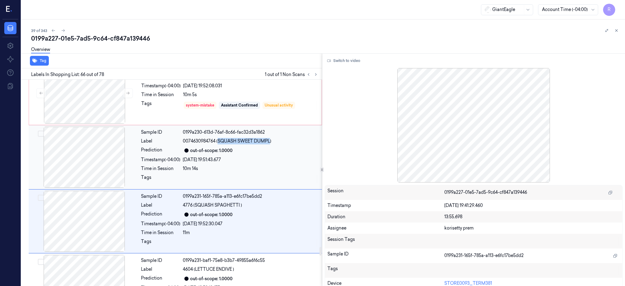
drag, startPoint x: 219, startPoint y: 145, endPoint x: 259, endPoint y: 141, distance: 40.7
click at [268, 144] on span "0074630984764 (SQUASH SWEET DUMPL)" at bounding box center [227, 141] width 88 height 6
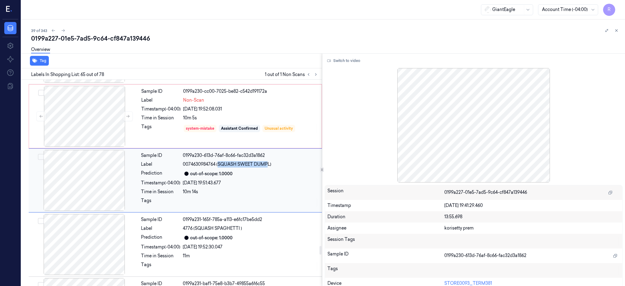
scroll to position [4030, 0]
drag, startPoint x: 259, startPoint y: 142, endPoint x: 261, endPoint y: 169, distance: 27.2
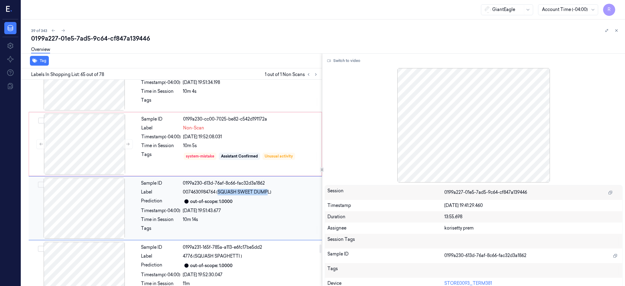
scroll to position [3989, 0]
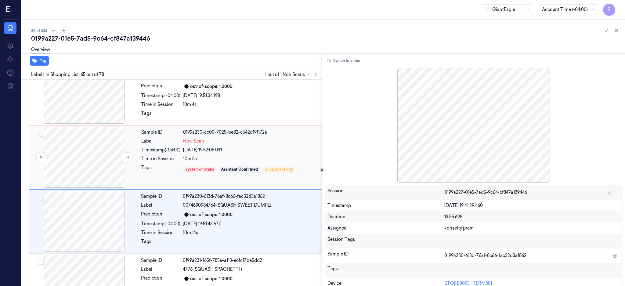
click at [91, 158] on div at bounding box center [84, 157] width 109 height 61
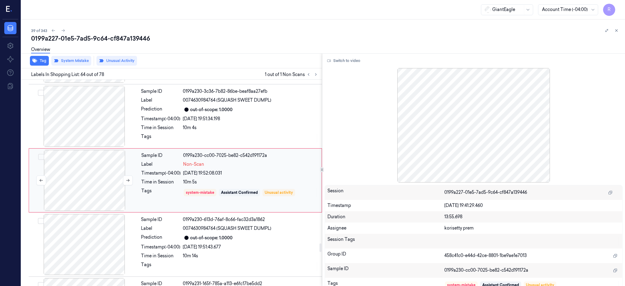
scroll to position [3966, 0]
click at [125, 181] on button at bounding box center [128, 181] width 10 height 10
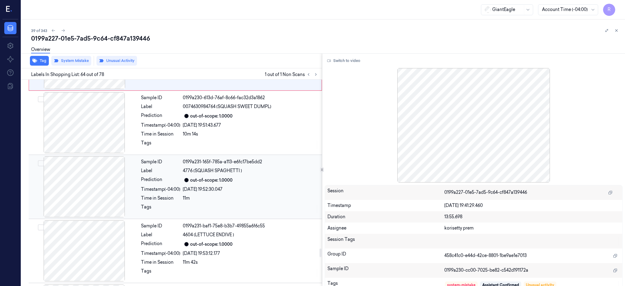
scroll to position [4169, 0]
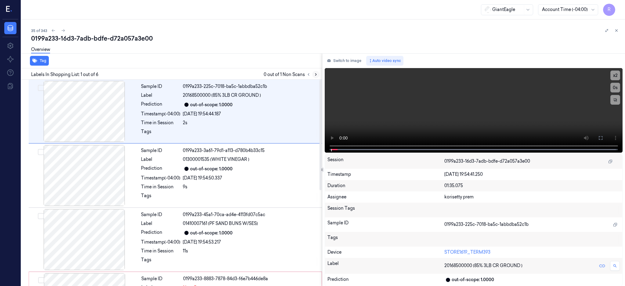
click at [316, 74] on icon at bounding box center [315, 75] width 1 height 2
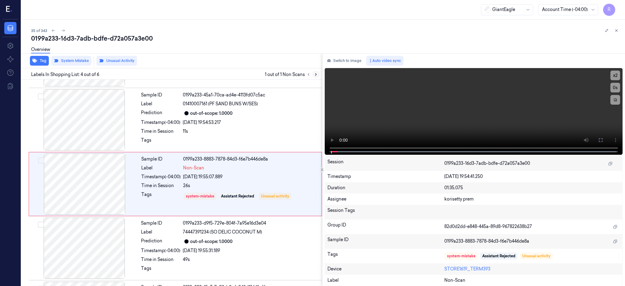
scroll to position [120, 0]
click at [93, 147] on div at bounding box center [84, 118] width 109 height 61
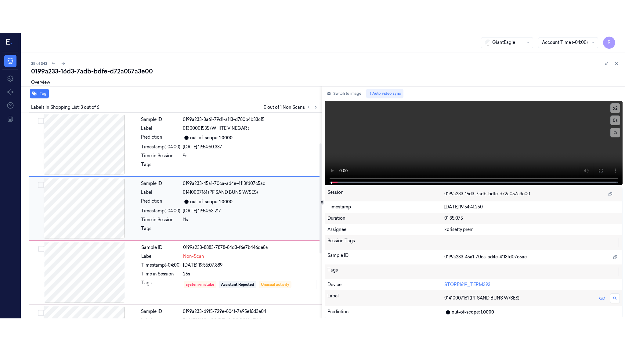
scroll to position [56, 0]
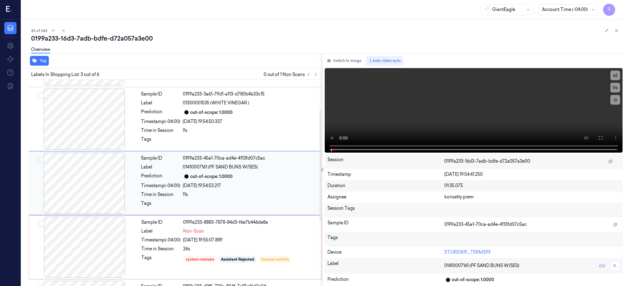
click at [99, 182] on div at bounding box center [84, 183] width 109 height 61
click at [603, 137] on icon at bounding box center [600, 137] width 5 height 5
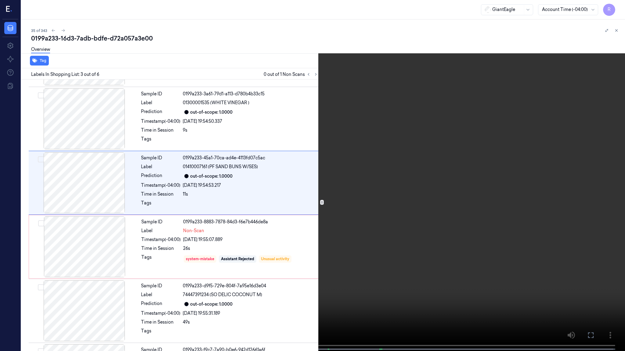
click at [242, 236] on video at bounding box center [312, 176] width 625 height 353
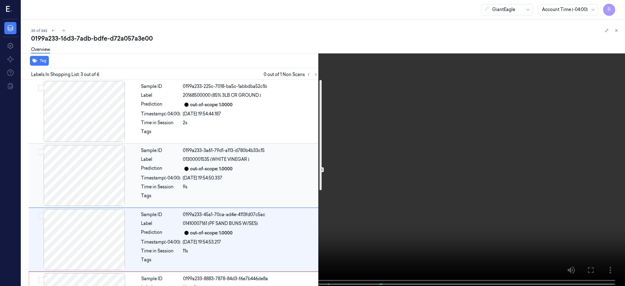
scroll to position [0, 0]
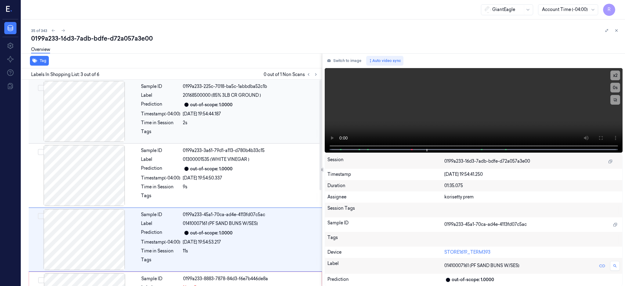
click at [88, 127] on div at bounding box center [84, 111] width 109 height 61
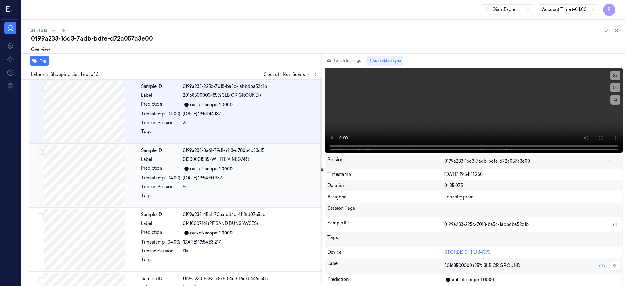
click at [90, 170] on div at bounding box center [84, 175] width 109 height 61
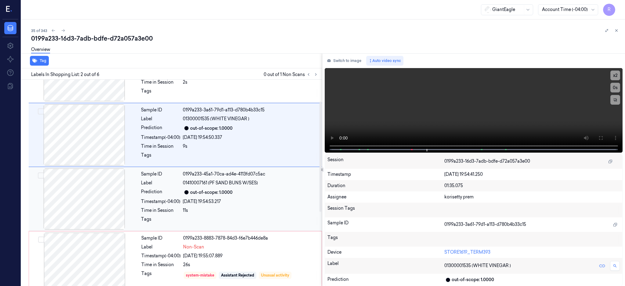
click at [89, 188] on div at bounding box center [84, 198] width 109 height 61
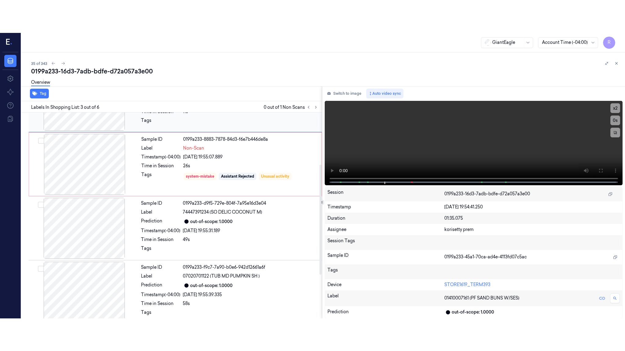
scroll to position [178, 0]
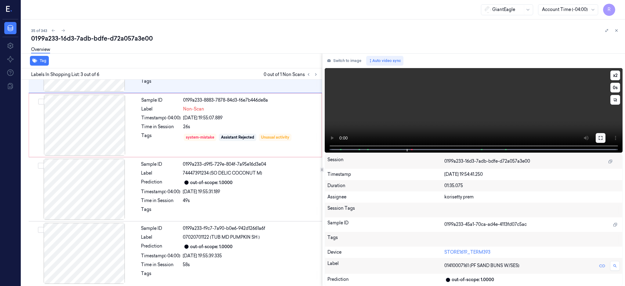
click at [603, 139] on icon at bounding box center [600, 137] width 5 height 5
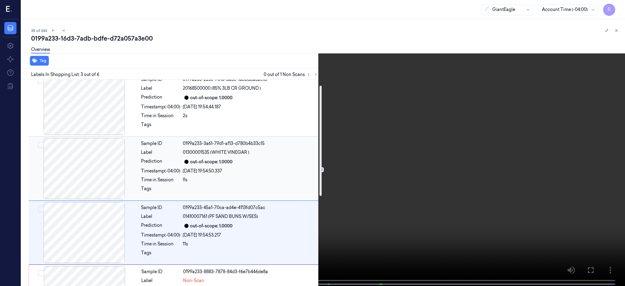
scroll to position [0, 0]
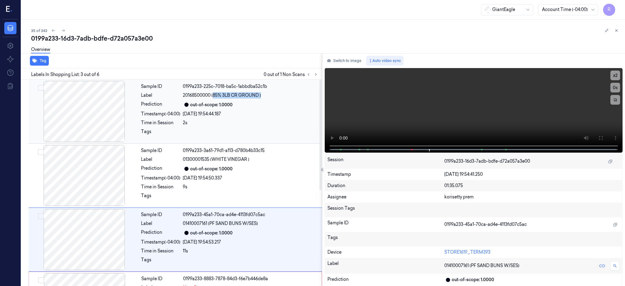
drag, startPoint x: 213, startPoint y: 95, endPoint x: 263, endPoint y: 97, distance: 50.1
click at [263, 97] on div "20168500000 (85% 3LB CR GROUND )" at bounding box center [250, 95] width 135 height 6
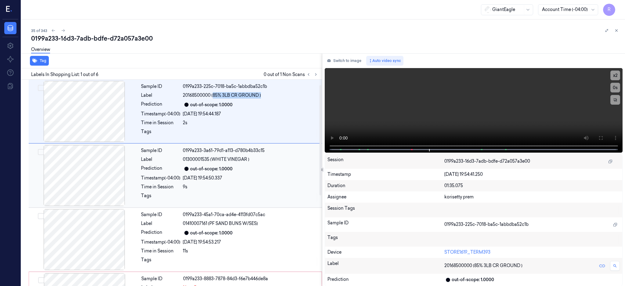
scroll to position [41, 0]
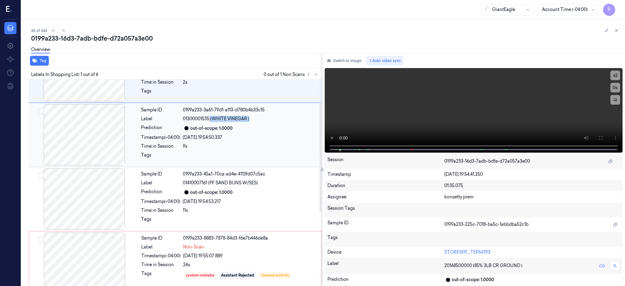
drag, startPoint x: 210, startPoint y: 120, endPoint x: 252, endPoint y: 122, distance: 42.4
click at [252, 122] on div "Sample ID 0199a233-3a61-79d1-a113-d780b4b33c15 Label 01300001535 (WHITE VINEGAR…" at bounding box center [229, 134] width 182 height 61
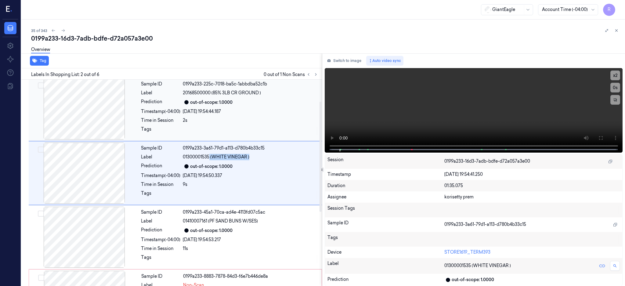
scroll to position [0, 0]
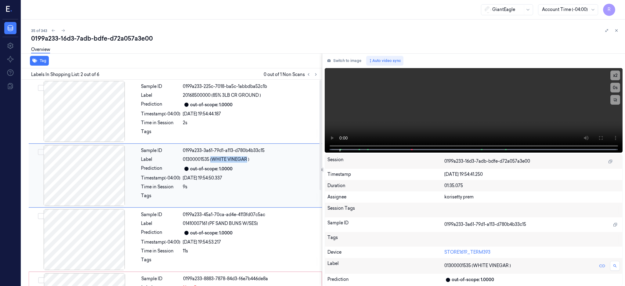
drag, startPoint x: 240, startPoint y: 117, endPoint x: 247, endPoint y: 161, distance: 44.7
click at [247, 161] on span "01300001535 (WHITE VINEGAR )" at bounding box center [216, 159] width 66 height 6
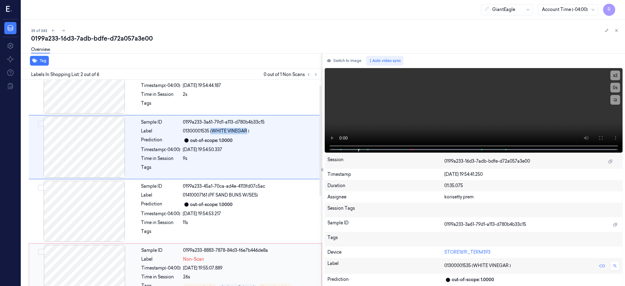
scroll to position [41, 0]
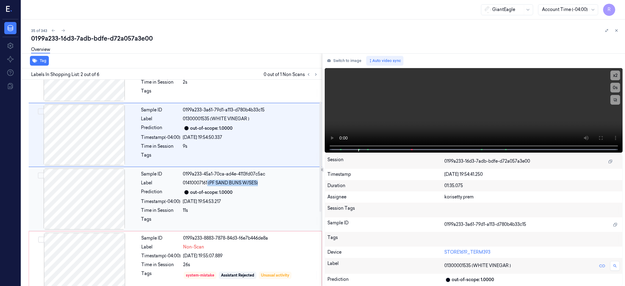
drag, startPoint x: 207, startPoint y: 182, endPoint x: 267, endPoint y: 185, distance: 59.8
click at [267, 185] on div "01410007161 (PF SAND BUNS W/SES)" at bounding box center [250, 183] width 135 height 6
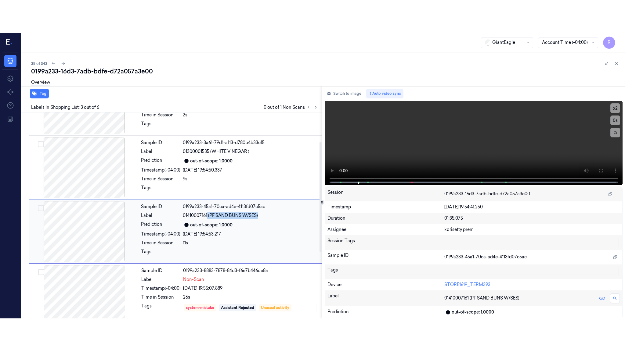
scroll to position [56, 0]
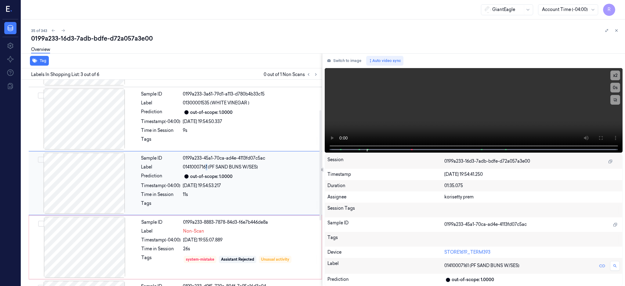
drag, startPoint x: 250, startPoint y: 182, endPoint x: 207, endPoint y: 170, distance: 44.5
click at [207, 170] on span "01410007161 (PF SAND BUNS W/SES)" at bounding box center [220, 167] width 75 height 6
click at [211, 167] on span "01410007161 (PF SAND BUNS W/SES)" at bounding box center [220, 167] width 75 height 6
drag, startPoint x: 210, startPoint y: 167, endPoint x: 259, endPoint y: 166, distance: 49.4
click at [259, 166] on div "01410007161 (PF SAND BUNS W/SES)" at bounding box center [250, 167] width 135 height 6
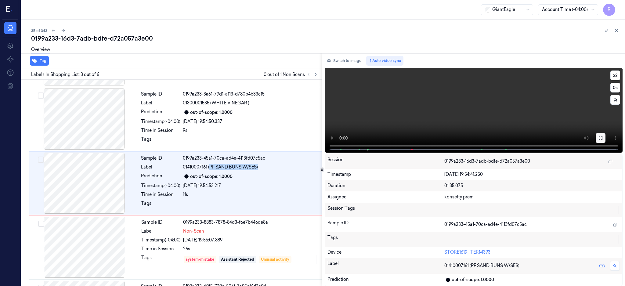
click at [605, 140] on button at bounding box center [600, 138] width 10 height 10
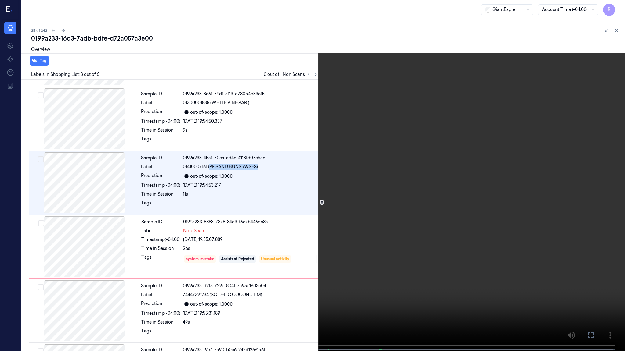
click at [393, 206] on video at bounding box center [312, 176] width 625 height 353
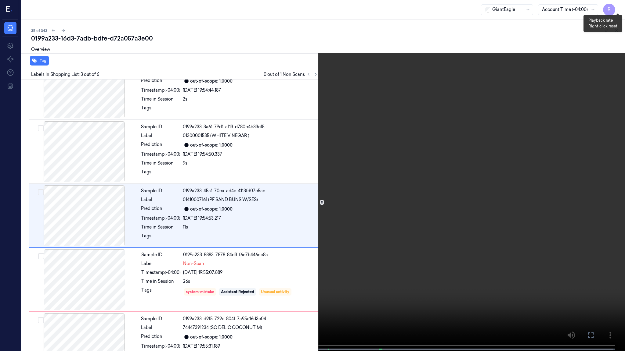
drag, startPoint x: 618, startPoint y: 9, endPoint x: 618, endPoint y: 17, distance: 8.2
click at [618, 9] on button "x 2" at bounding box center [617, 7] width 10 height 10
drag, startPoint x: 614, startPoint y: 9, endPoint x: 605, endPoint y: 35, distance: 27.7
click at [614, 9] on button "x 4" at bounding box center [617, 7] width 10 height 10
drag, startPoint x: 517, startPoint y: 89, endPoint x: 522, endPoint y: 88, distance: 4.4
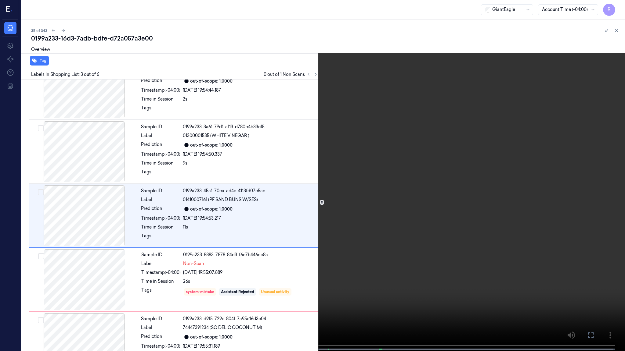
click at [518, 89] on video at bounding box center [312, 176] width 625 height 353
click at [488, 149] on video at bounding box center [312, 176] width 625 height 353
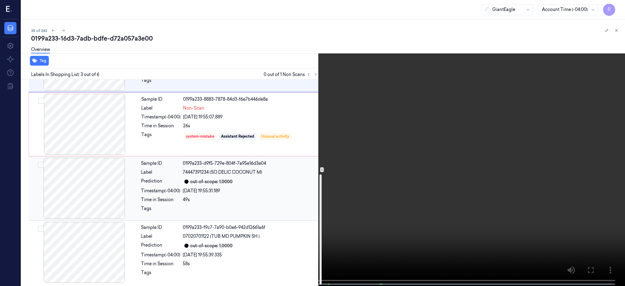
scroll to position [98, 0]
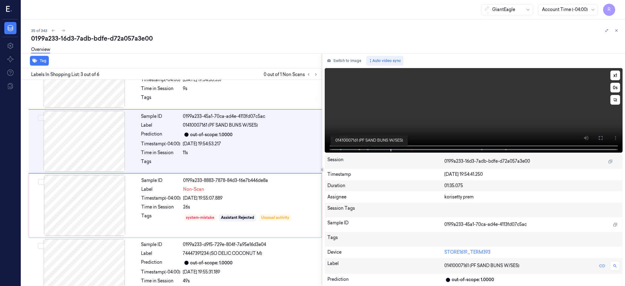
click at [368, 148] on span at bounding box center [367, 149] width 1 height 3
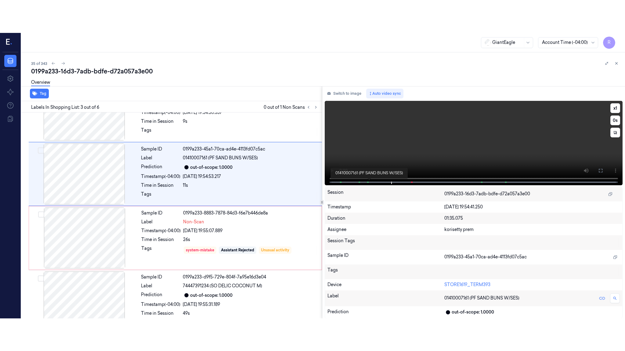
scroll to position [56, 0]
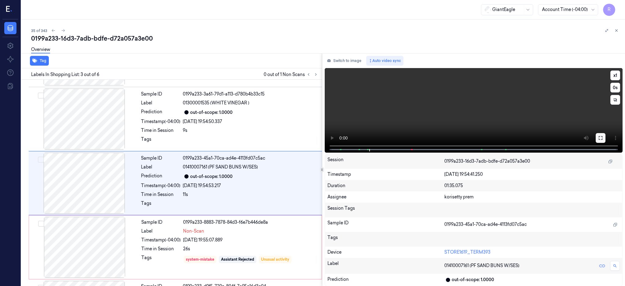
click at [605, 135] on button at bounding box center [600, 138] width 10 height 10
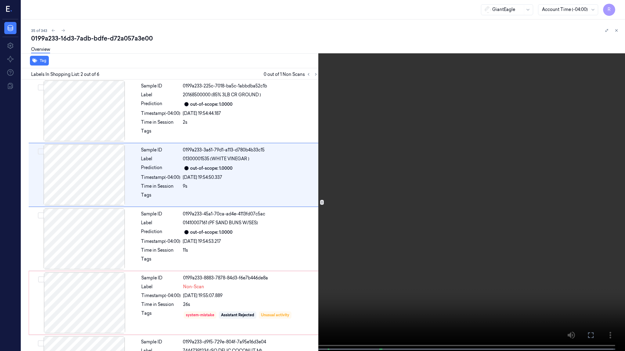
scroll to position [0, 0]
click at [472, 226] on video at bounding box center [312, 176] width 625 height 353
click at [473, 226] on video at bounding box center [312, 176] width 625 height 353
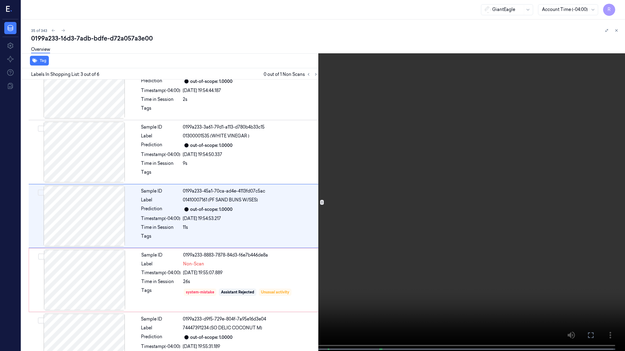
scroll to position [23, 0]
click at [615, 8] on button "x 1" at bounding box center [617, 7] width 10 height 10
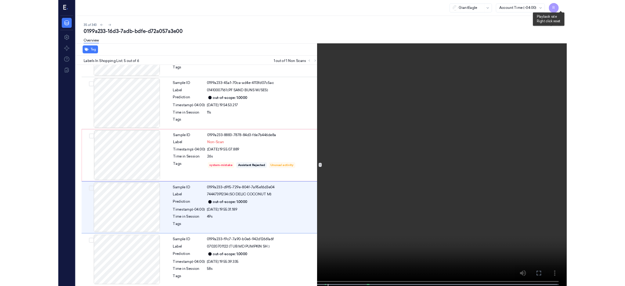
scroll to position [114, 0]
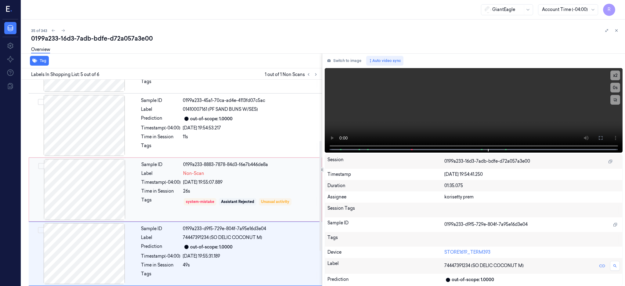
click at [102, 186] on div at bounding box center [84, 189] width 109 height 61
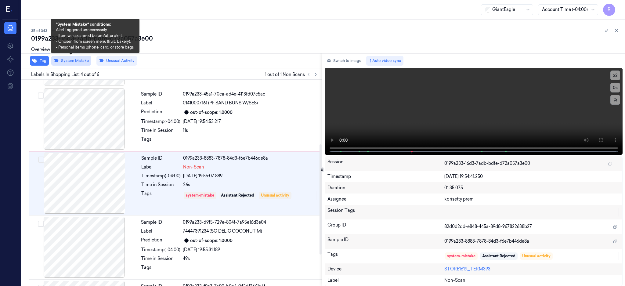
click at [68, 63] on button "System Mistake" at bounding box center [71, 61] width 40 height 10
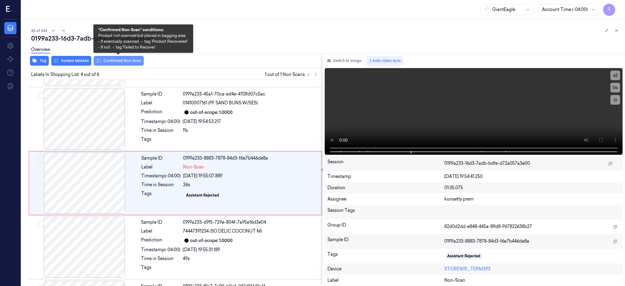
click at [113, 62] on button "Confirmed Non-Scan" at bounding box center [119, 61] width 50 height 10
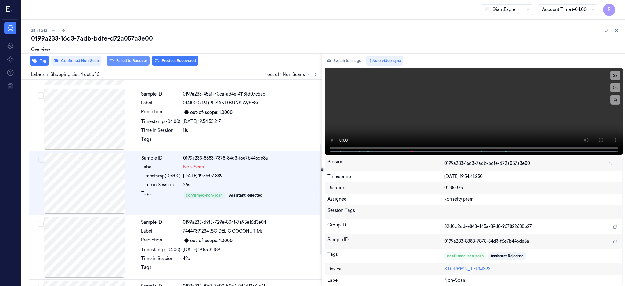
click at [134, 64] on button "Failed to Recover" at bounding box center [127, 61] width 43 height 10
click at [318, 75] on icon at bounding box center [316, 74] width 4 height 4
click at [99, 36] on div "0199a233-16d3-7adb-bdfe-d72a057a3e00" at bounding box center [325, 38] width 589 height 9
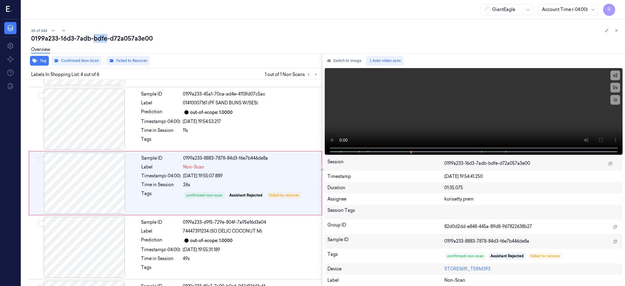
click at [99, 36] on div "0199a233-16d3-7adb-bdfe-d72a057a3e00" at bounding box center [325, 38] width 589 height 9
copy div "bdfe"
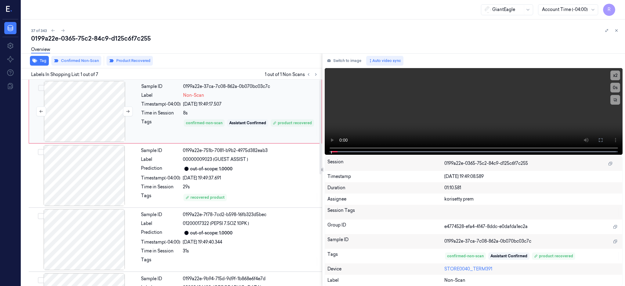
drag, startPoint x: 70, startPoint y: 111, endPoint x: 67, endPoint y: 117, distance: 6.9
click at [70, 111] on div at bounding box center [84, 111] width 109 height 61
click at [605, 142] on button at bounding box center [600, 140] width 10 height 10
click at [98, 127] on div at bounding box center [84, 111] width 109 height 61
click at [82, 191] on div at bounding box center [84, 175] width 109 height 61
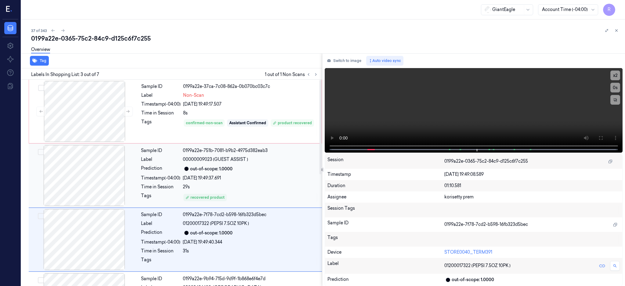
click at [96, 183] on div at bounding box center [84, 175] width 109 height 61
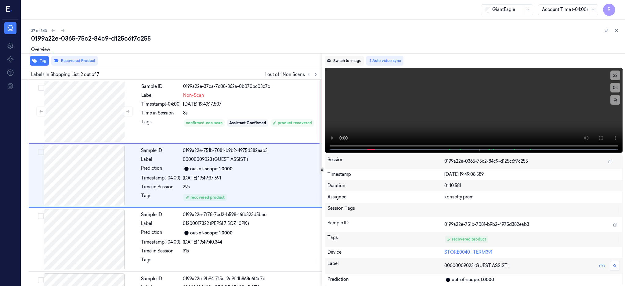
click at [353, 59] on button "Switch to image" at bounding box center [344, 61] width 39 height 10
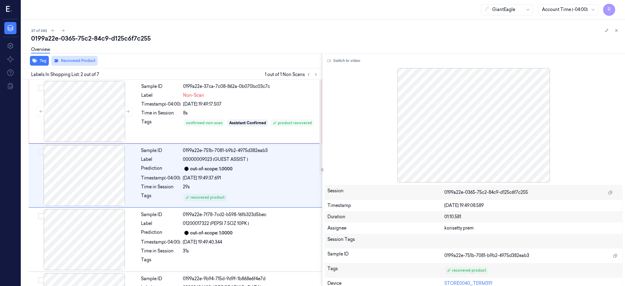
click at [83, 59] on button "Recovered Product" at bounding box center [74, 61] width 46 height 10
click at [85, 117] on div at bounding box center [84, 111] width 109 height 61
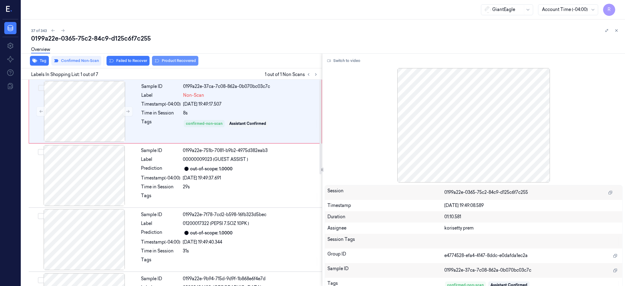
click at [176, 58] on button "Product Recovered" at bounding box center [175, 61] width 46 height 10
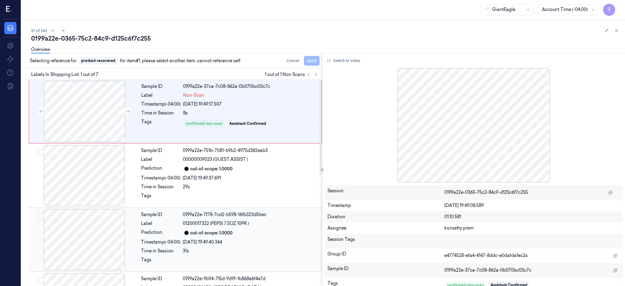
click at [95, 236] on div at bounding box center [84, 239] width 109 height 61
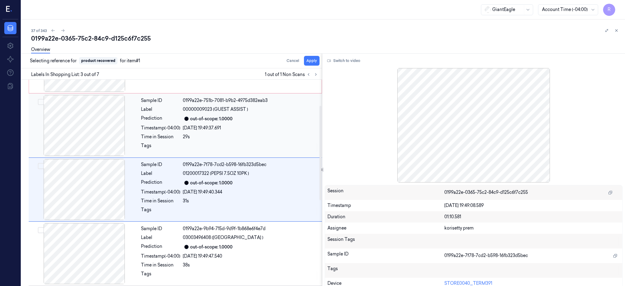
scroll to position [56, 0]
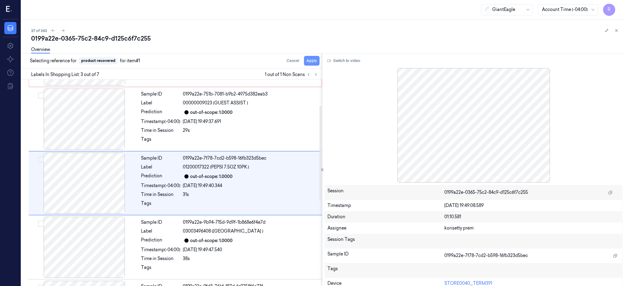
click at [319, 63] on button "Apply" at bounding box center [312, 61] width 16 height 10
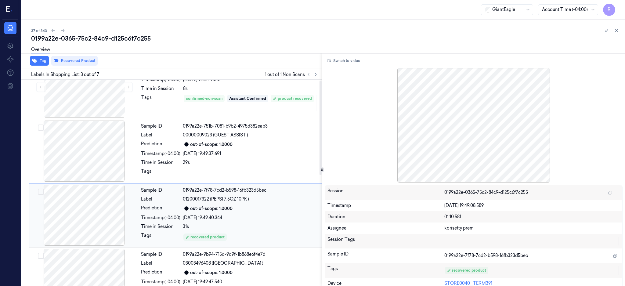
scroll to position [0, 0]
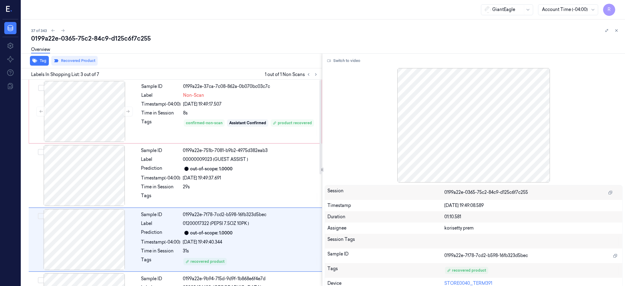
click at [135, 37] on div "0199a22e-0365-75c2-84c9-d125c6f7c255" at bounding box center [325, 38] width 589 height 9
copy div "d125c6f7c255"
click at [90, 121] on div at bounding box center [84, 111] width 109 height 61
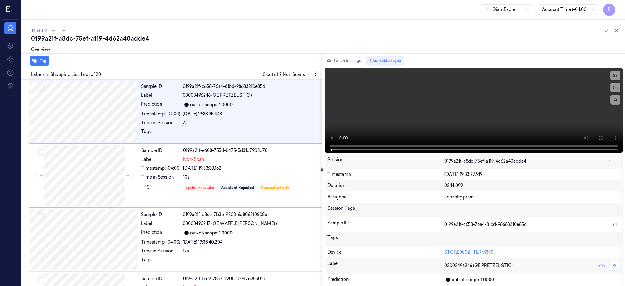
click at [316, 74] on icon at bounding box center [315, 75] width 1 height 2
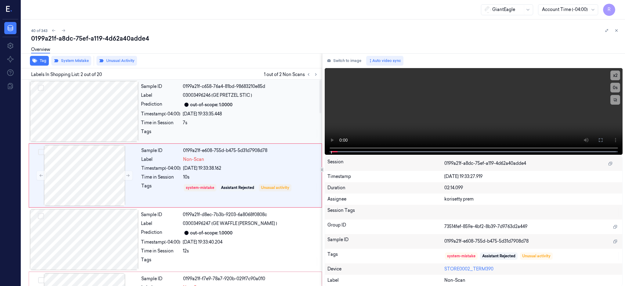
click at [104, 102] on div at bounding box center [84, 111] width 109 height 61
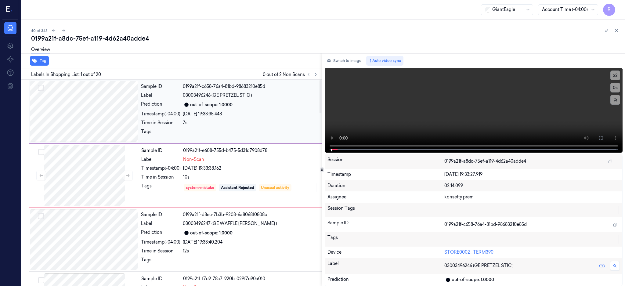
click at [107, 102] on div at bounding box center [84, 111] width 109 height 61
click at [103, 106] on div at bounding box center [84, 111] width 109 height 61
click at [605, 140] on button at bounding box center [600, 138] width 10 height 10
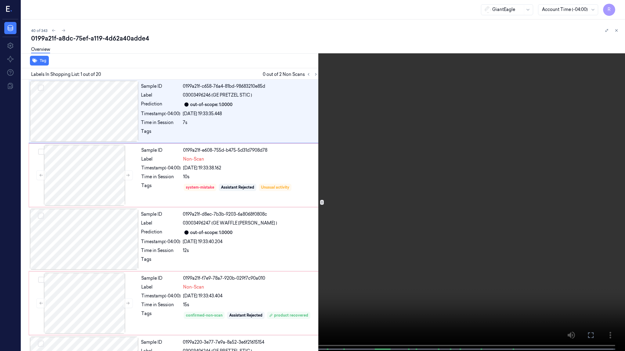
click at [232, 250] on video at bounding box center [312, 176] width 625 height 353
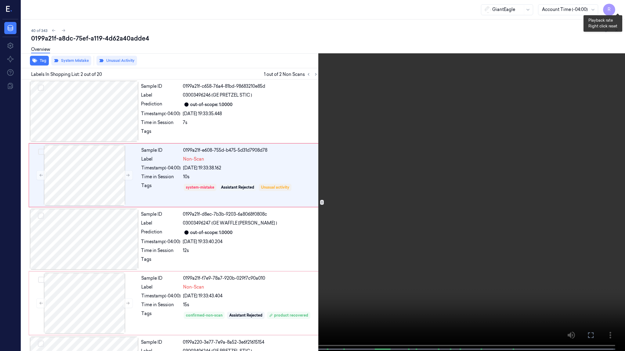
click at [616, 7] on button "x 2" at bounding box center [617, 7] width 10 height 10
click at [616, 6] on button "x 4" at bounding box center [617, 7] width 10 height 10
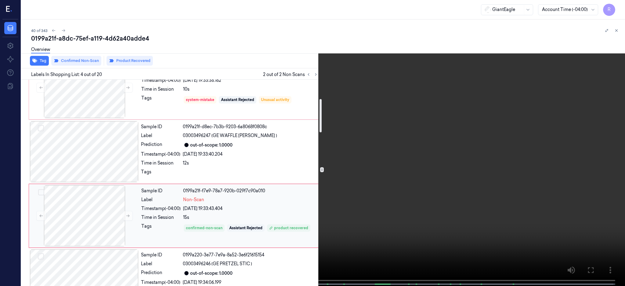
scroll to position [169, 0]
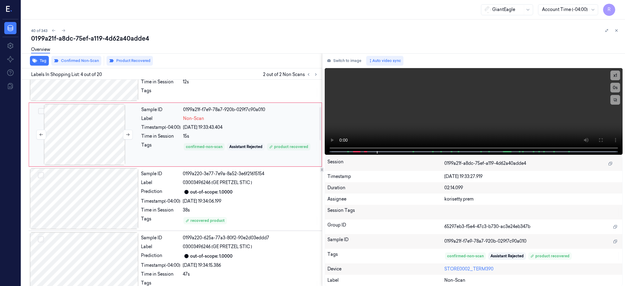
click at [88, 150] on div at bounding box center [84, 134] width 109 height 61
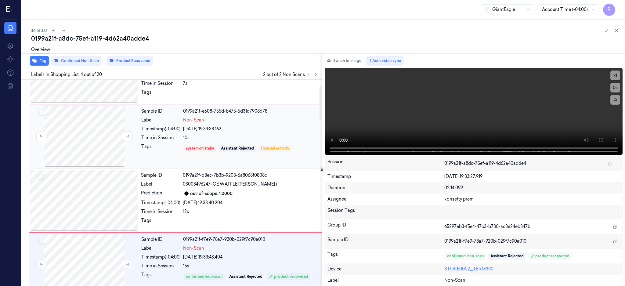
click at [88, 131] on div at bounding box center [84, 136] width 109 height 61
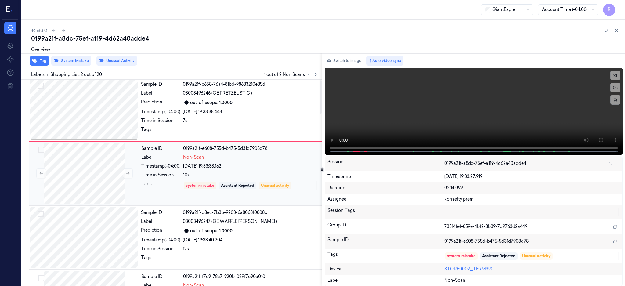
scroll to position [0, 0]
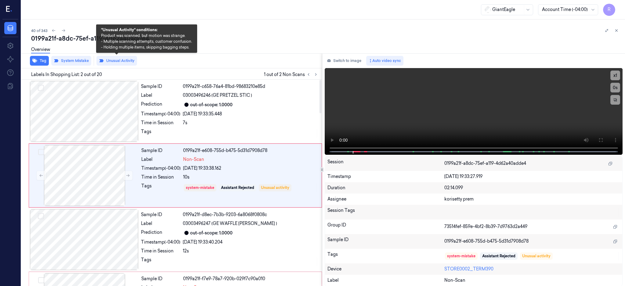
click at [120, 57] on div "Overview" at bounding box center [325, 51] width 589 height 16
click at [128, 64] on button "Unusual Activity" at bounding box center [116, 61] width 41 height 10
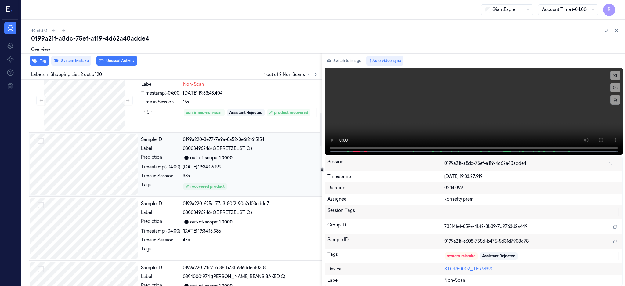
click at [90, 150] on div at bounding box center [84, 164] width 109 height 61
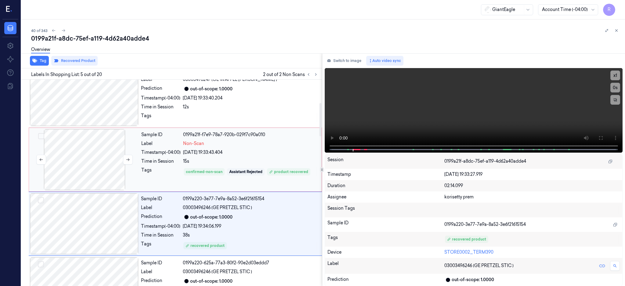
click at [92, 157] on div at bounding box center [84, 159] width 109 height 61
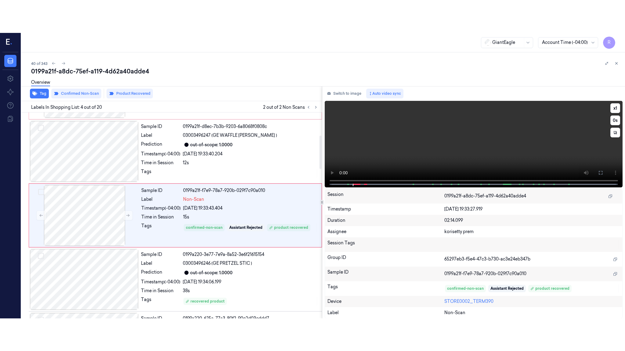
scroll to position [120, 0]
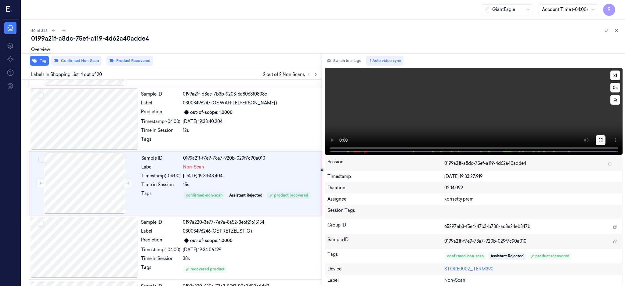
click at [603, 140] on icon at bounding box center [600, 140] width 5 height 5
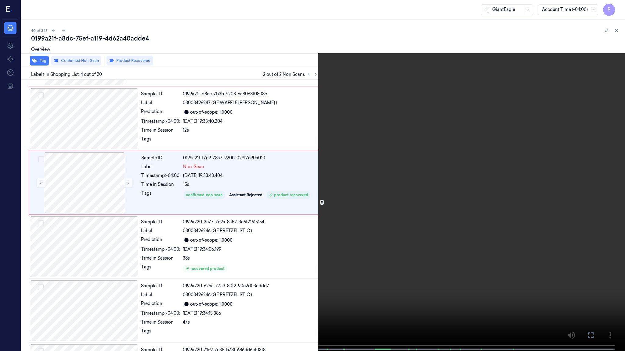
drag, startPoint x: 381, startPoint y: 199, endPoint x: 380, endPoint y: 195, distance: 4.4
click at [381, 199] on video at bounding box center [312, 176] width 625 height 353
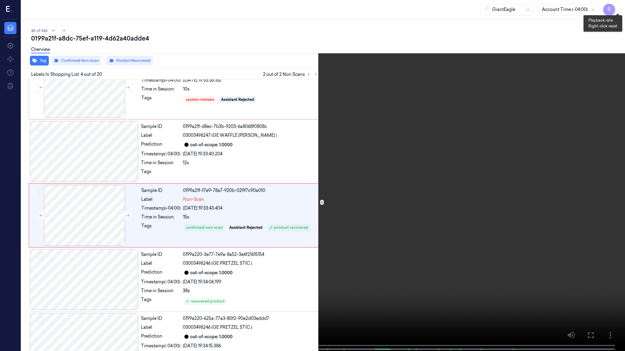
click at [615, 11] on button "x 1" at bounding box center [617, 7] width 10 height 10
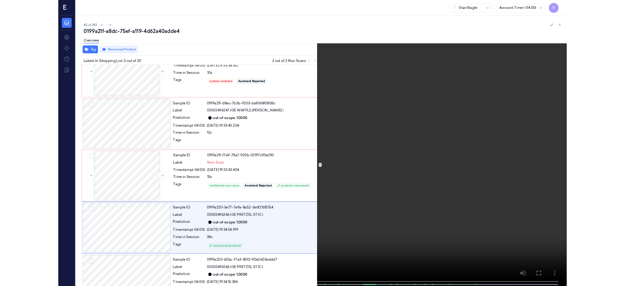
scroll to position [152, 0]
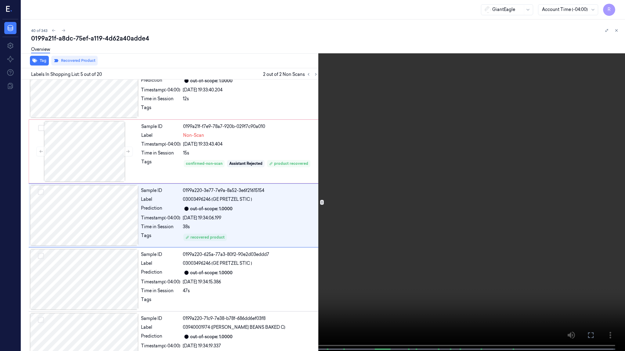
click at [388, 159] on video at bounding box center [312, 176] width 625 height 353
click at [272, 285] on video at bounding box center [312, 176] width 625 height 353
